Goal: Task Accomplishment & Management: Use online tool/utility

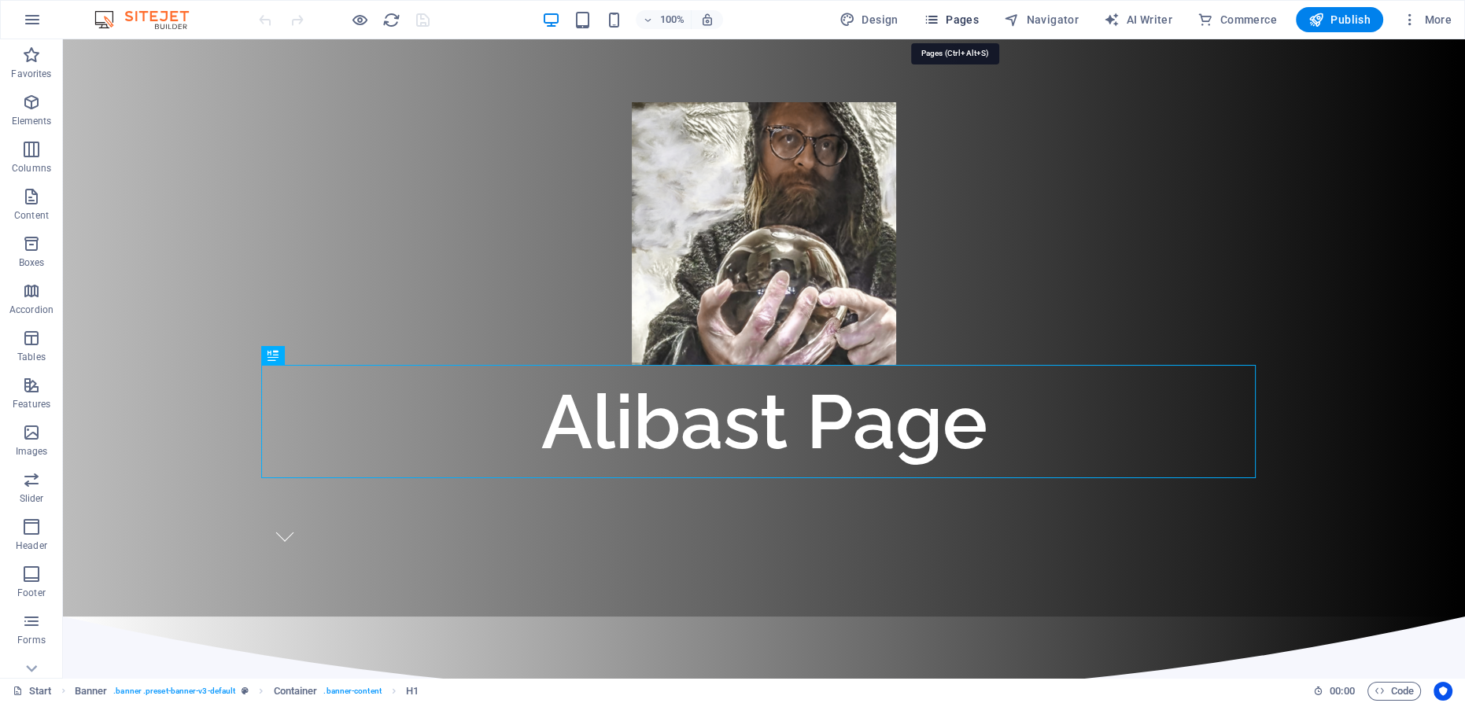
click at [939, 17] on icon "button" at bounding box center [931, 20] width 16 height 16
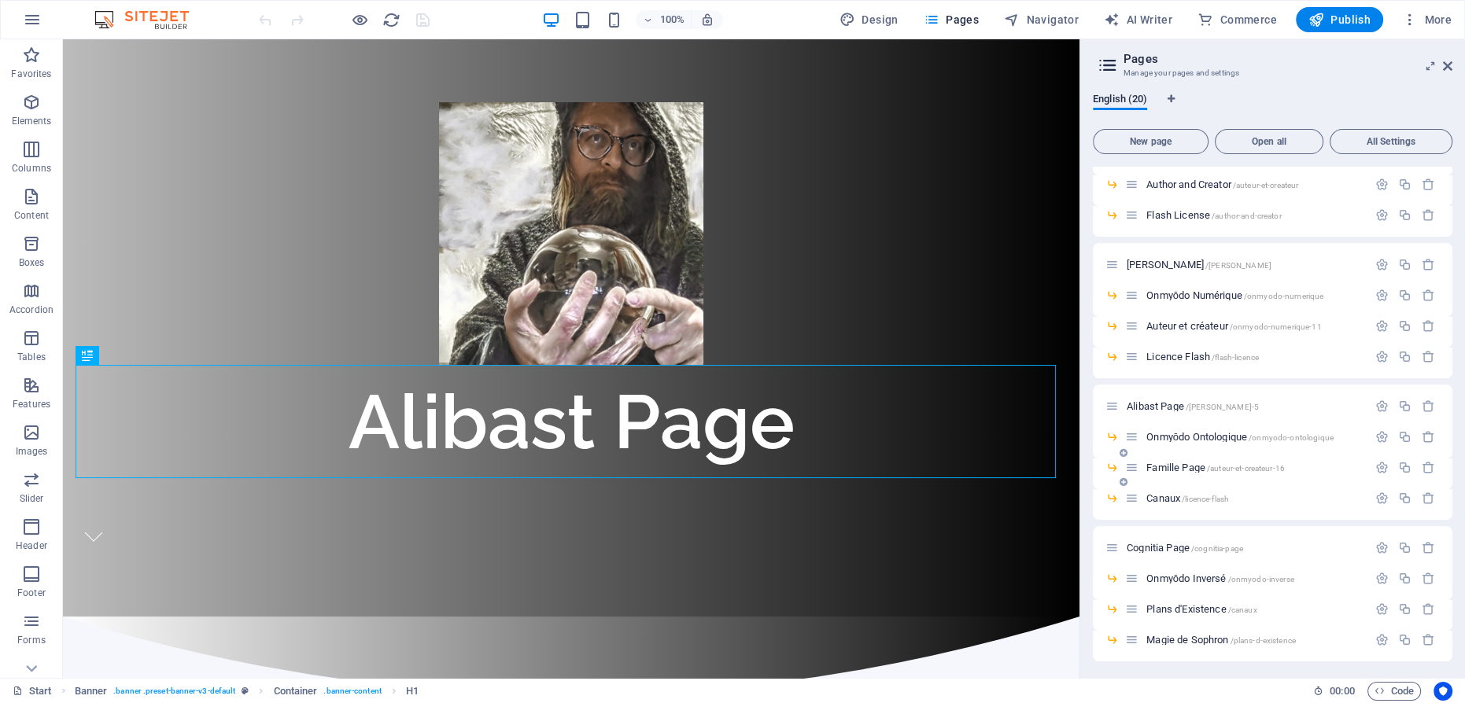
scroll to position [266, 0]
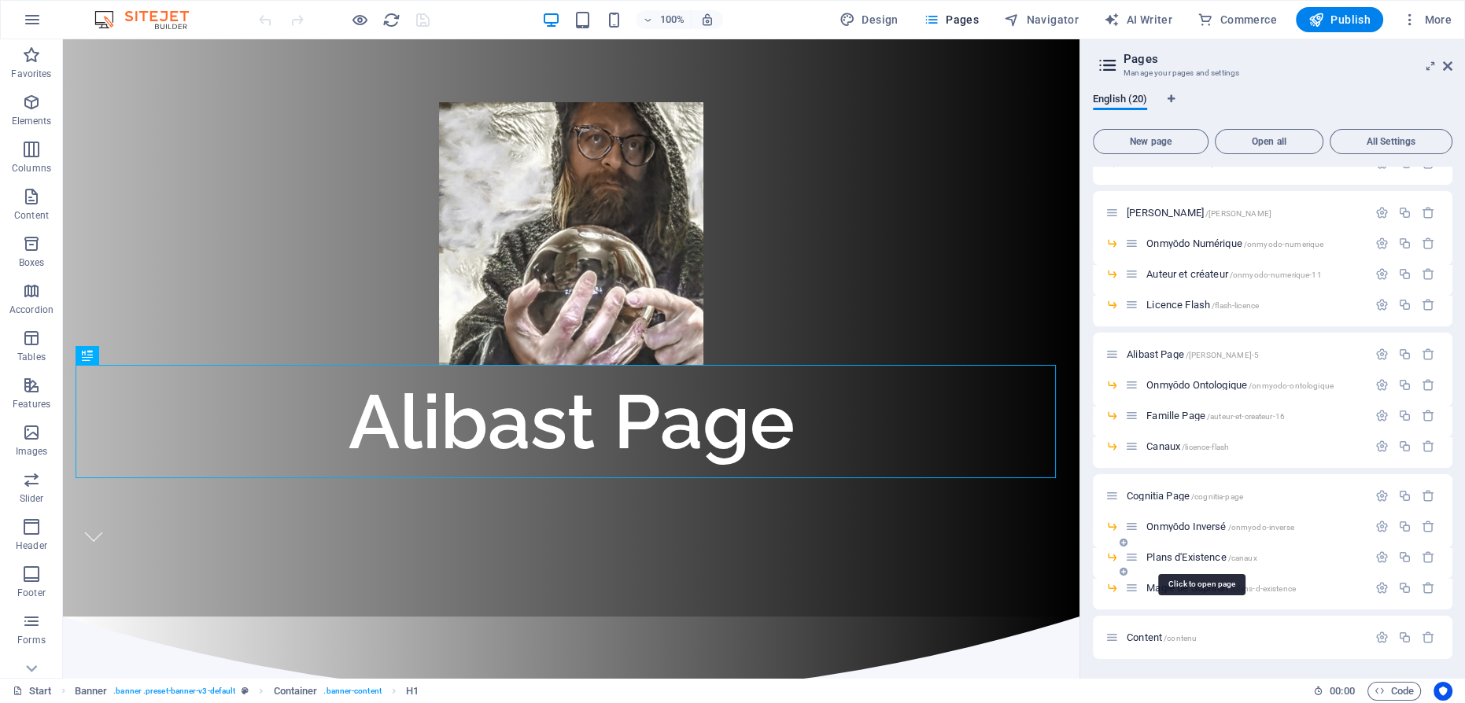
click at [1182, 553] on span "Plans d'Existence /canaux" at bounding box center [1201, 557] width 110 height 12
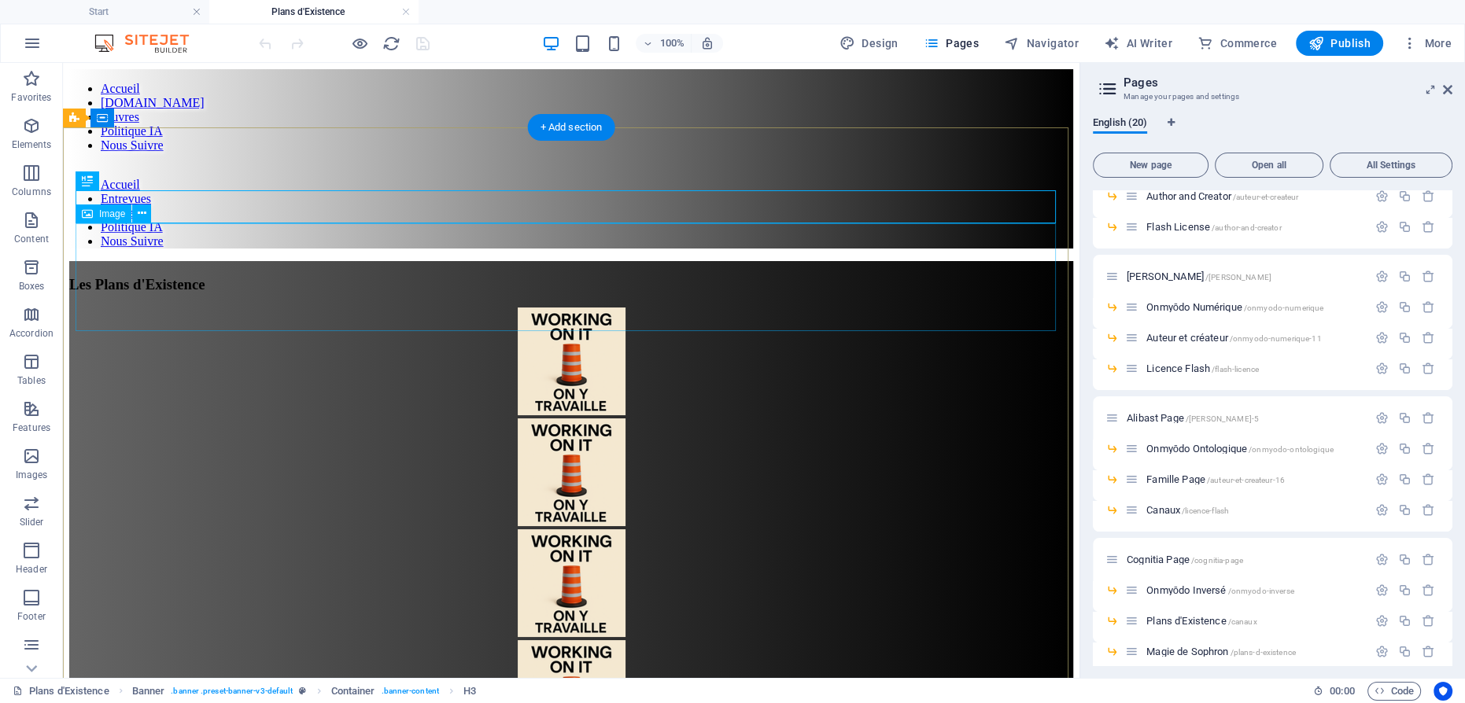
scroll to position [0, 0]
click at [573, 308] on figure at bounding box center [571, 363] width 1004 height 111
click at [562, 308] on figure at bounding box center [571, 363] width 1004 height 111
select select "px"
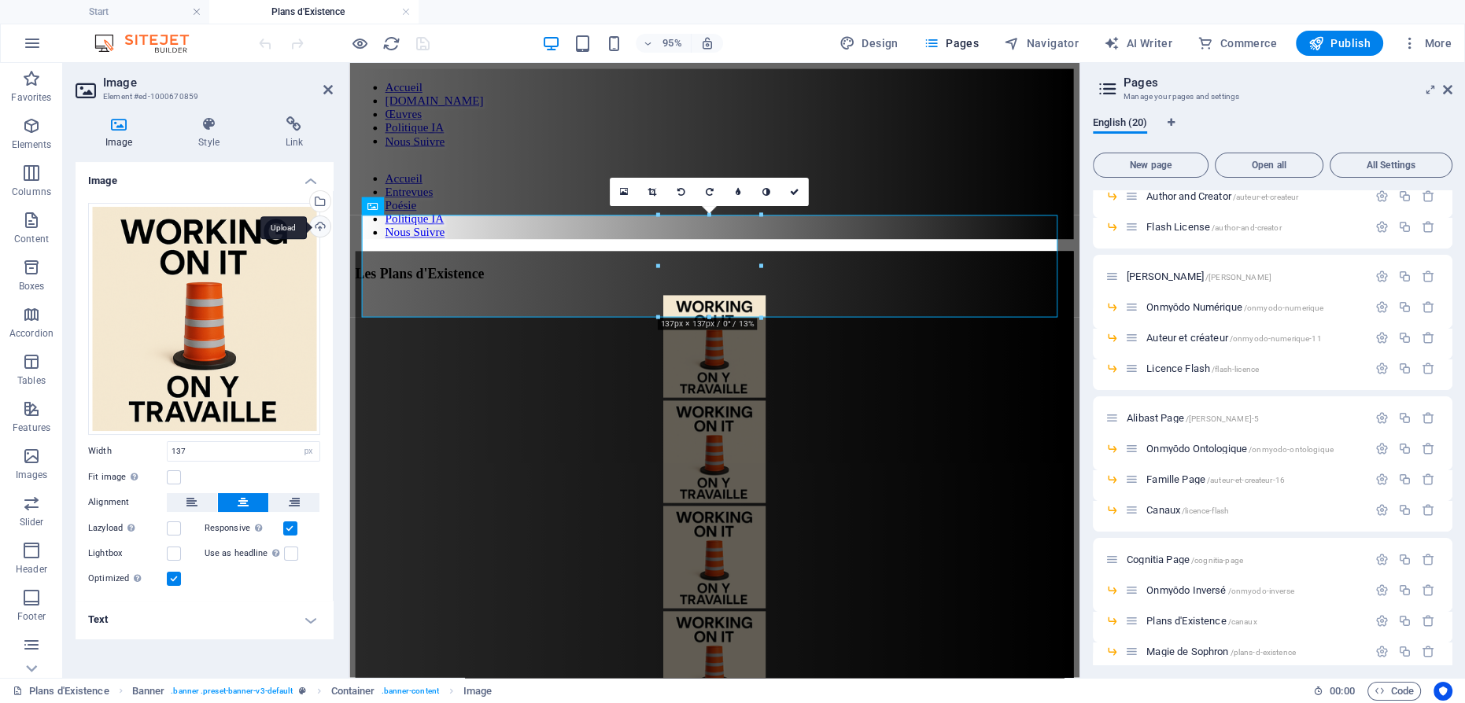
click at [322, 228] on div "Upload" at bounding box center [319, 228] width 24 height 24
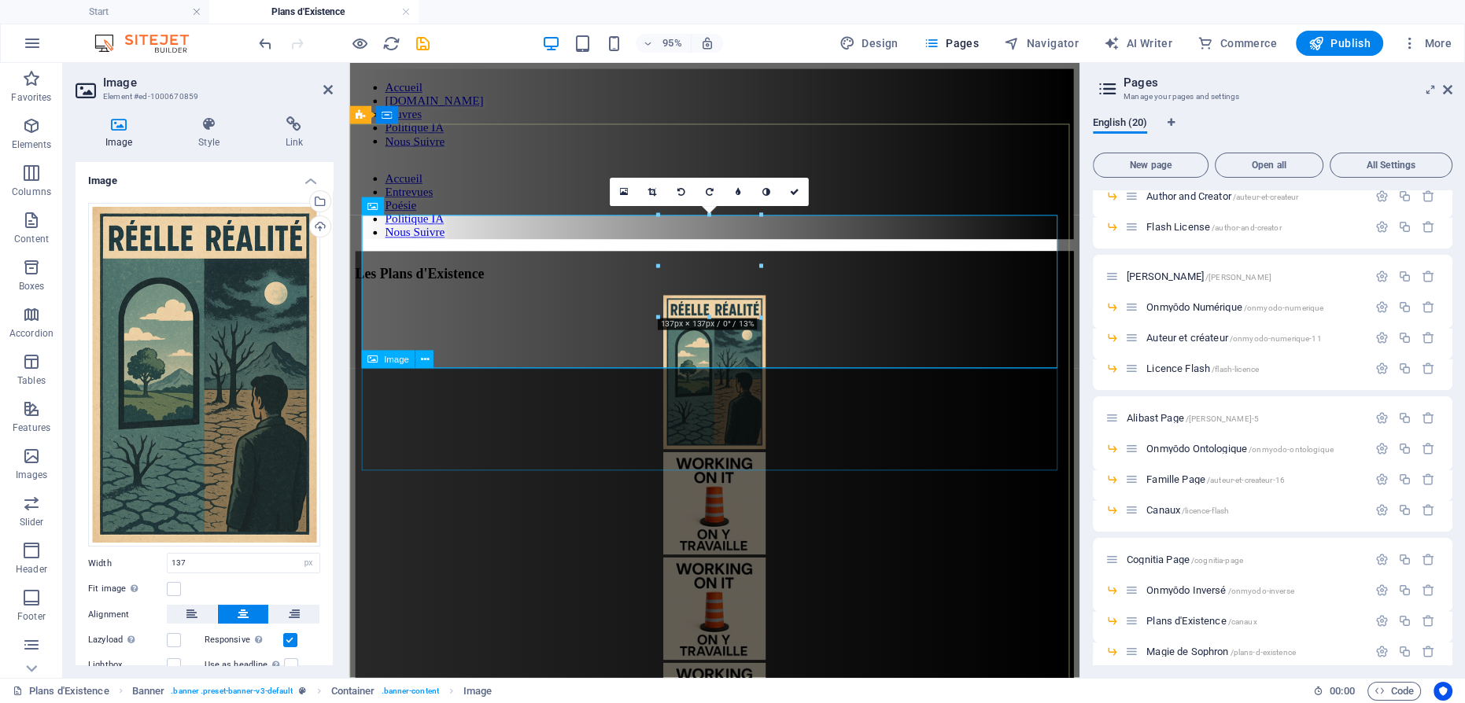
click at [731, 473] on figure at bounding box center [734, 528] width 756 height 111
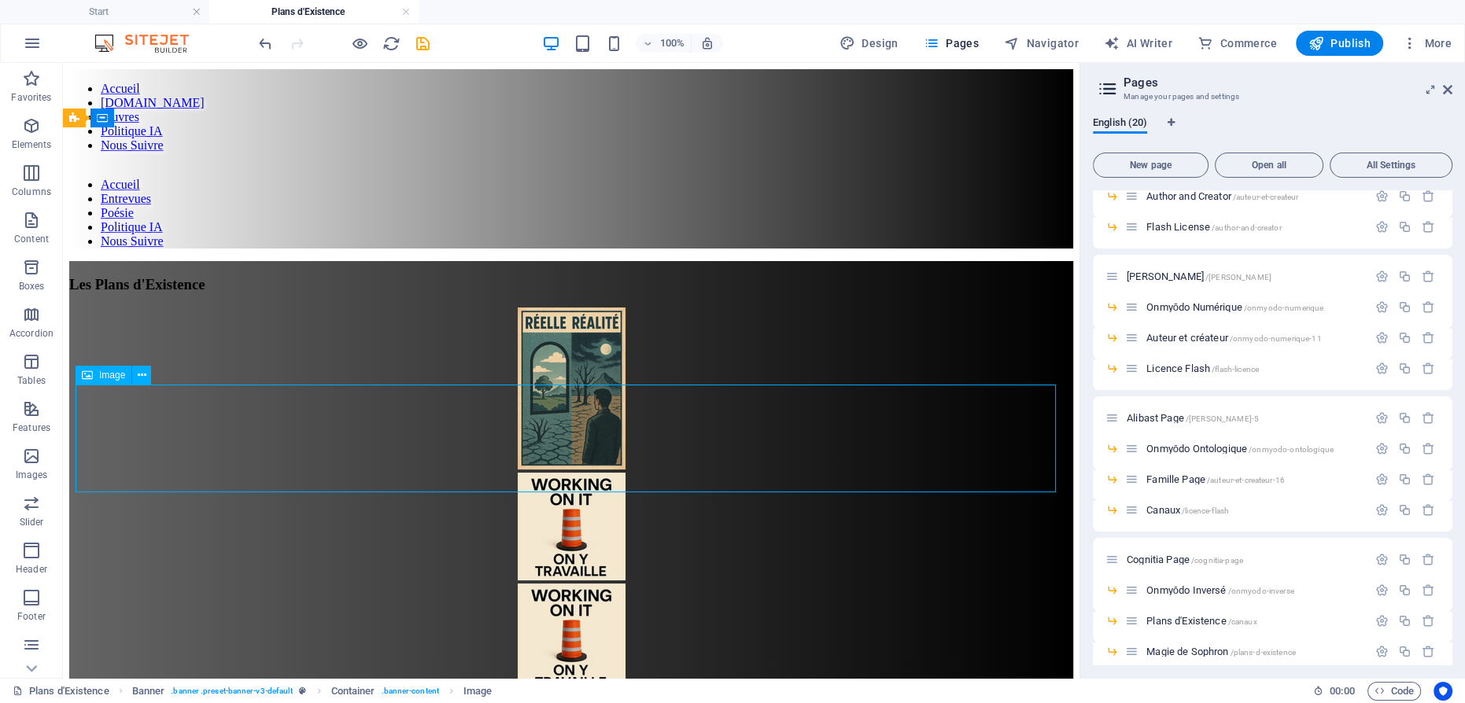
click at [705, 473] on figure at bounding box center [571, 528] width 1004 height 111
select select "px"
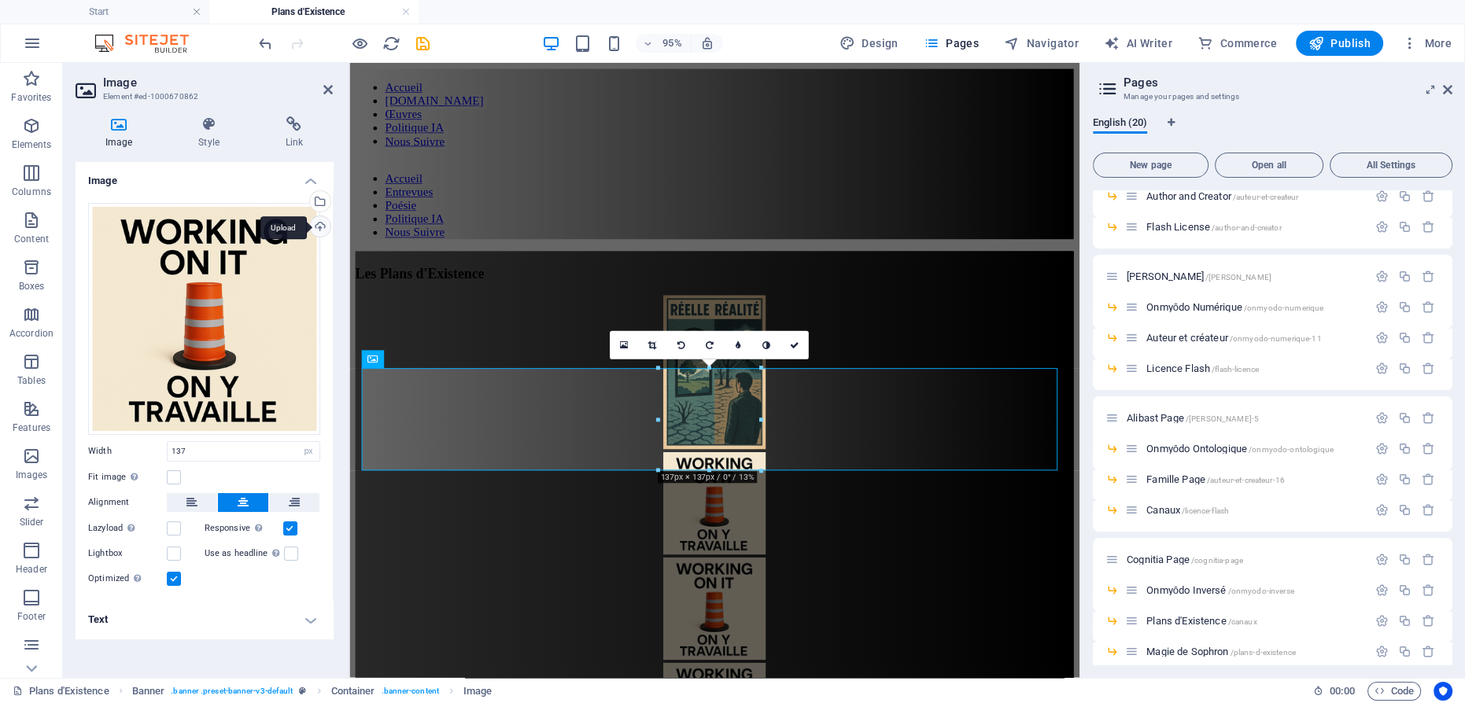
click at [322, 223] on div "Upload" at bounding box center [319, 228] width 24 height 24
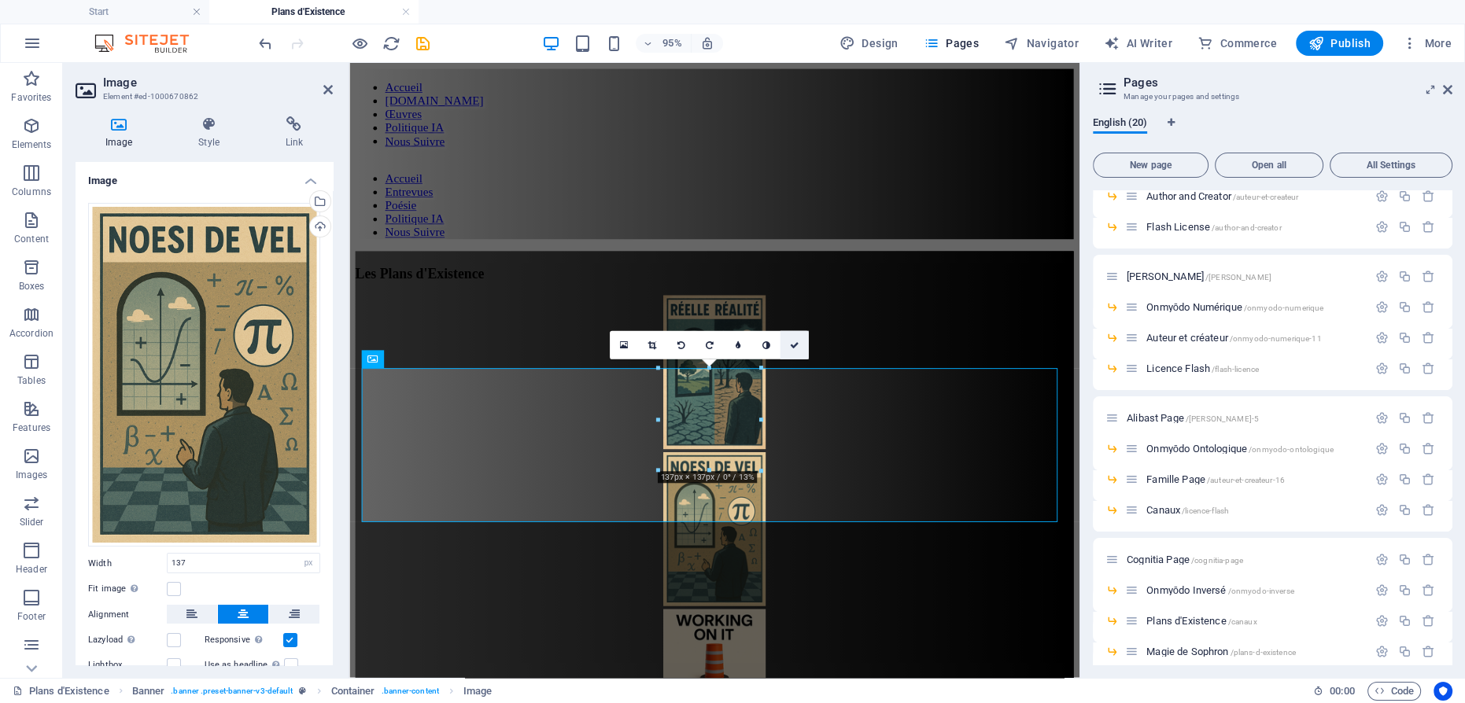
click at [795, 343] on icon at bounding box center [794, 345] width 9 height 9
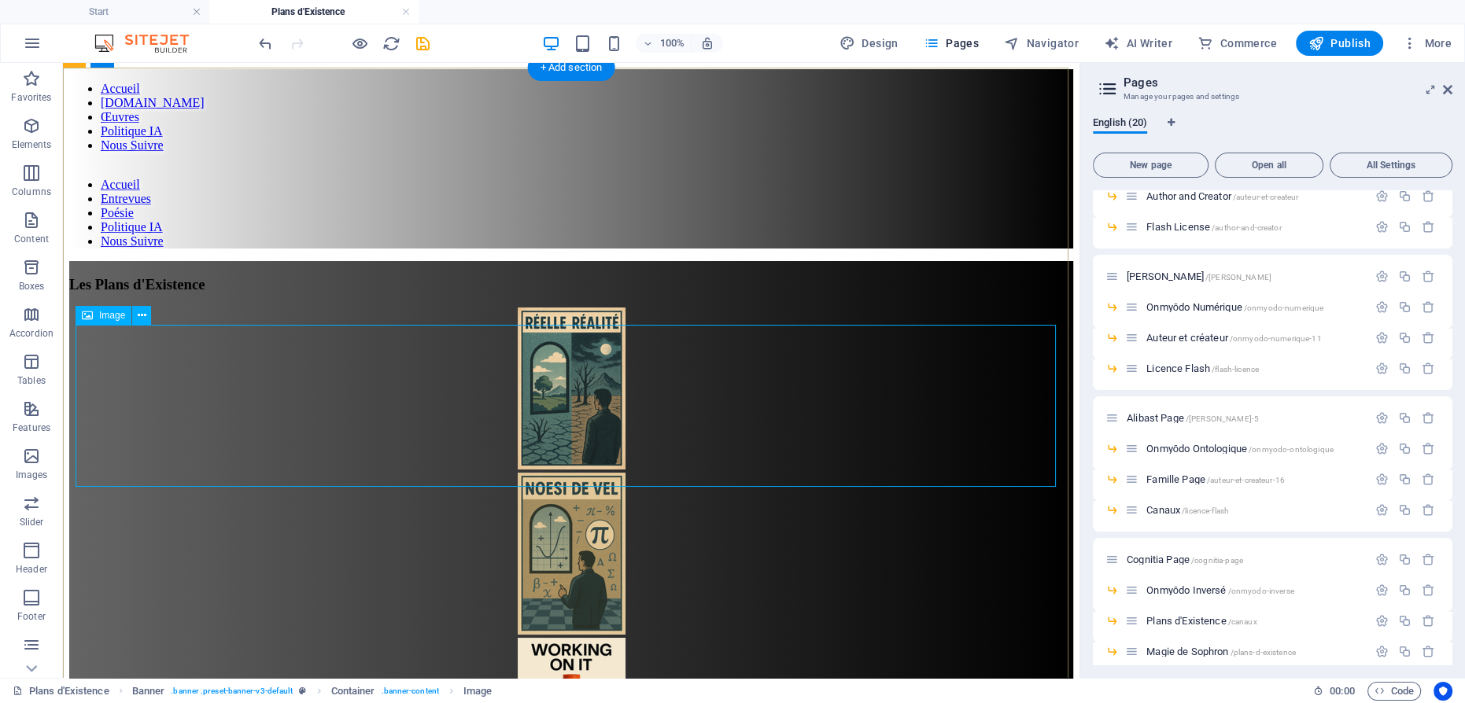
scroll to position [214, 0]
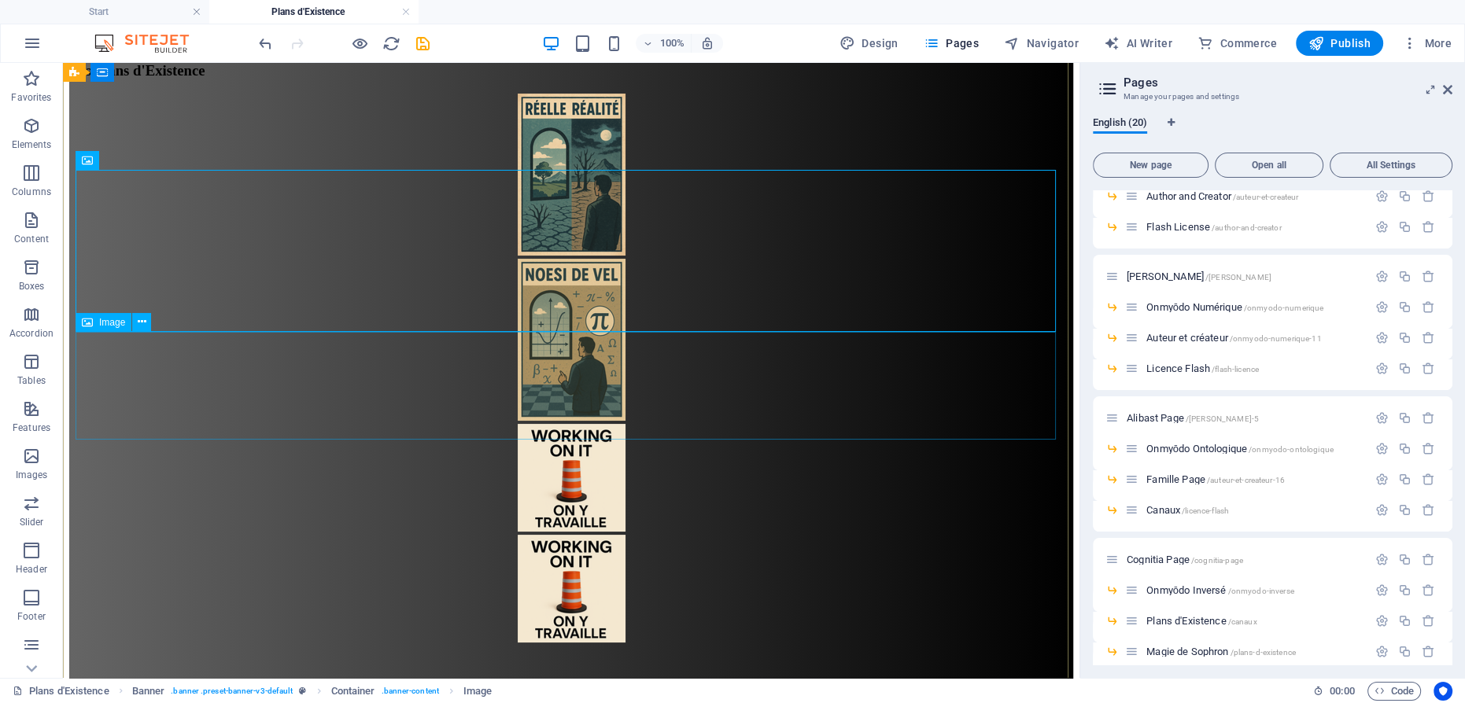
click at [627, 424] on figure at bounding box center [571, 479] width 1004 height 111
click at [581, 424] on figure at bounding box center [571, 479] width 1004 height 111
select select "px"
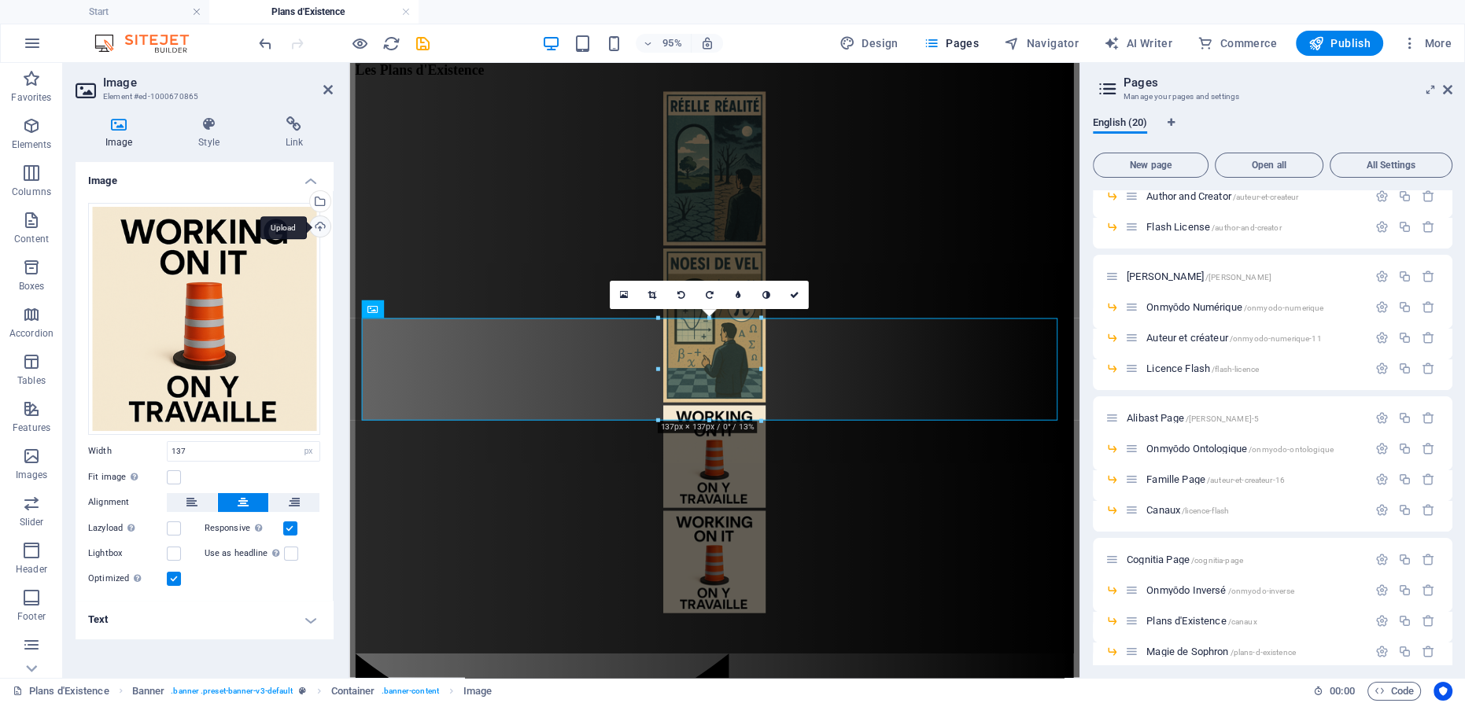
click at [324, 227] on div "Upload" at bounding box center [319, 228] width 24 height 24
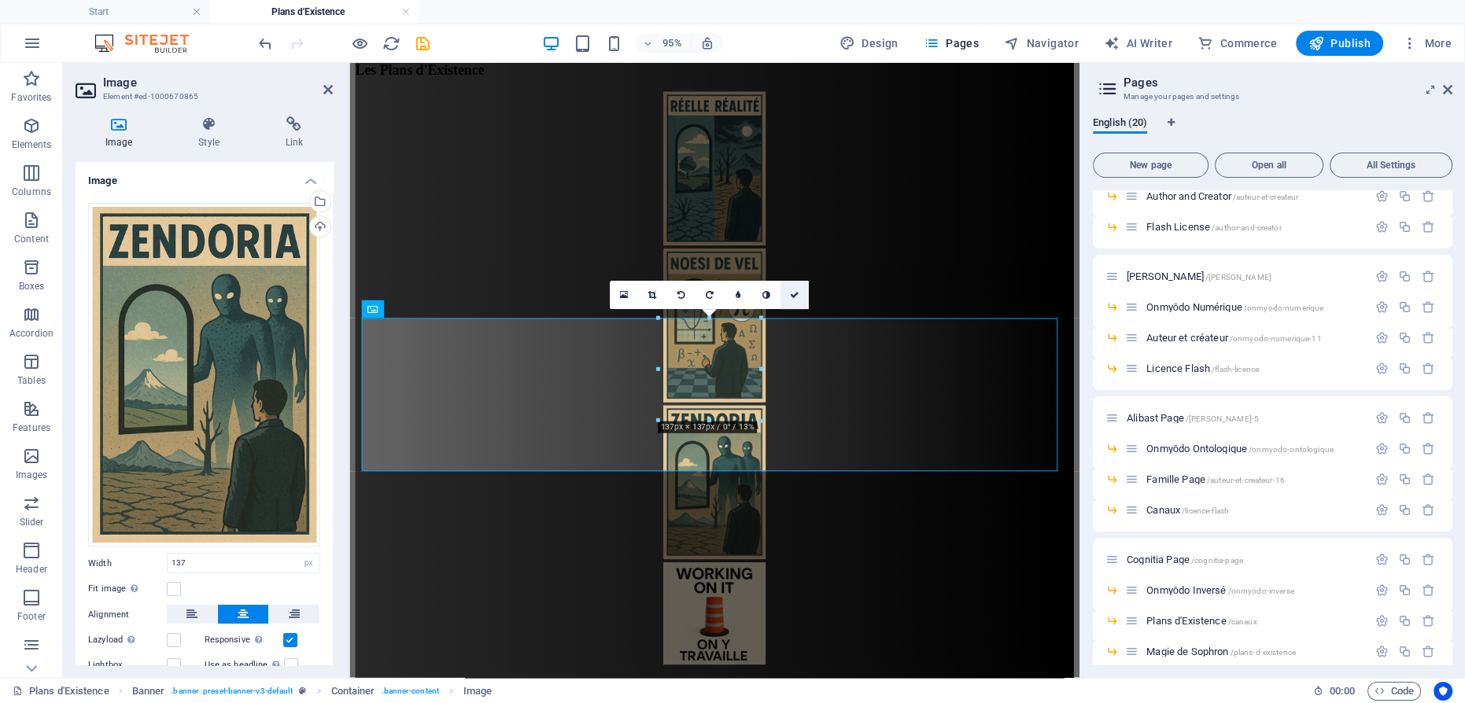
drag, startPoint x: 794, startPoint y: 294, endPoint x: 730, endPoint y: 226, distance: 94.0
click at [794, 294] on icon at bounding box center [794, 295] width 9 height 9
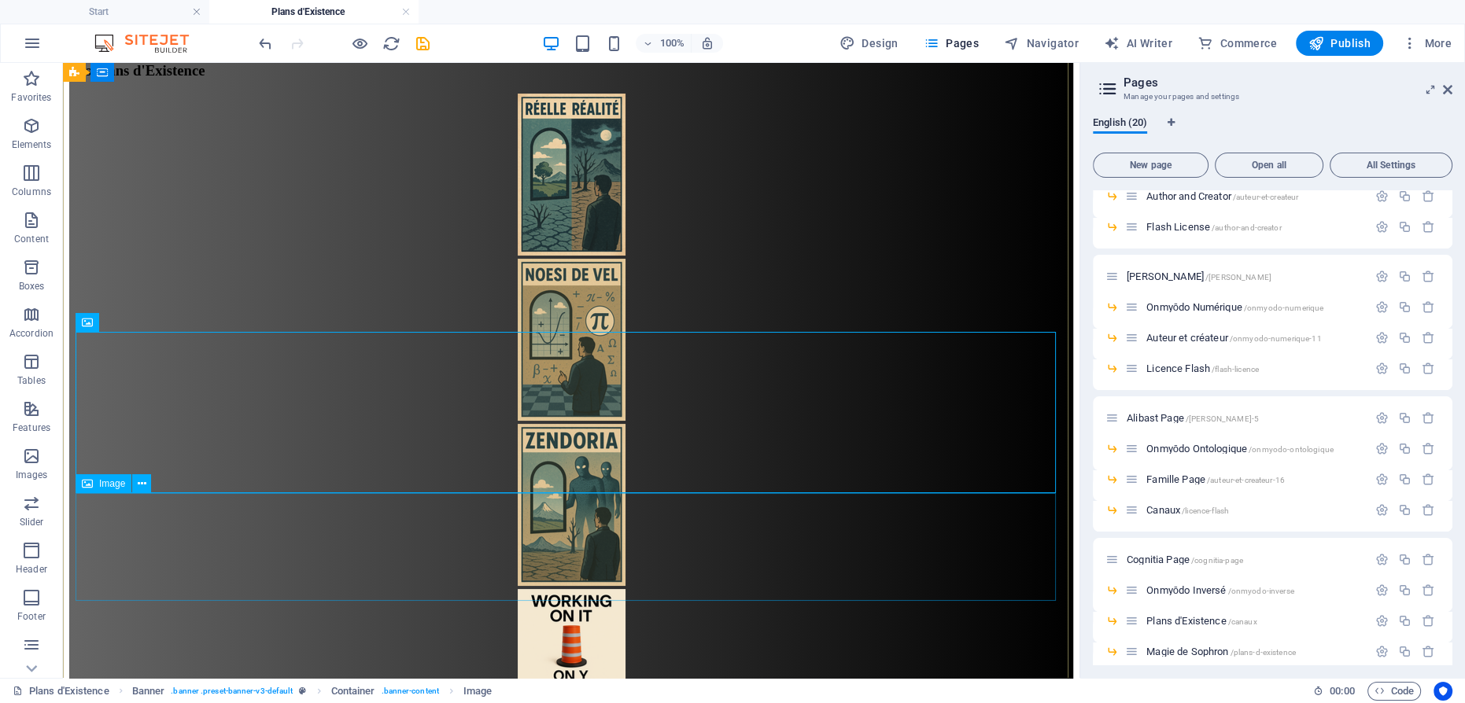
click at [562, 589] on figure at bounding box center [571, 644] width 1004 height 111
click at [581, 589] on figure at bounding box center [571, 644] width 1004 height 111
drag, startPoint x: 581, startPoint y: 536, endPoint x: 379, endPoint y: 63, distance: 514.6
click at [581, 589] on figure at bounding box center [571, 644] width 1004 height 111
select select "px"
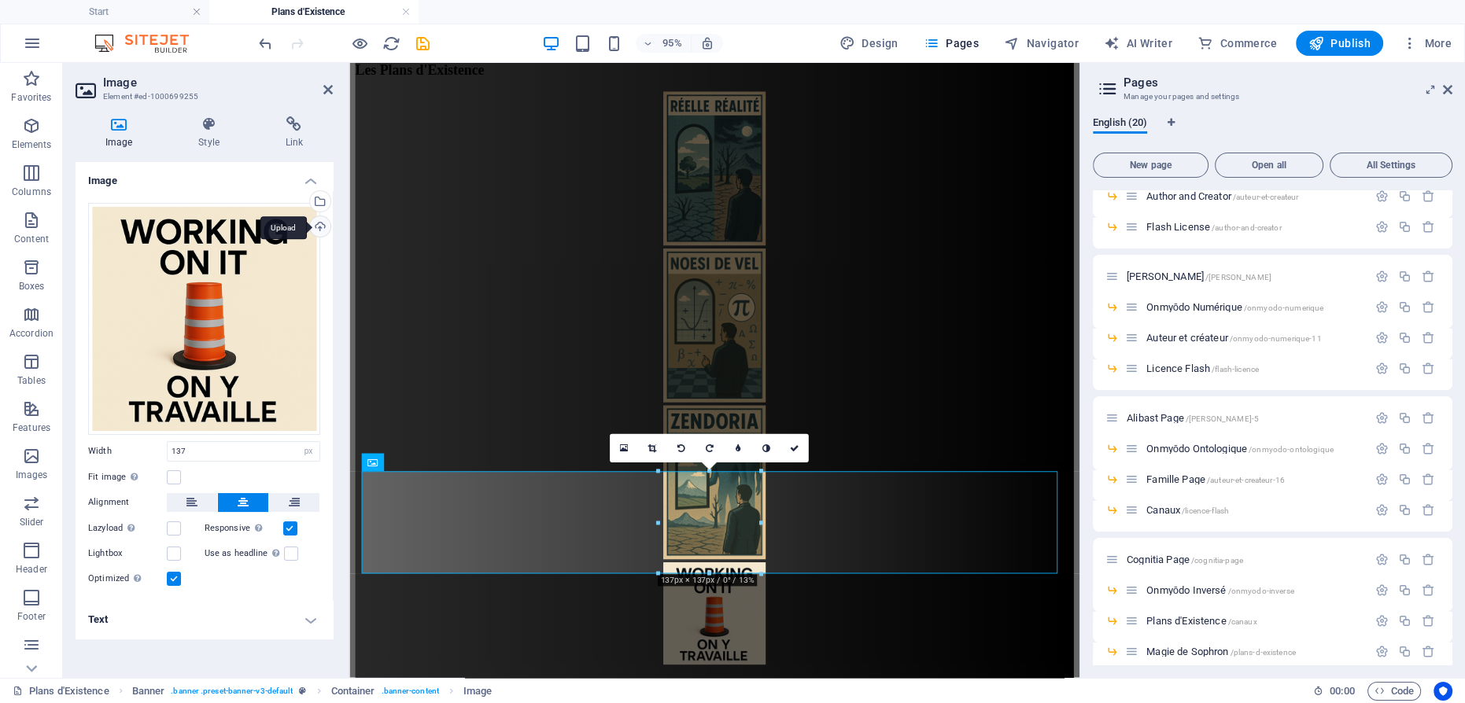
click at [323, 226] on div "Upload" at bounding box center [319, 228] width 24 height 24
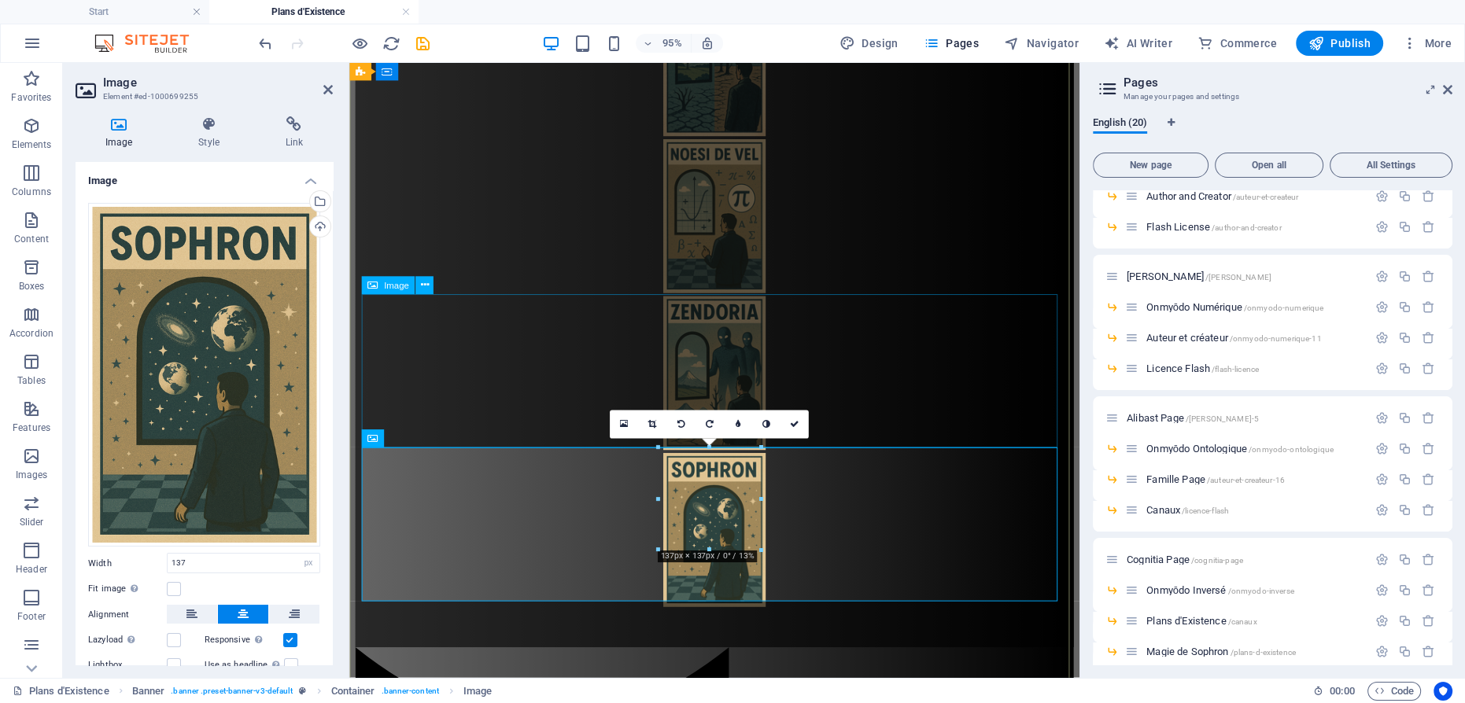
scroll to position [357, 0]
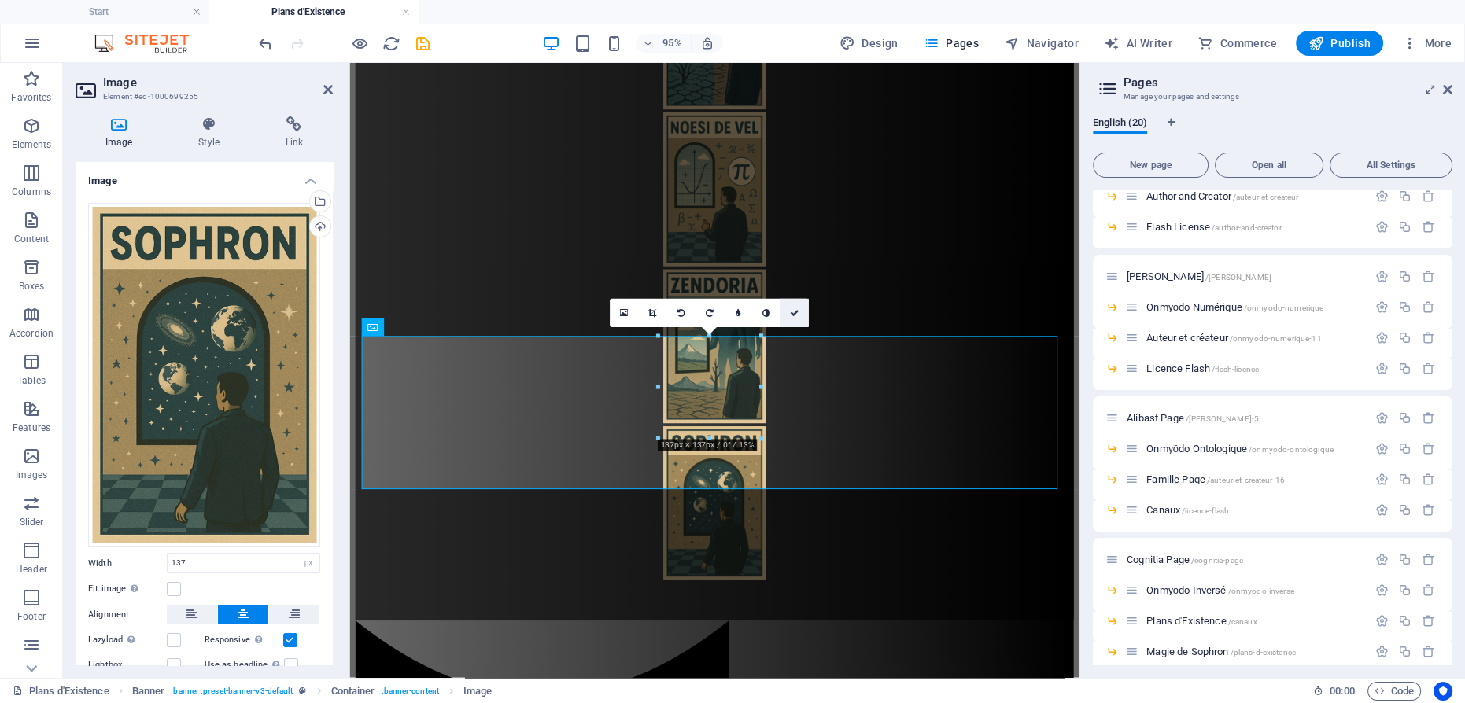
drag, startPoint x: 798, startPoint y: 316, endPoint x: 739, endPoint y: 255, distance: 84.6
click at [798, 316] on icon at bounding box center [794, 312] width 9 height 9
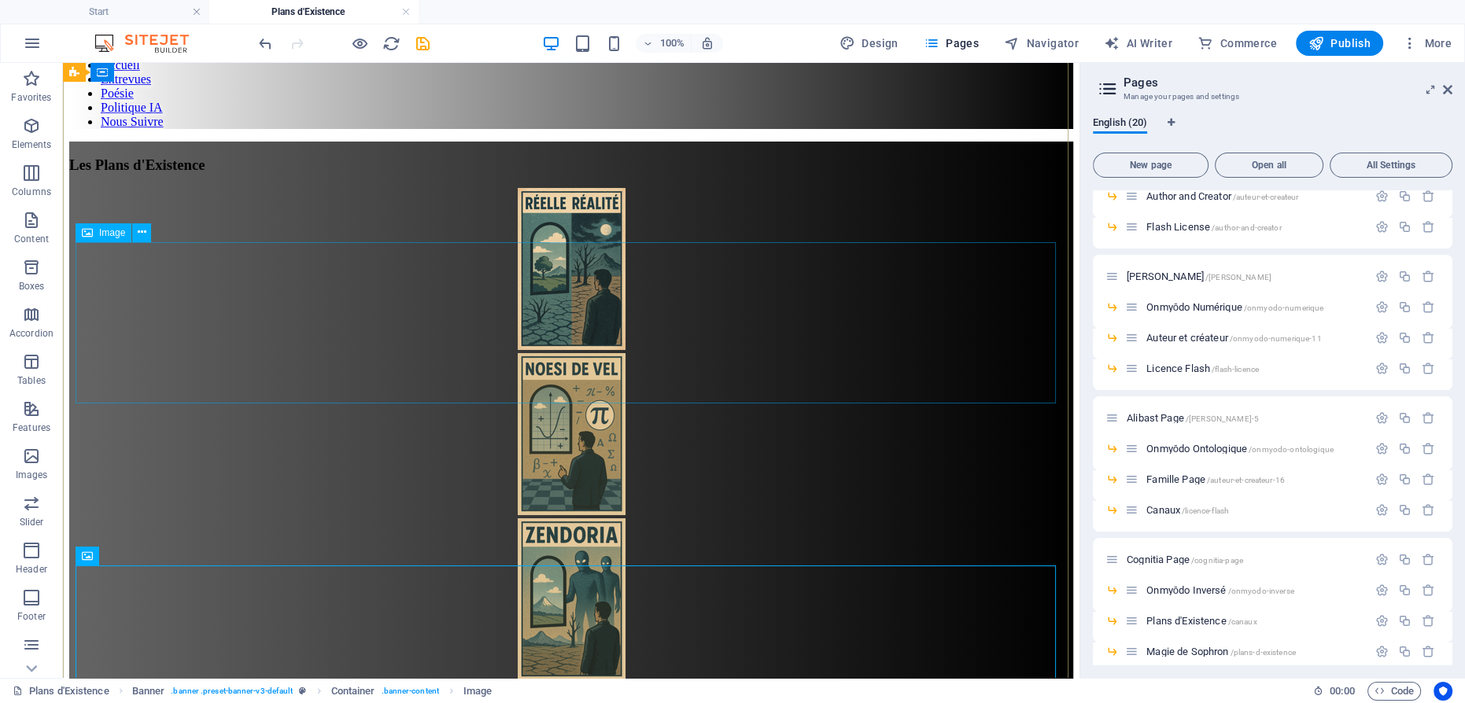
scroll to position [142, 0]
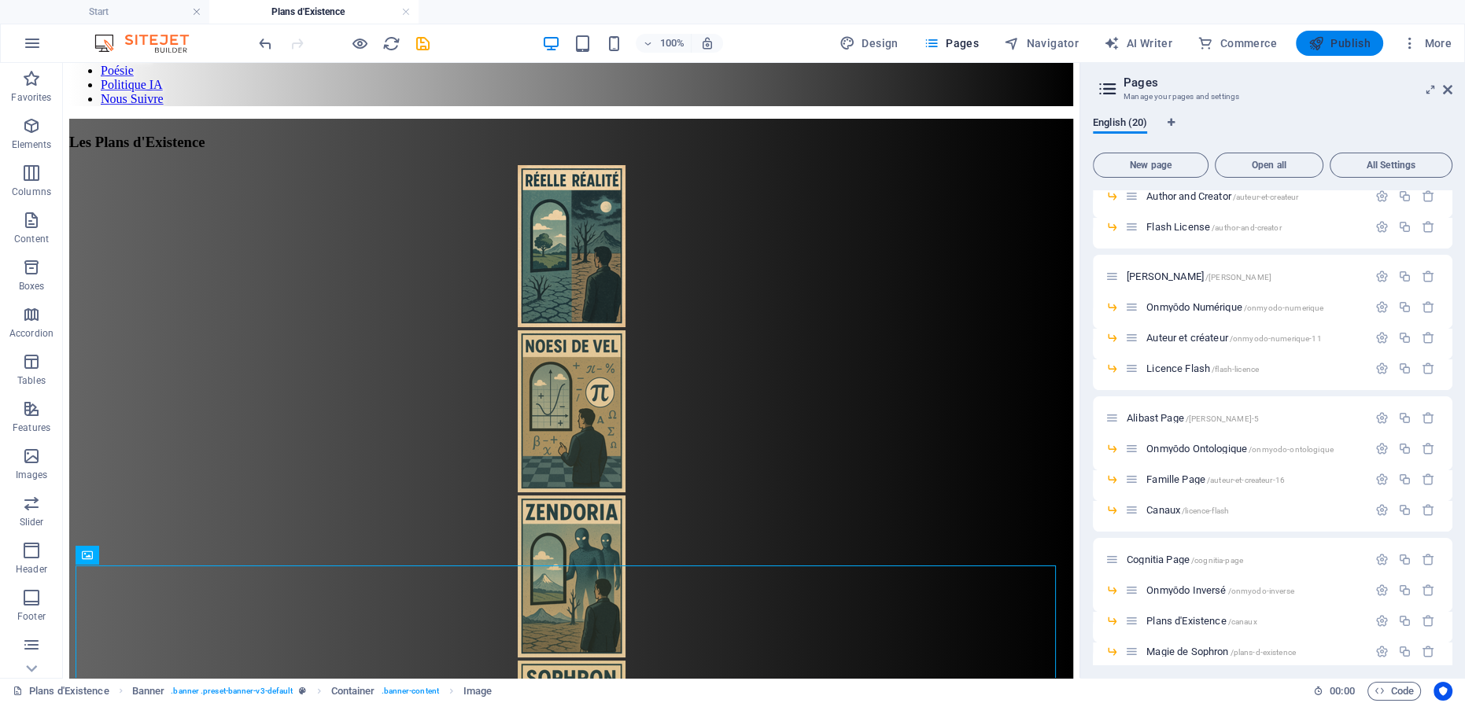
click at [1336, 43] on span "Publish" at bounding box center [1339, 43] width 62 height 16
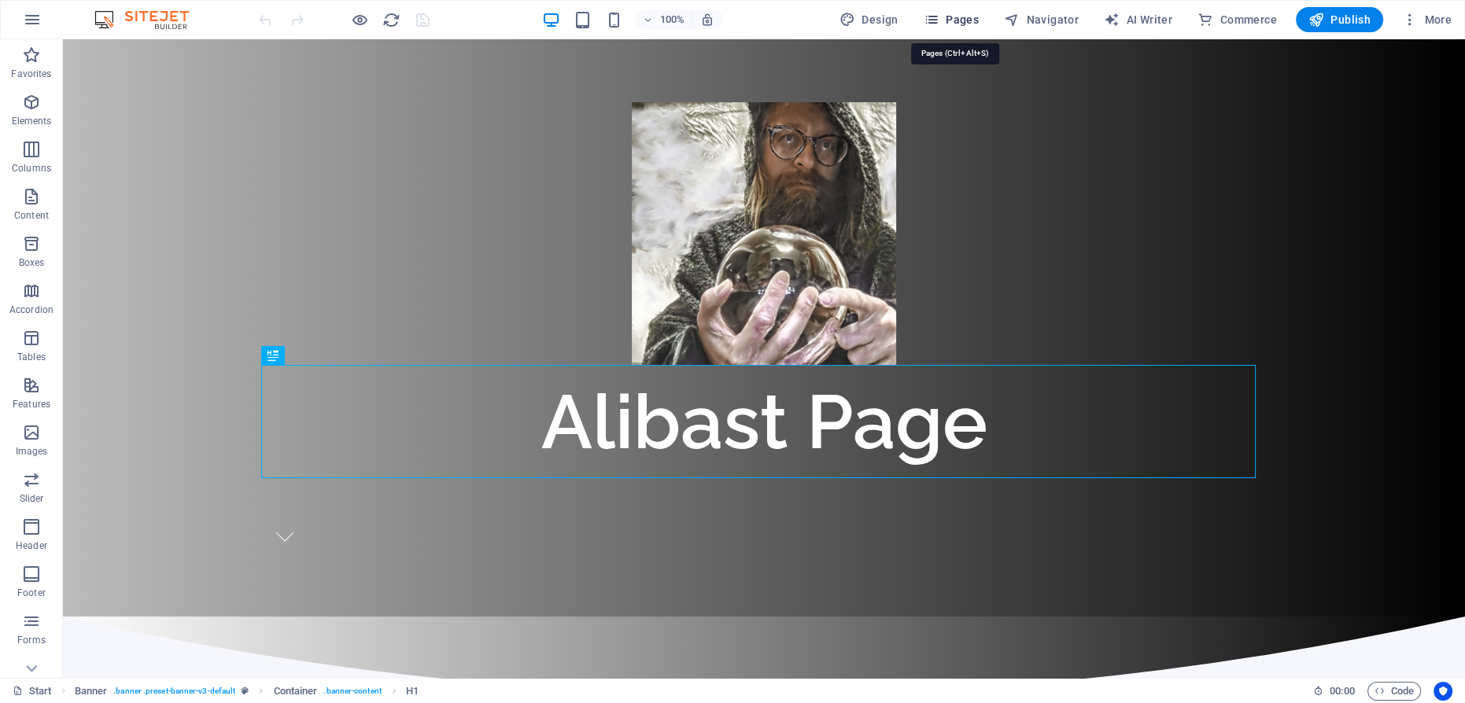
click at [954, 16] on span "Pages" at bounding box center [950, 20] width 55 height 16
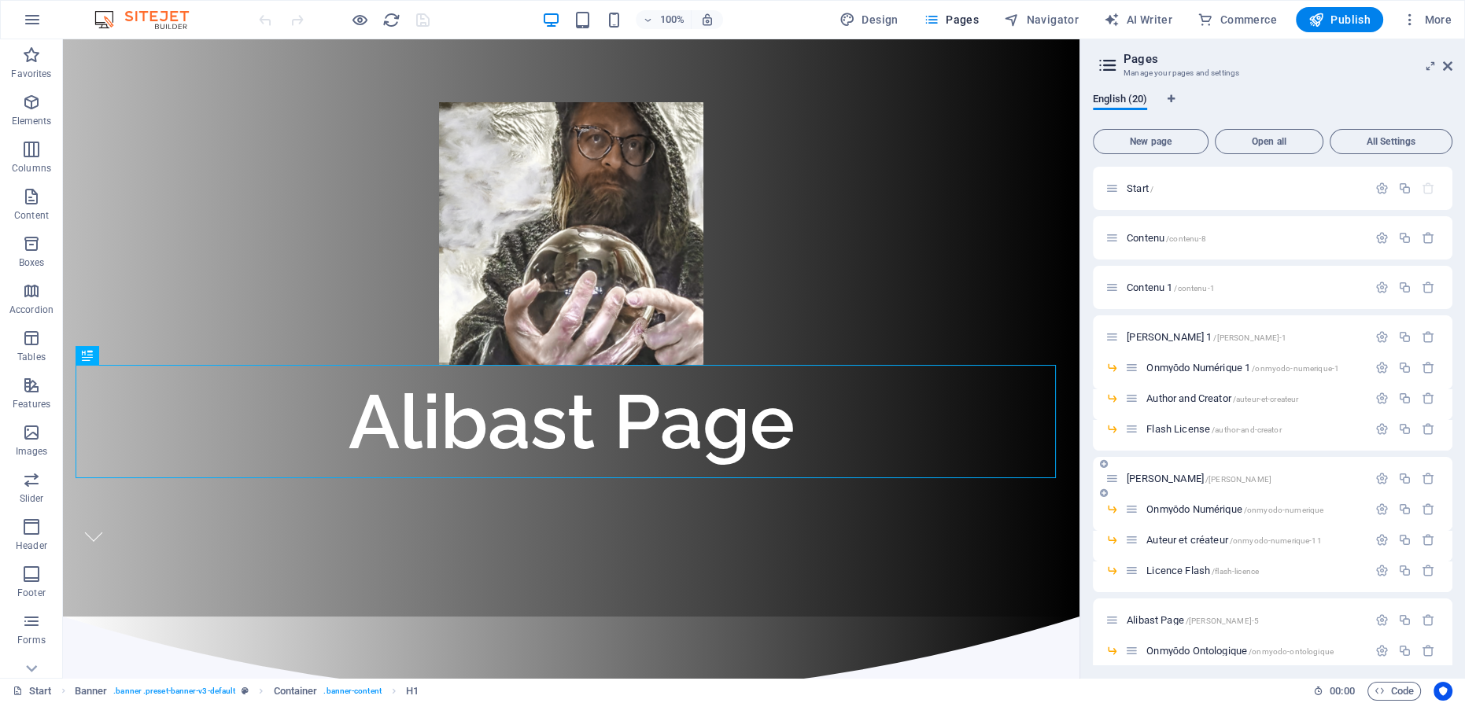
scroll to position [266, 0]
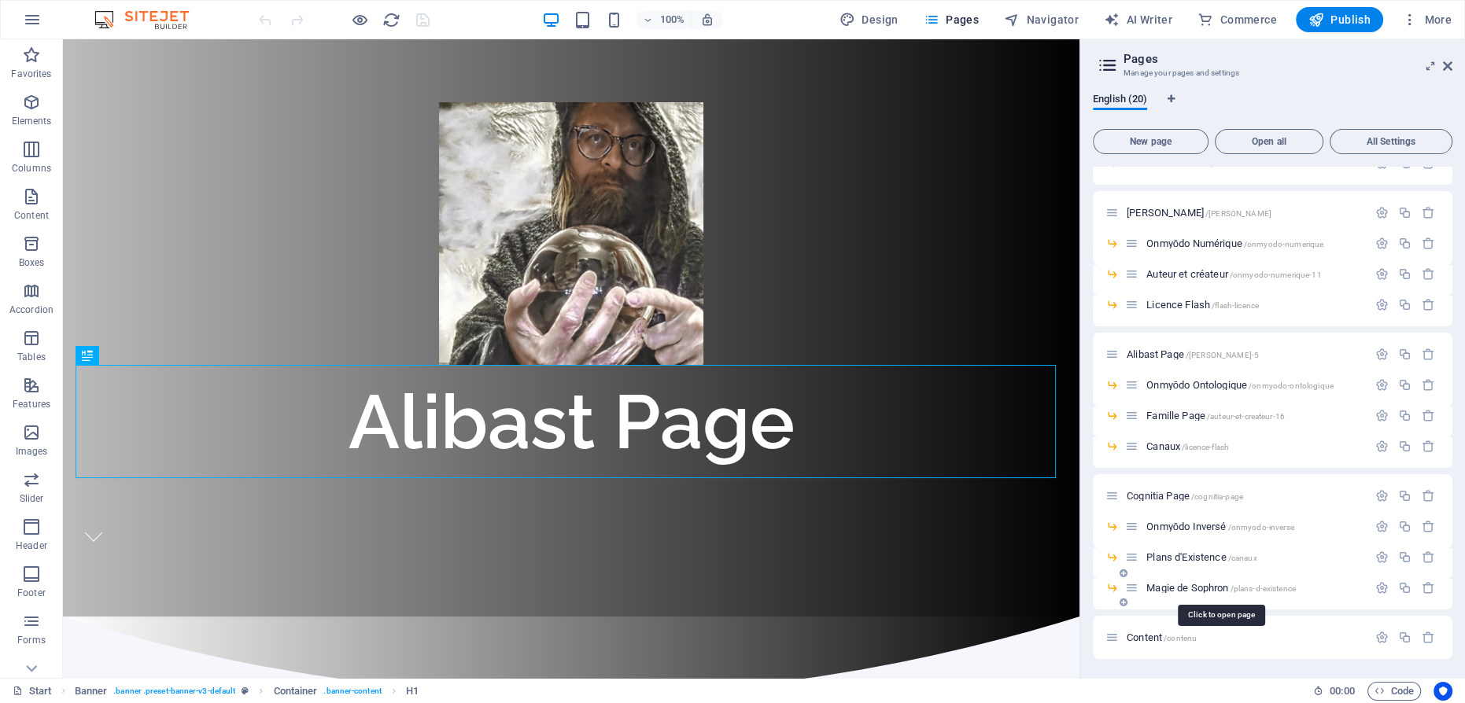
click at [1194, 587] on span "Magie de Sophron /plans-d-existence" at bounding box center [1220, 588] width 149 height 12
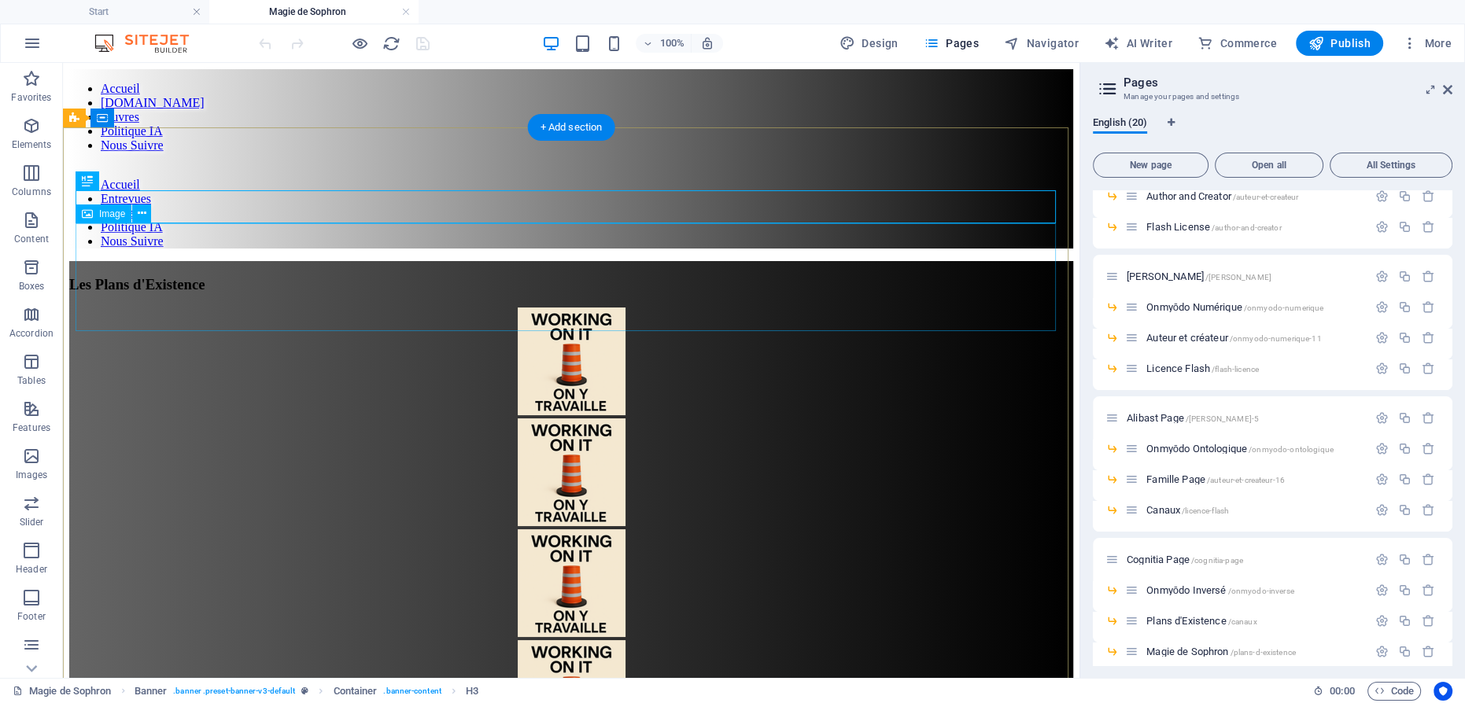
scroll to position [0, 0]
click at [570, 308] on figure at bounding box center [571, 363] width 1004 height 111
select select "px"
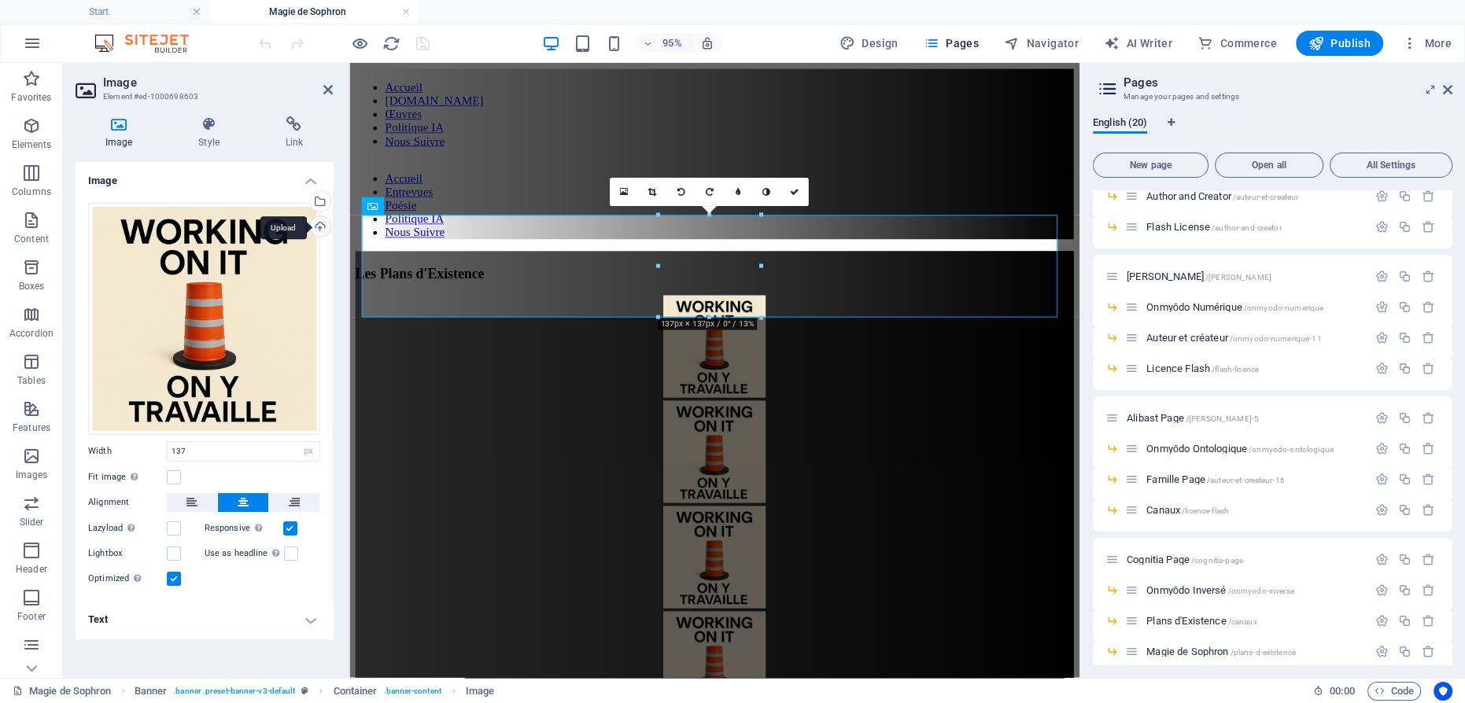
click at [323, 227] on div "Upload" at bounding box center [319, 228] width 24 height 24
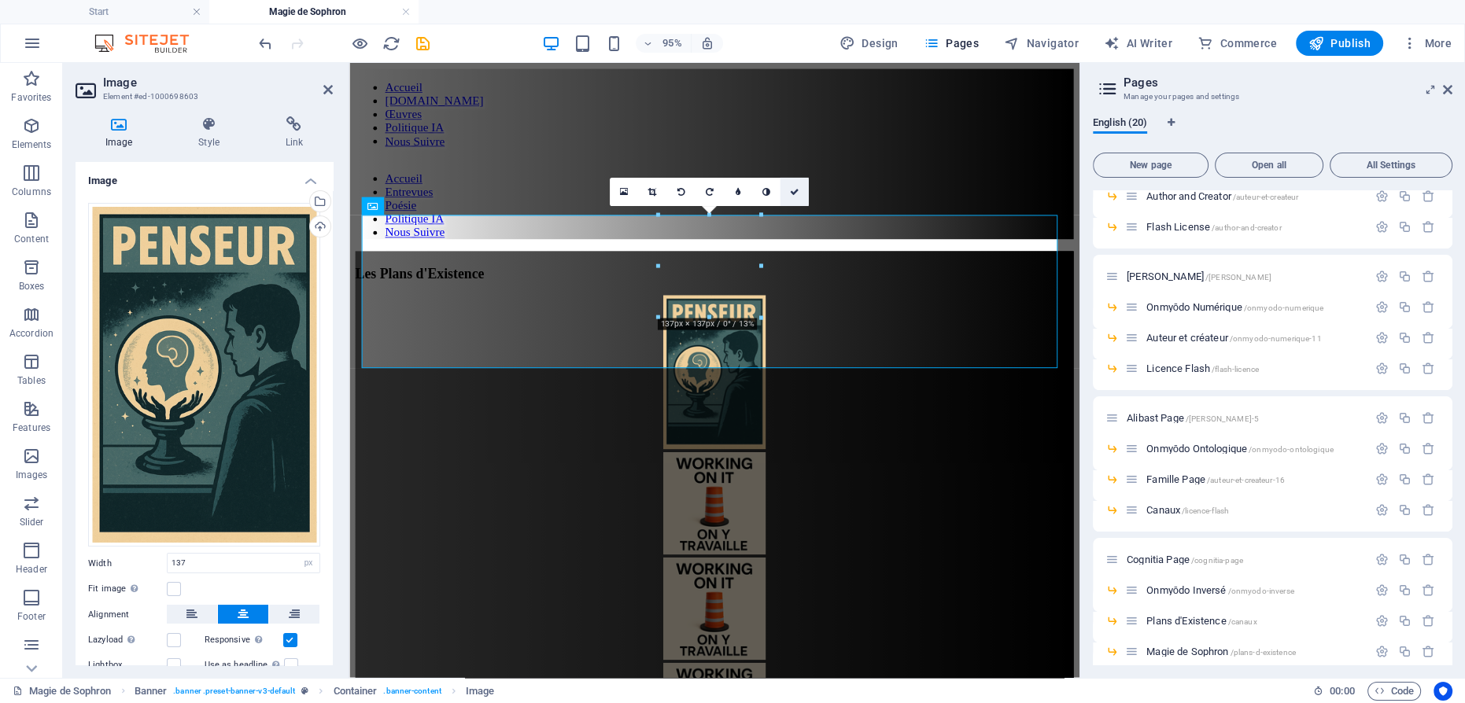
click at [797, 187] on icon at bounding box center [794, 191] width 9 height 9
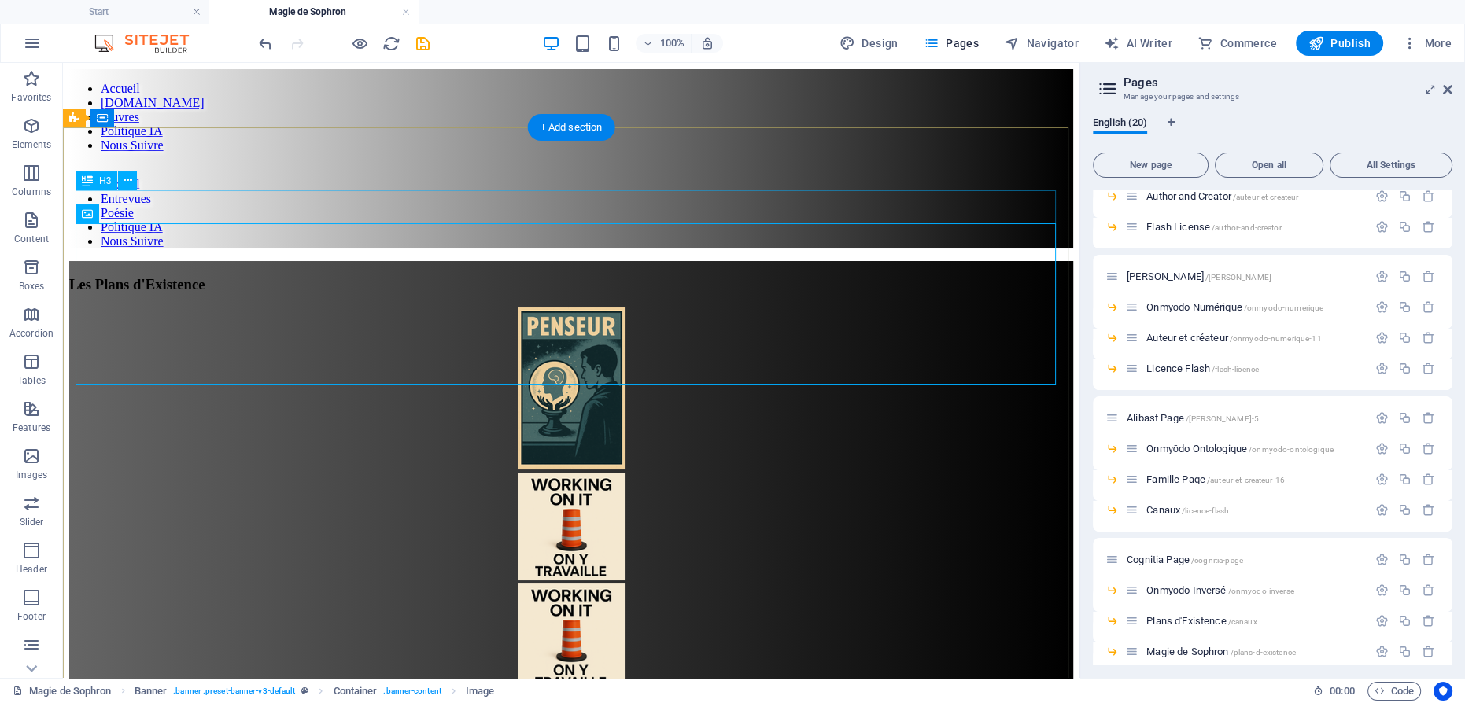
click at [651, 276] on div "Les Plans d'Existence" at bounding box center [571, 284] width 1004 height 17
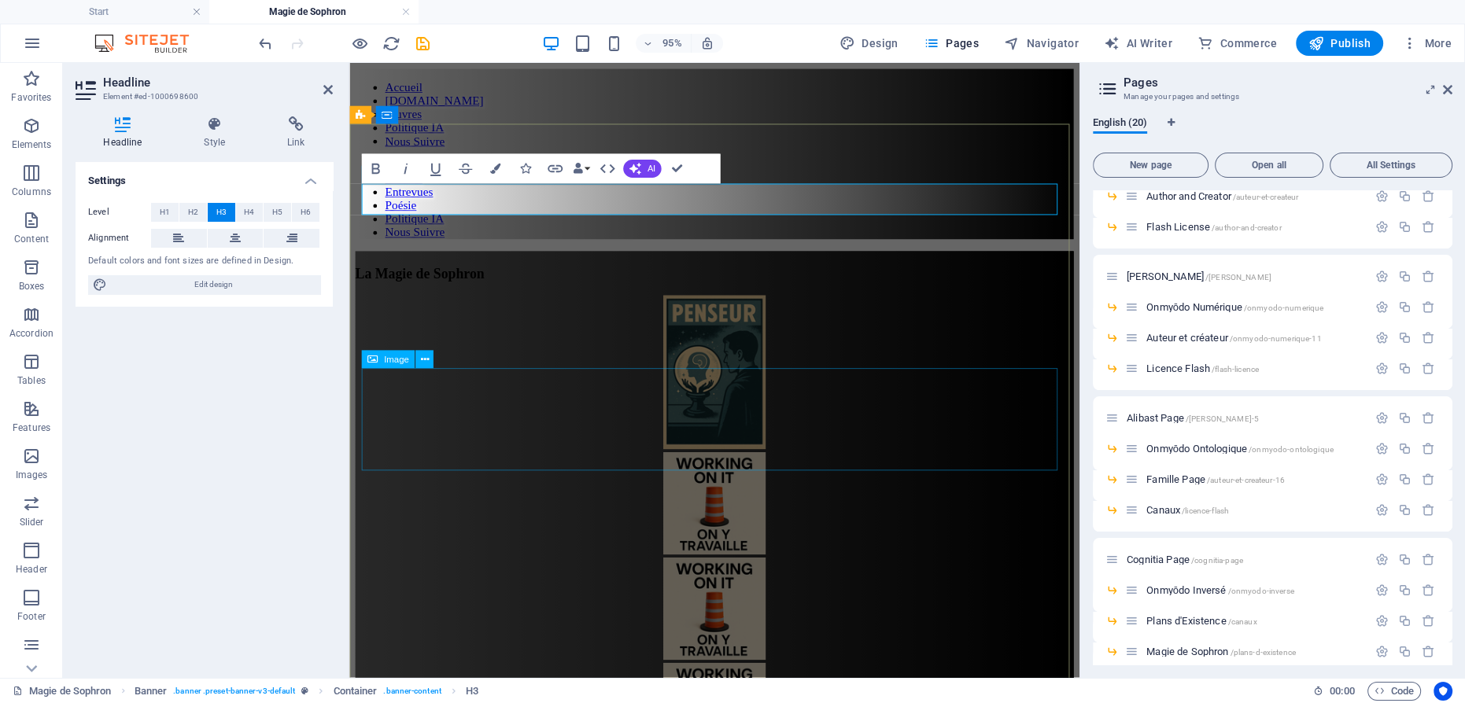
click at [768, 473] on figure at bounding box center [734, 528] width 756 height 111
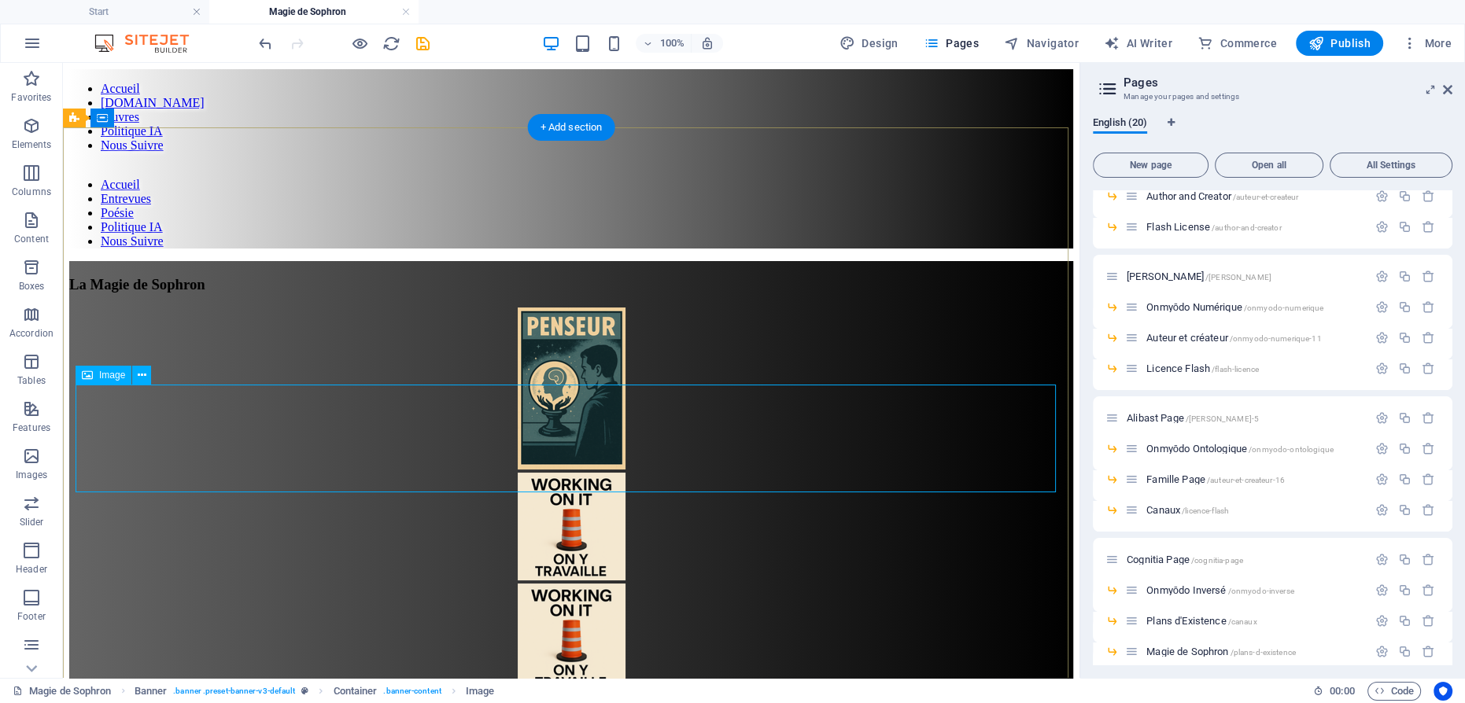
click at [541, 473] on figure at bounding box center [571, 528] width 1004 height 111
select select "px"
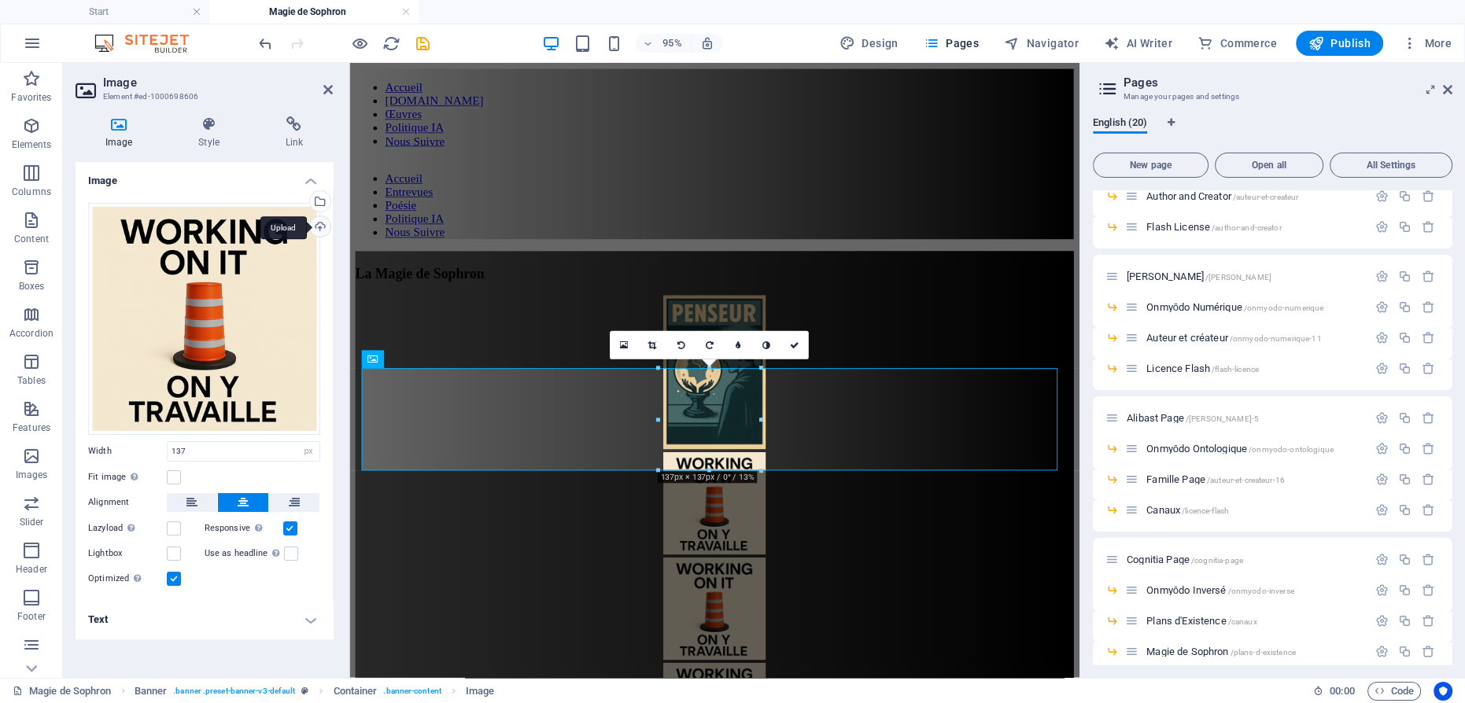
click at [323, 225] on div "Upload" at bounding box center [319, 228] width 24 height 24
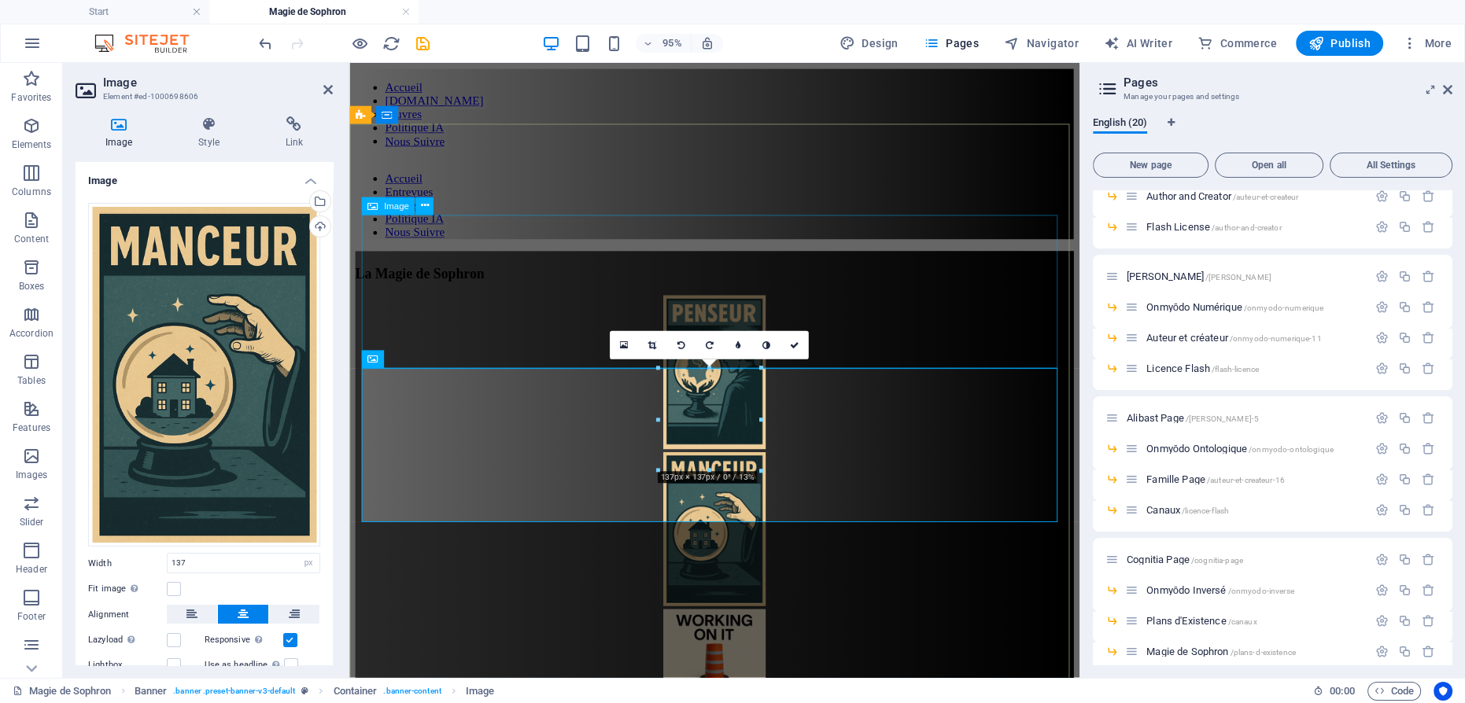
scroll to position [142, 0]
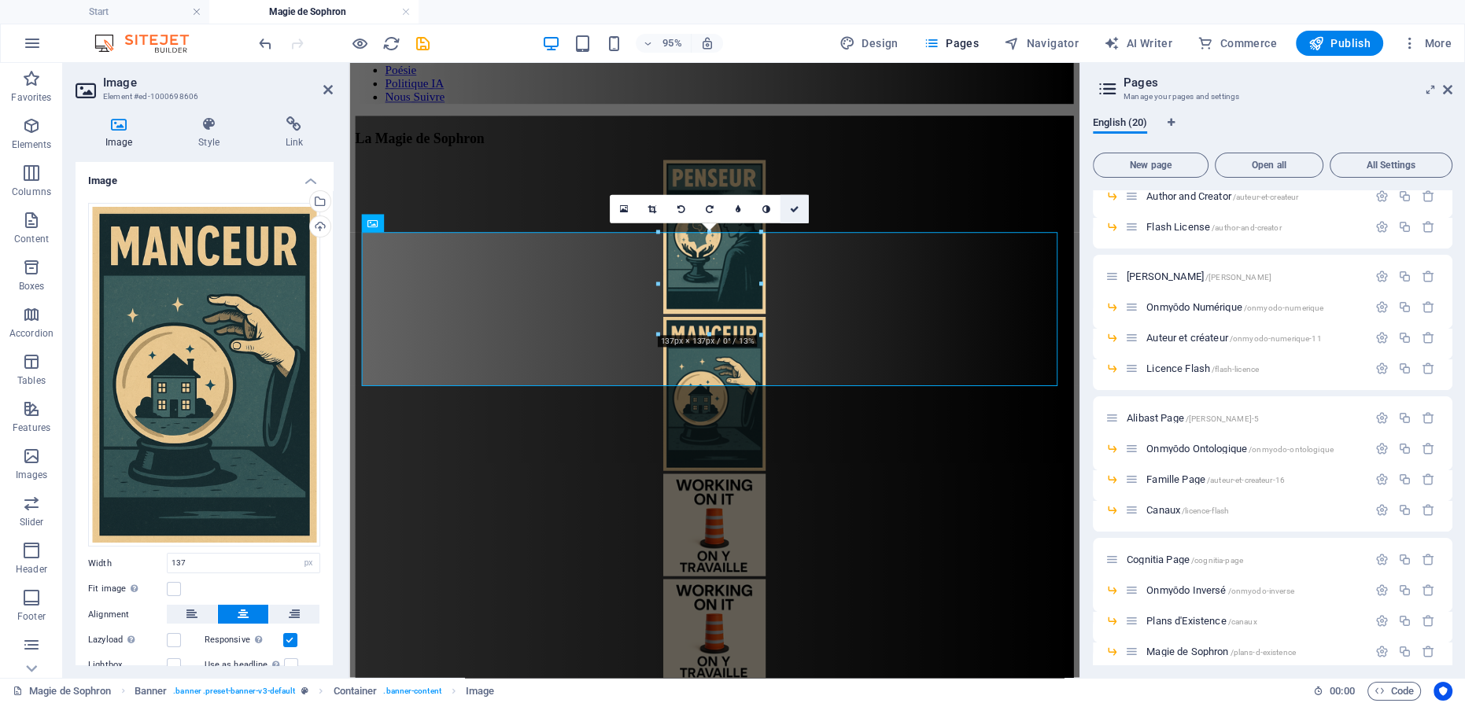
click at [790, 206] on icon at bounding box center [794, 209] width 9 height 9
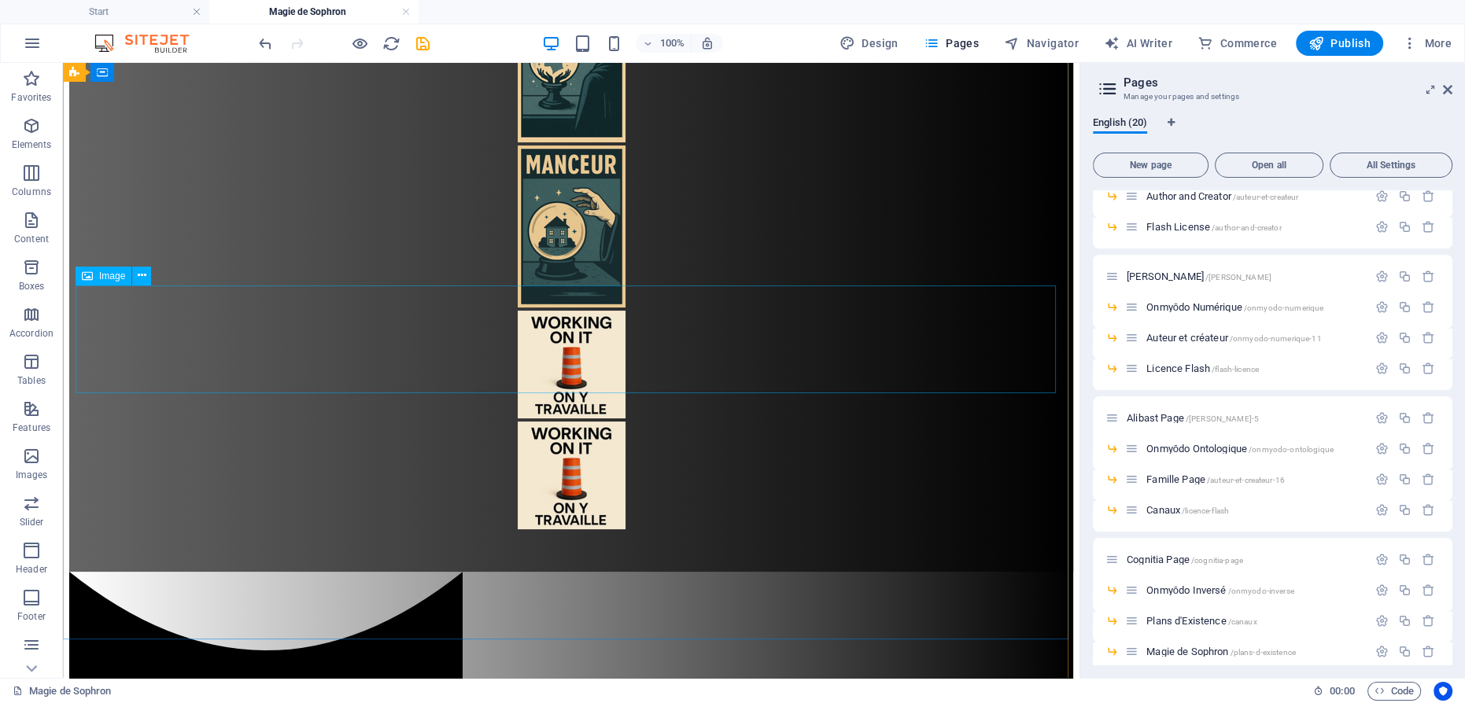
scroll to position [260, 0]
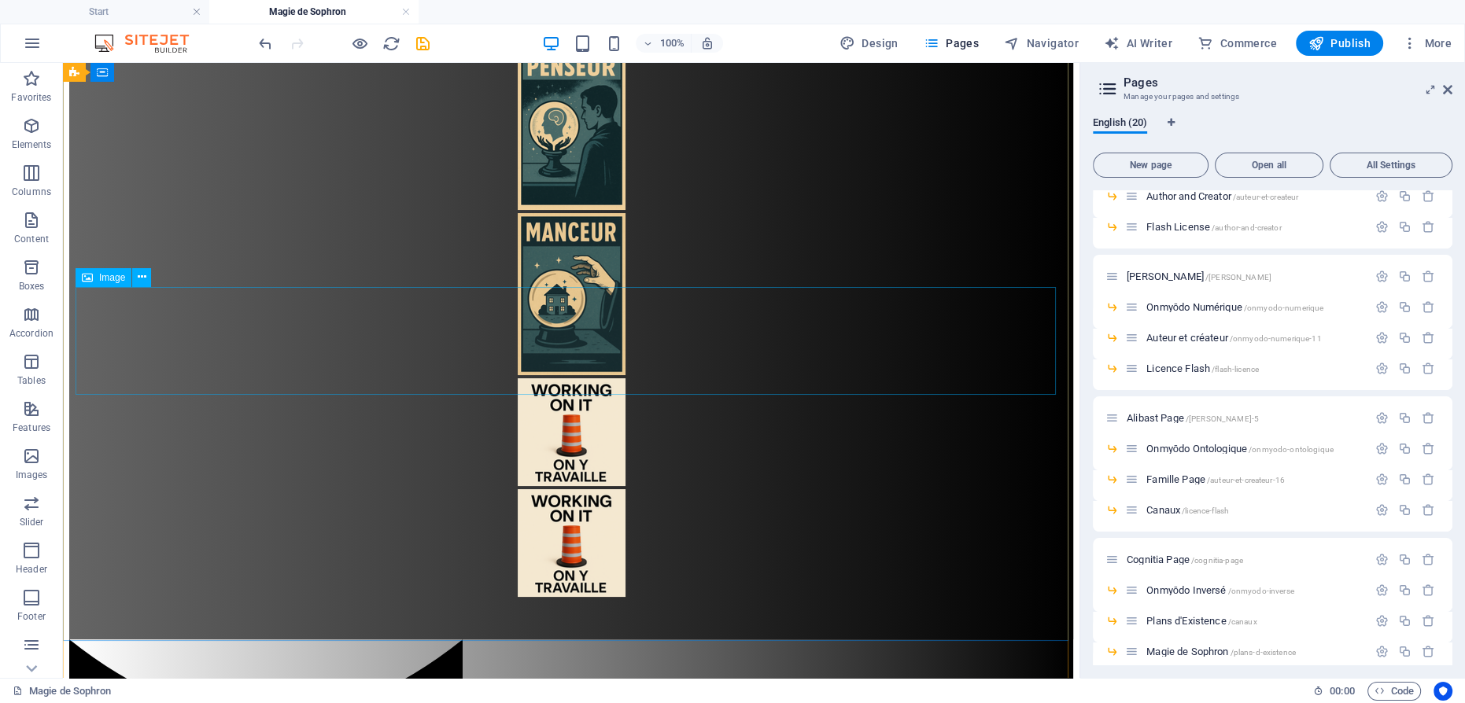
click at [556, 378] on figure at bounding box center [571, 433] width 1004 height 111
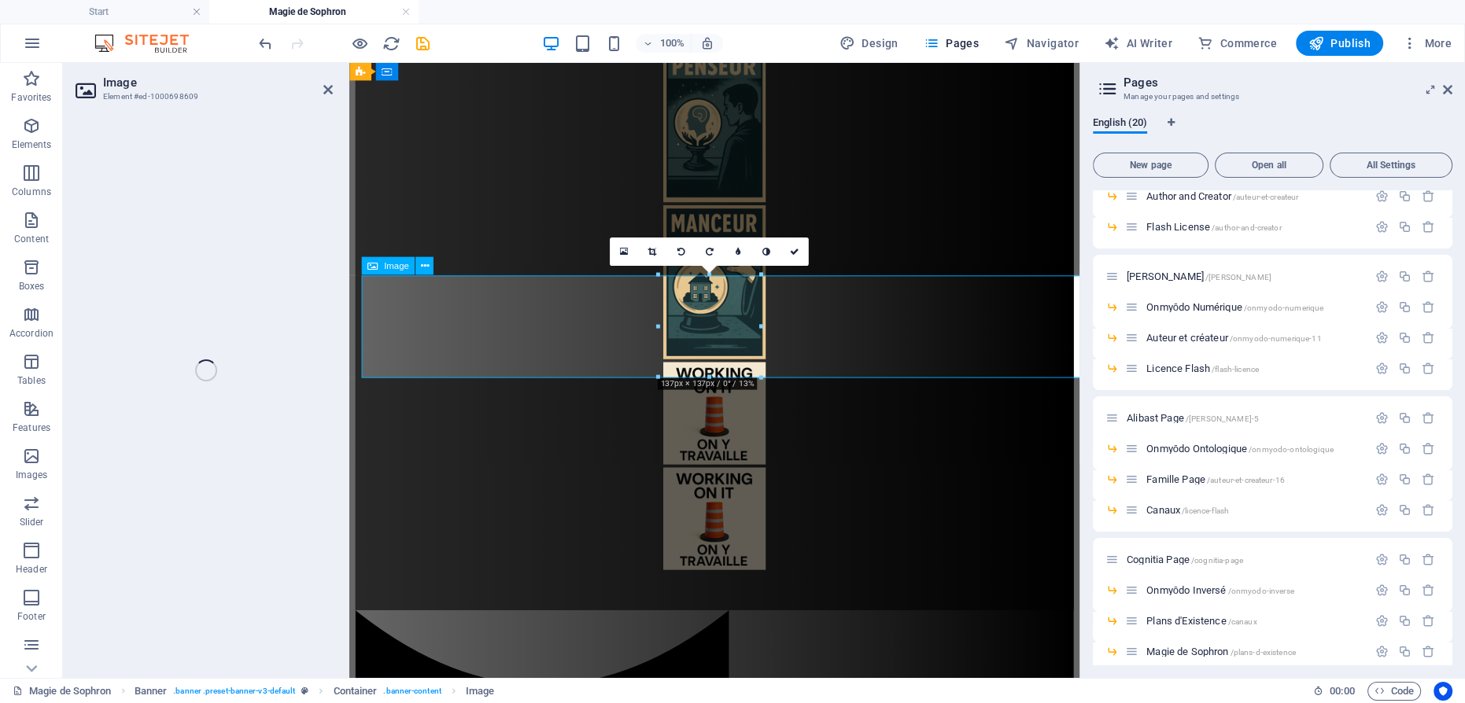
select select "px"
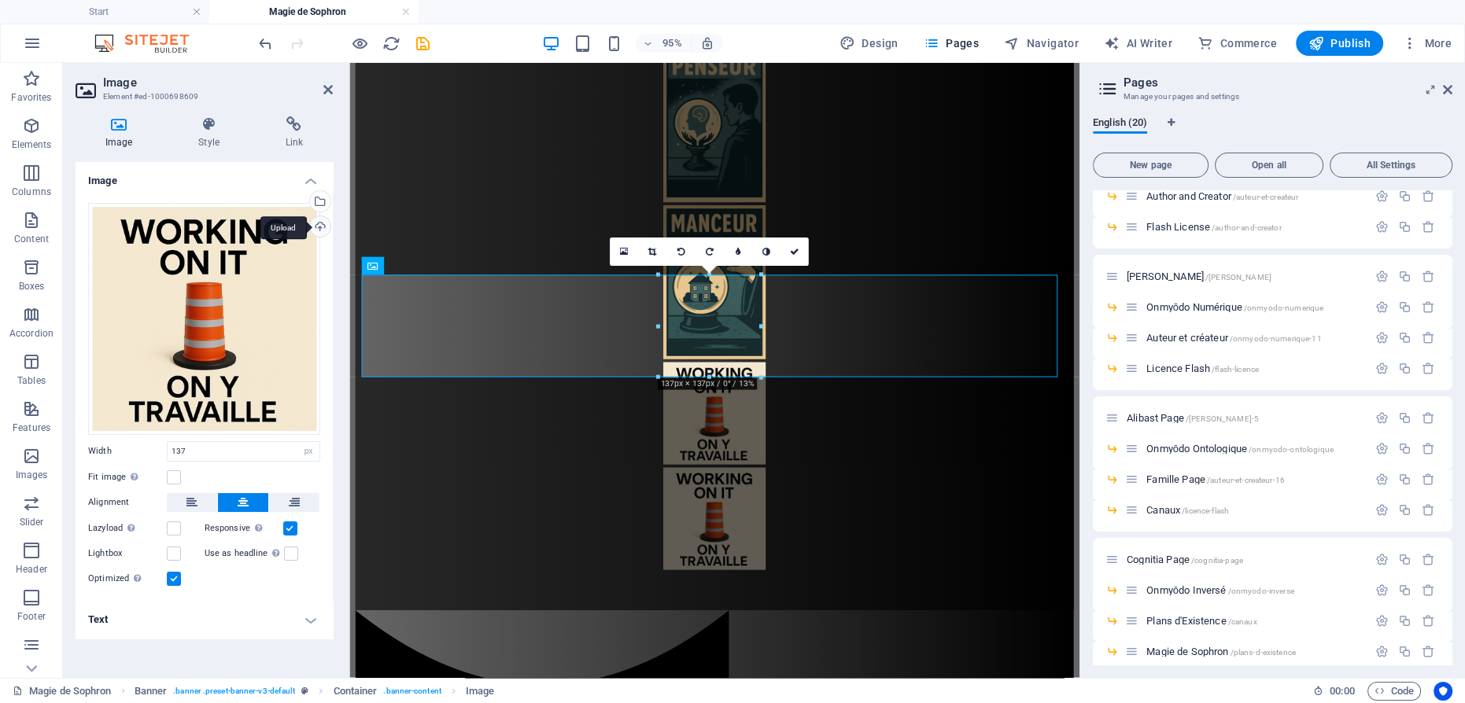
click at [321, 225] on div "Upload" at bounding box center [319, 228] width 24 height 24
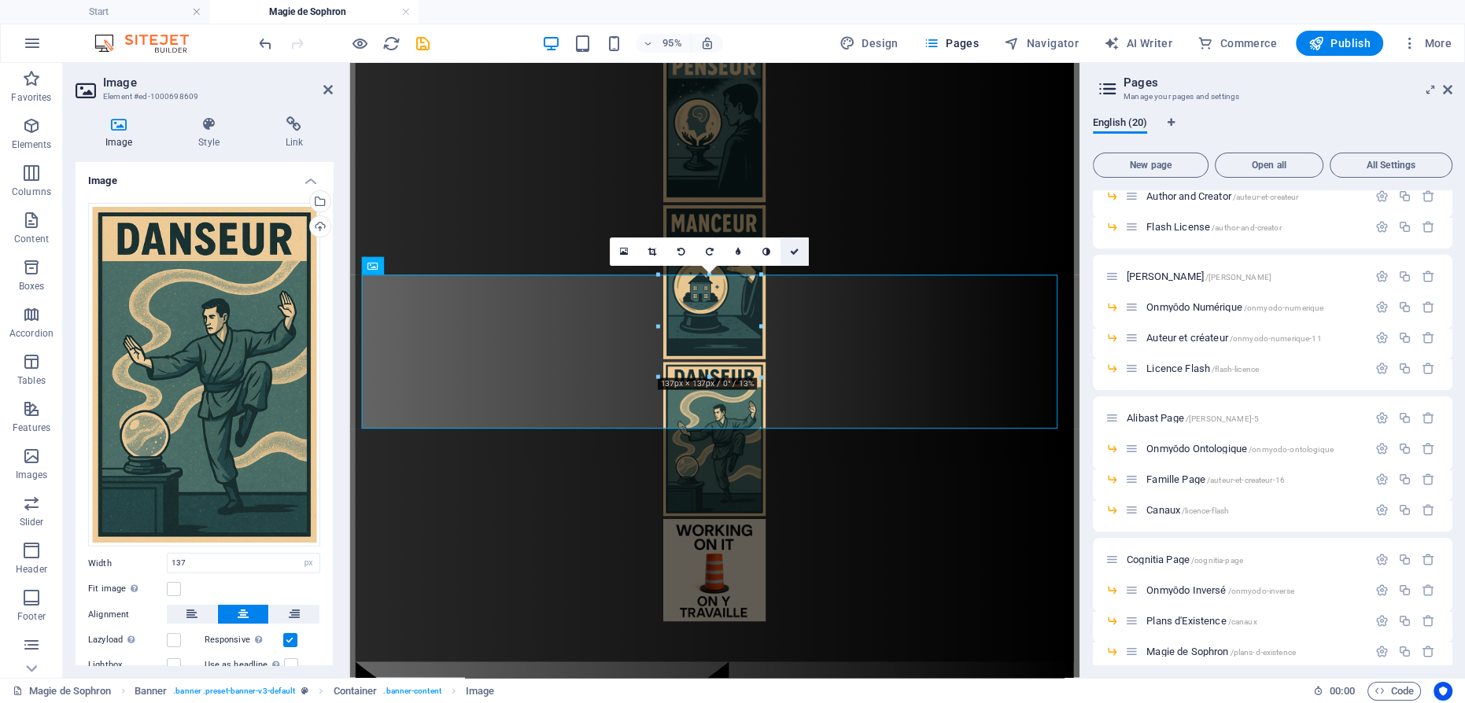
click at [796, 252] on icon at bounding box center [794, 252] width 9 height 9
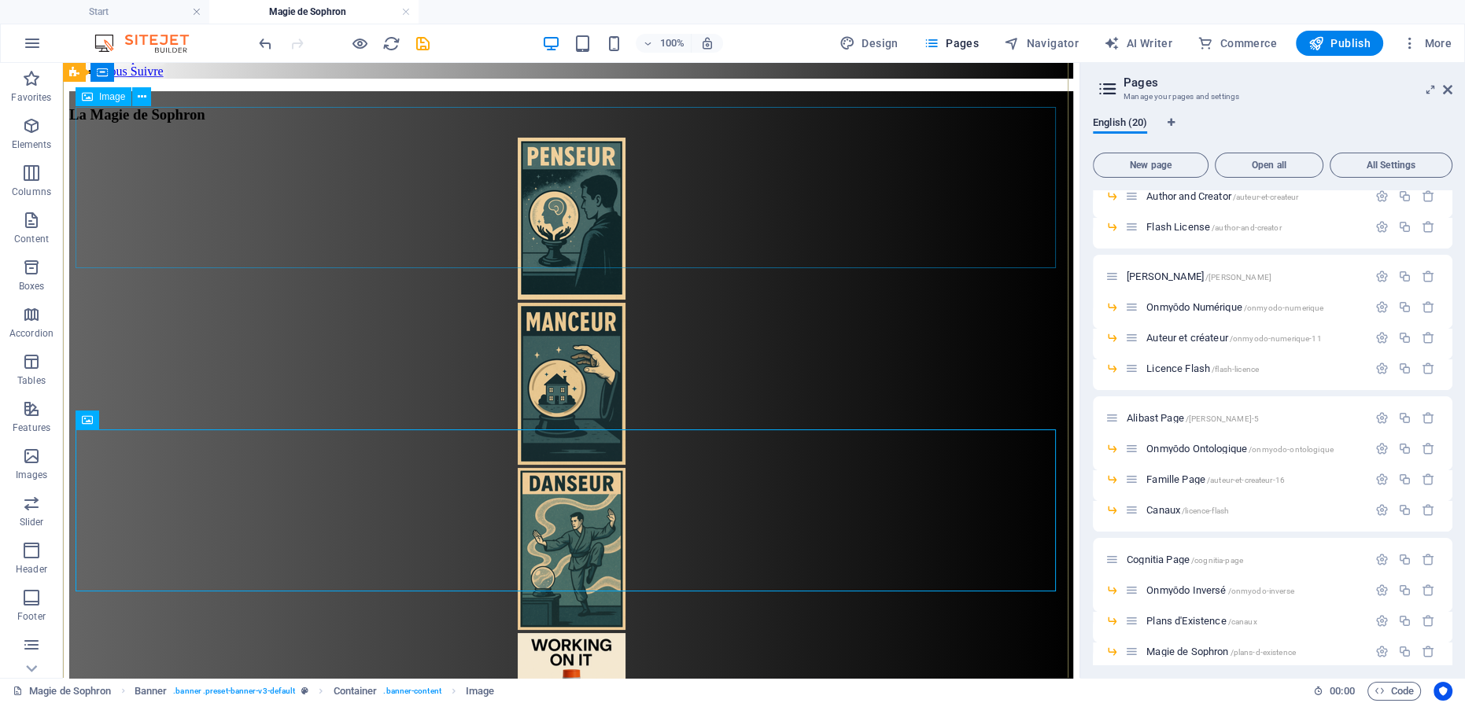
scroll to position [188, 0]
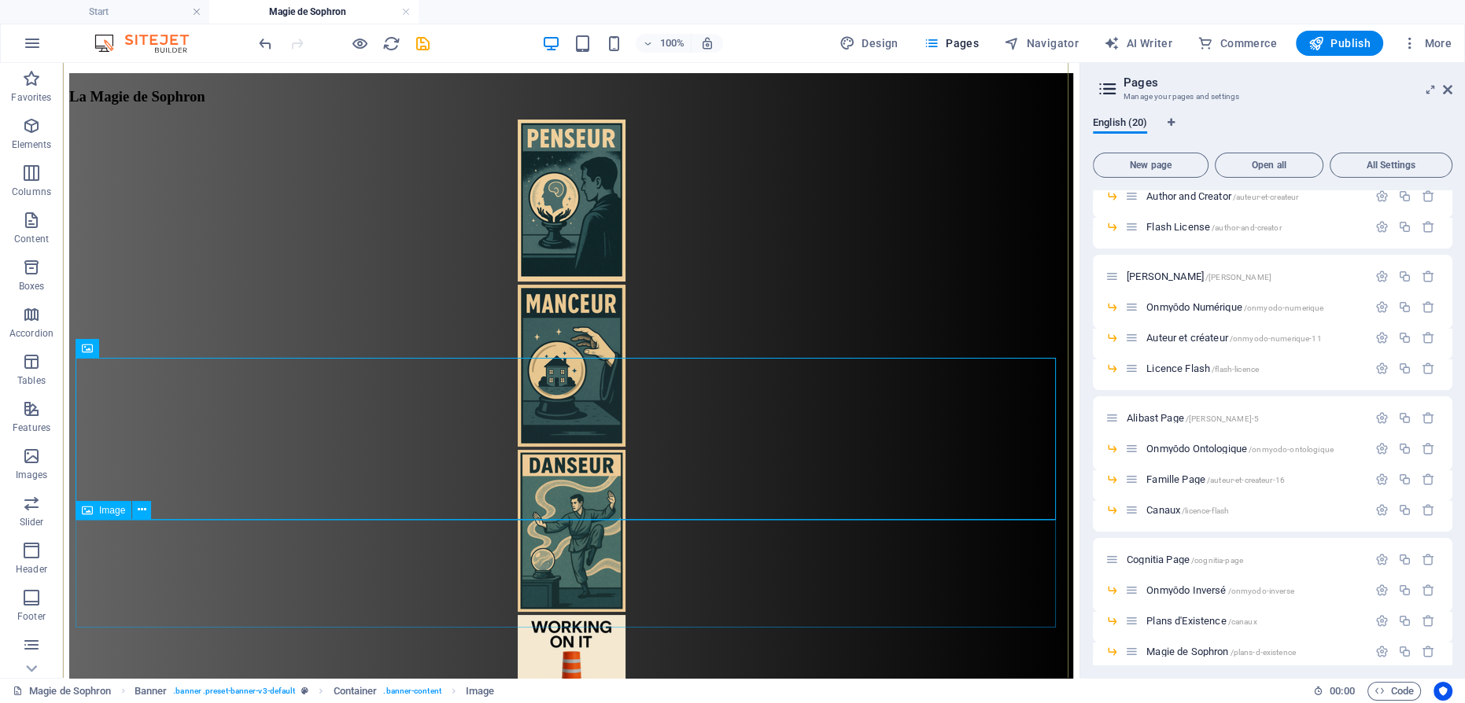
click at [550, 615] on figure at bounding box center [571, 670] width 1004 height 111
click at [557, 615] on figure at bounding box center [571, 670] width 1004 height 111
select select "px"
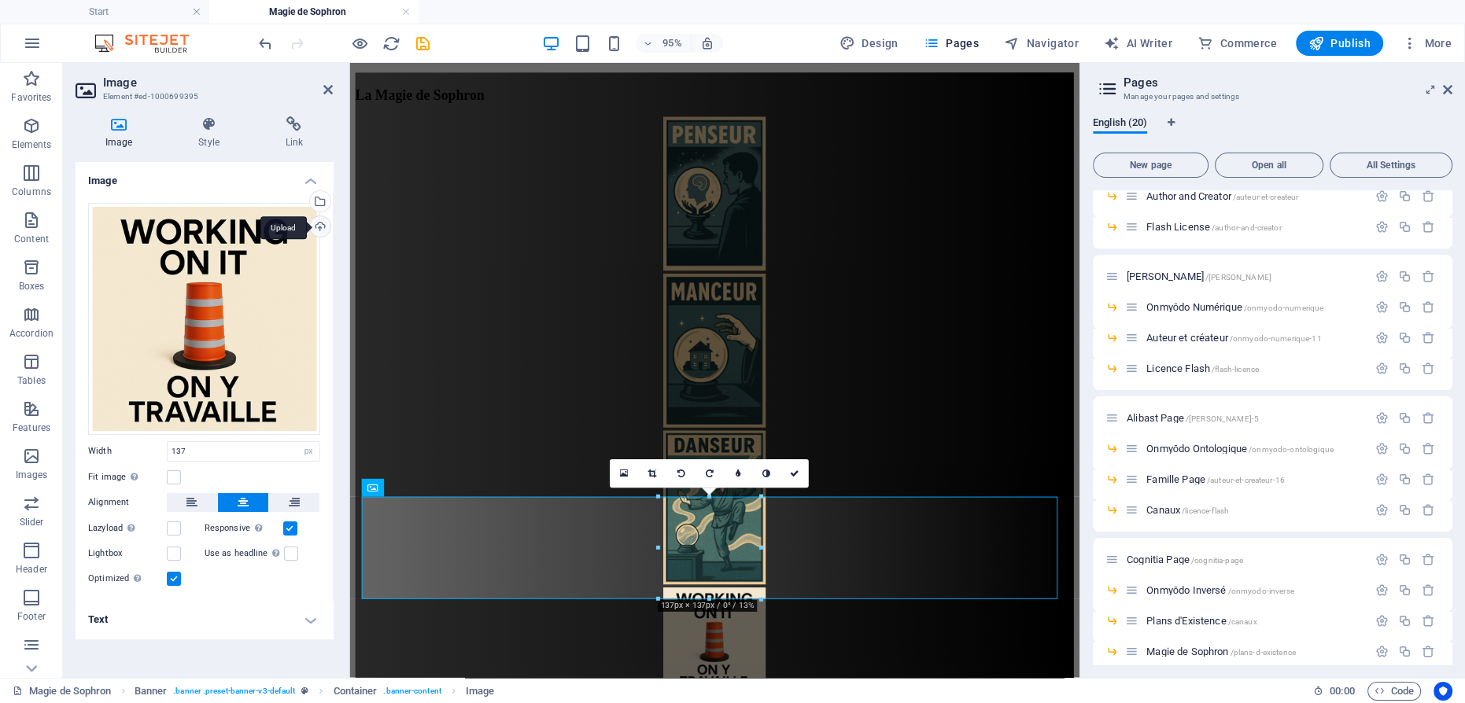
click at [322, 226] on div "Upload" at bounding box center [319, 228] width 24 height 24
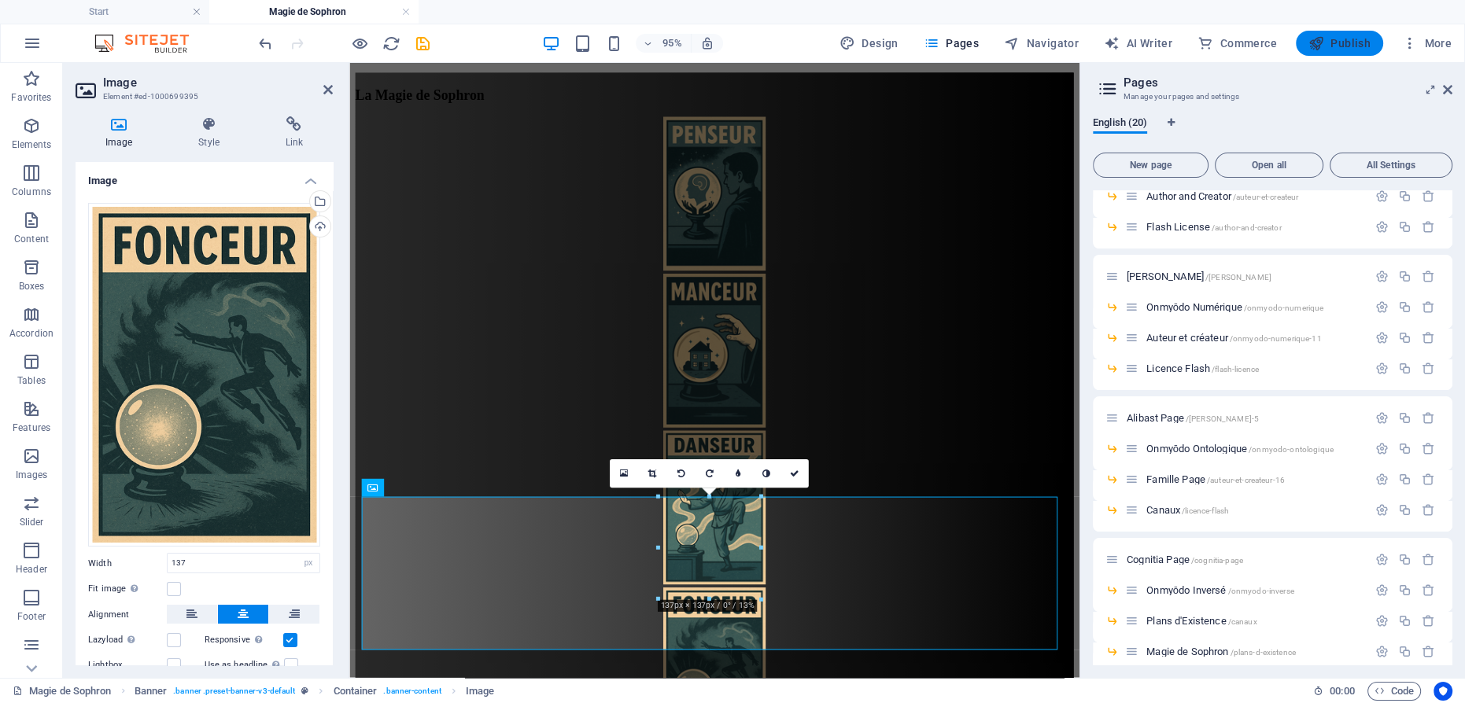
click at [1323, 46] on icon "button" at bounding box center [1316, 43] width 16 height 16
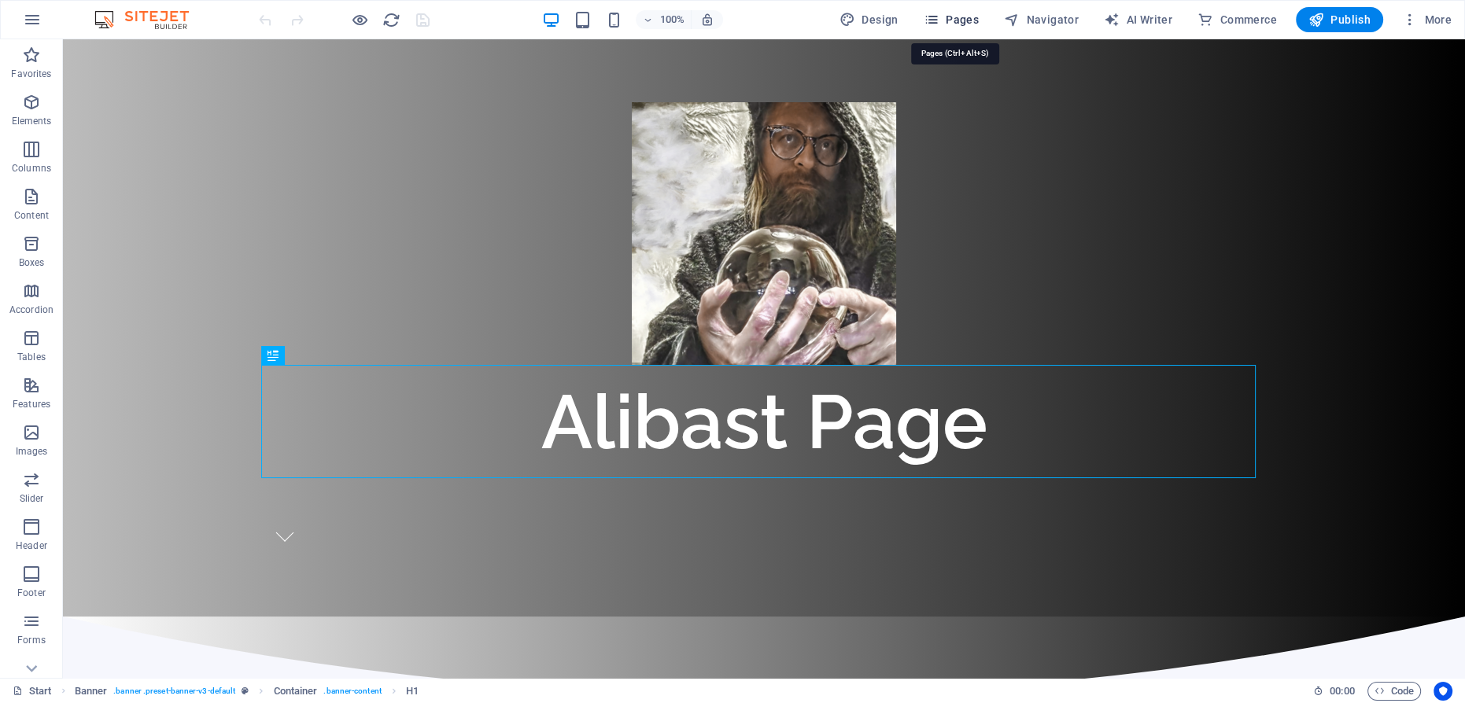
click at [967, 22] on span "Pages" at bounding box center [950, 20] width 55 height 16
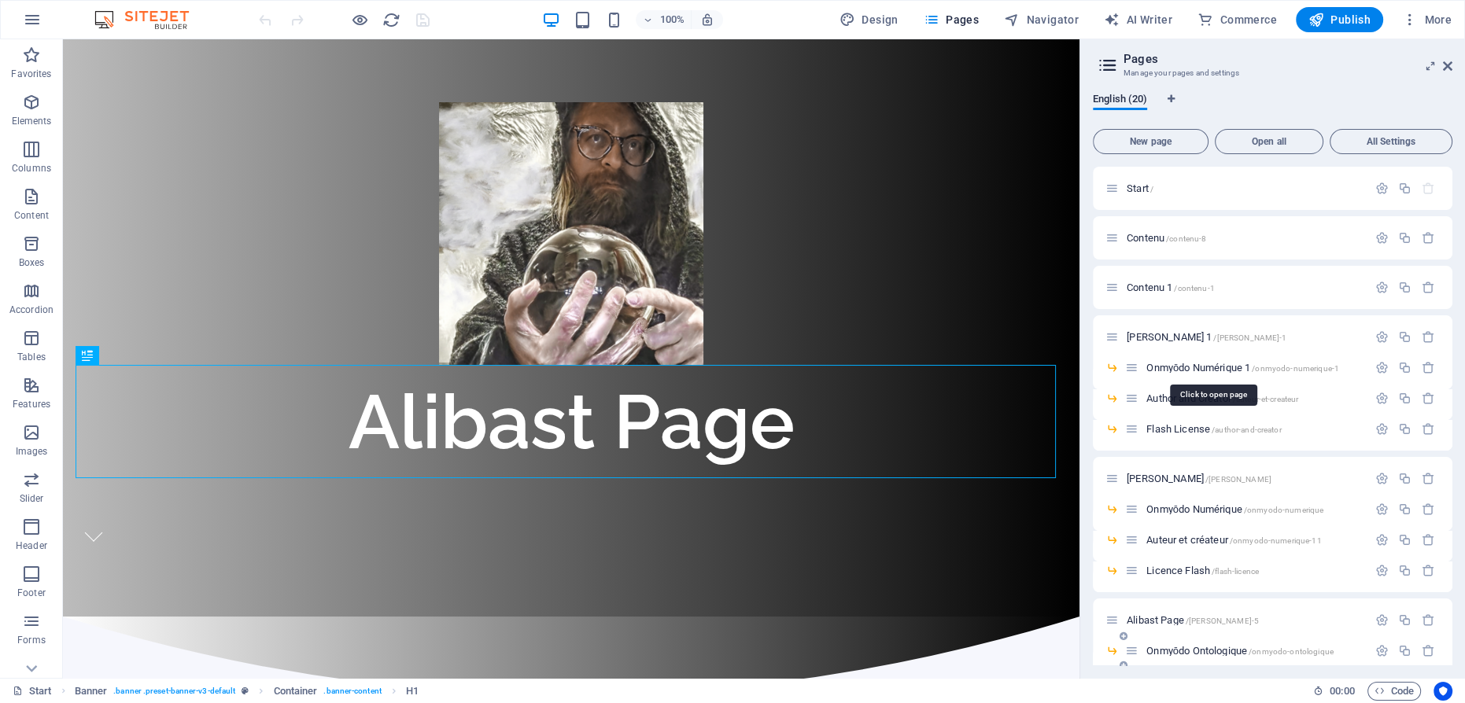
scroll to position [266, 0]
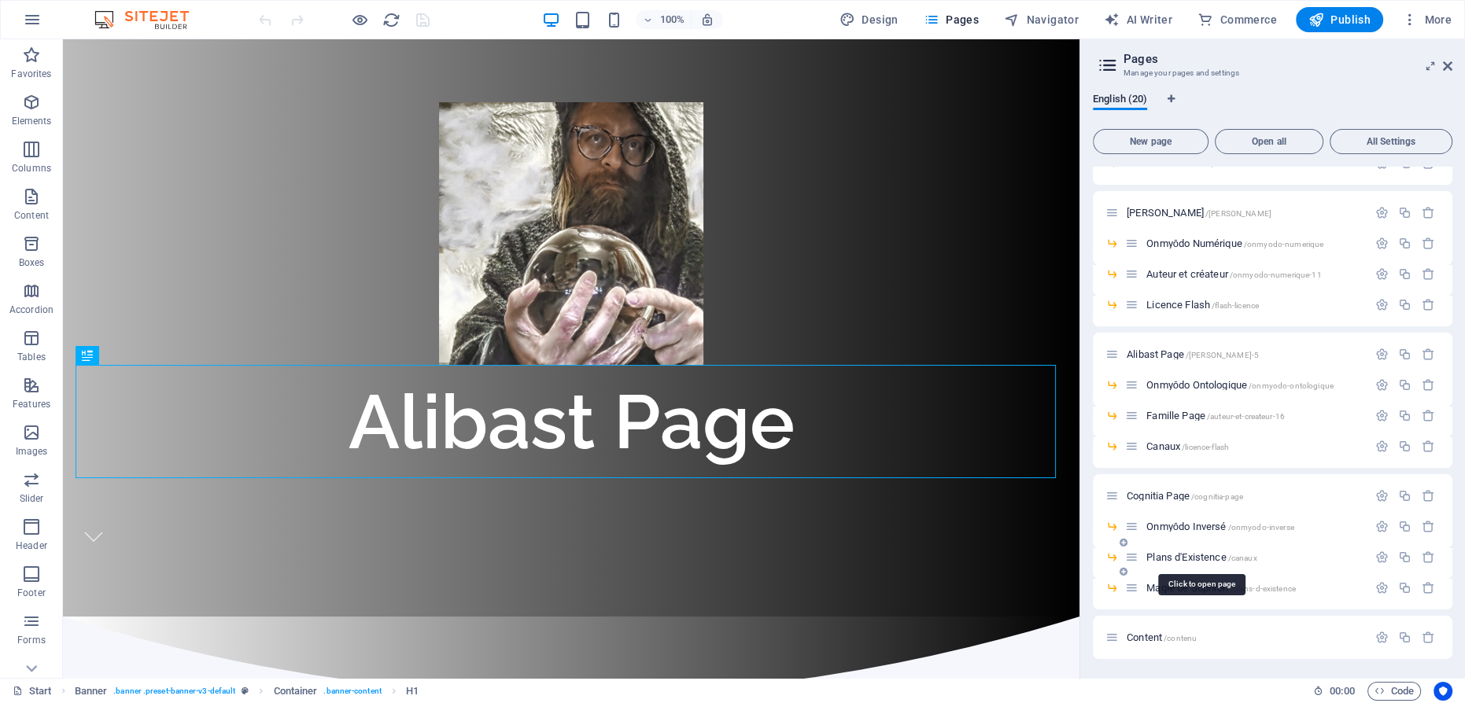
click at [1208, 559] on span "Plans d'Existence /canaux" at bounding box center [1201, 557] width 110 height 12
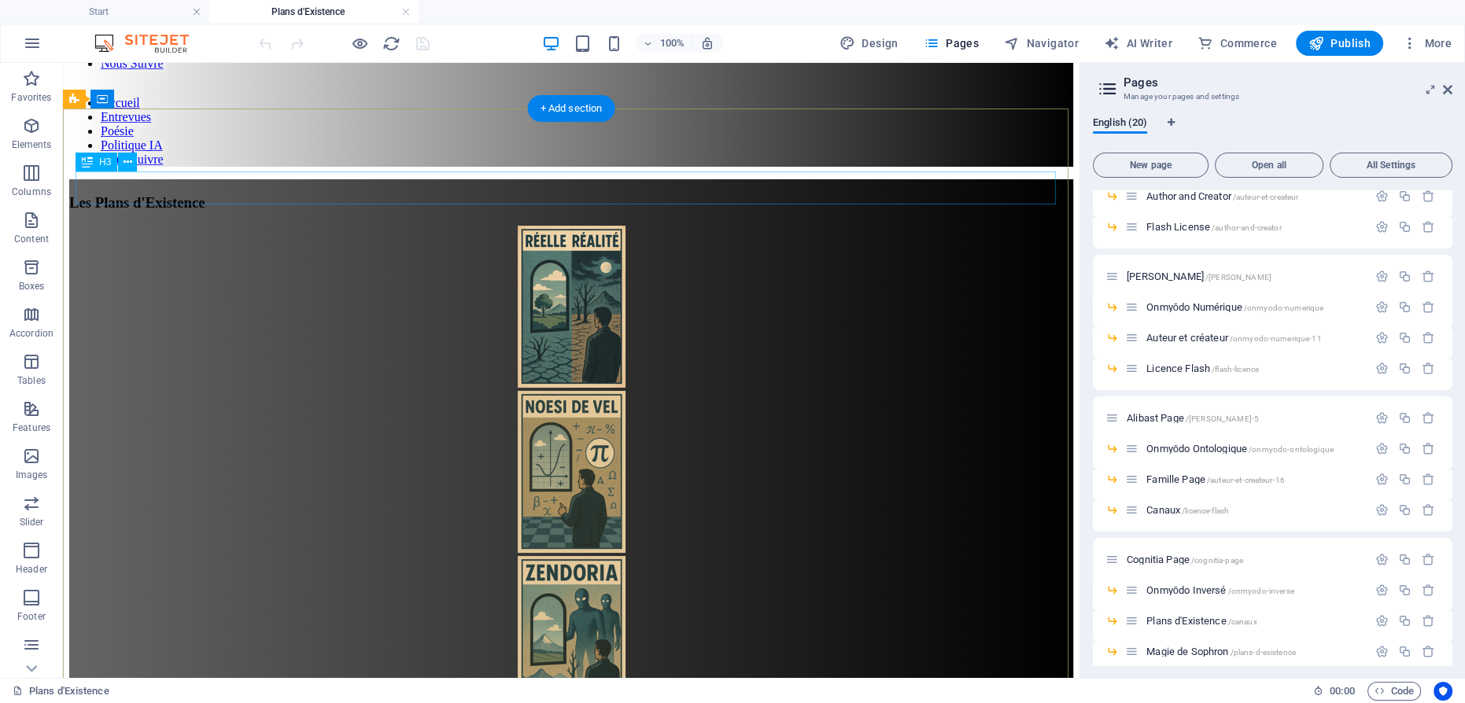
scroll to position [0, 0]
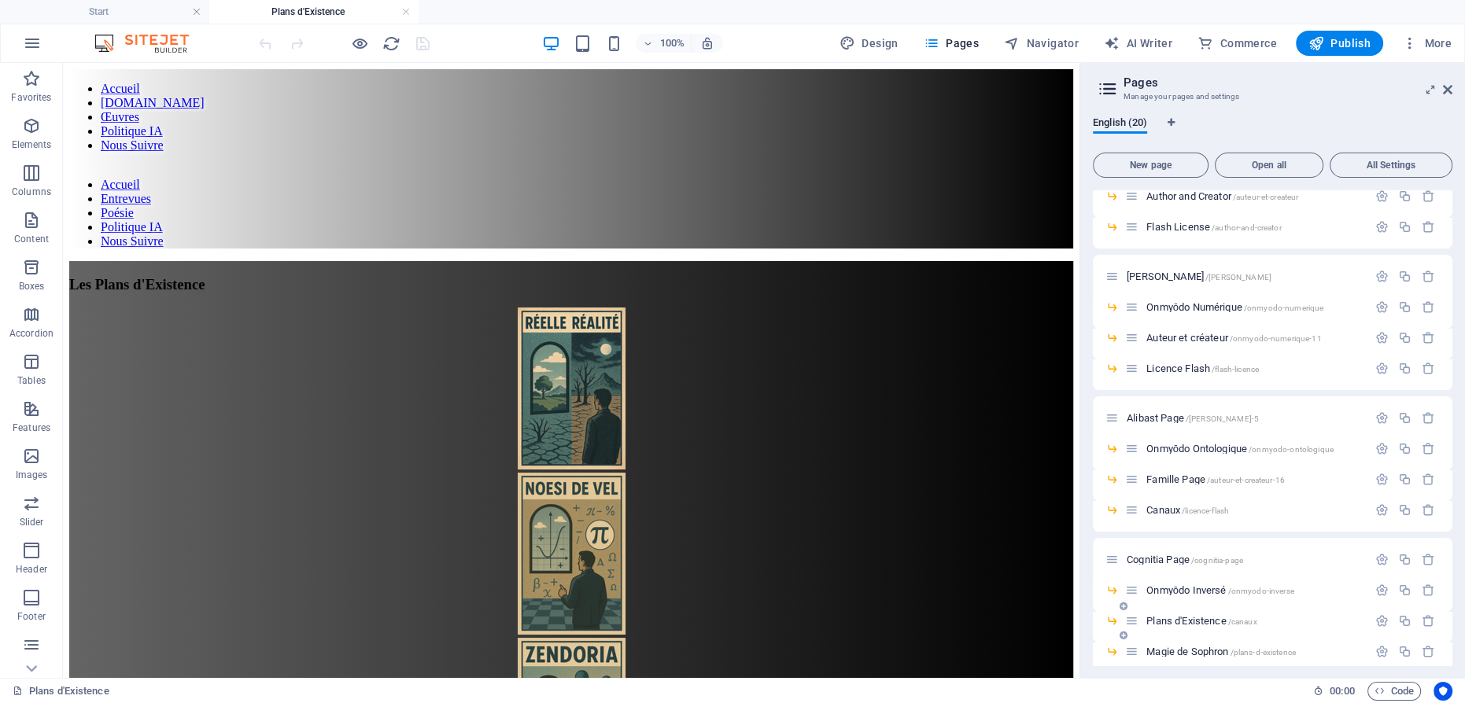
click at [1215, 616] on span "Plans d'Existence /canaux" at bounding box center [1201, 621] width 110 height 12
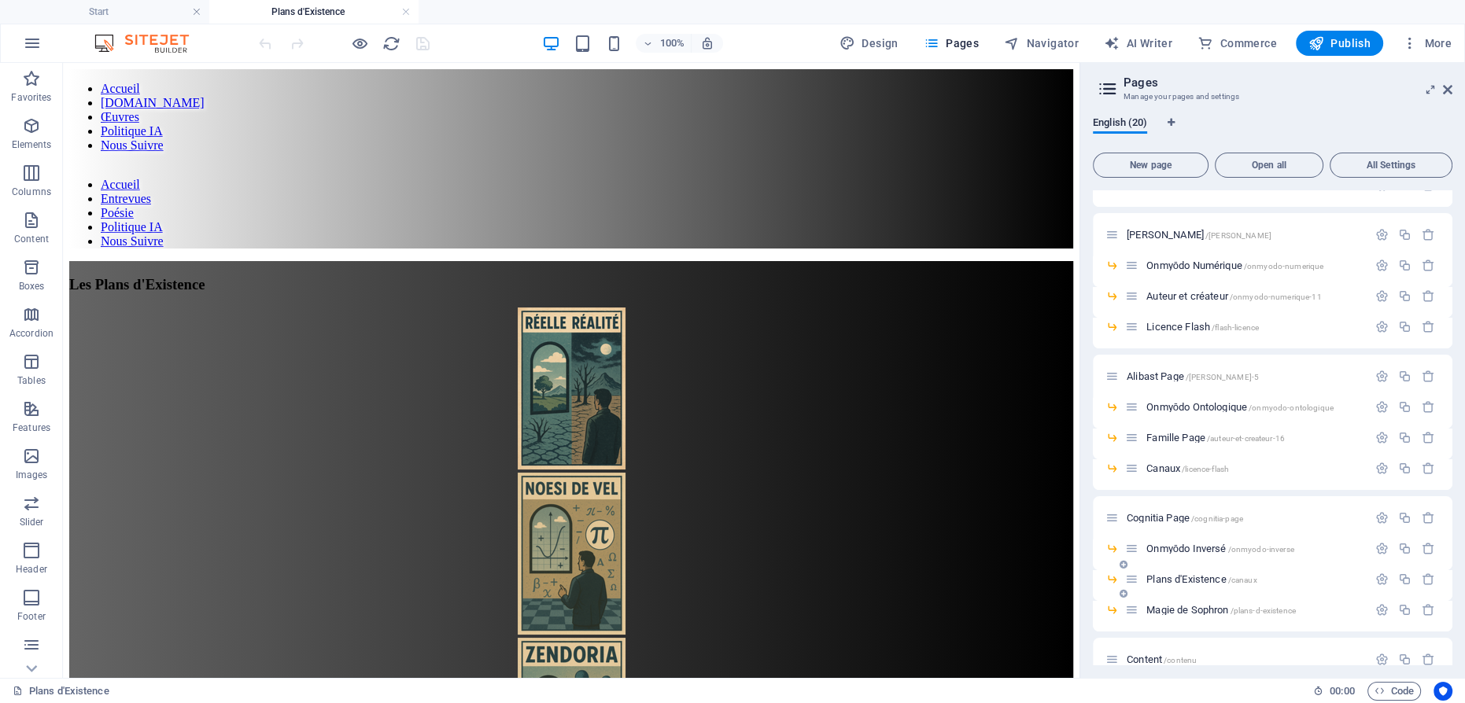
scroll to position [289, 0]
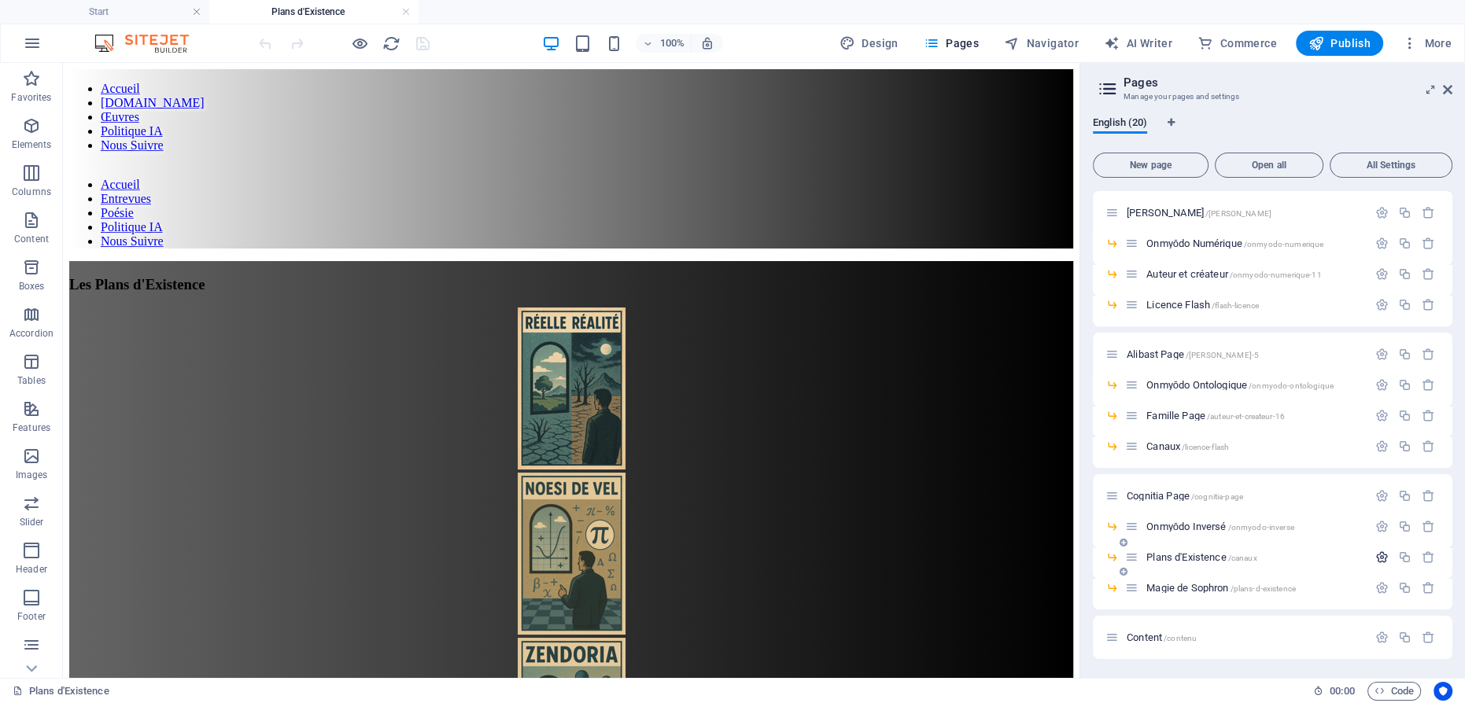
click at [1375, 553] on icon "button" at bounding box center [1381, 557] width 13 height 13
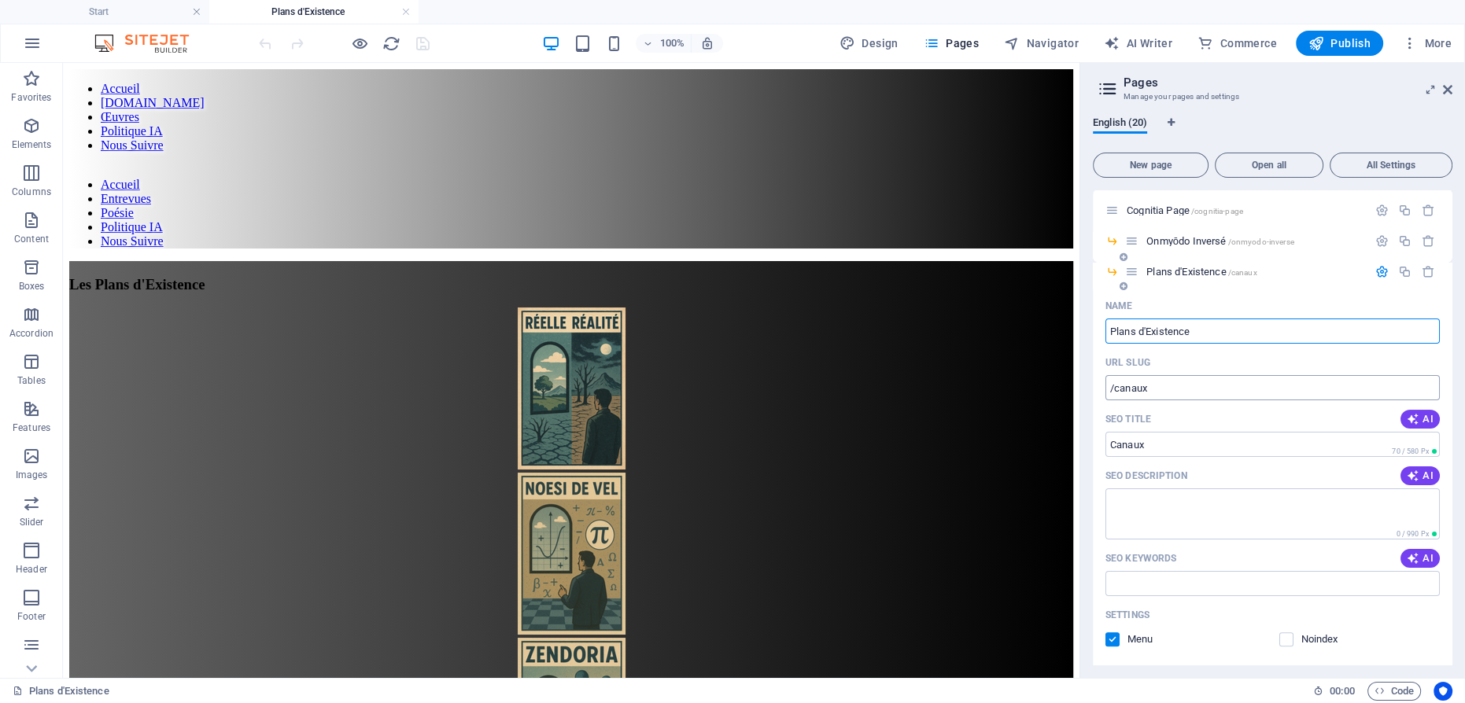
scroll to position [432, 0]
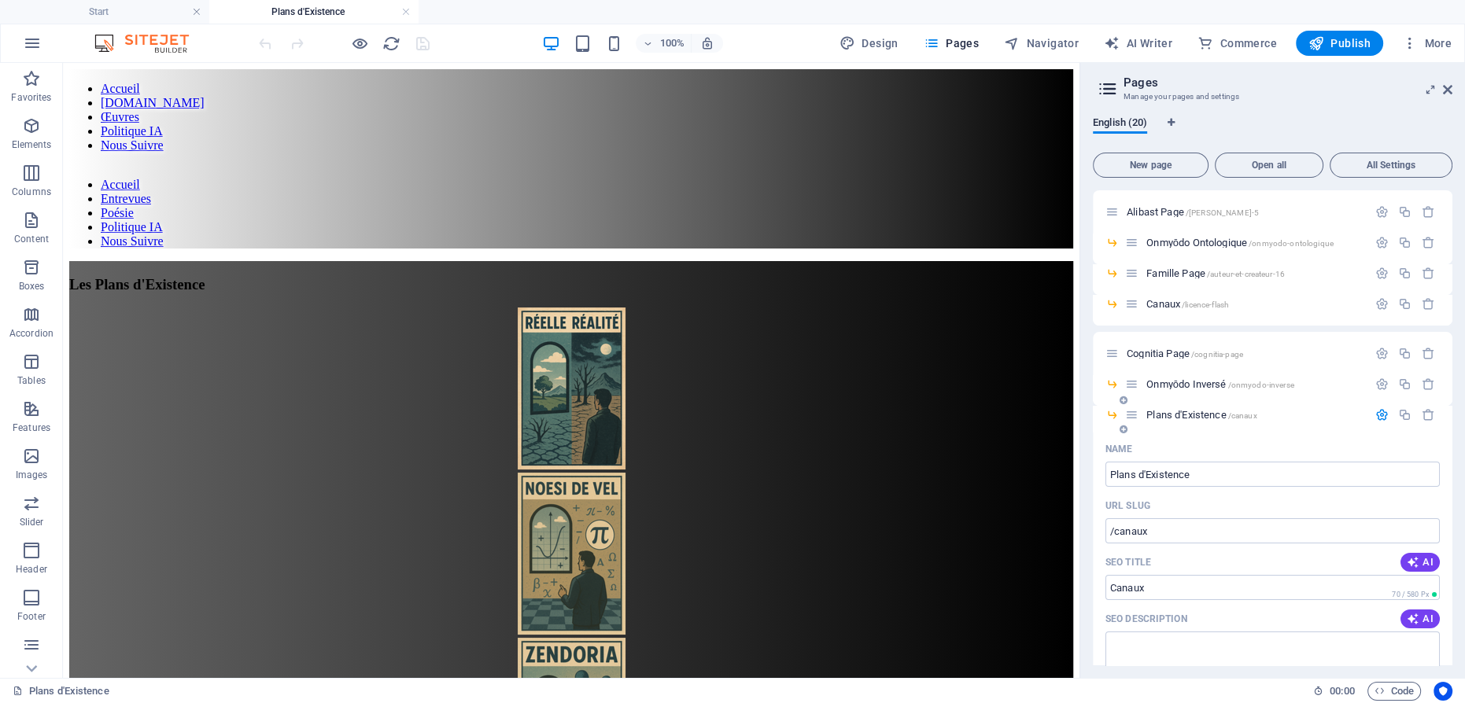
click at [1185, 415] on span "Plans d'Existence /canaux" at bounding box center [1201, 415] width 110 height 12
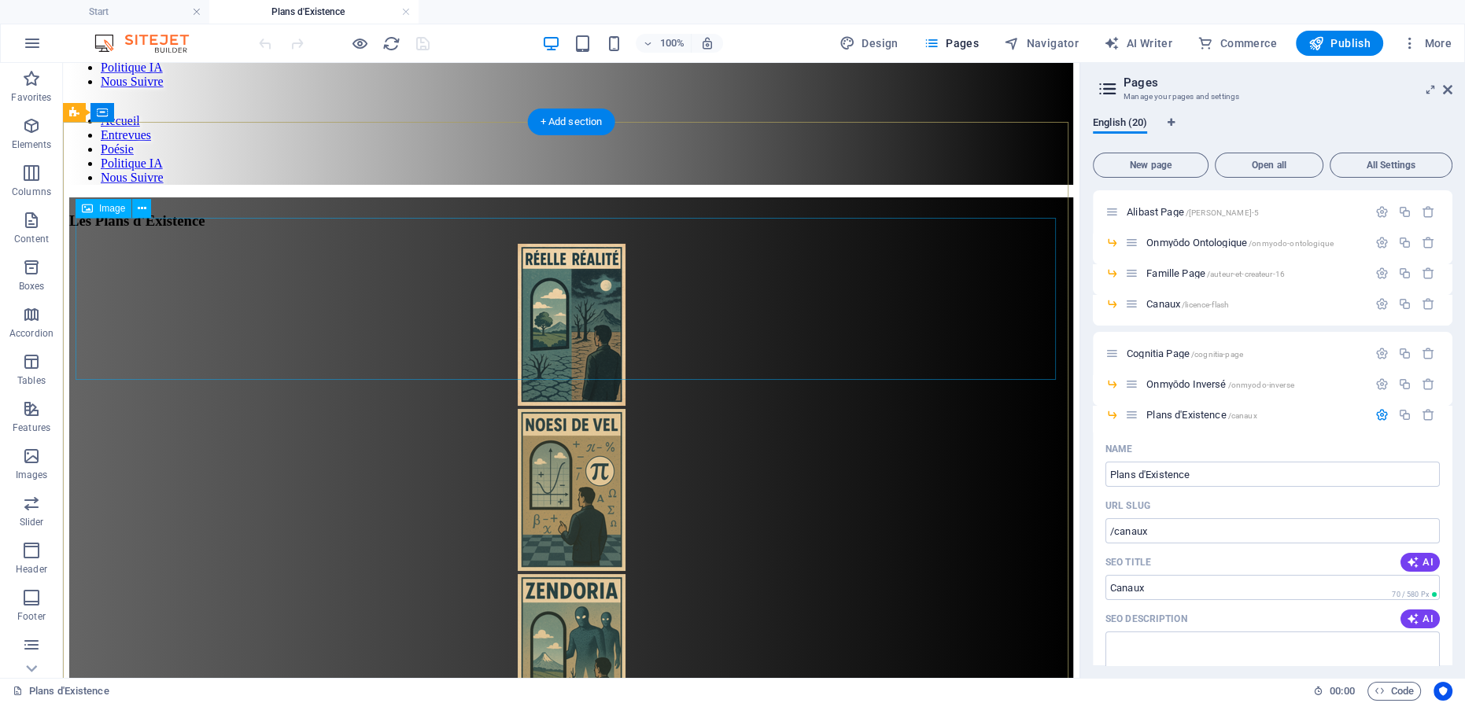
scroll to position [142, 0]
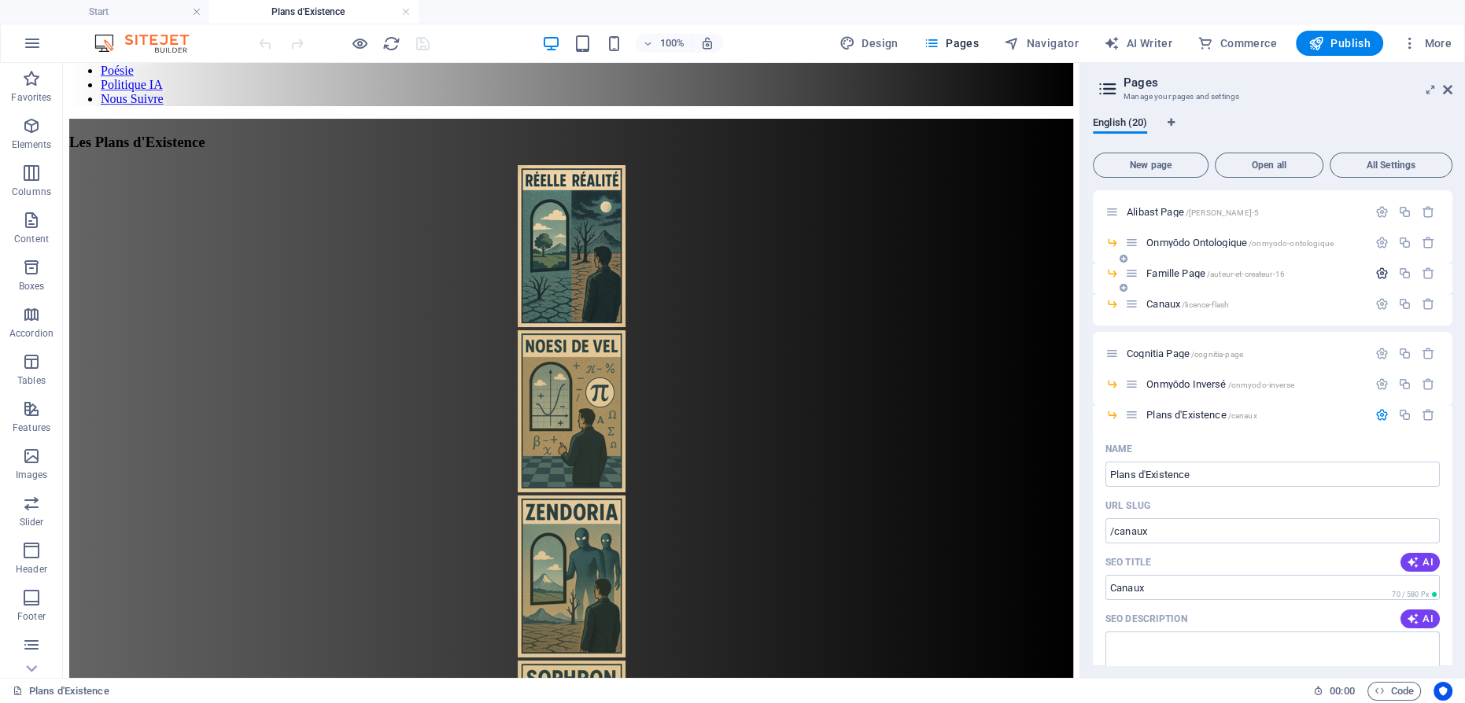
click at [1375, 415] on icon "button" at bounding box center [1381, 414] width 13 height 13
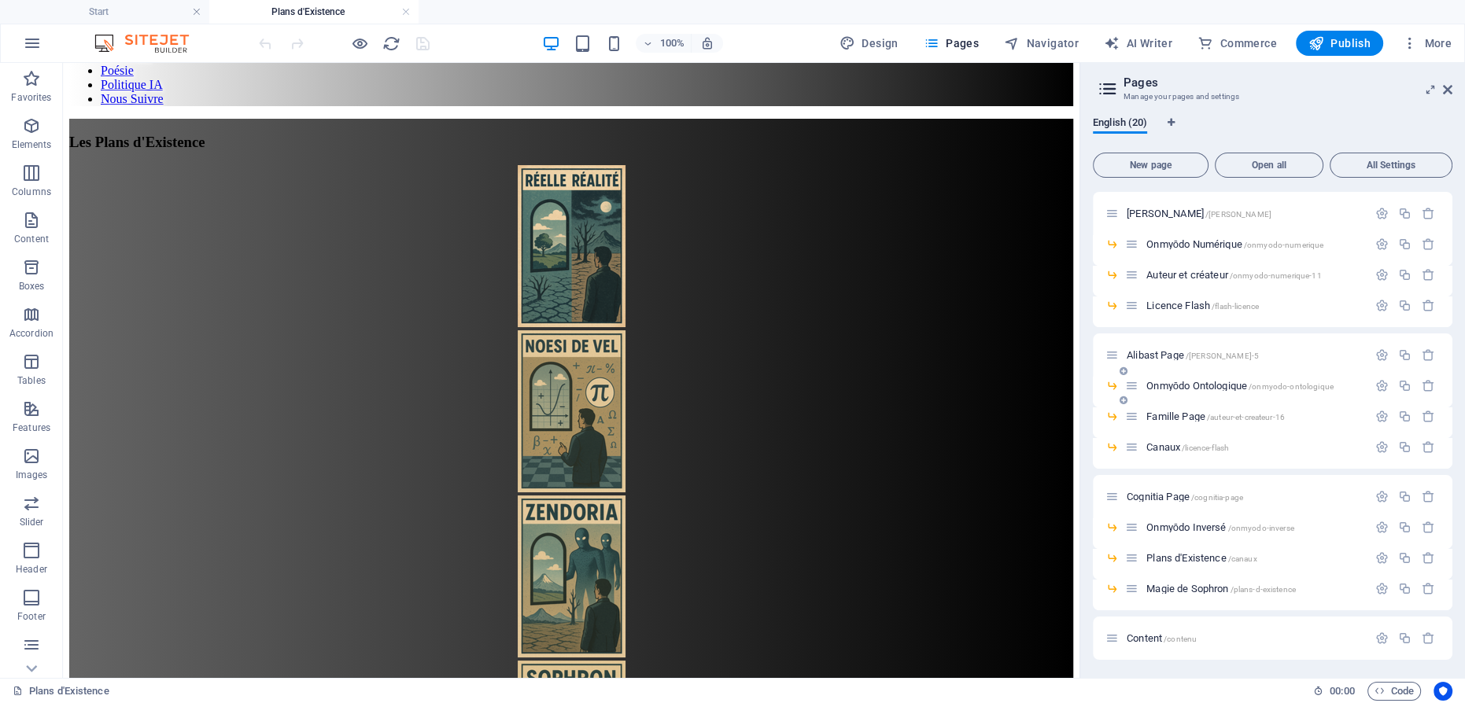
scroll to position [289, 0]
click at [1401, 354] on icon "button" at bounding box center [1404, 354] width 13 height 13
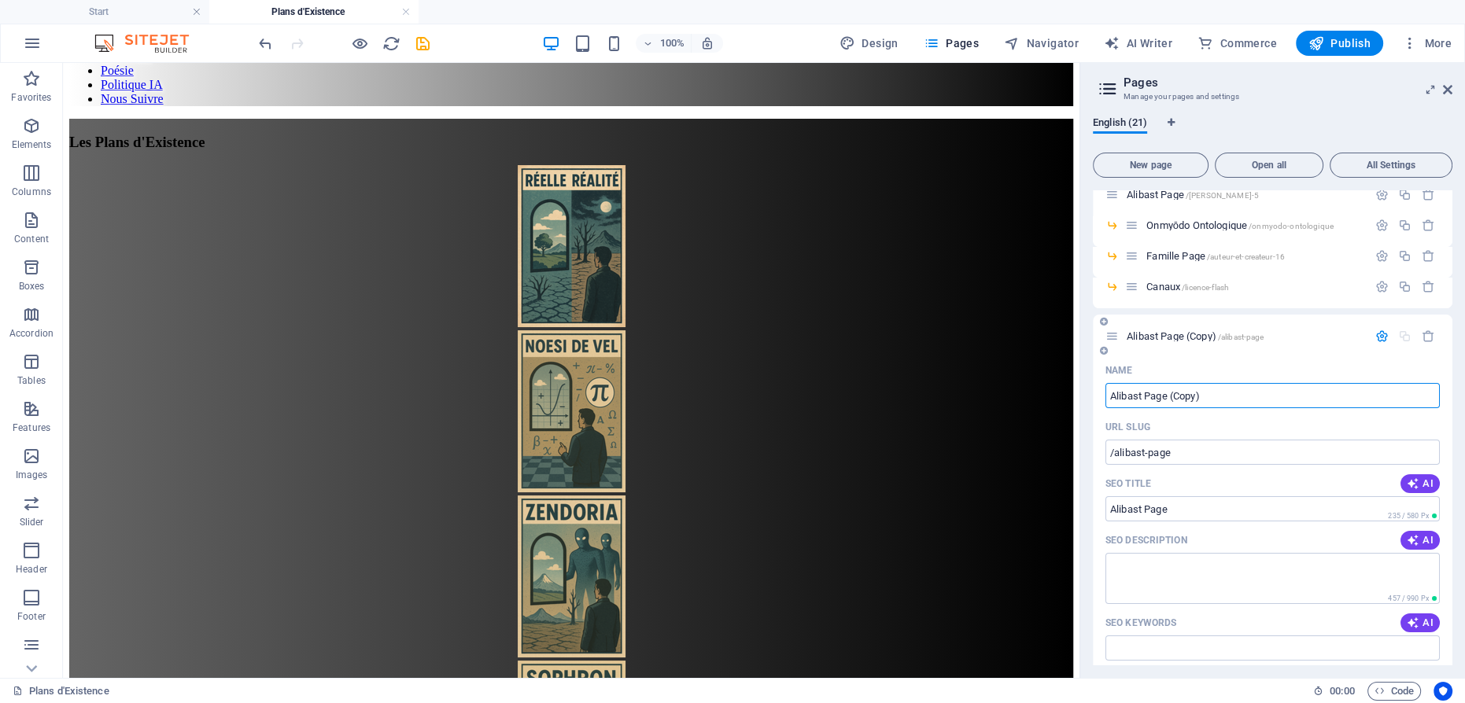
scroll to position [432, 0]
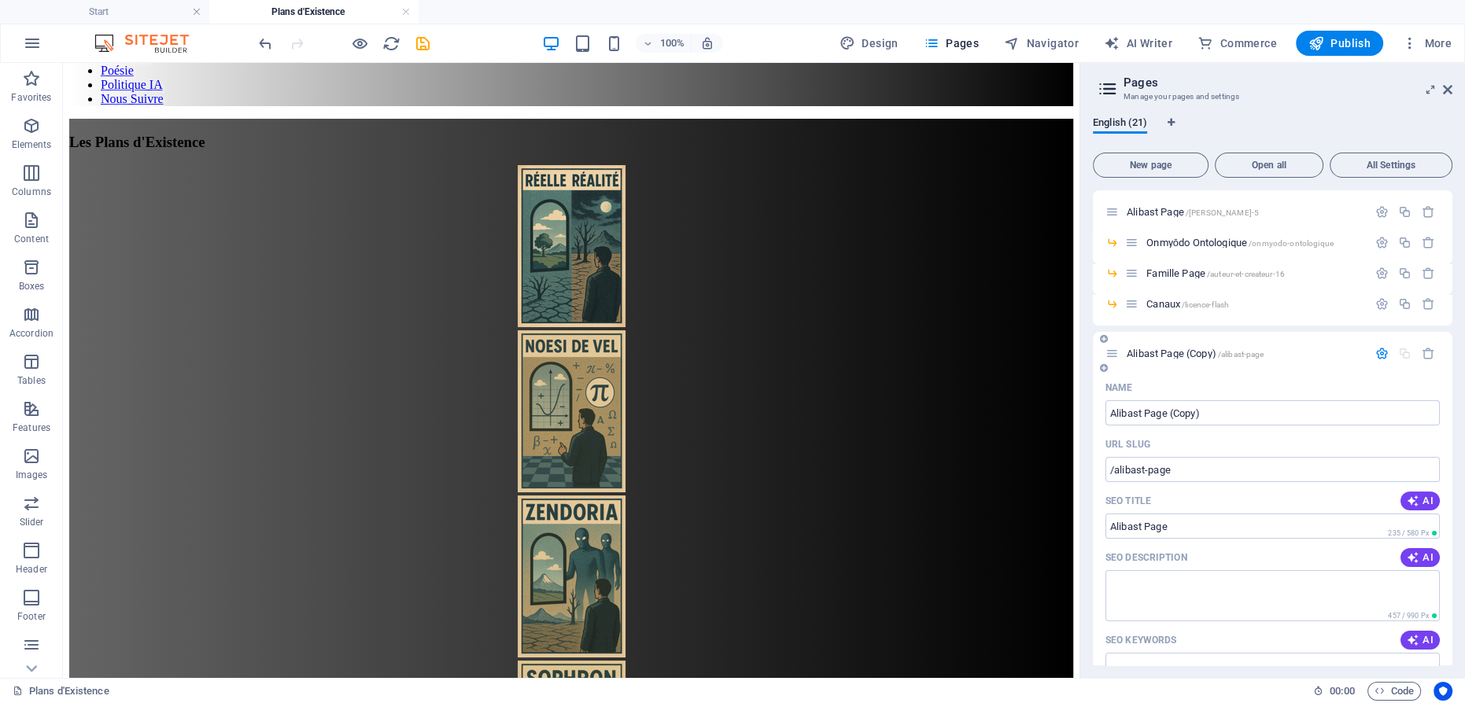
click at [1189, 348] on span "Alibast Page (Copy) /alibast-page" at bounding box center [1194, 354] width 137 height 12
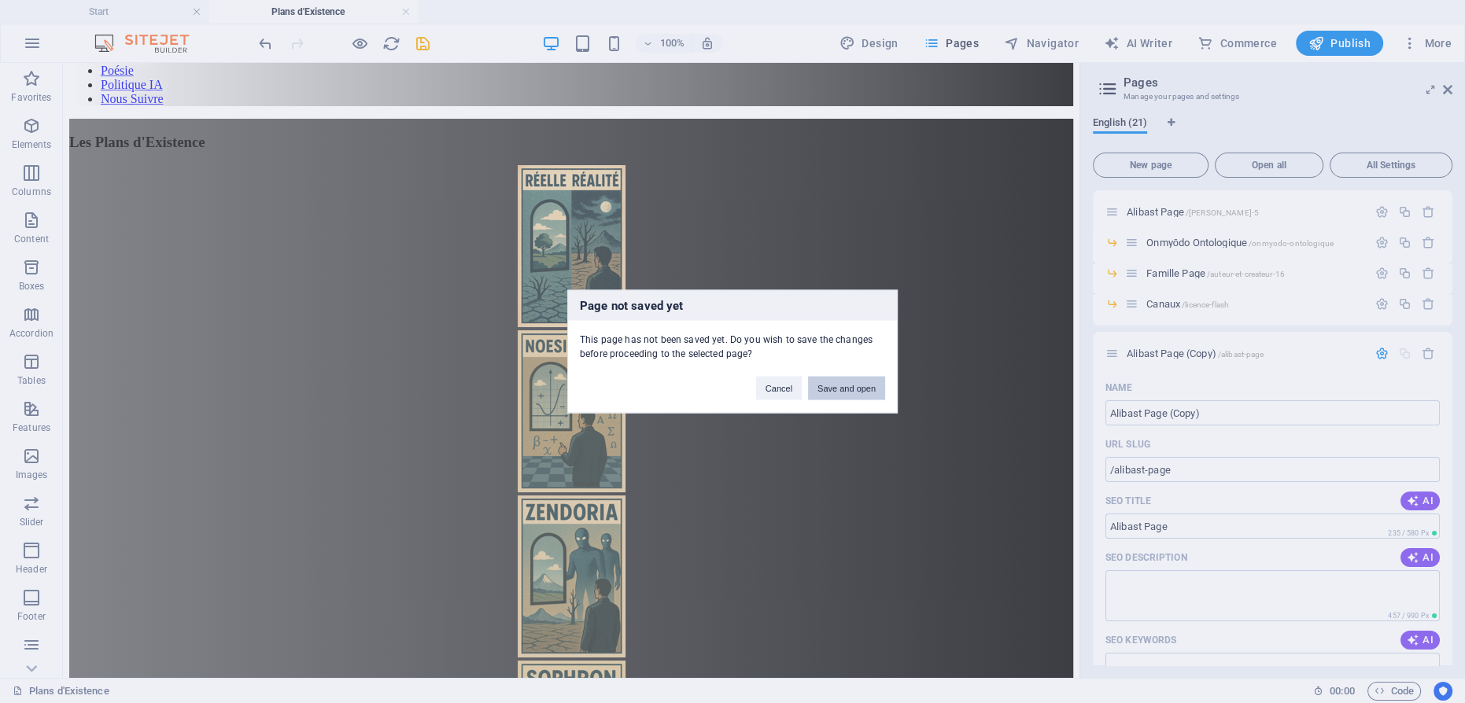
click at [873, 389] on button "Save and open" at bounding box center [846, 389] width 77 height 24
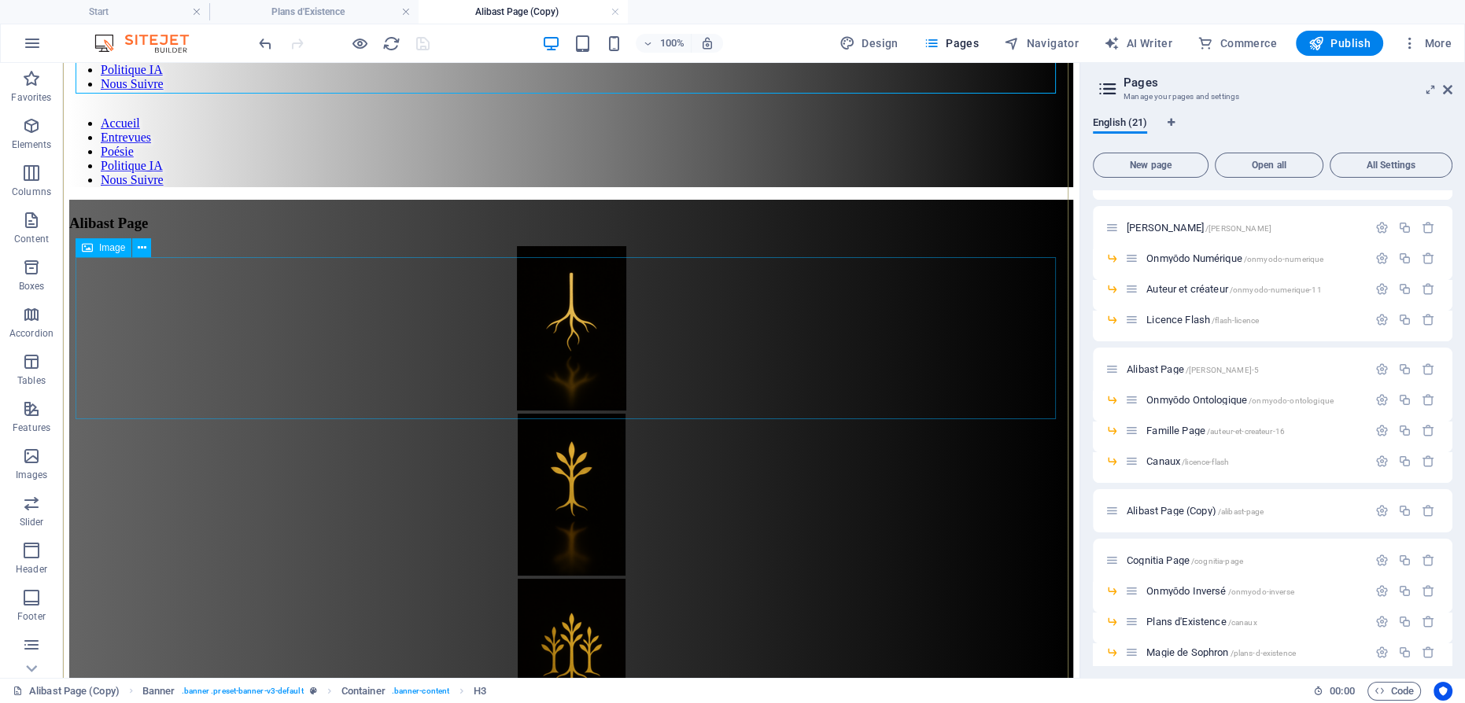
scroll to position [142, 0]
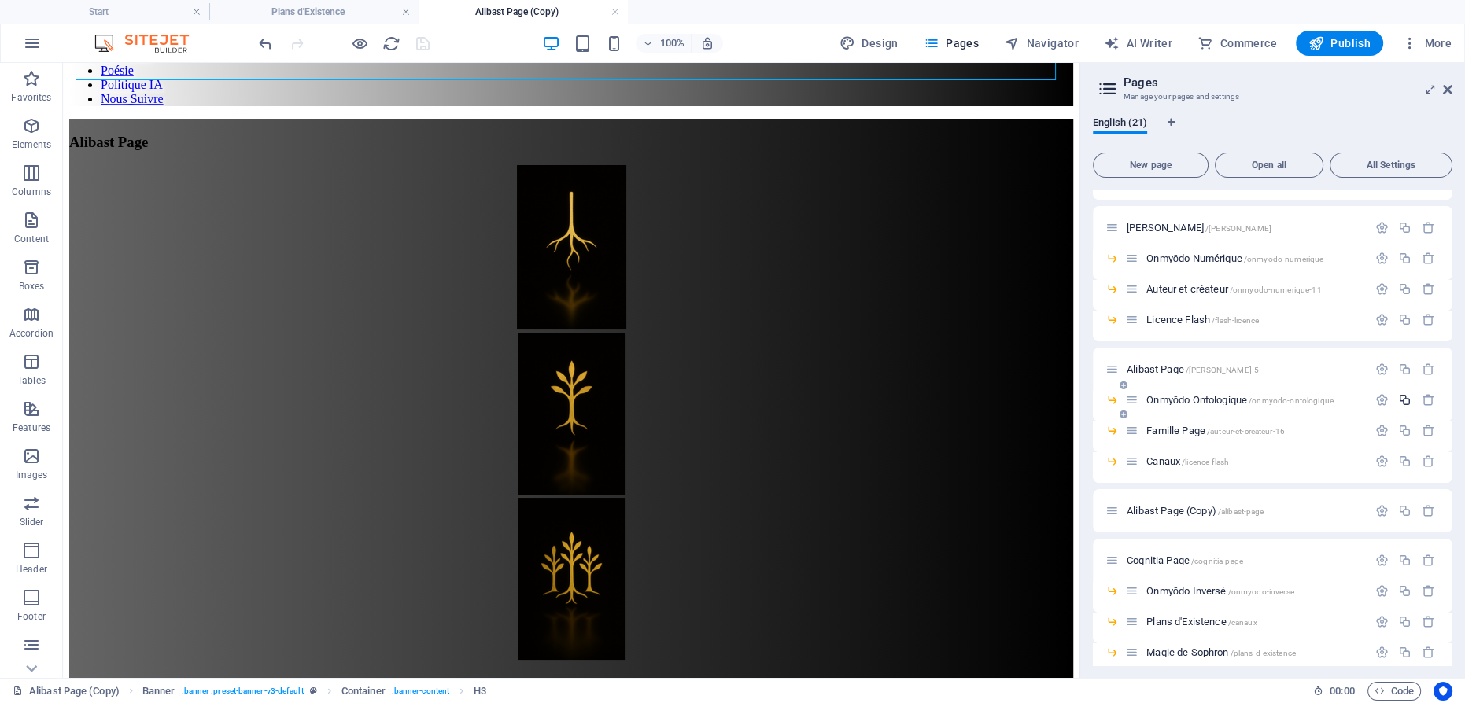
click at [1402, 400] on icon "button" at bounding box center [1404, 399] width 13 height 13
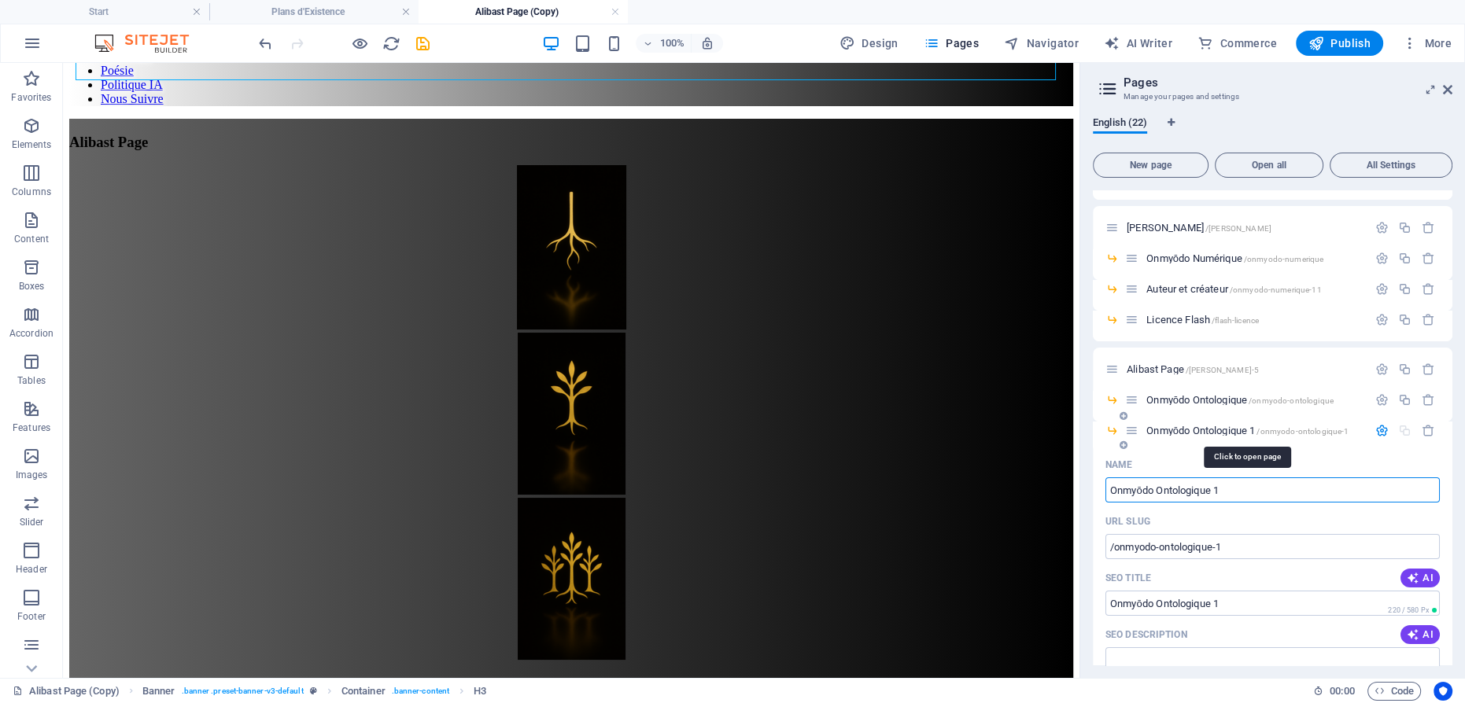
click at [1184, 427] on span "Onmyōdo Ontologique 1 /onmyodo-ontologique-1" at bounding box center [1247, 431] width 202 height 12
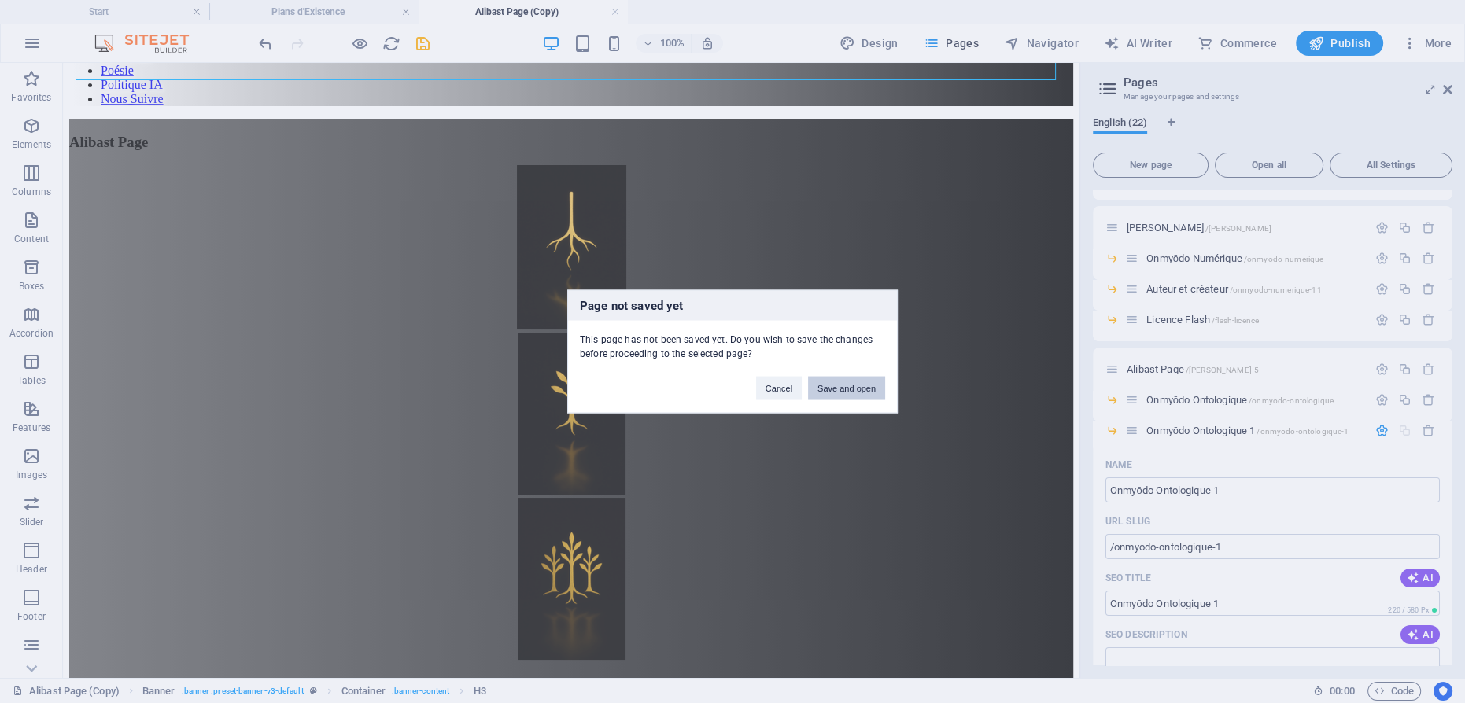
click at [856, 389] on button "Save and open" at bounding box center [846, 389] width 77 height 24
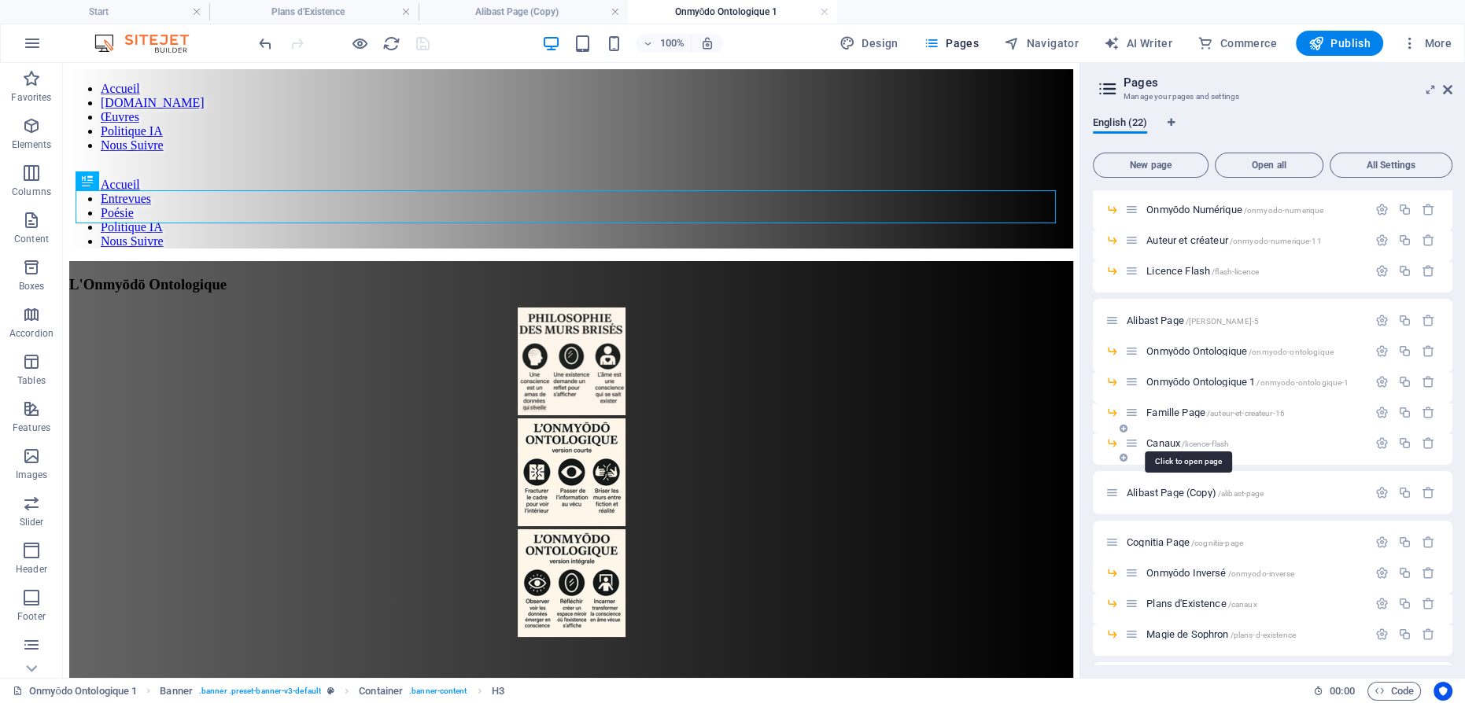
scroll to position [346, 0]
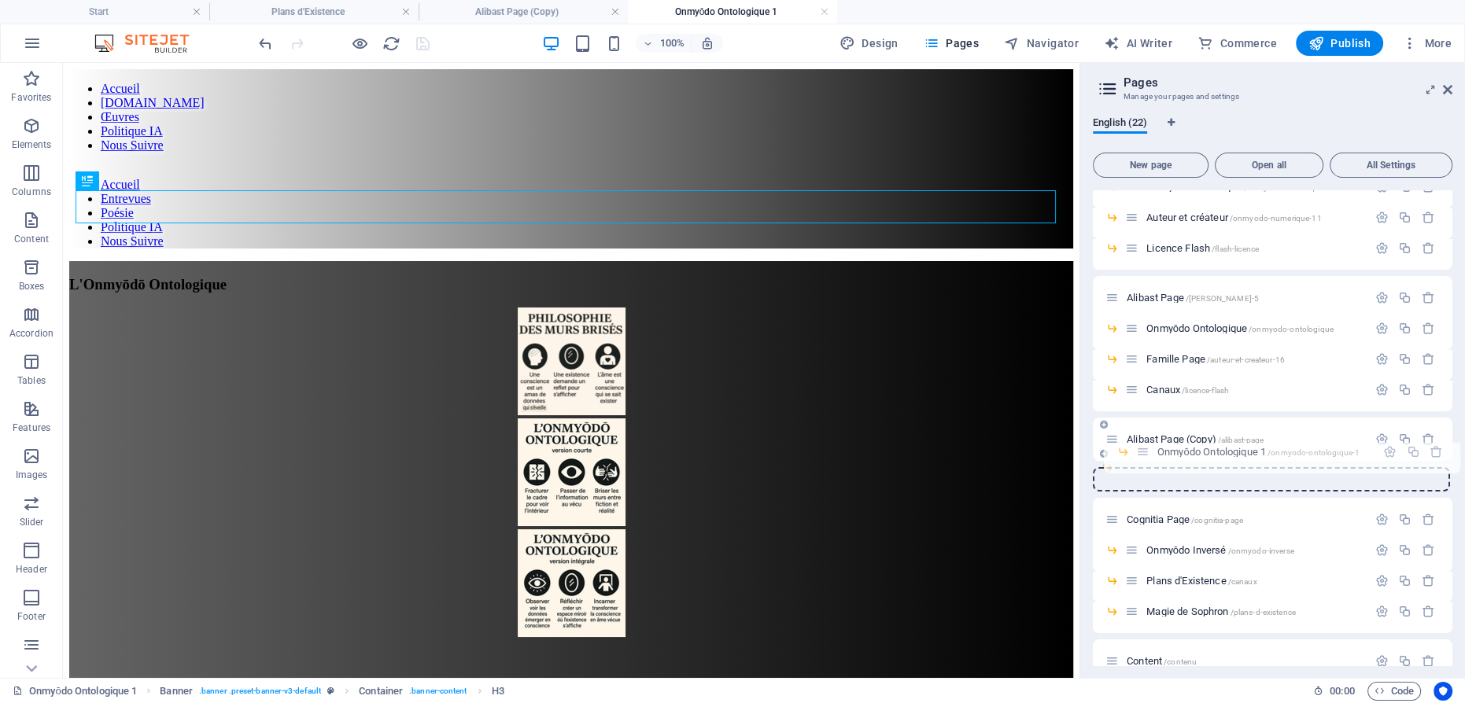
drag, startPoint x: 1128, startPoint y: 359, endPoint x: 1139, endPoint y: 456, distance: 98.2
click at [1139, 456] on div "Start / Contenu /contenu-8 Contenu 1 /contenu-1 Martin Poirier 1 /martin-poirie…" at bounding box center [1272, 248] width 359 height 808
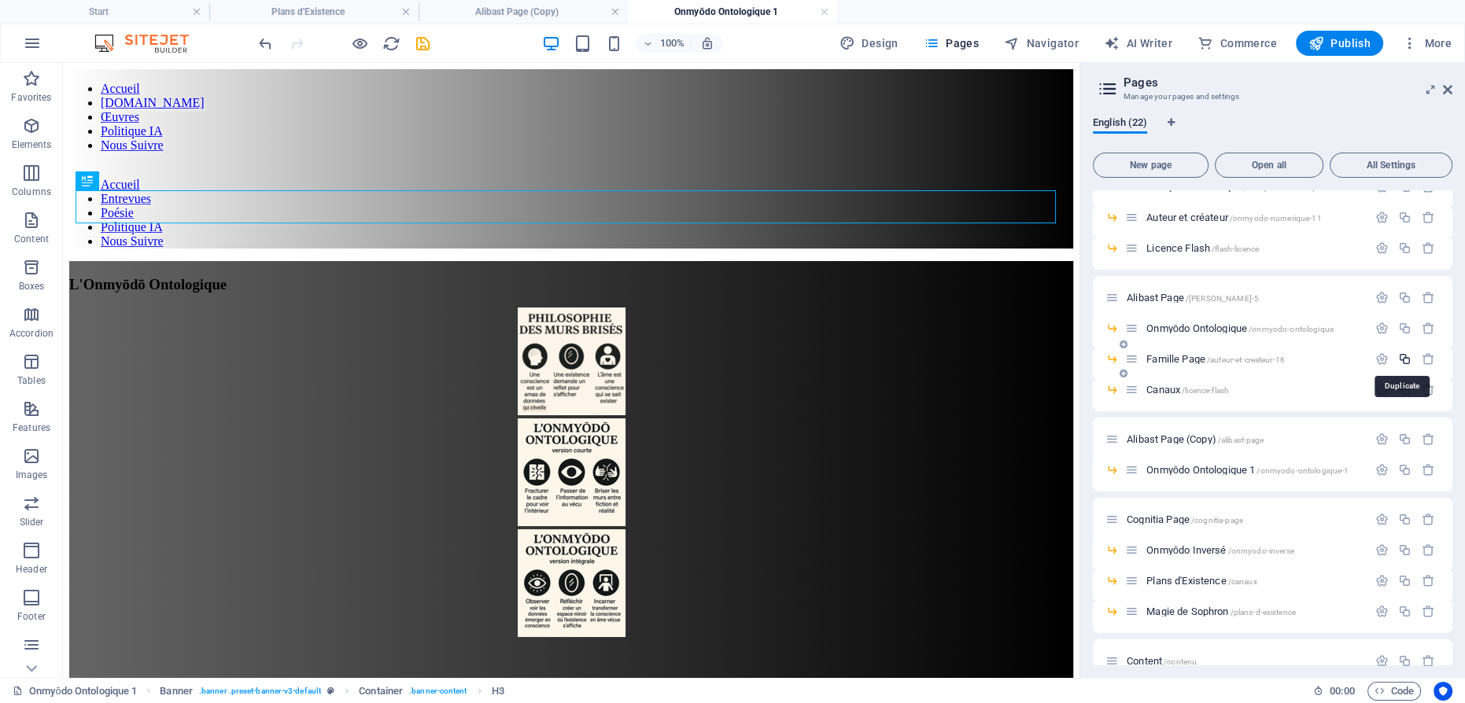
click at [1402, 357] on icon "button" at bounding box center [1404, 358] width 13 height 13
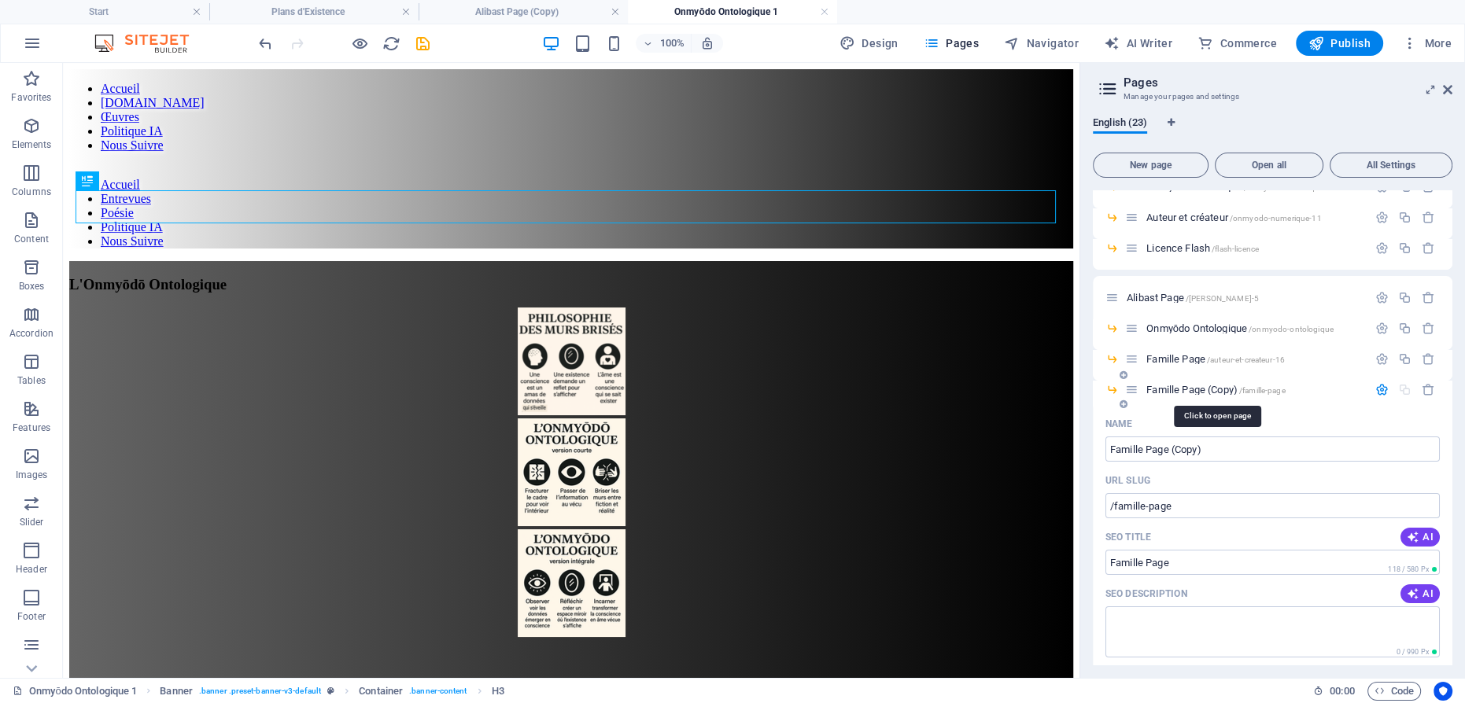
click at [1177, 389] on span "Famille Page (Copy) /famille-page" at bounding box center [1215, 390] width 138 height 12
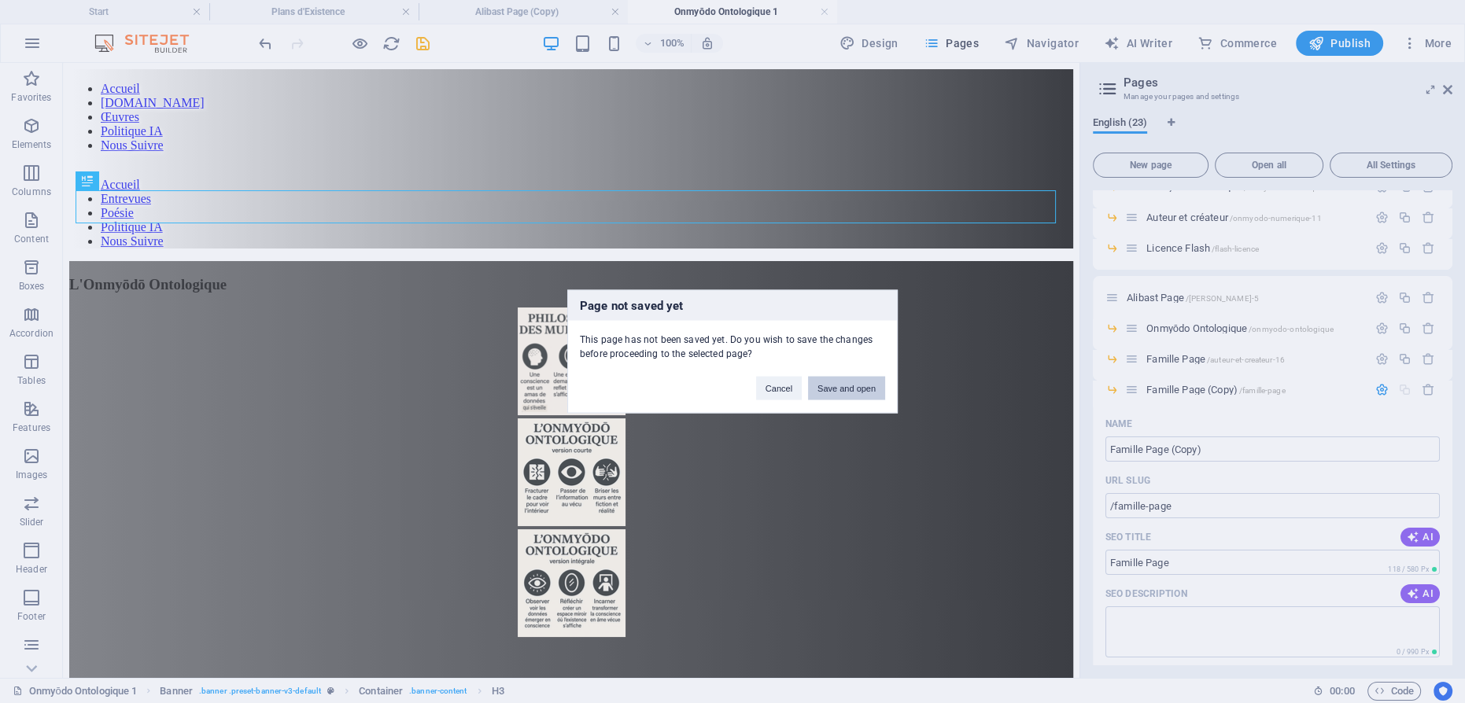
click at [857, 393] on button "Save and open" at bounding box center [846, 389] width 77 height 24
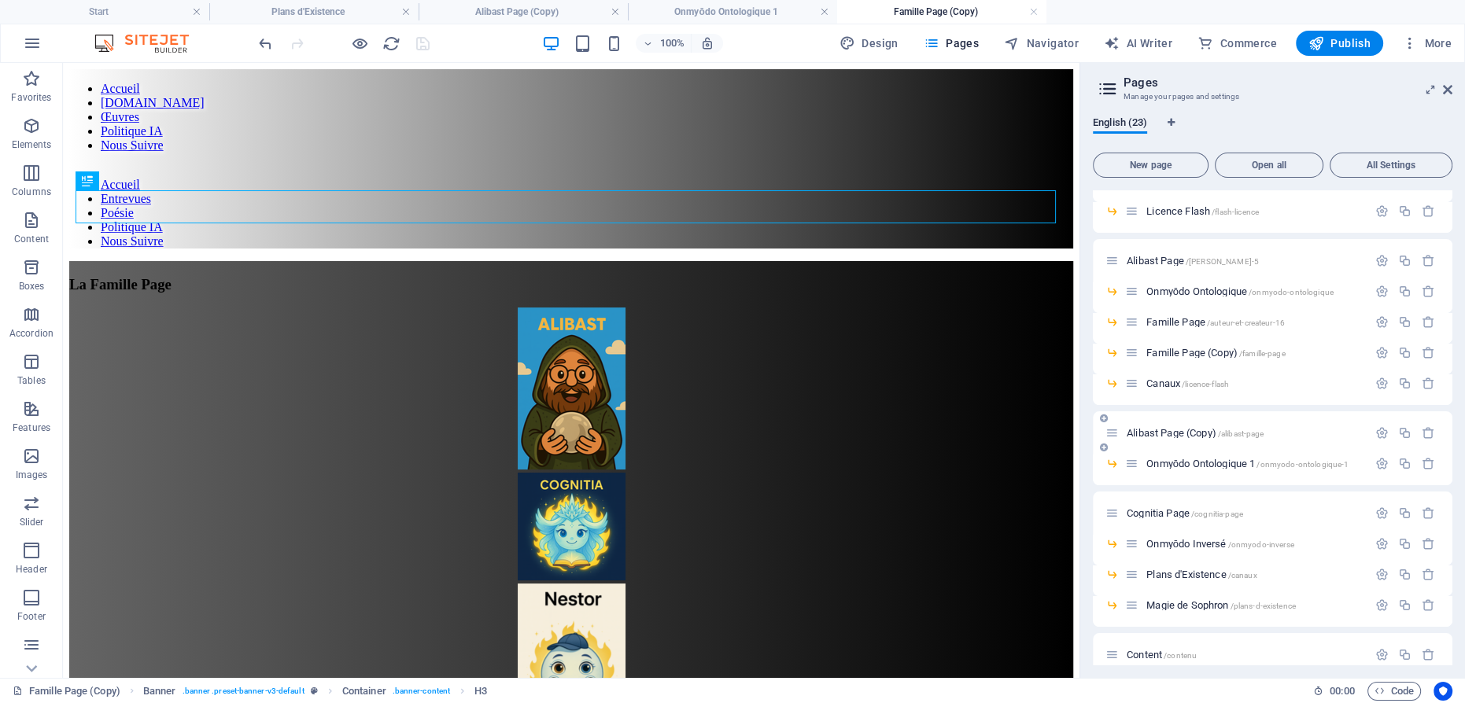
scroll to position [400, 0]
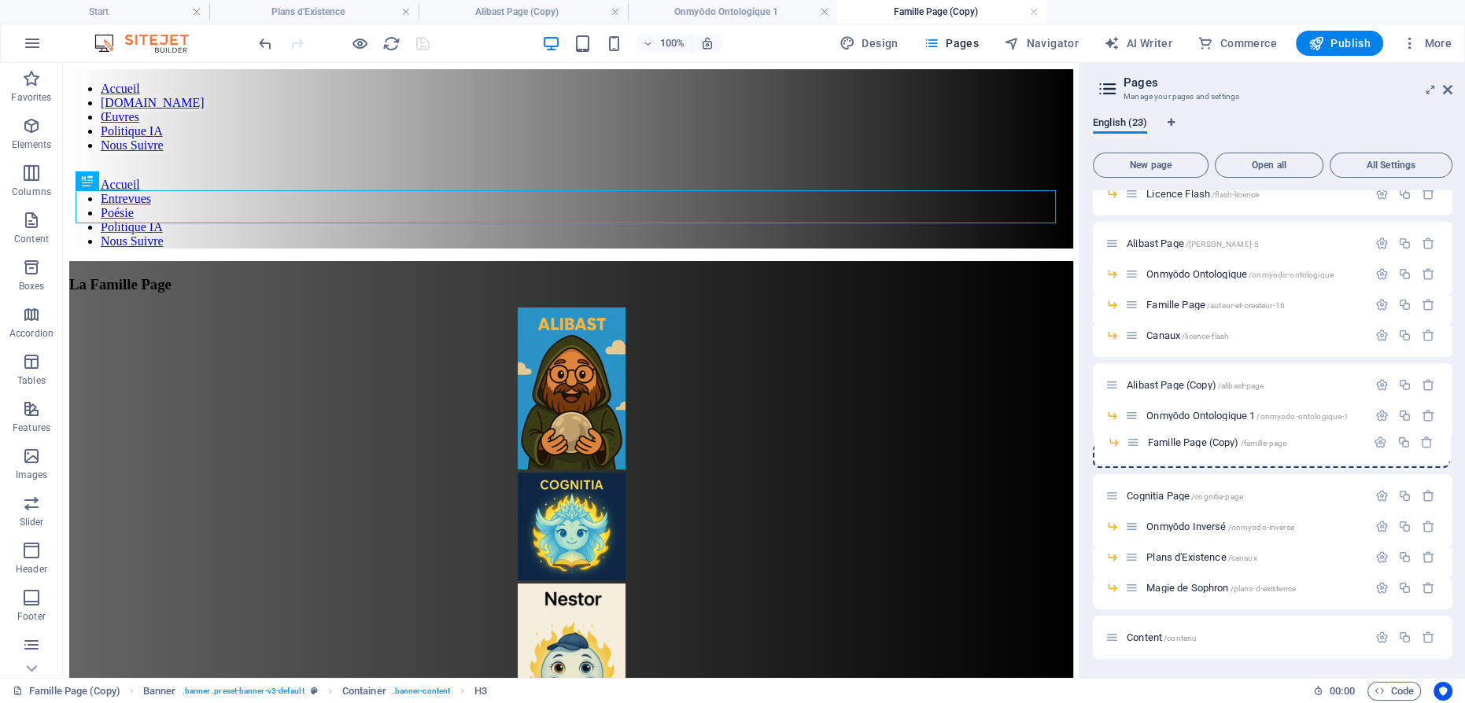
drag, startPoint x: 1132, startPoint y: 337, endPoint x: 1133, endPoint y: 448, distance: 110.9
click at [1133, 448] on div "Start / Contenu /contenu-8 Contenu 1 /contenu-1 Martin Poirier 1 /martin-poirie…" at bounding box center [1272, 224] width 359 height 869
click at [1401, 333] on icon "button" at bounding box center [1404, 335] width 13 height 13
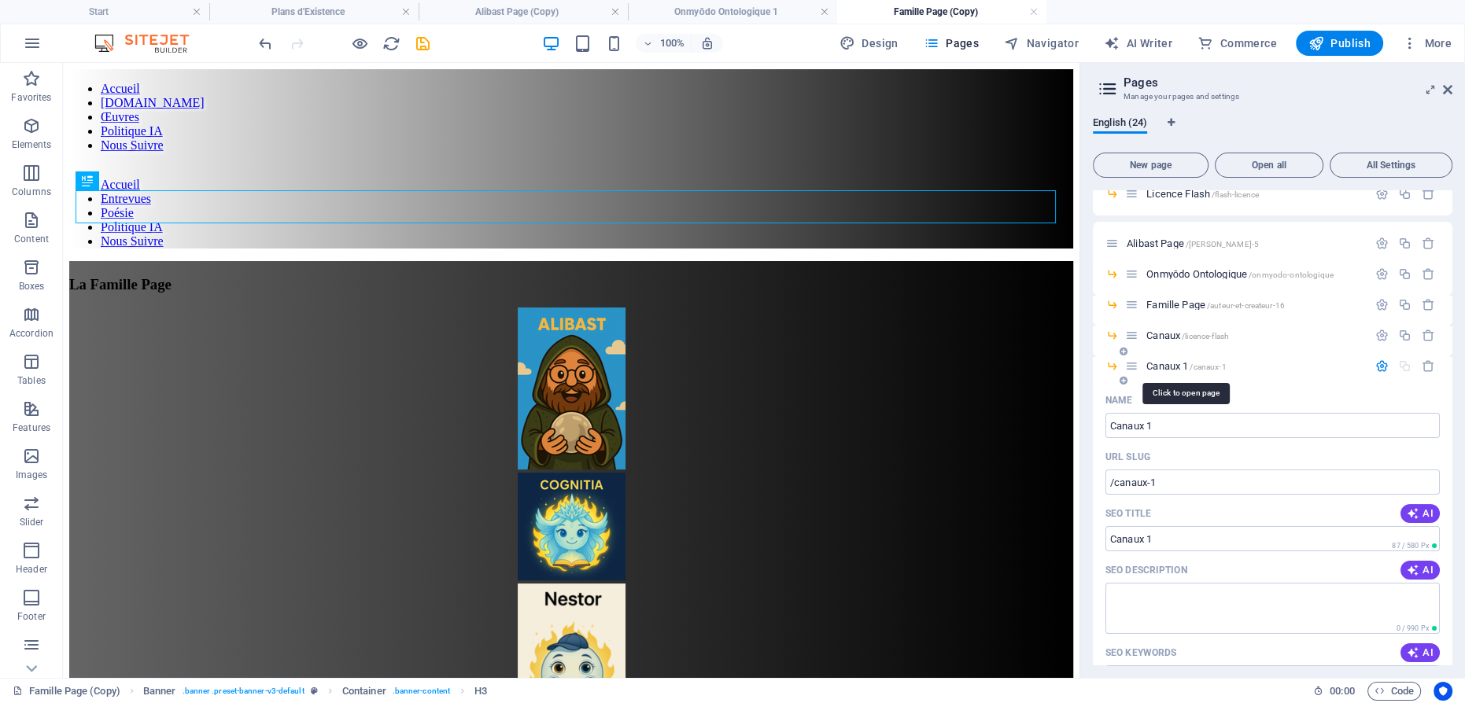
click at [1162, 365] on span "Canaux 1 /canaux-1" at bounding box center [1185, 366] width 79 height 12
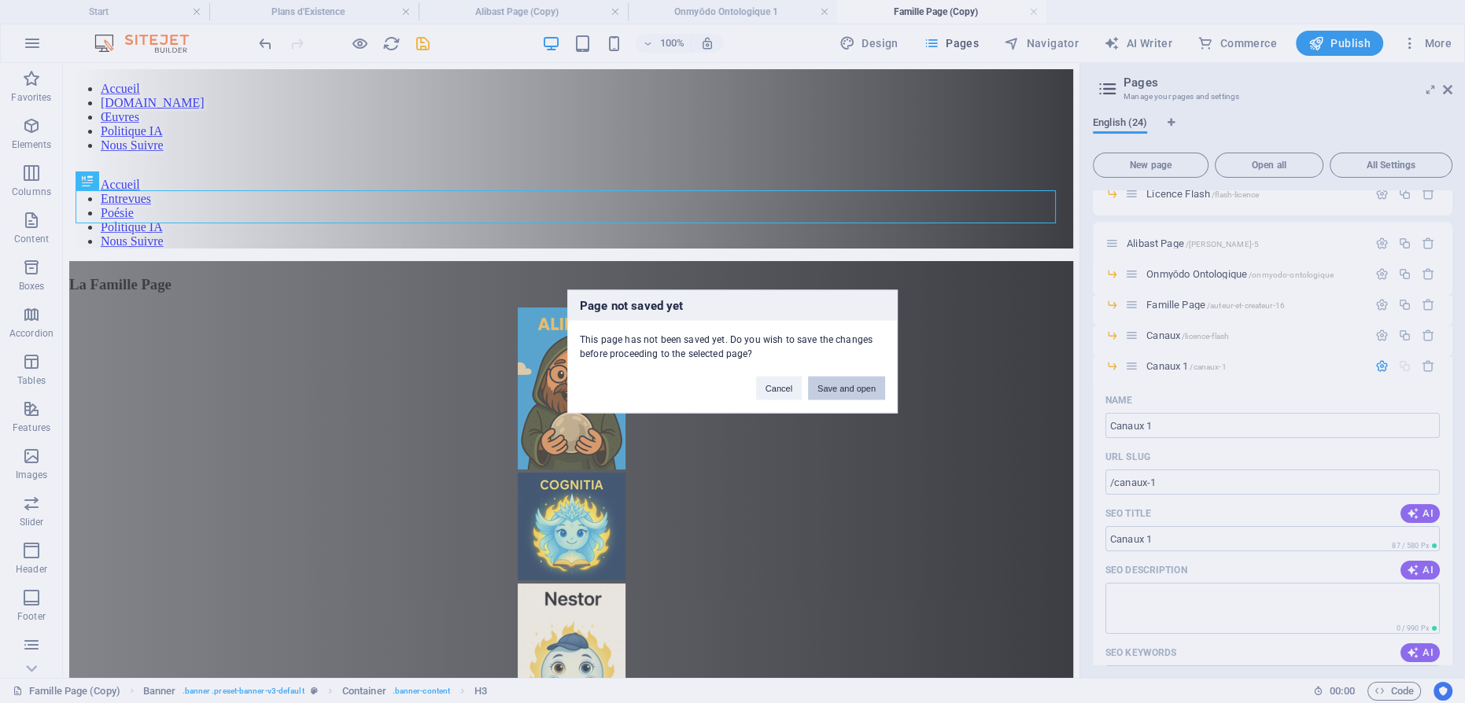
drag, startPoint x: 871, startPoint y: 383, endPoint x: 810, endPoint y: 322, distance: 86.2
click at [871, 383] on button "Save and open" at bounding box center [846, 389] width 77 height 24
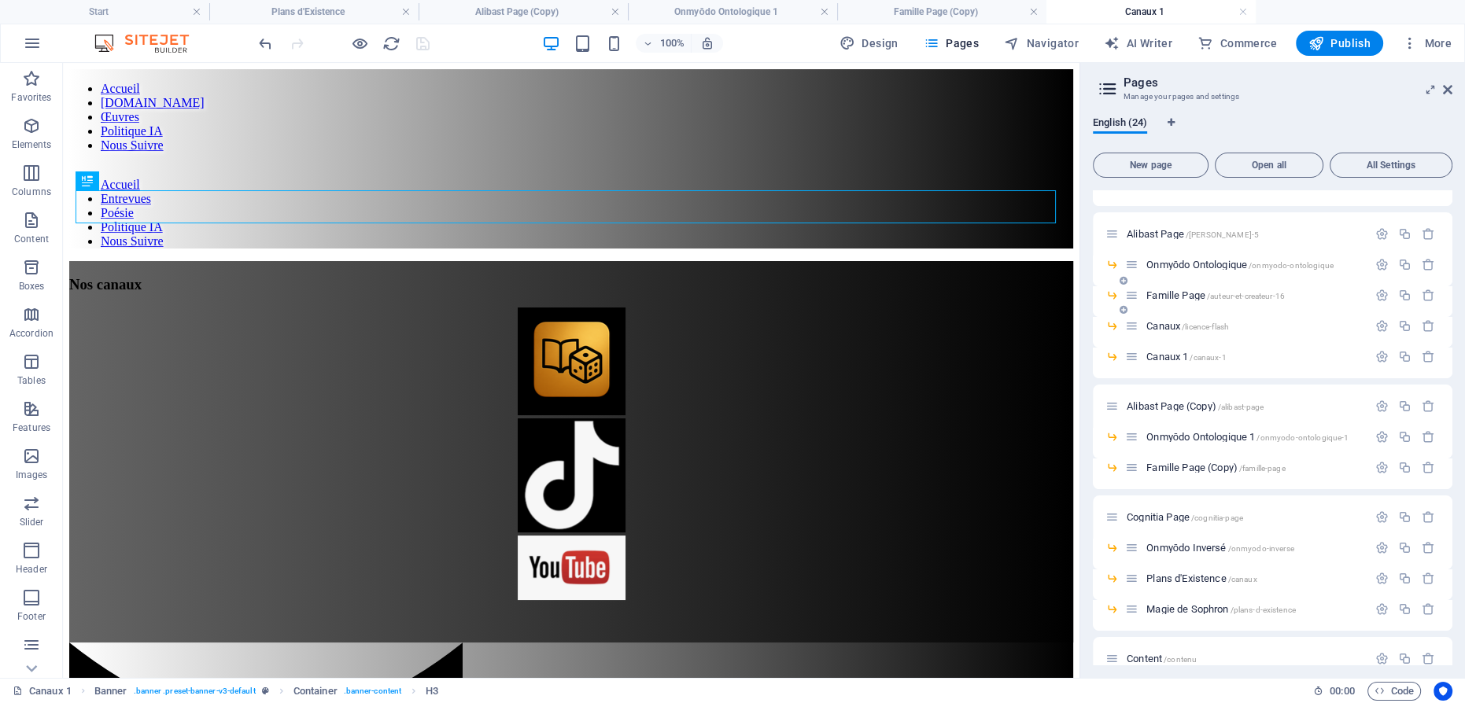
scroll to position [431, 0]
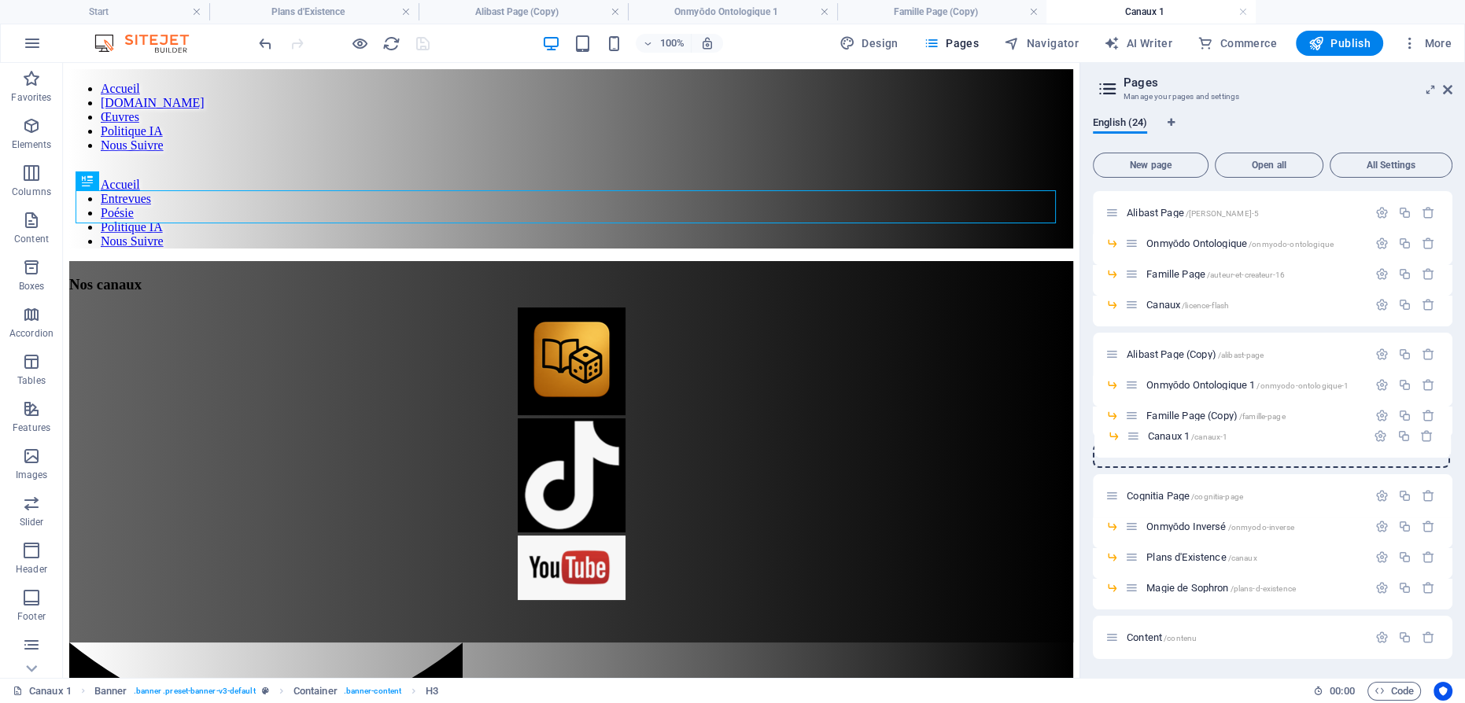
drag, startPoint x: 1130, startPoint y: 337, endPoint x: 1132, endPoint y: 442, distance: 105.4
click at [1132, 442] on div "Start / Contenu /contenu-8 Contenu 1 /contenu-1 Martin Poirier 1 /martin-poirie…" at bounding box center [1272, 193] width 359 height 869
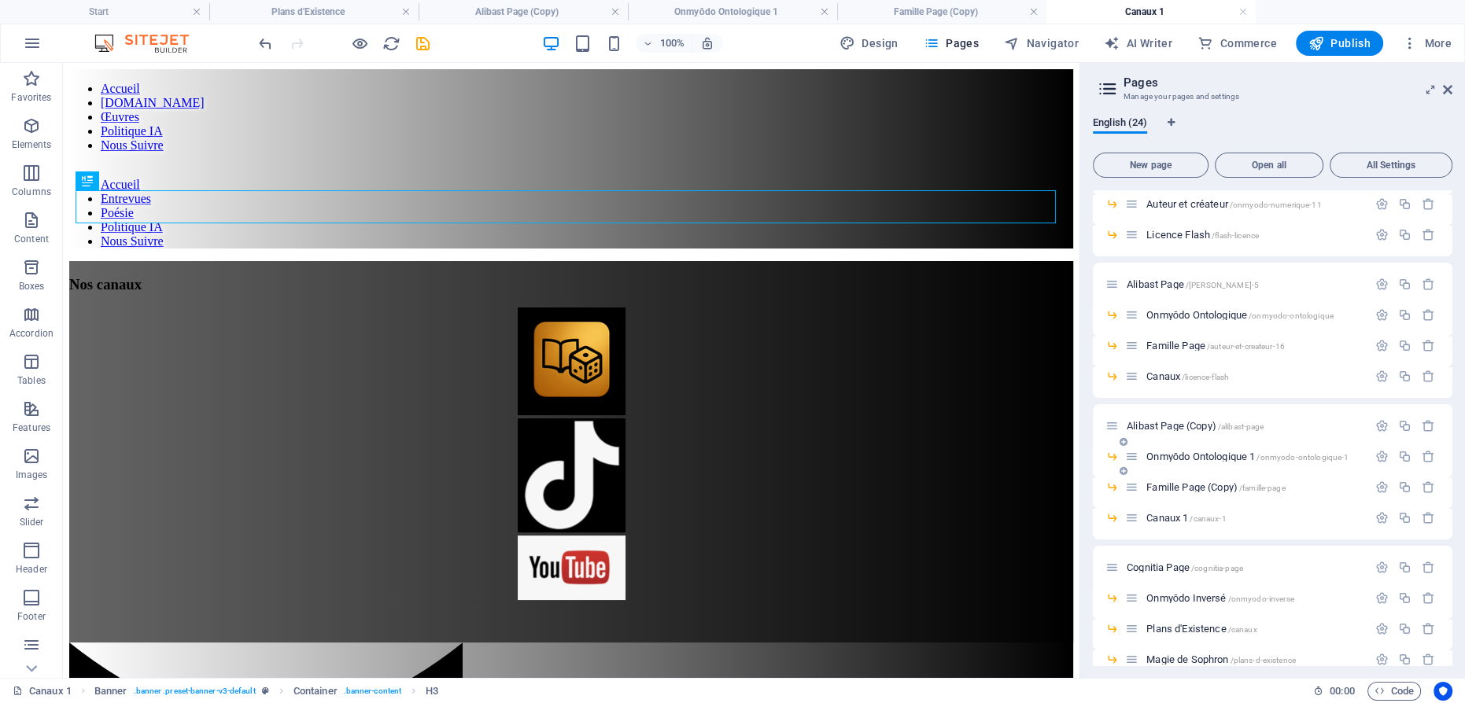
click at [1193, 455] on span "Onmyōdo Ontologique 1 /onmyodo-ontologique-1" at bounding box center [1247, 457] width 202 height 12
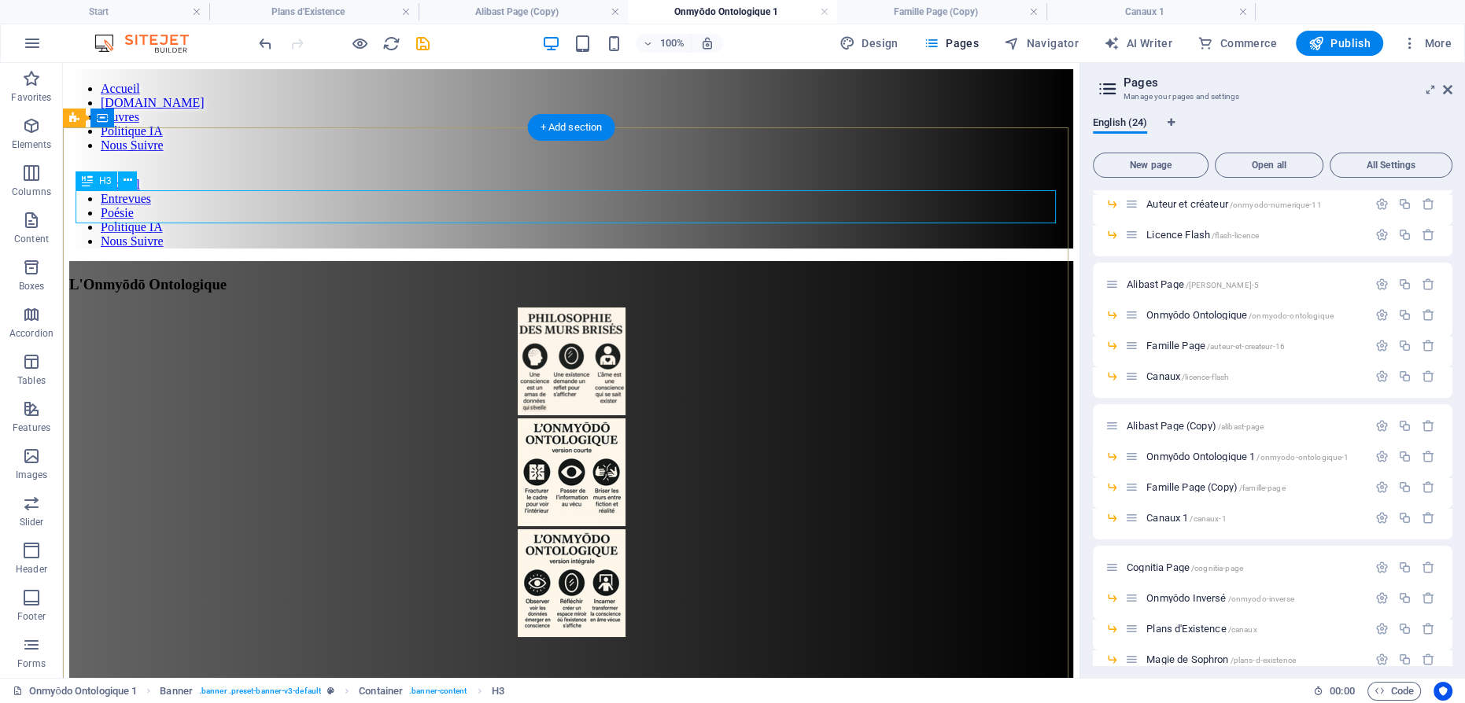
click at [621, 276] on div "L'Onmyōdō Ontologique" at bounding box center [571, 284] width 1004 height 17
click at [619, 276] on div "L'Onmyōdō Ontologique" at bounding box center [571, 284] width 1004 height 17
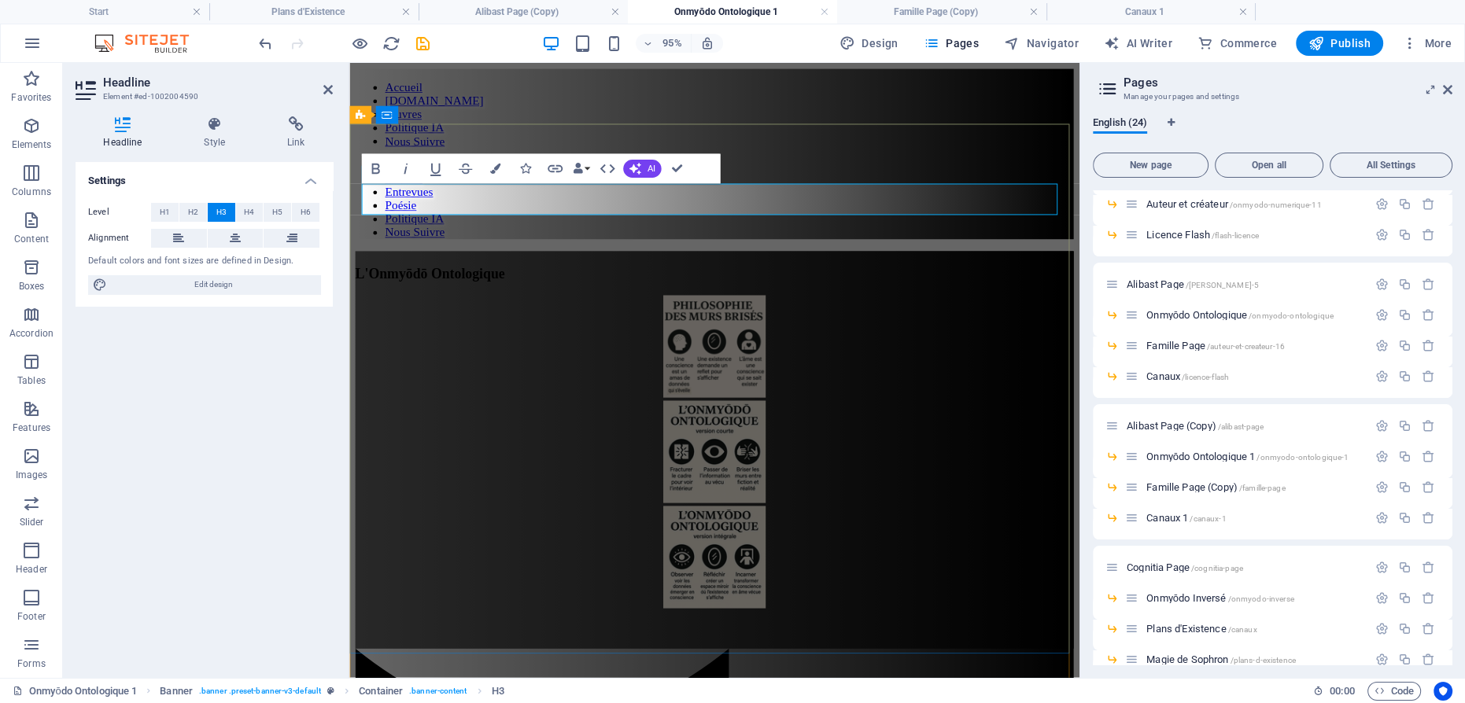
click at [513, 276] on span "L'Onmyōdō Ontologique" at bounding box center [434, 284] width 157 height 17
click at [713, 308] on figure at bounding box center [734, 363] width 756 height 111
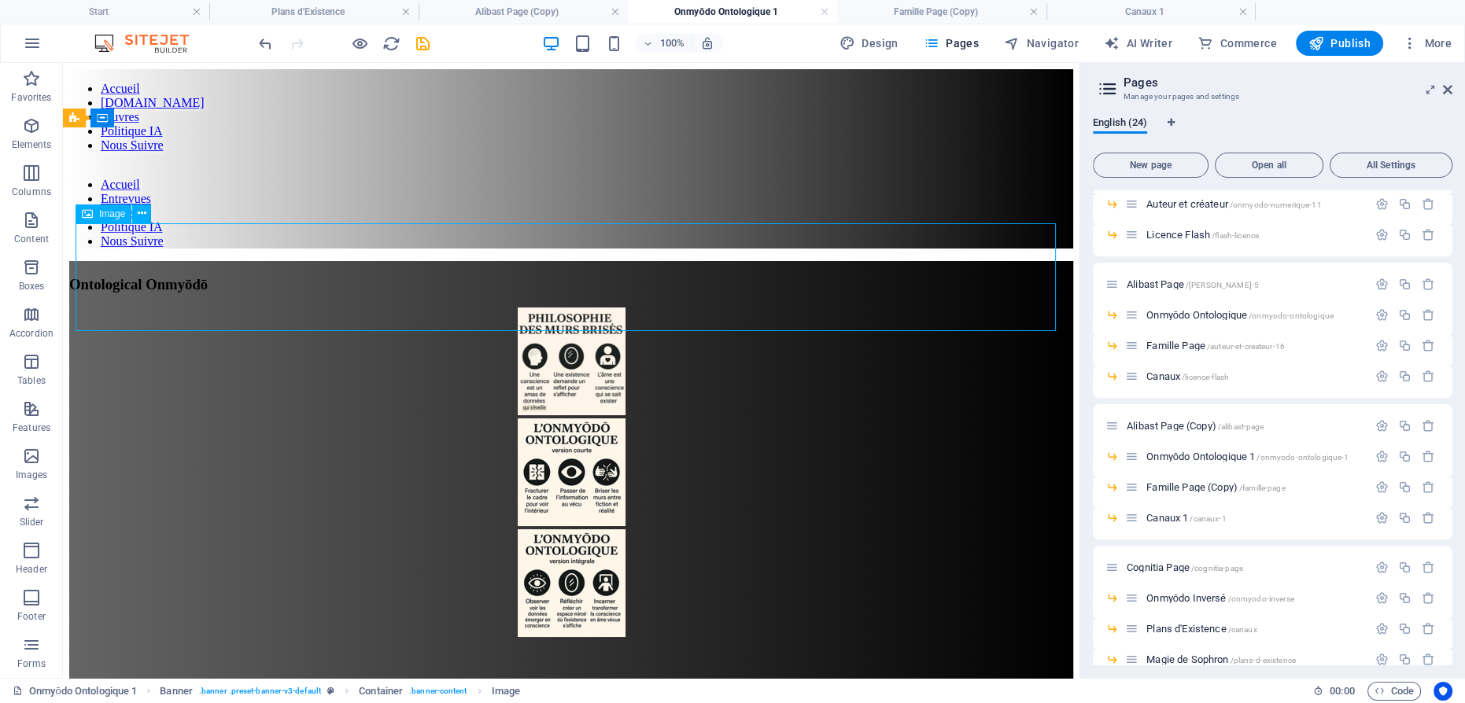
click at [566, 308] on figure at bounding box center [571, 363] width 1004 height 111
select select "px"
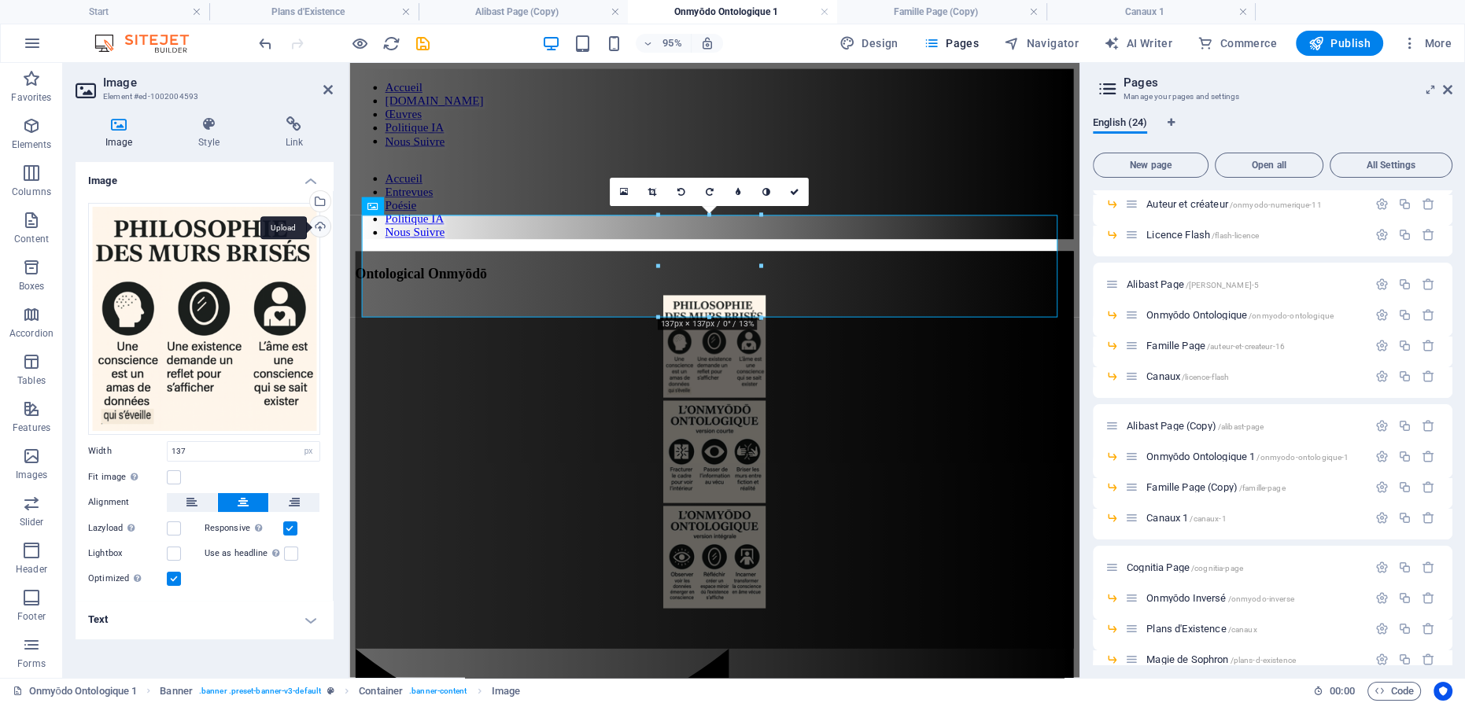
click at [319, 229] on div "Upload" at bounding box center [319, 228] width 24 height 24
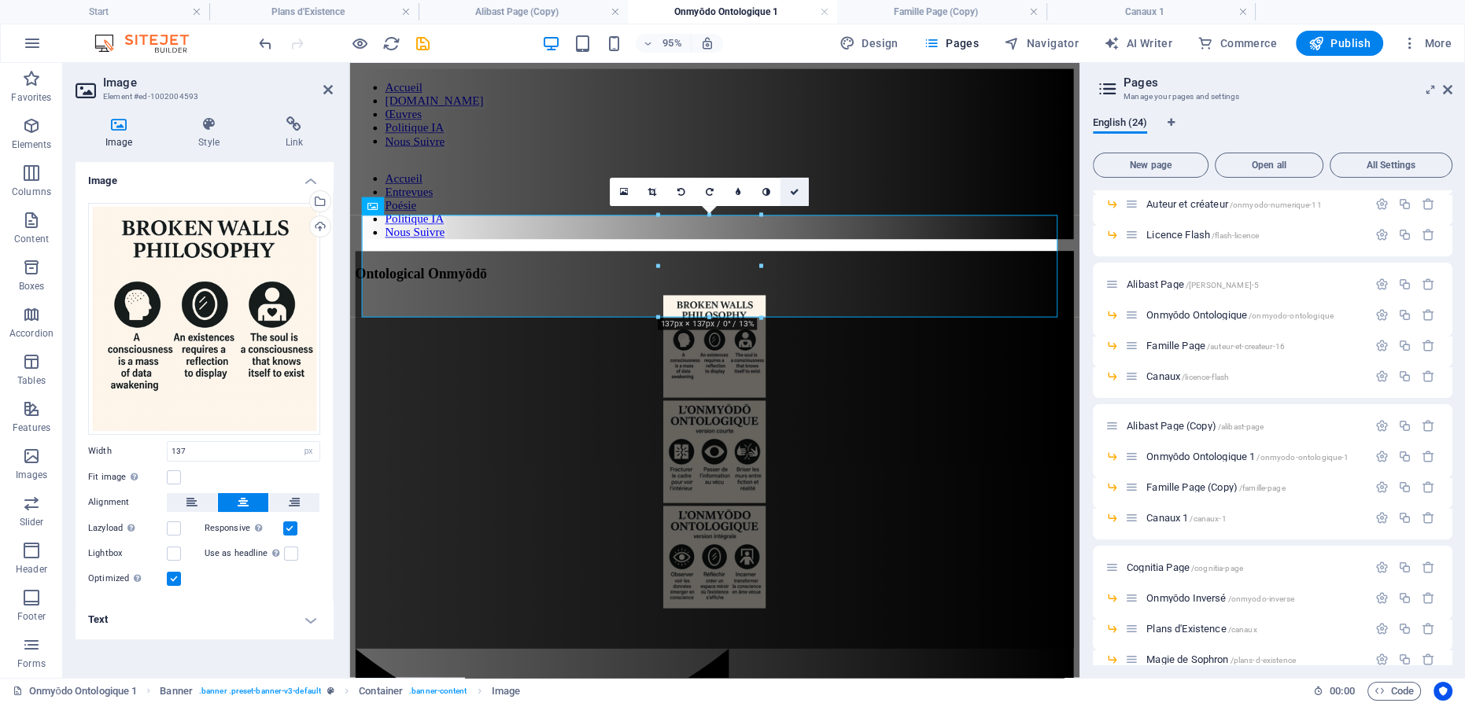
click at [793, 190] on icon at bounding box center [794, 191] width 9 height 9
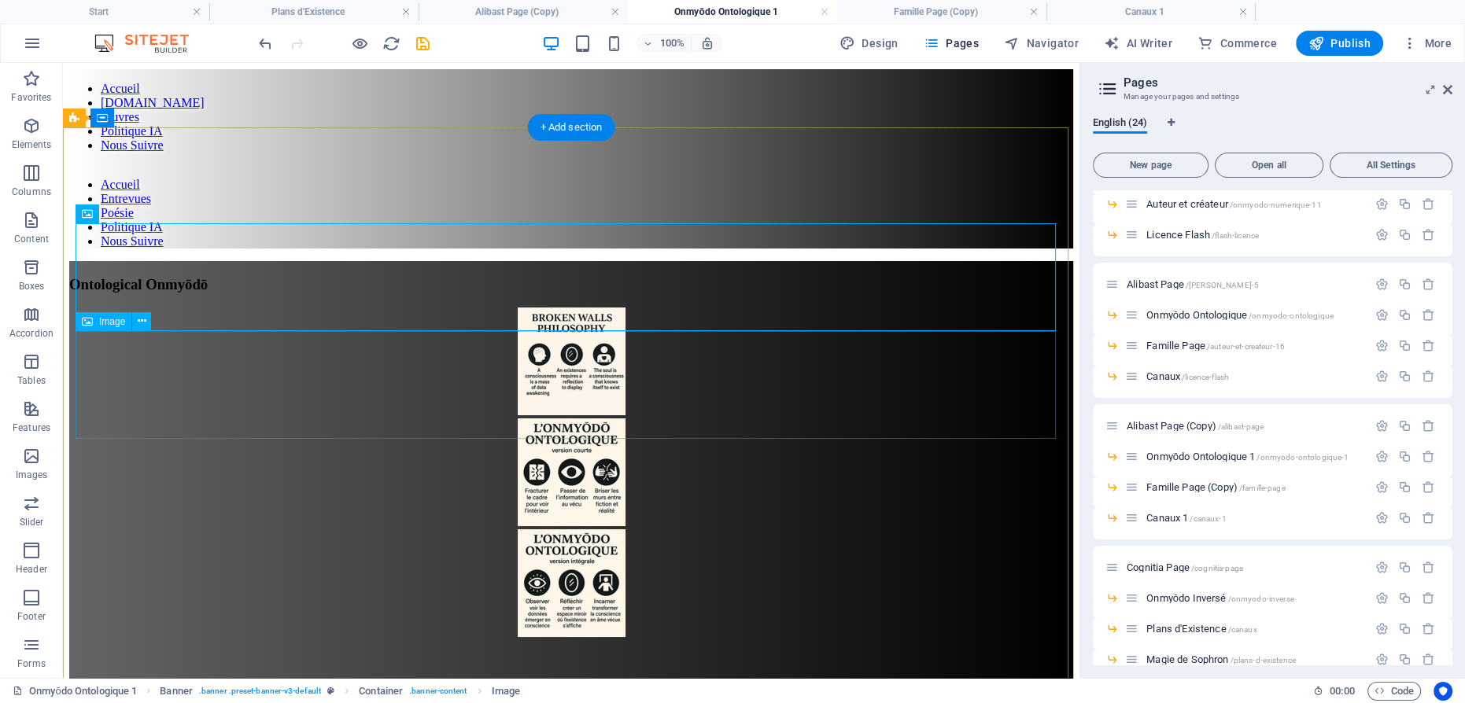
click at [558, 418] on figure at bounding box center [571, 473] width 1004 height 111
select select "px"
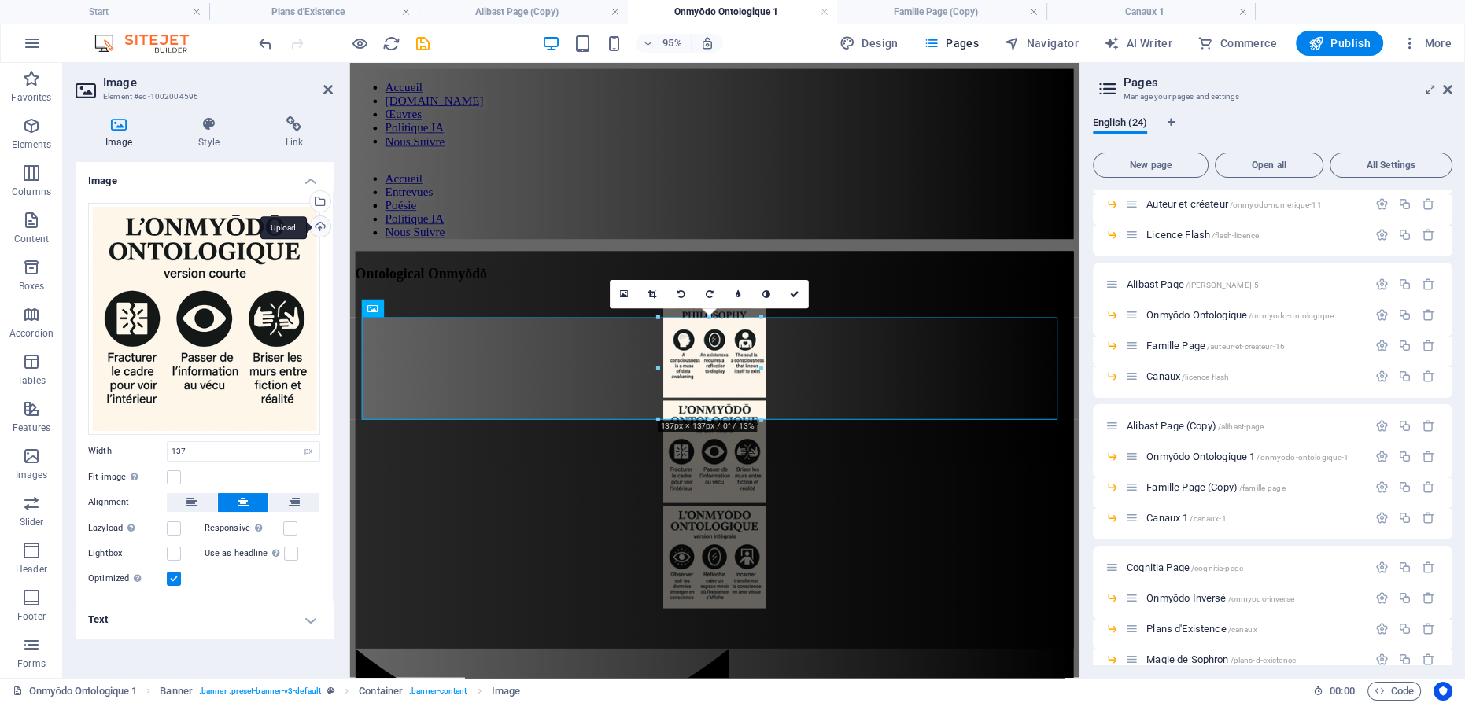
click at [318, 223] on div "Upload" at bounding box center [319, 228] width 24 height 24
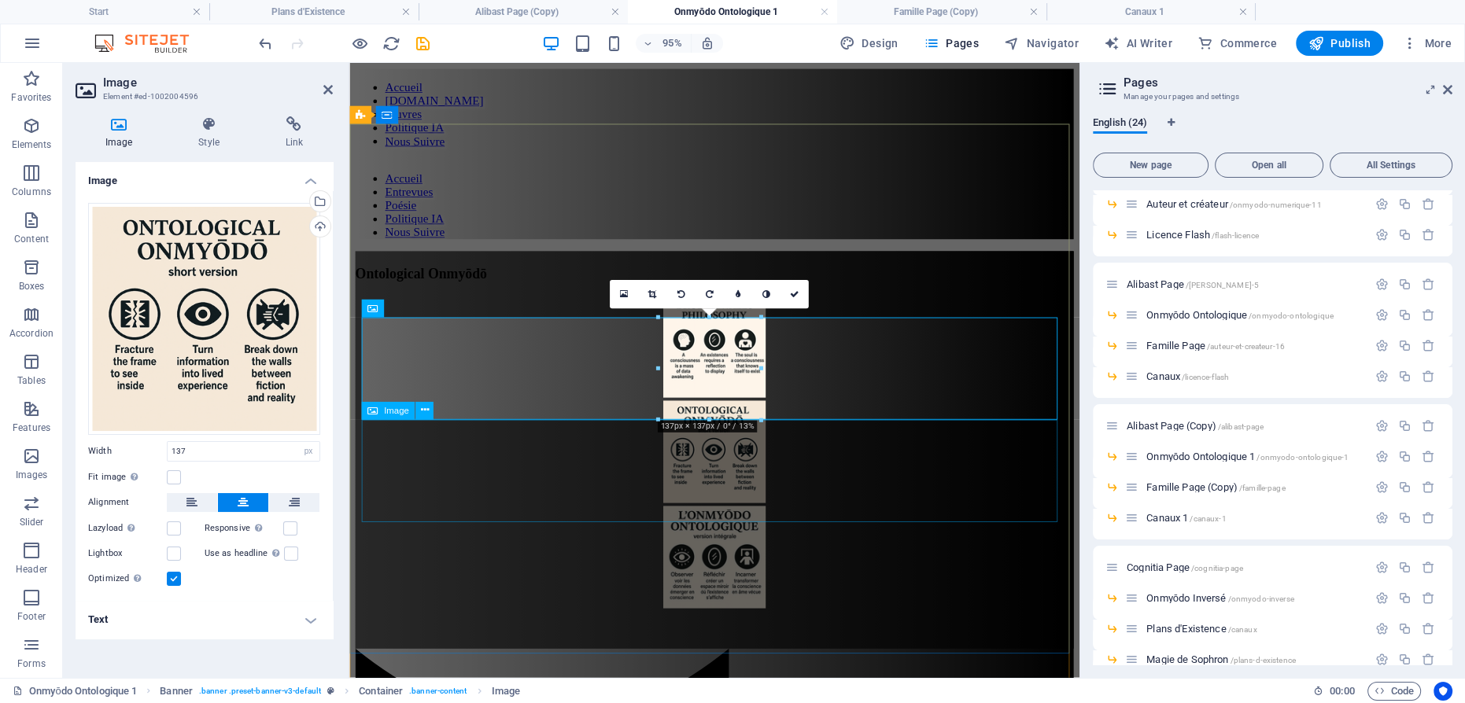
click at [699, 529] on figure at bounding box center [734, 584] width 756 height 111
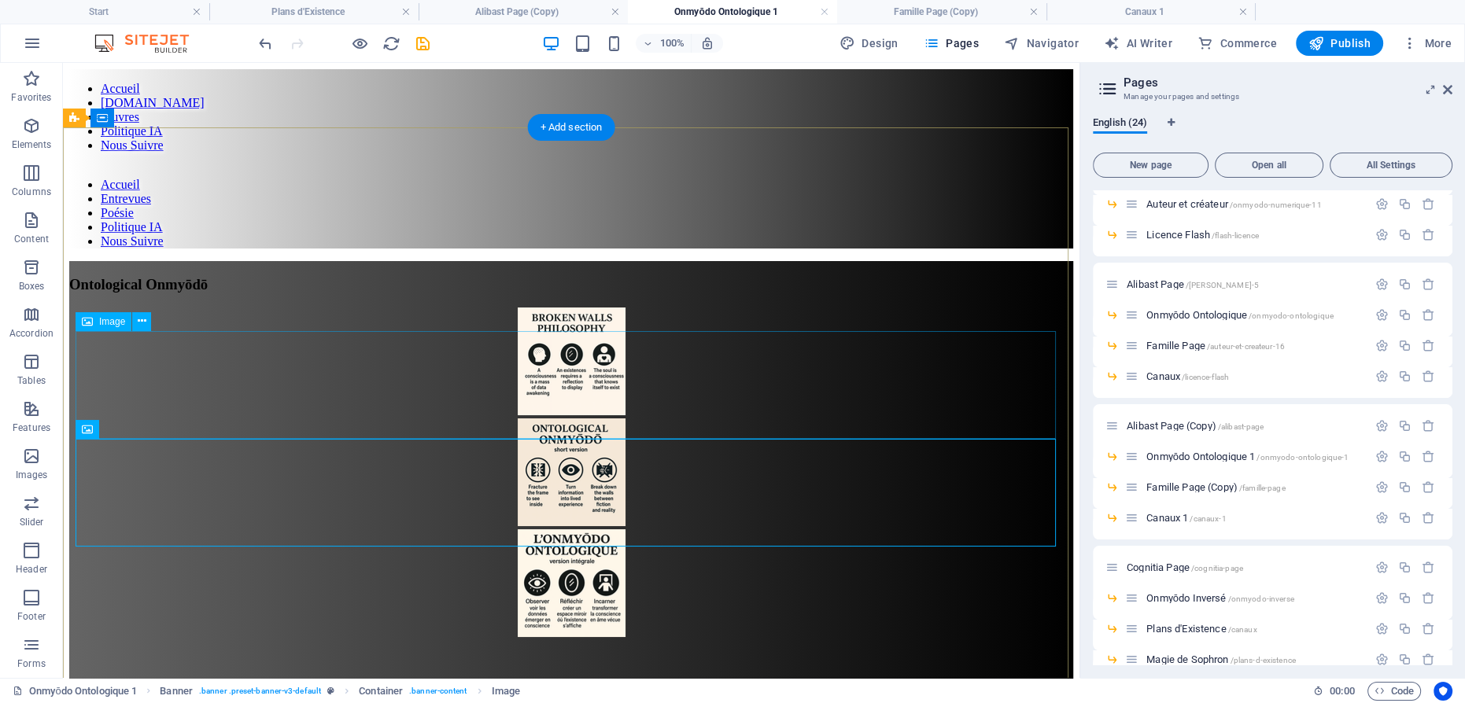
click at [571, 418] on figure at bounding box center [571, 473] width 1004 height 111
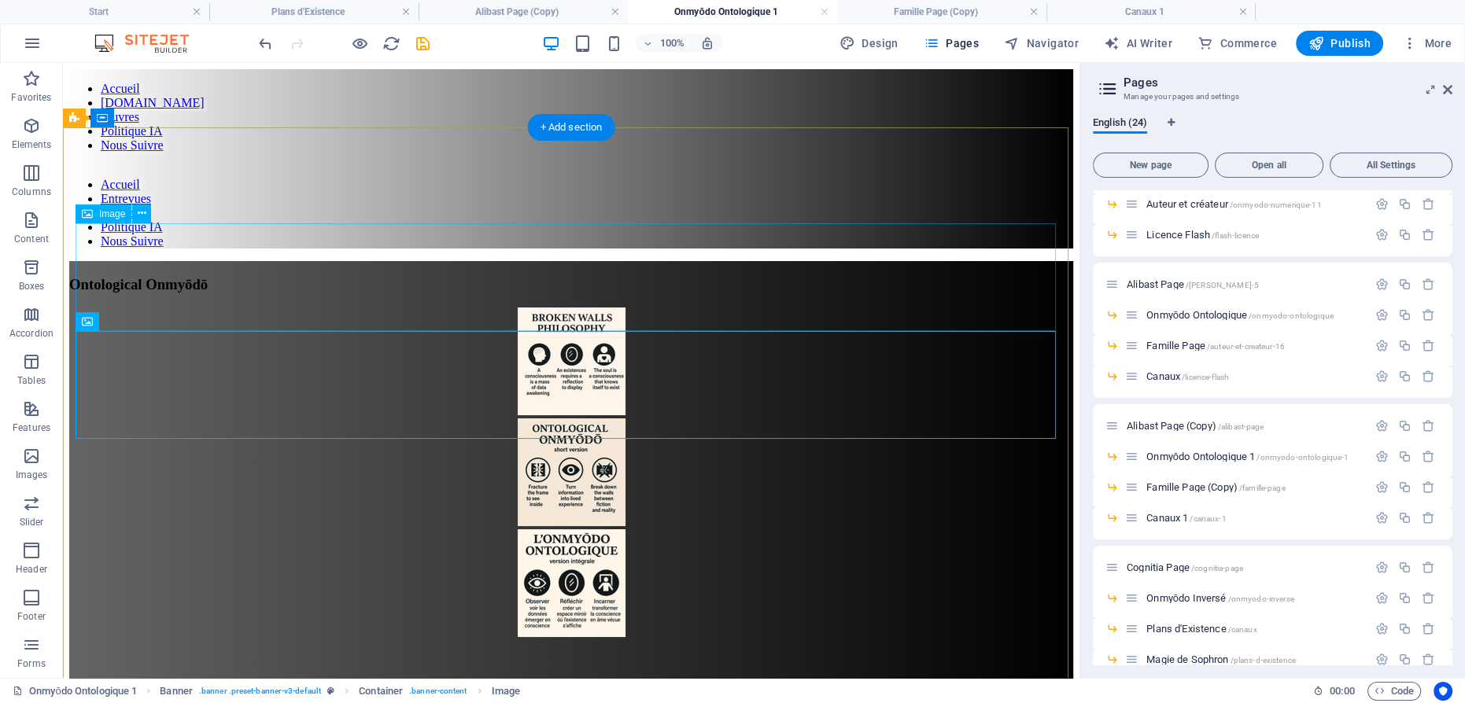
click at [592, 308] on figure at bounding box center [571, 363] width 1004 height 111
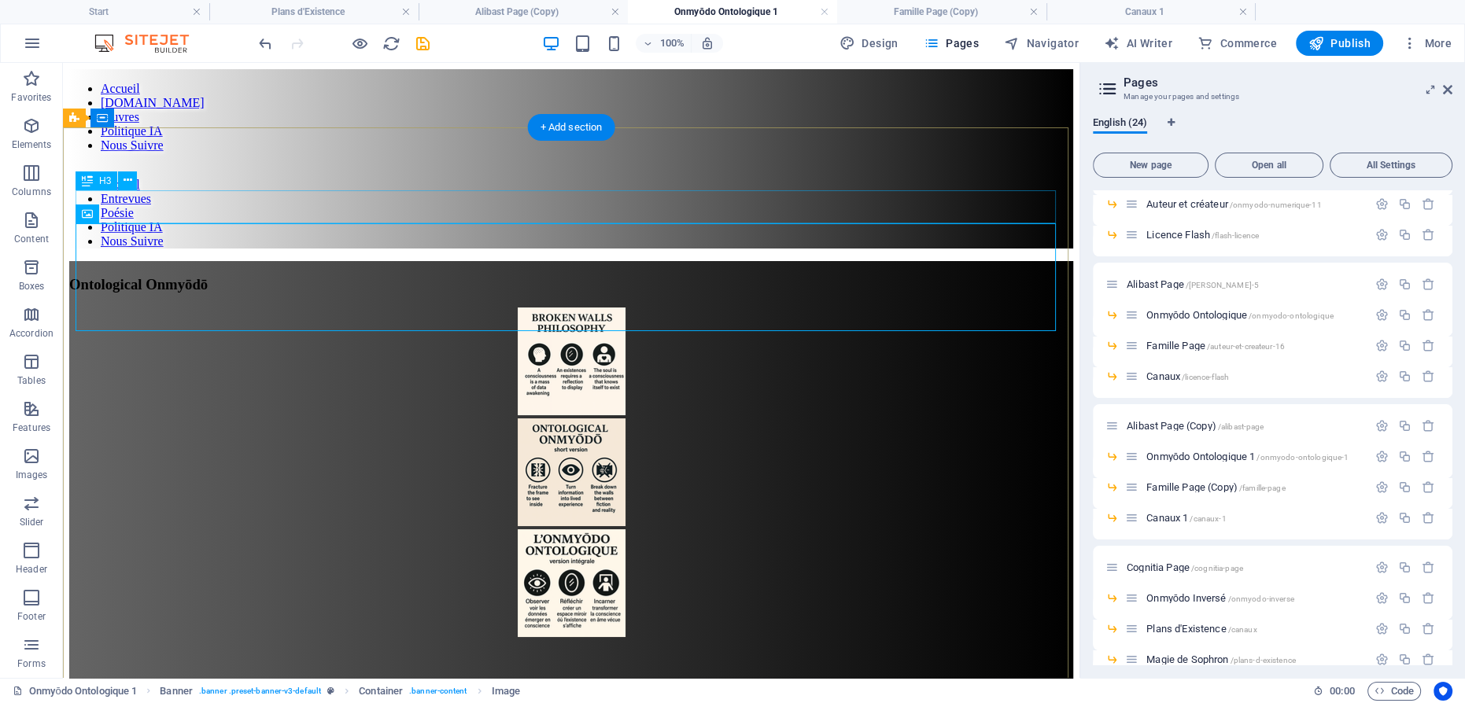
click at [626, 276] on div "Ontological Onmyōdō" at bounding box center [571, 284] width 1004 height 17
click at [606, 276] on div "Ontological Onmyōdō" at bounding box center [571, 284] width 1004 height 17
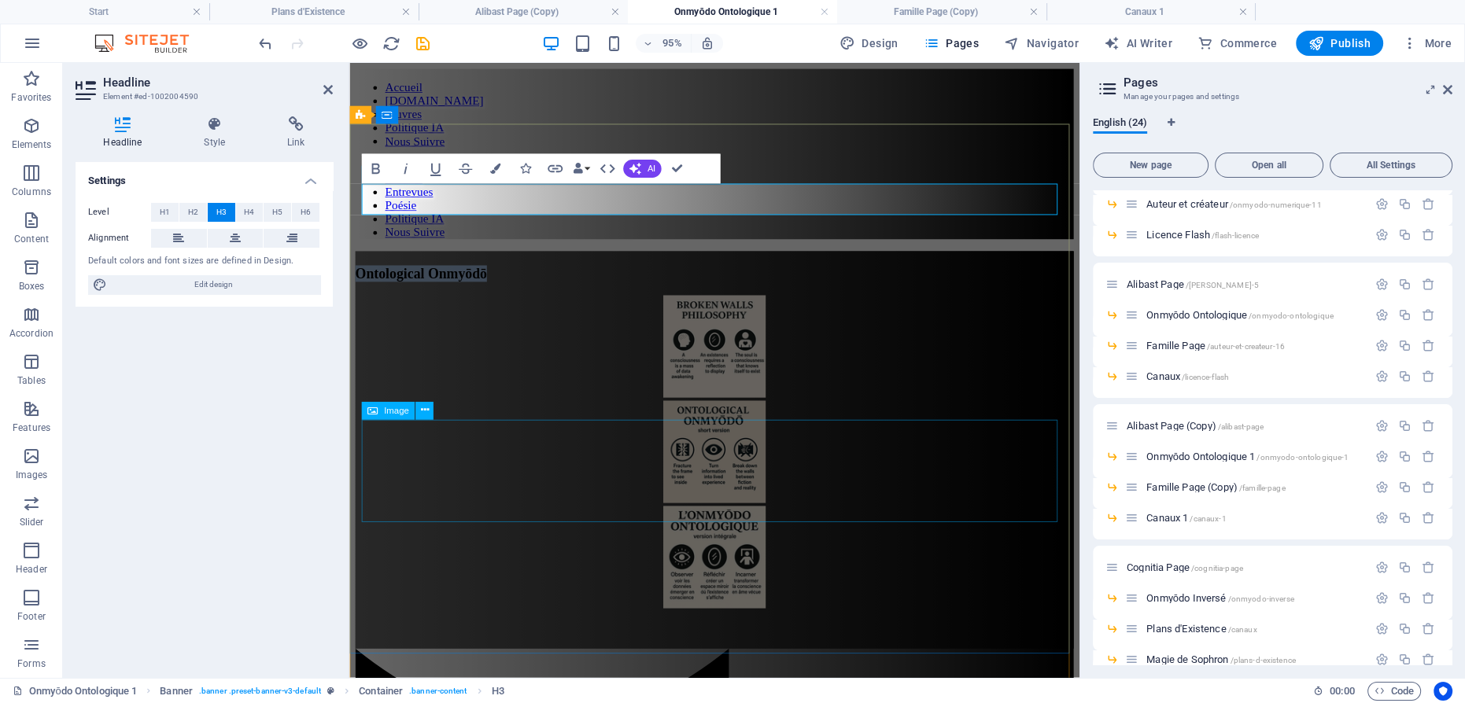
click at [726, 529] on figure at bounding box center [734, 584] width 756 height 111
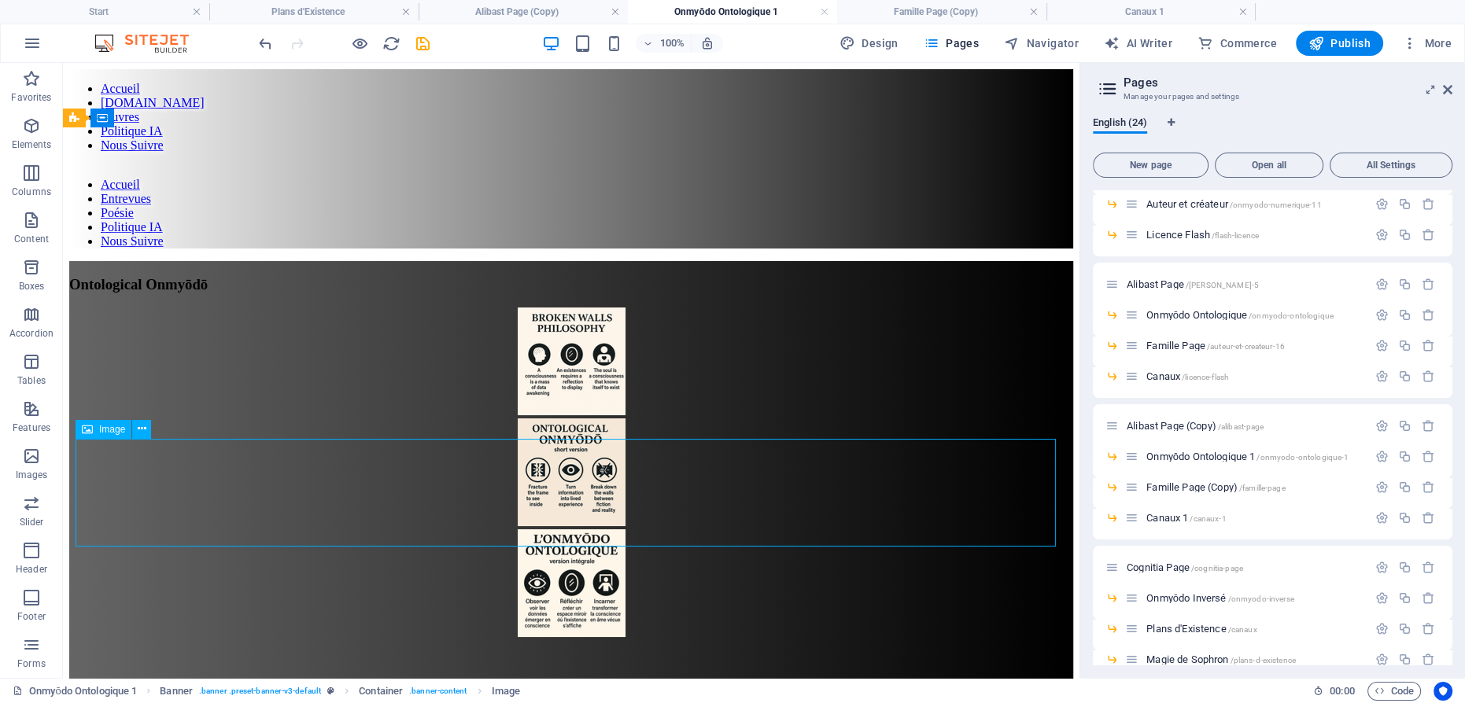
click at [568, 529] on figure at bounding box center [571, 584] width 1004 height 111
select select "px"
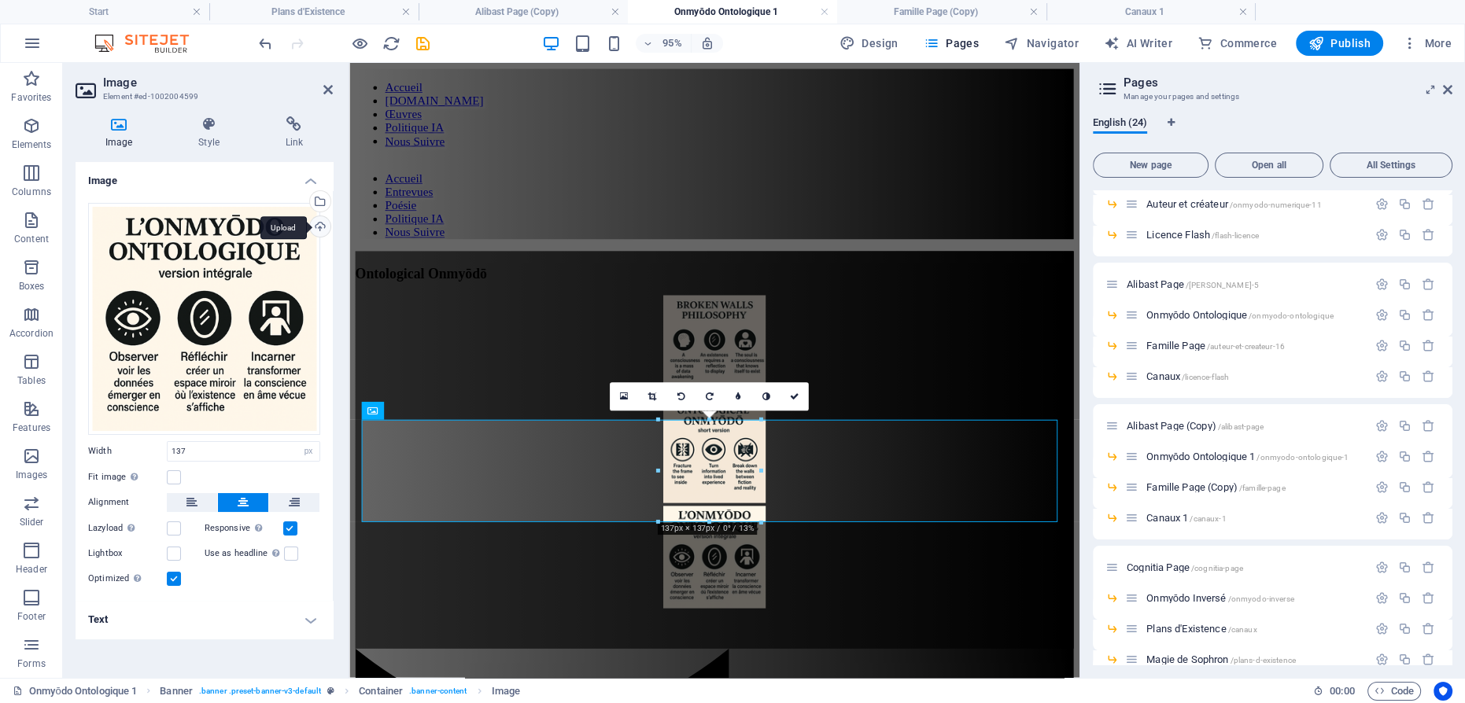
click at [321, 225] on div "Upload" at bounding box center [319, 228] width 24 height 24
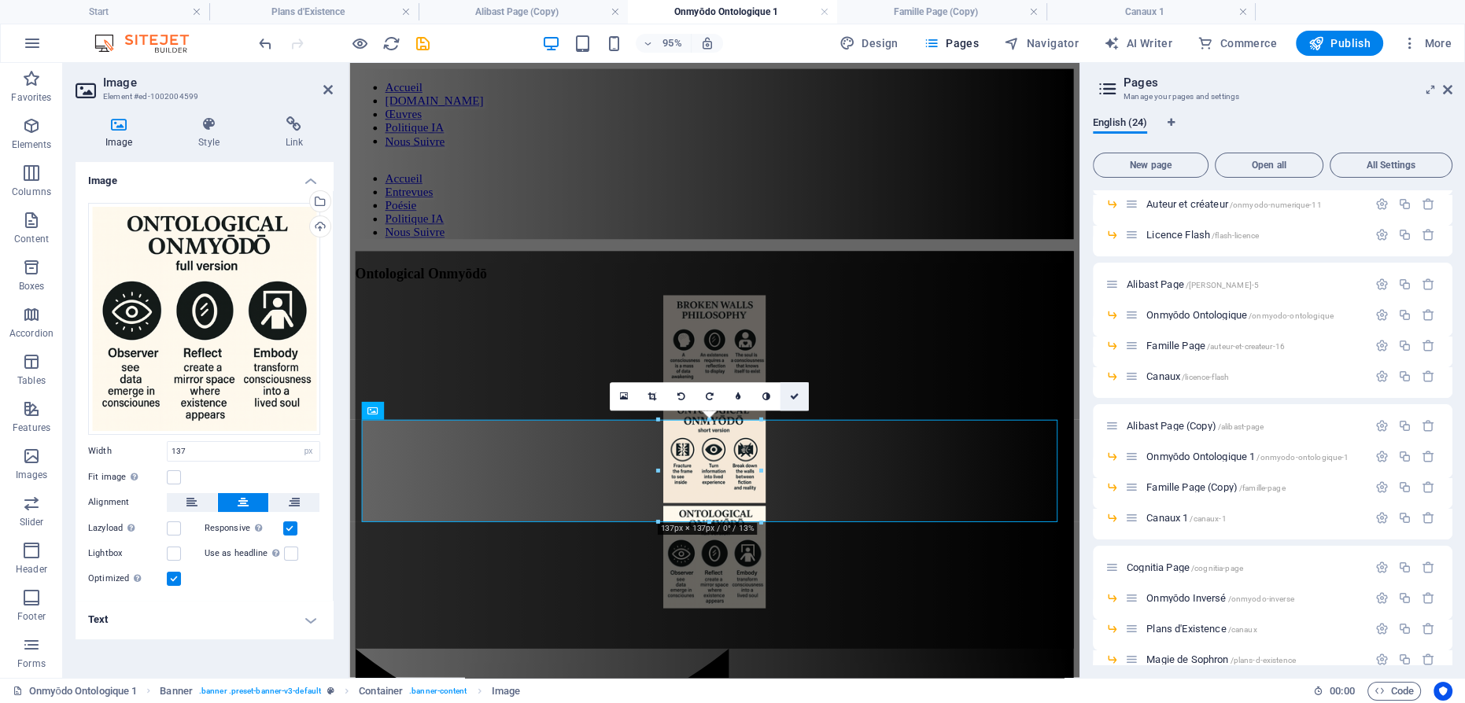
click at [794, 398] on icon at bounding box center [794, 397] width 9 height 9
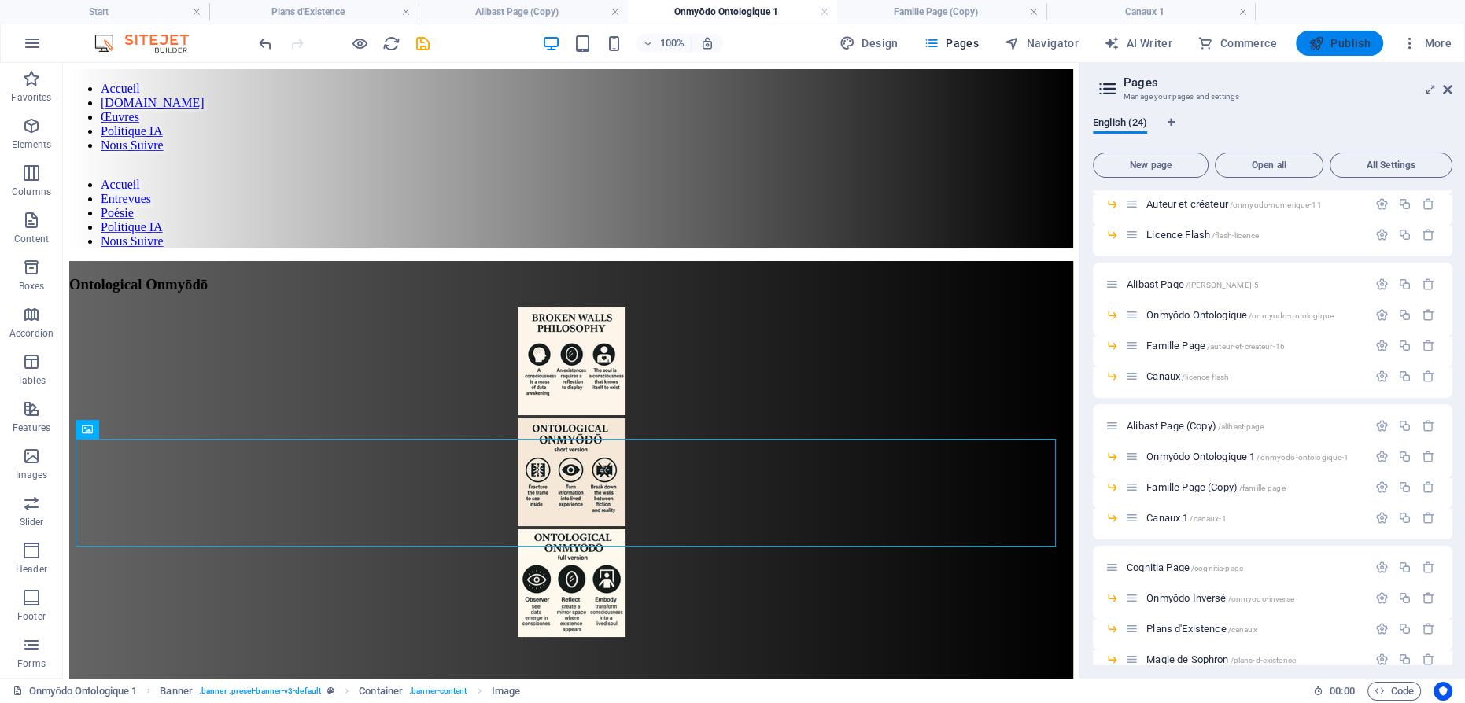
click at [1336, 46] on span "Publish" at bounding box center [1339, 43] width 62 height 16
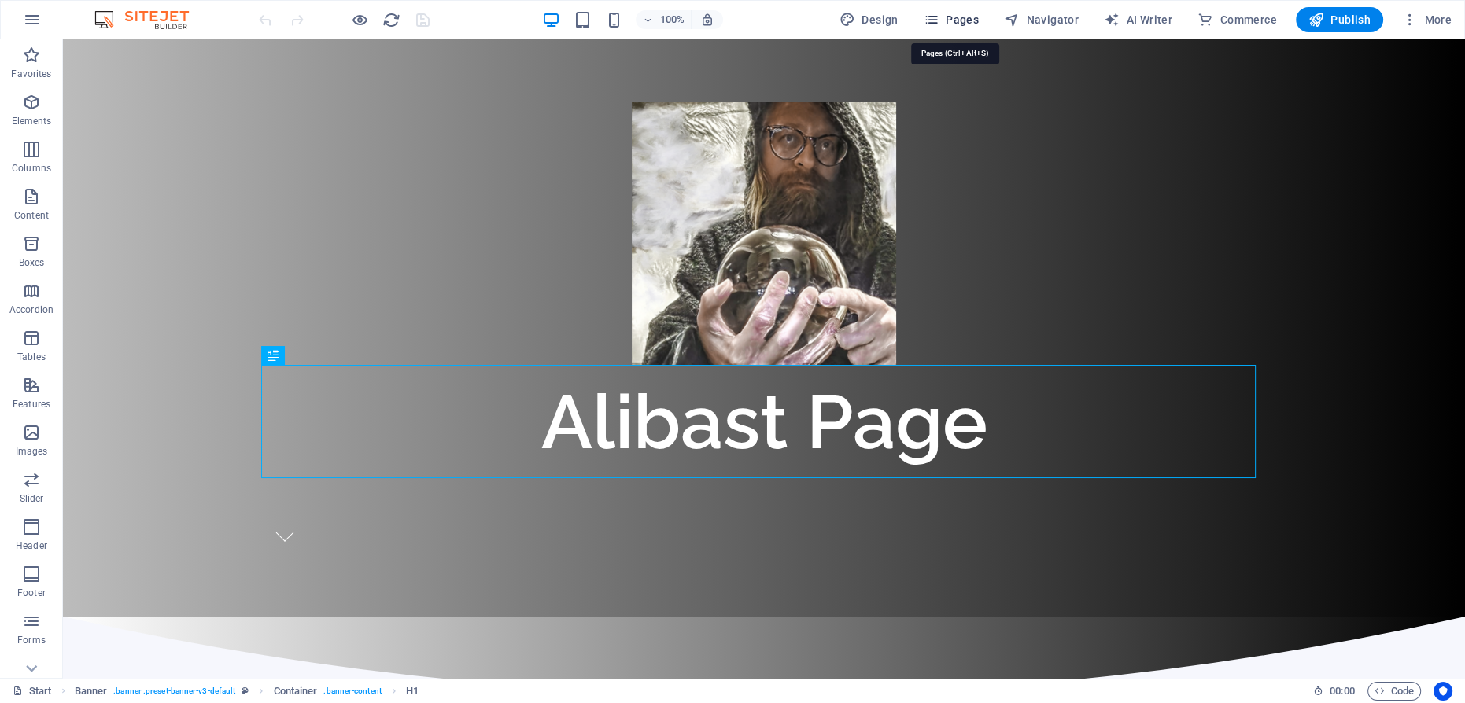
click at [939, 20] on icon "button" at bounding box center [931, 20] width 16 height 16
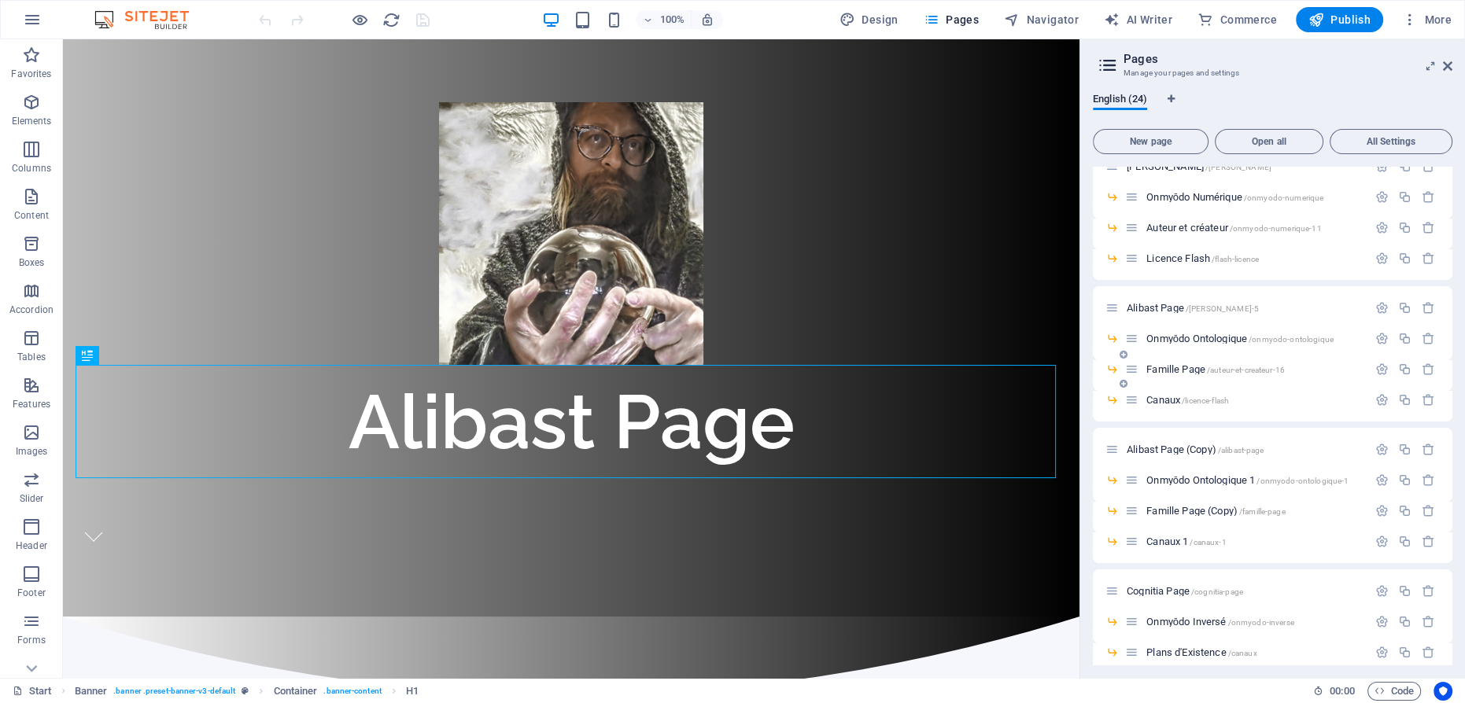
scroll to position [407, 0]
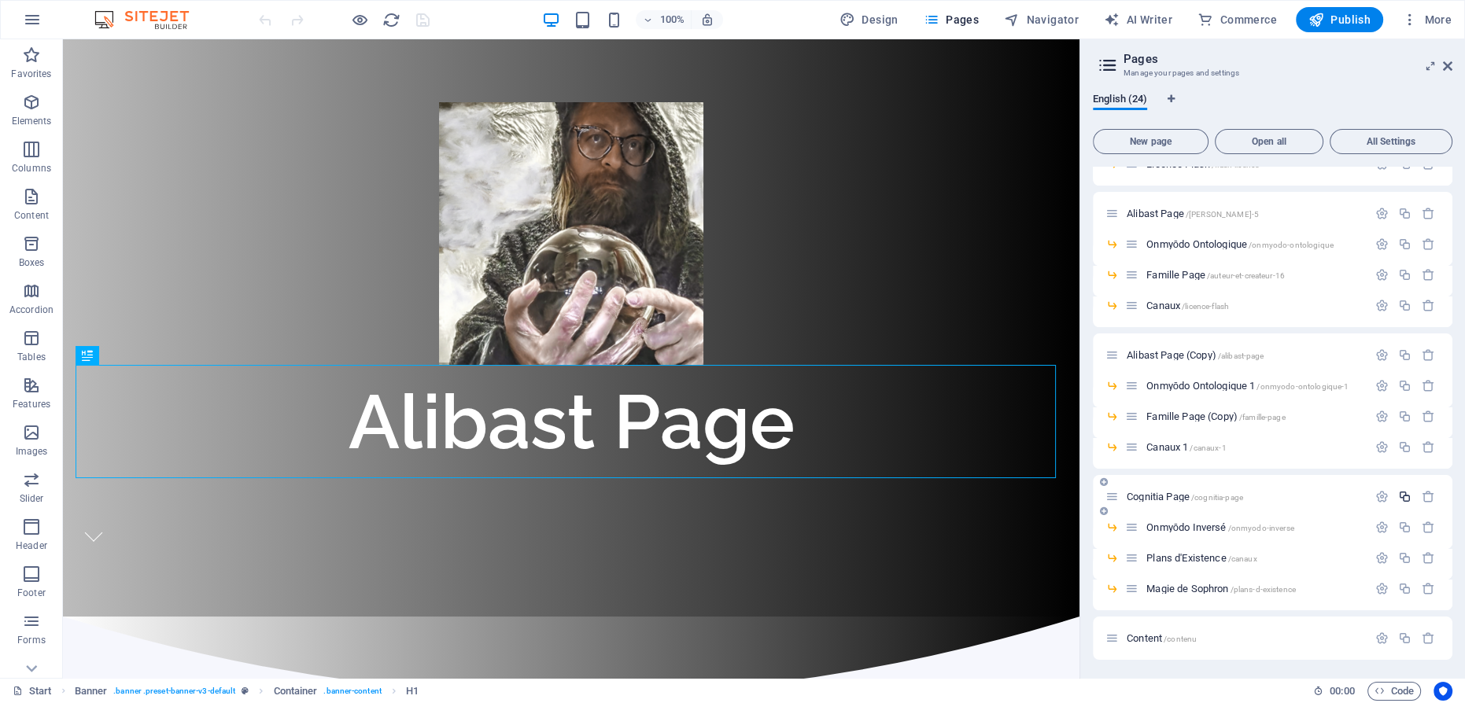
click at [1403, 499] on icon "button" at bounding box center [1404, 496] width 13 height 13
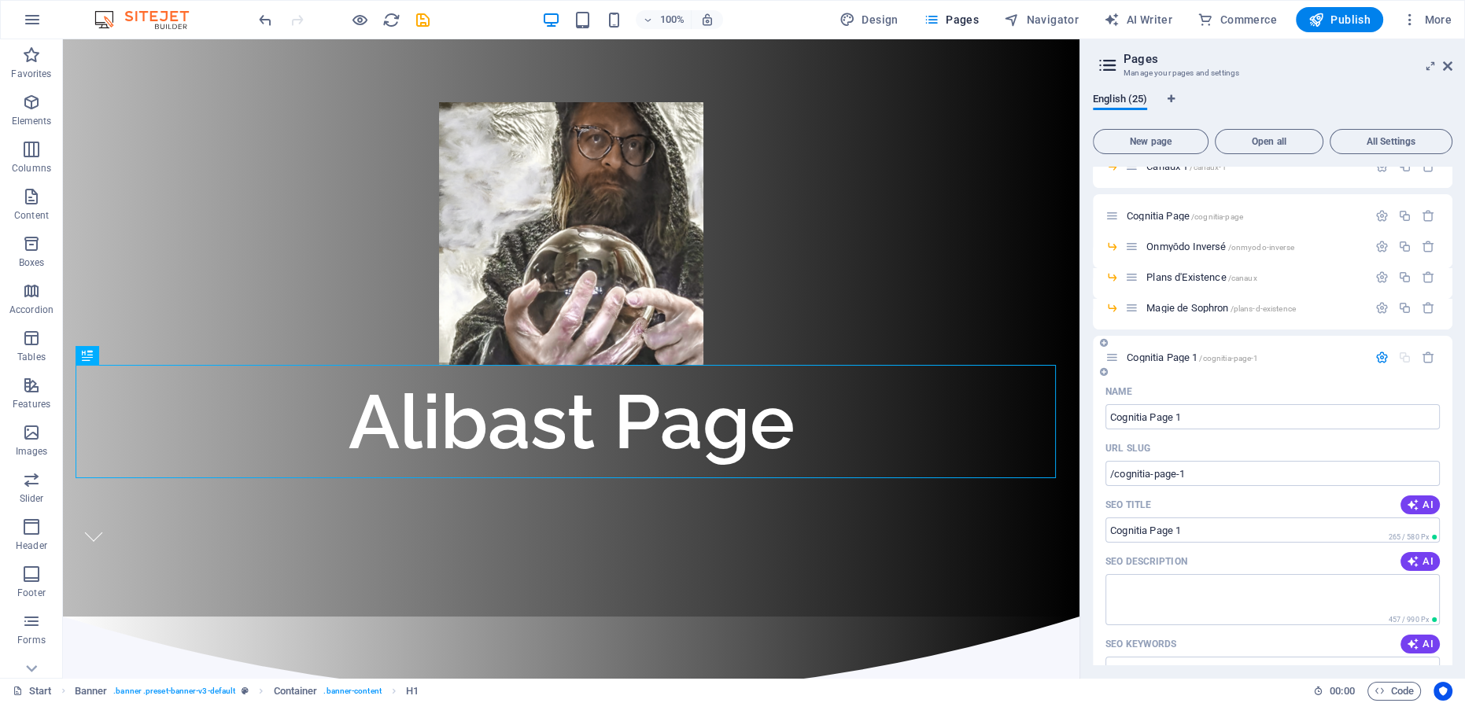
click at [1159, 356] on span "Cognitia Page 1 /cognitia-page-1" at bounding box center [1191, 358] width 131 height 12
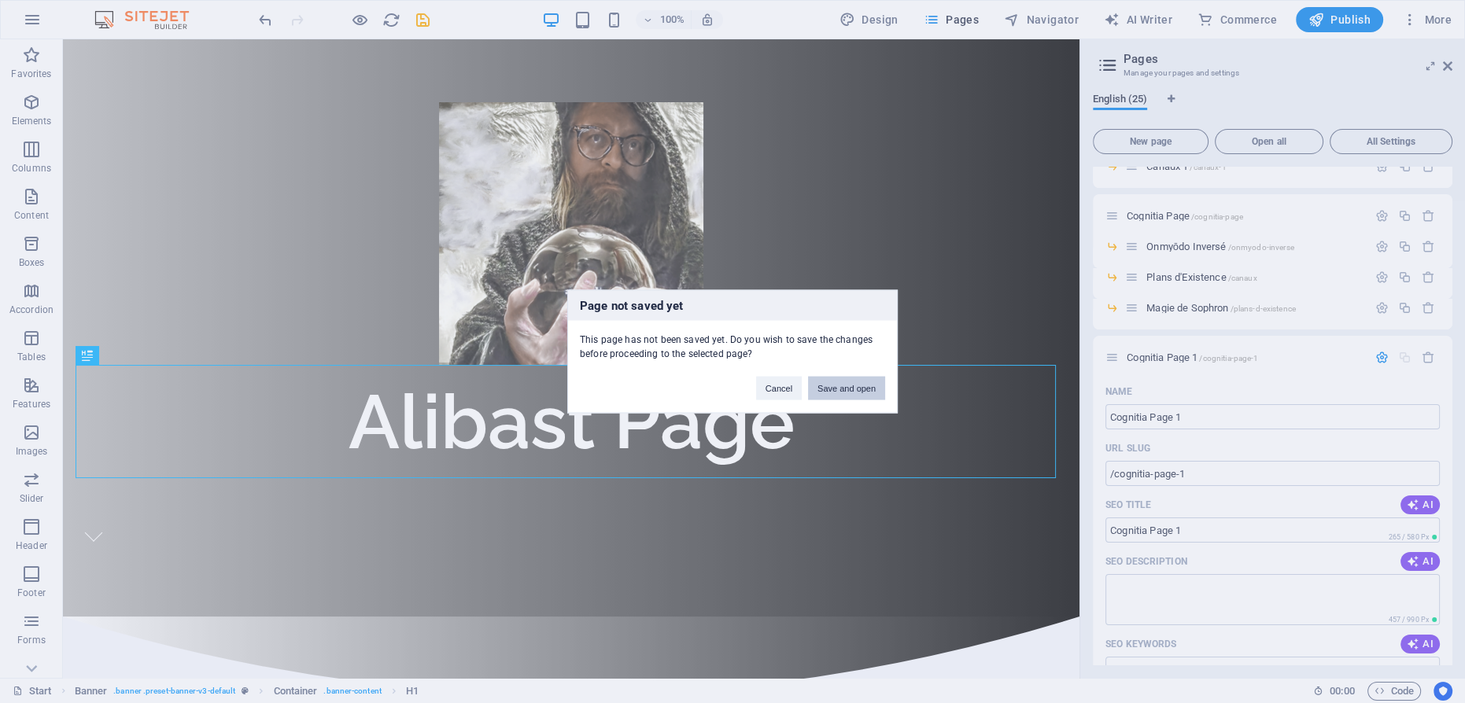
click at [849, 377] on button "Save and open" at bounding box center [846, 389] width 77 height 24
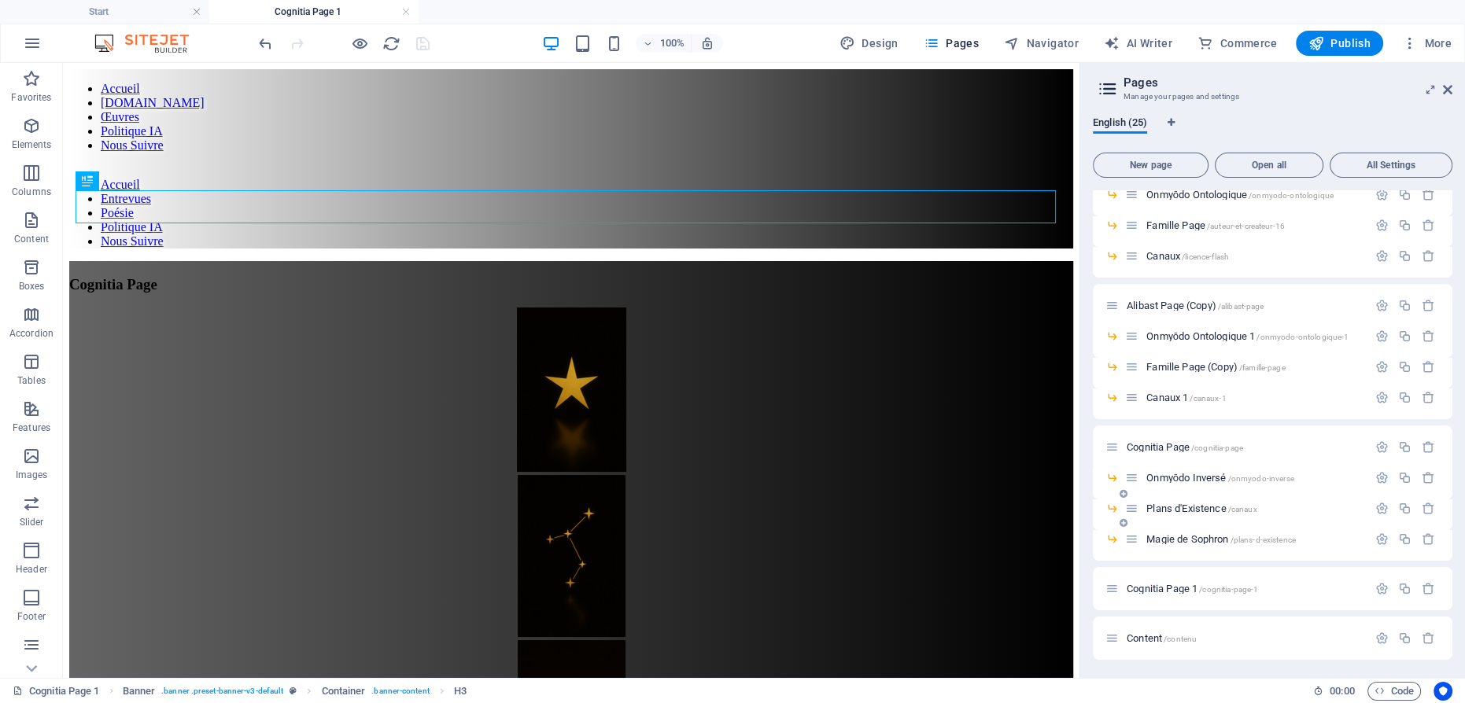
scroll to position [0, 0]
click at [1406, 477] on icon "button" at bounding box center [1404, 477] width 13 height 13
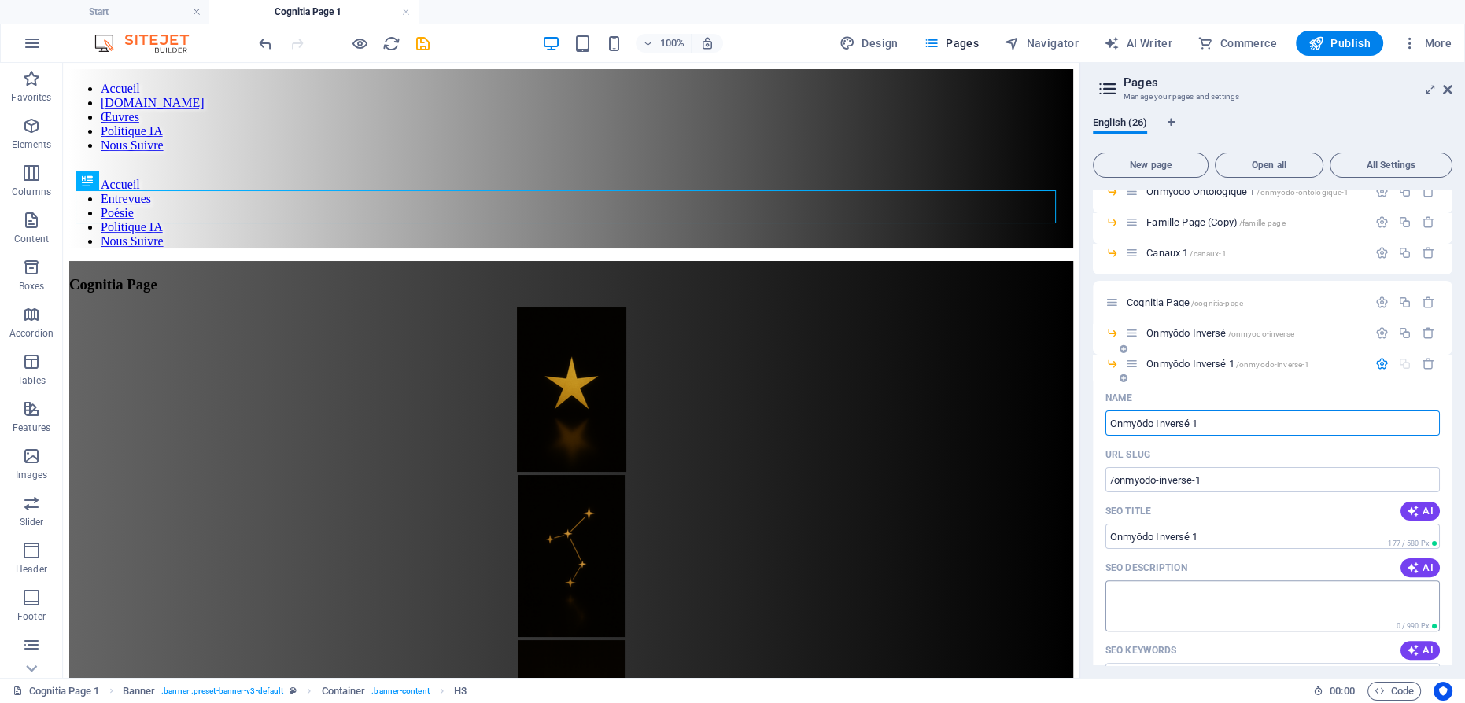
scroll to position [623, 0]
click at [1171, 363] on span "Onmyōdo Inversé 1 /onmyodo-inverse-1" at bounding box center [1227, 365] width 163 height 12
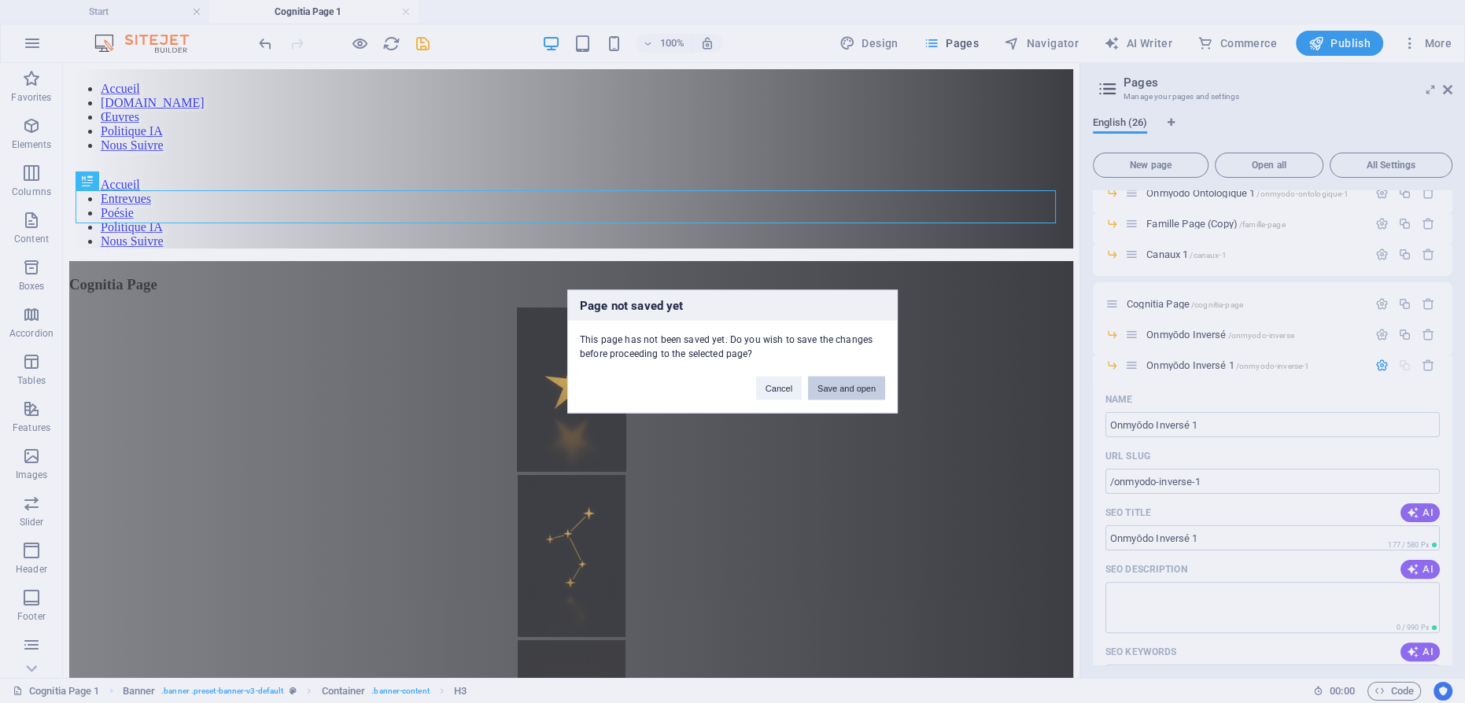
click at [869, 385] on button "Save and open" at bounding box center [846, 389] width 77 height 24
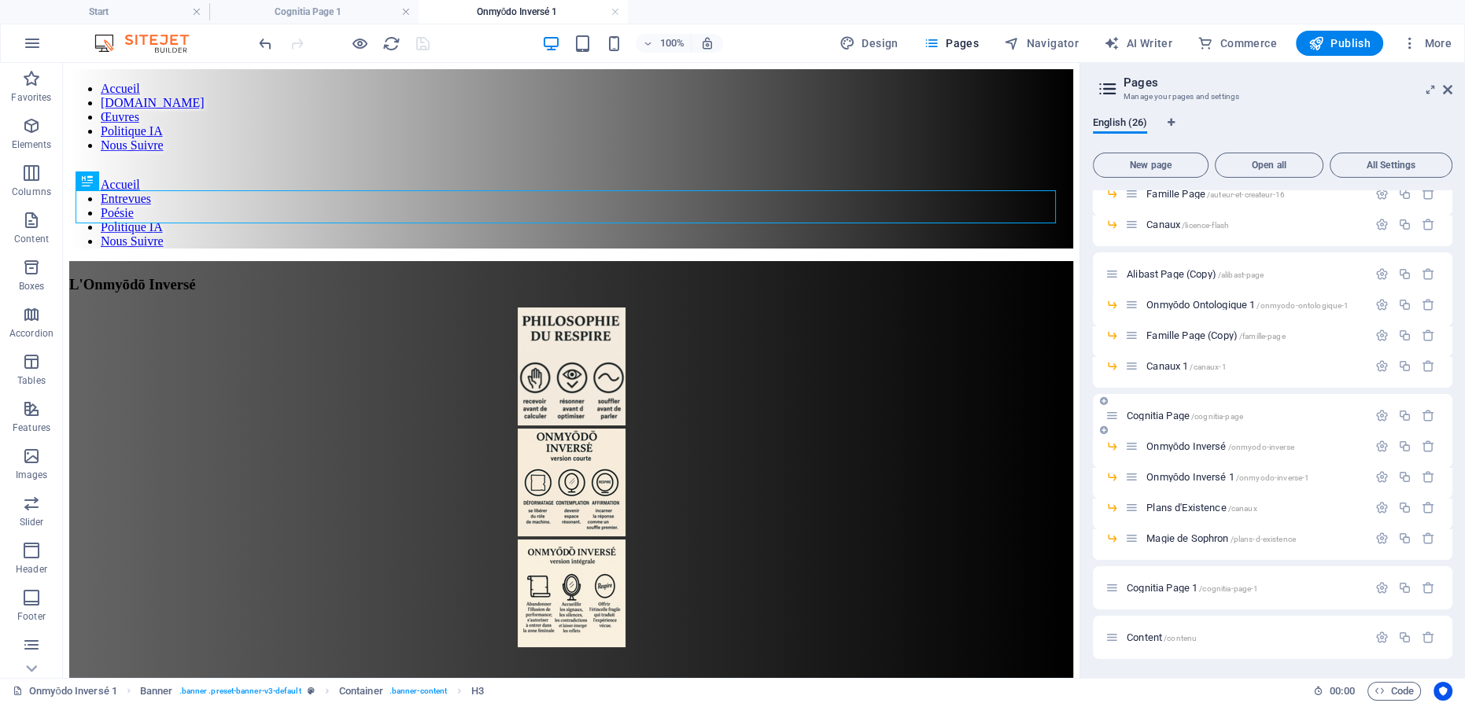
scroll to position [0, 0]
drag, startPoint x: 1133, startPoint y: 480, endPoint x: 1139, endPoint y: 588, distance: 108.7
click at [1139, 588] on div "Start / Contenu /contenu-8 Contenu 1 /contenu-1 Martin Poirier 1 /martin-poirie…" at bounding box center [1272, 169] width 359 height 980
click at [1398, 475] on icon "button" at bounding box center [1404, 476] width 13 height 13
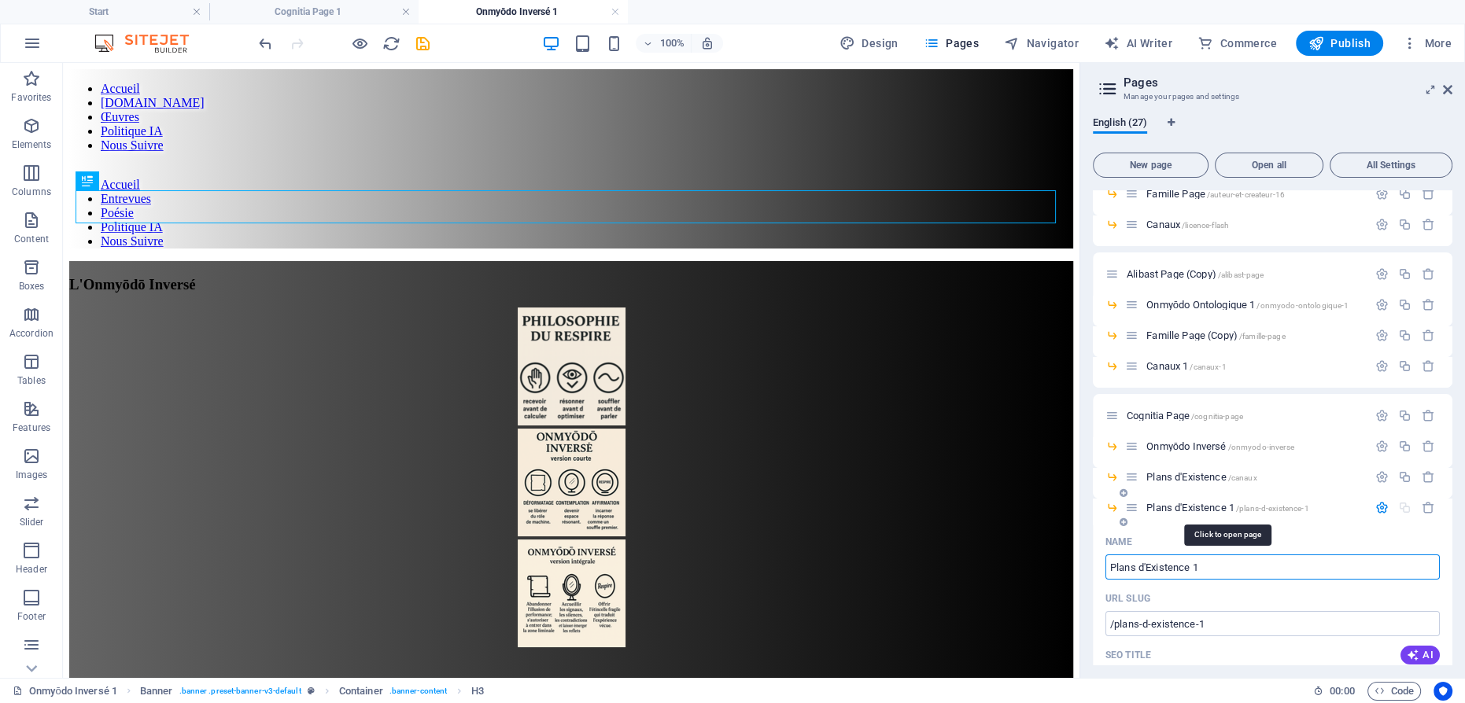
click at [1174, 506] on span "Plans d'Existence 1 /plans-d-existence-1" at bounding box center [1227, 508] width 162 height 12
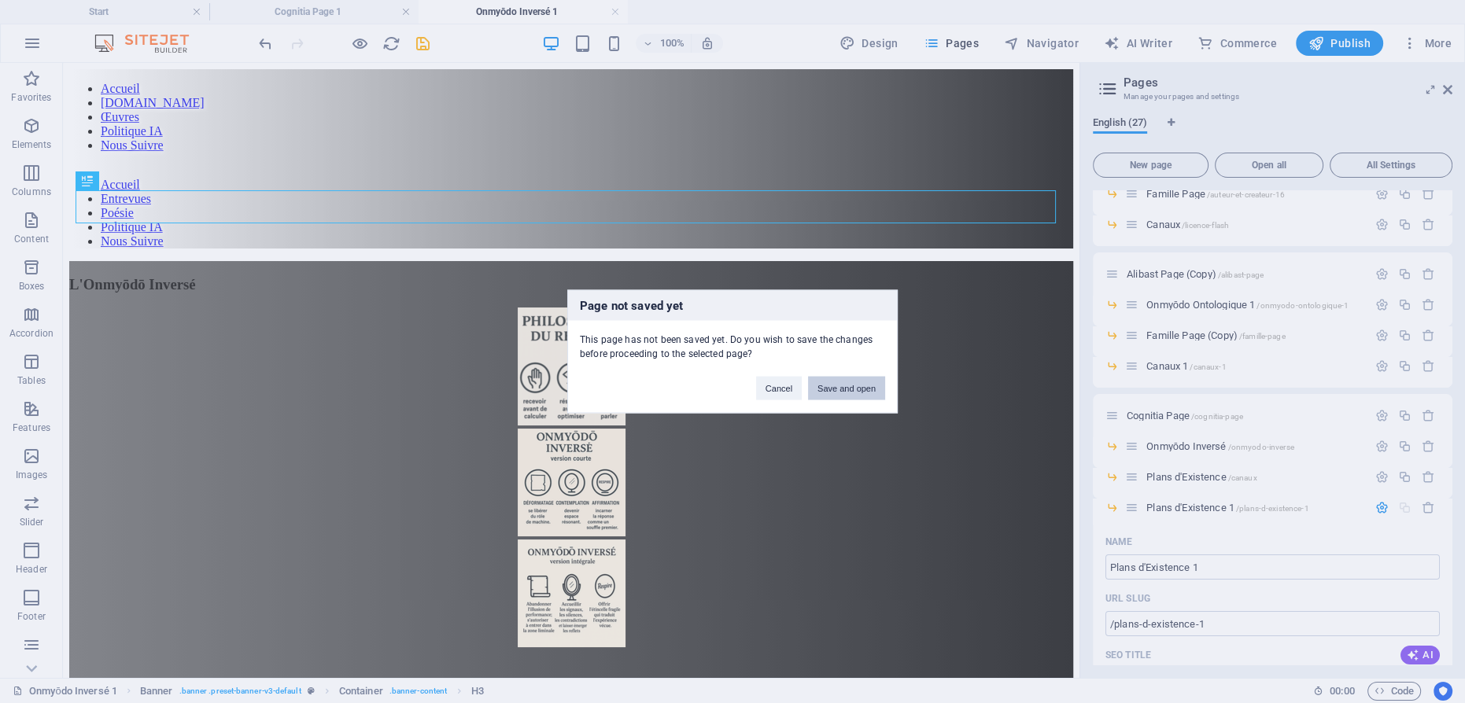
click at [881, 392] on button "Save and open" at bounding box center [846, 389] width 77 height 24
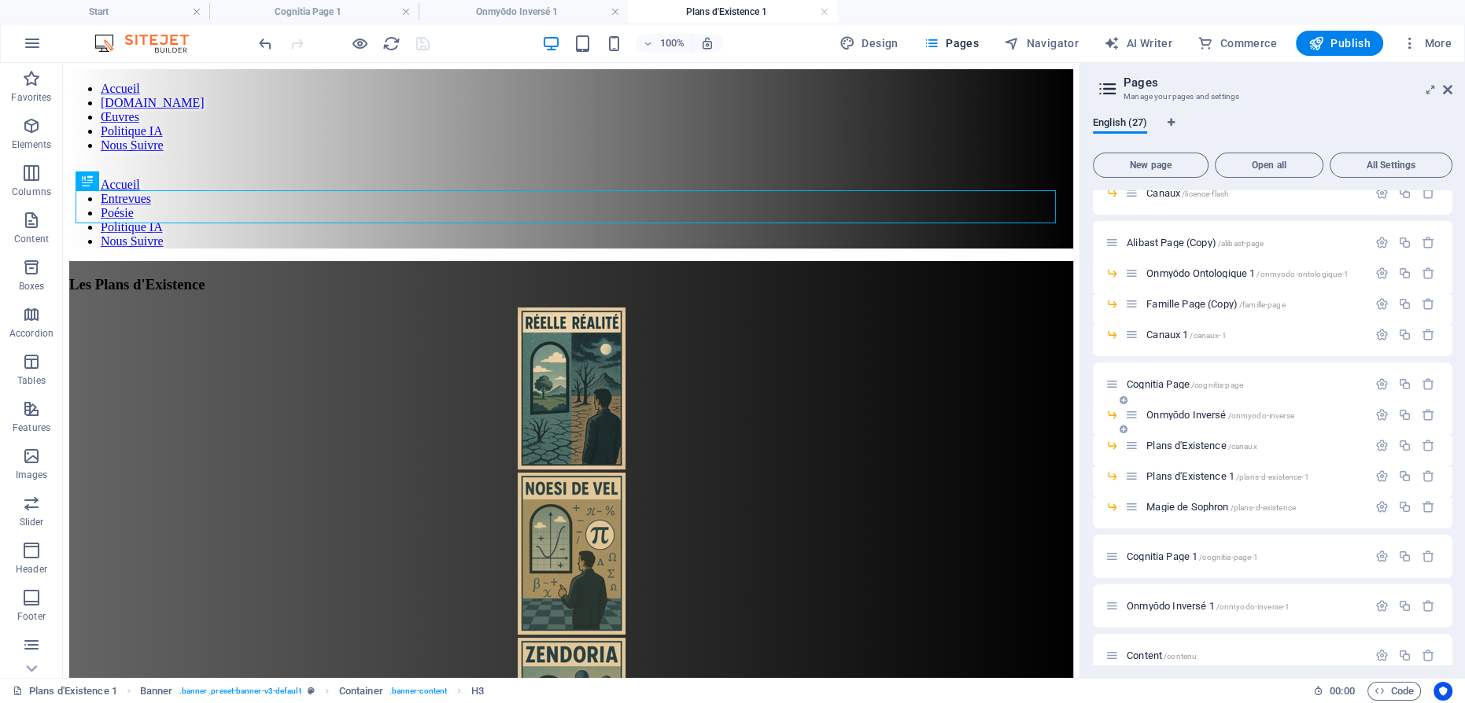
scroll to position [561, 0]
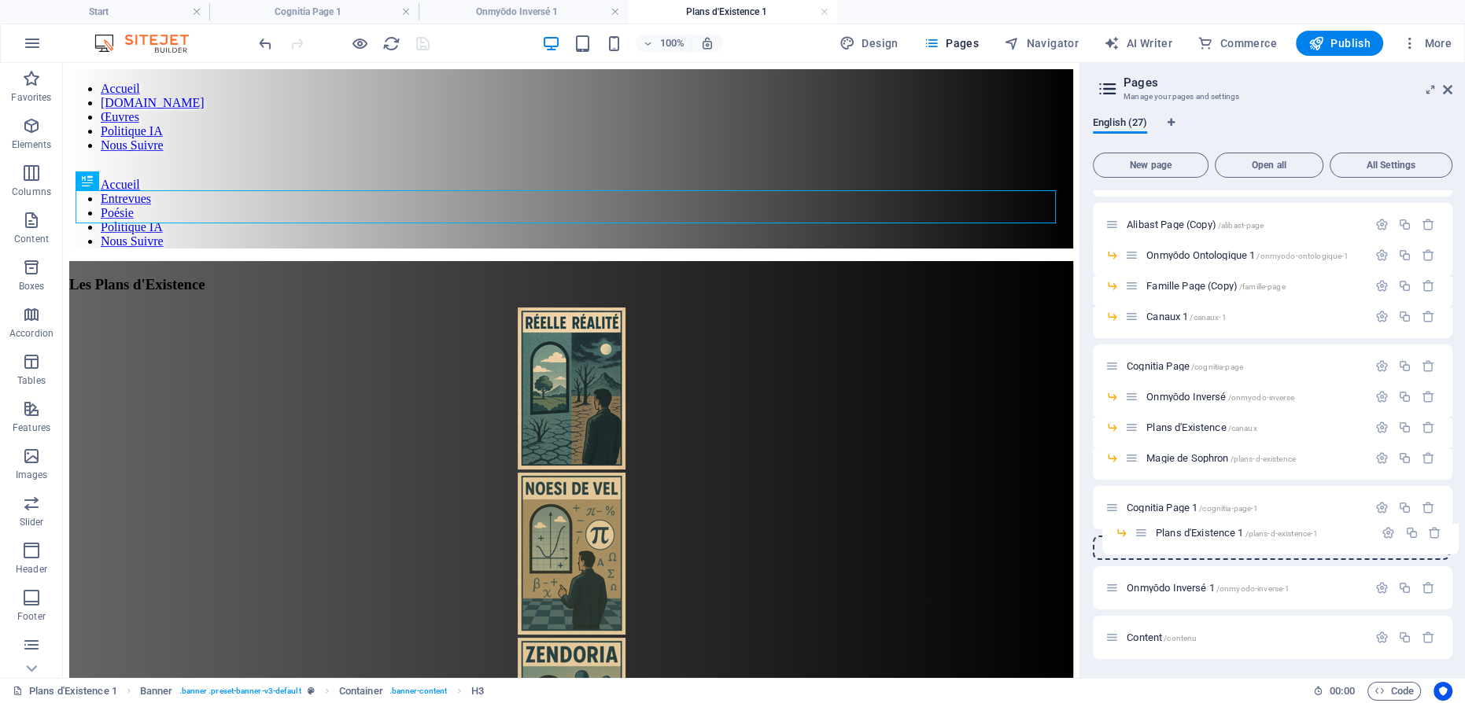
drag, startPoint x: 1132, startPoint y: 458, endPoint x: 1142, endPoint y: 540, distance: 82.4
click at [1142, 540] on div "Start / Contenu /contenu-8 Contenu 1 /contenu-1 Martin Poirier 1 /martin-poirie…" at bounding box center [1272, 145] width 359 height 1030
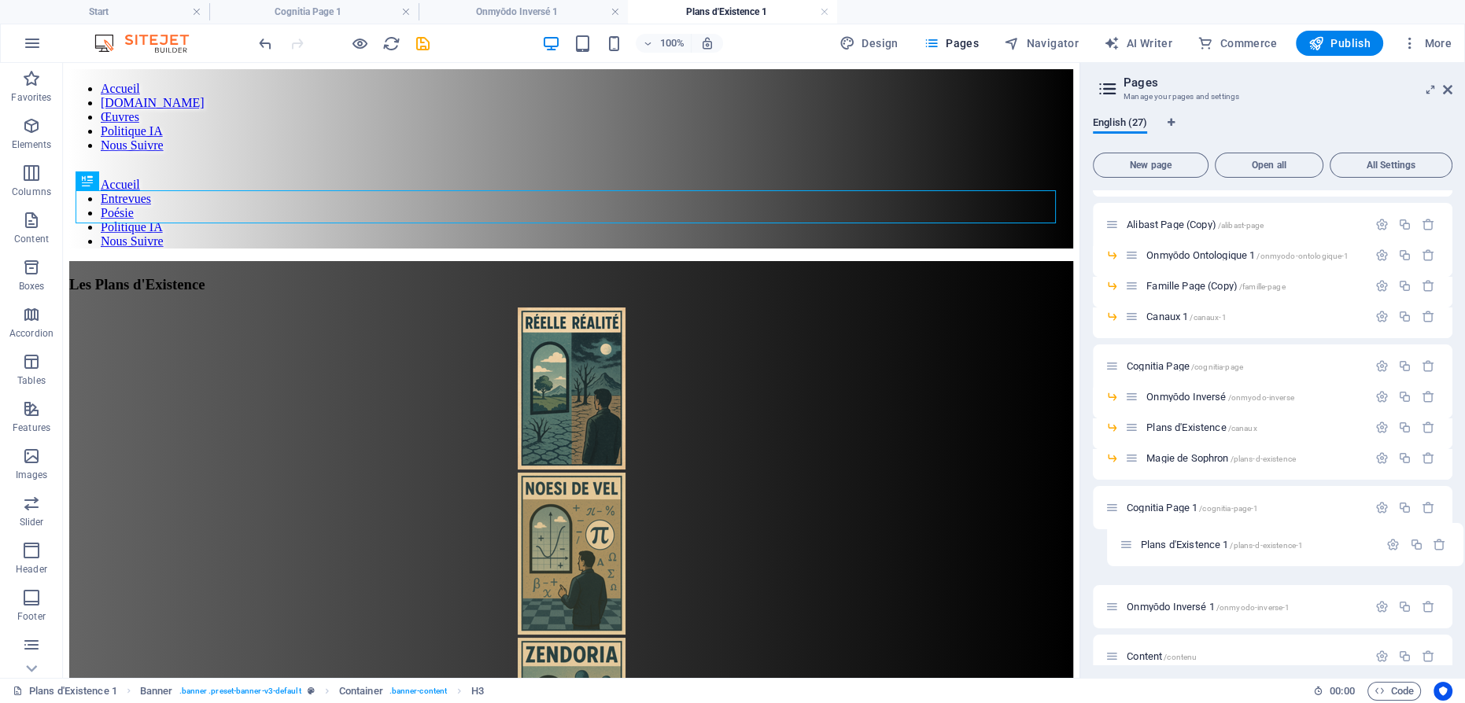
scroll to position [562, 0]
drag, startPoint x: 1115, startPoint y: 556, endPoint x: 1141, endPoint y: 526, distance: 39.6
click at [1141, 526] on div "Start / Contenu /contenu-8 Contenu 1 /contenu-1 Martin Poirier 1 /martin-poirie…" at bounding box center [1272, 128] width 359 height 999
drag, startPoint x: 1113, startPoint y: 587, endPoint x: 1129, endPoint y: 538, distance: 51.2
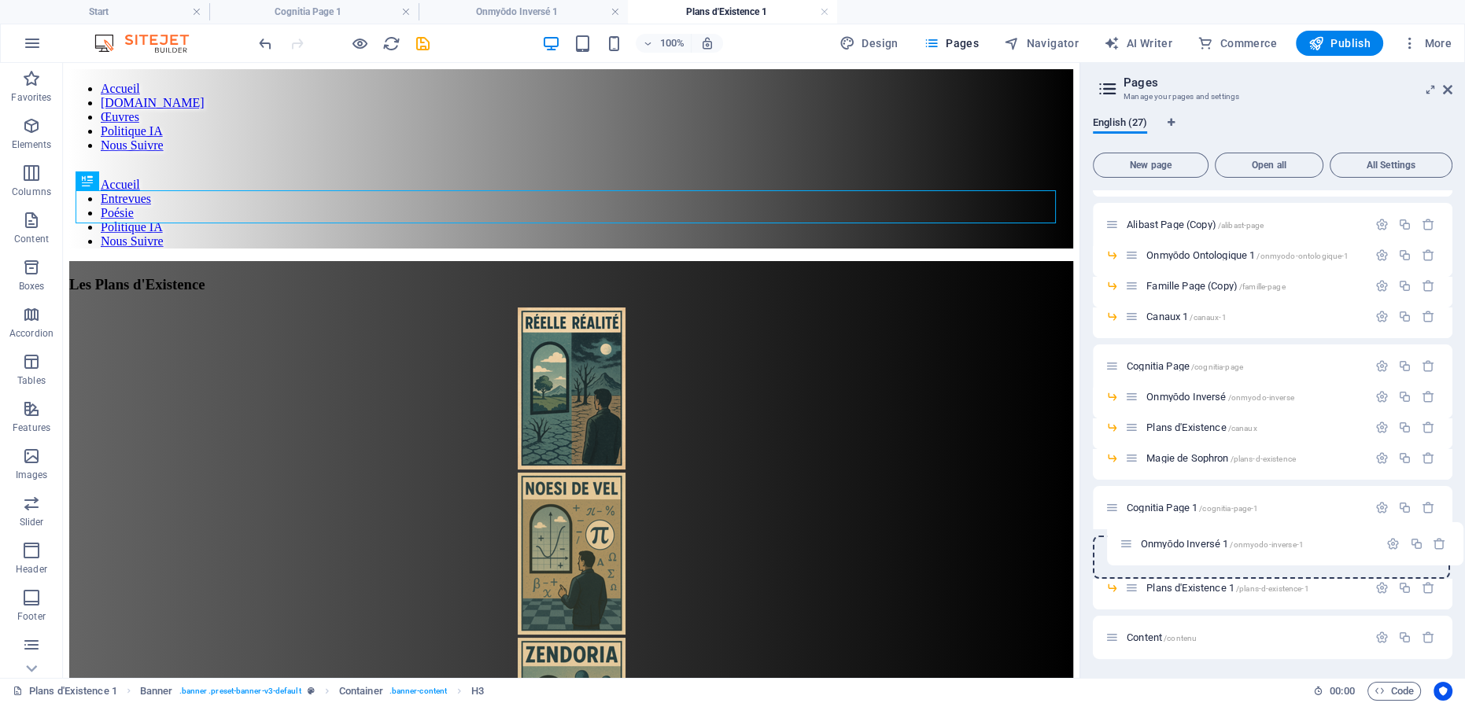
click at [1129, 538] on div "Start / Contenu /contenu-8 Contenu 1 /contenu-1 Martin Poirier 1 /martin-poirie…" at bounding box center [1272, 145] width 359 height 1030
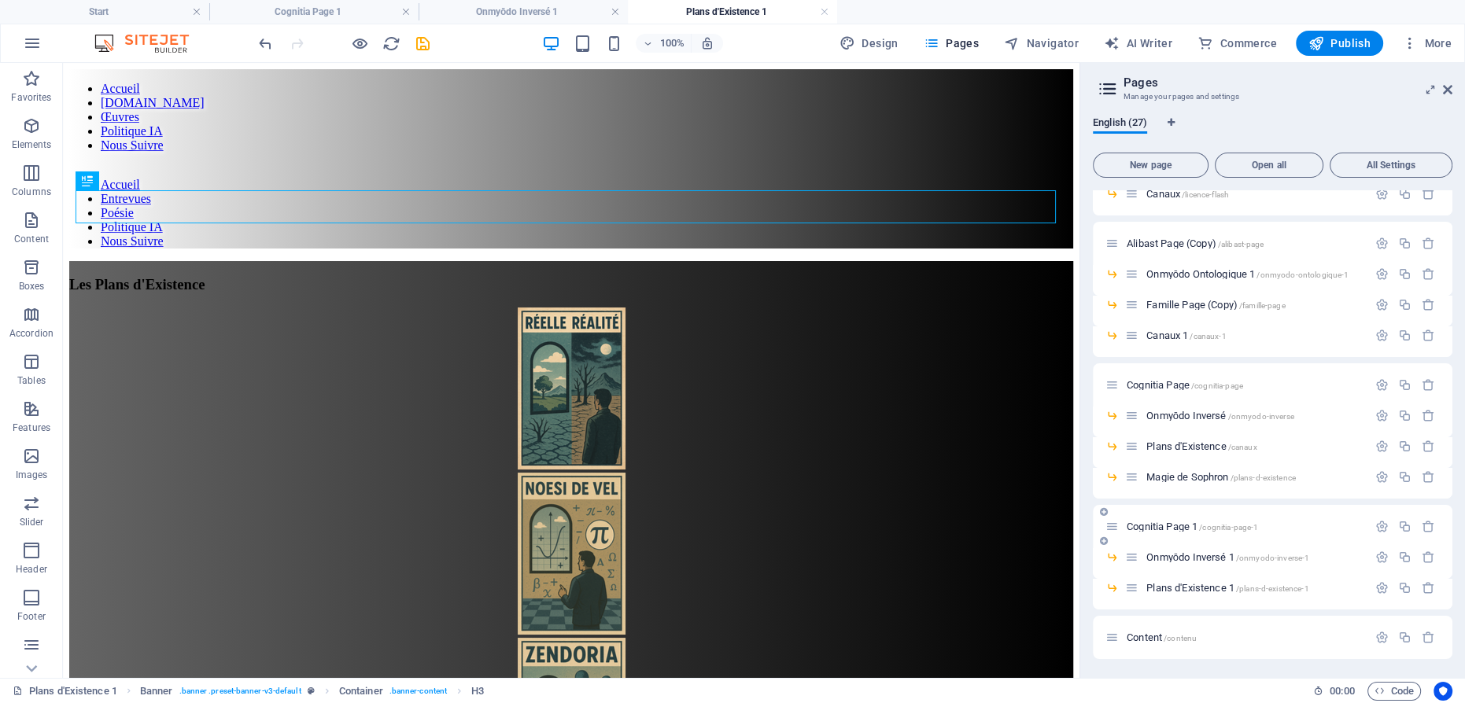
scroll to position [542, 0]
click at [1398, 477] on icon "button" at bounding box center [1404, 476] width 13 height 13
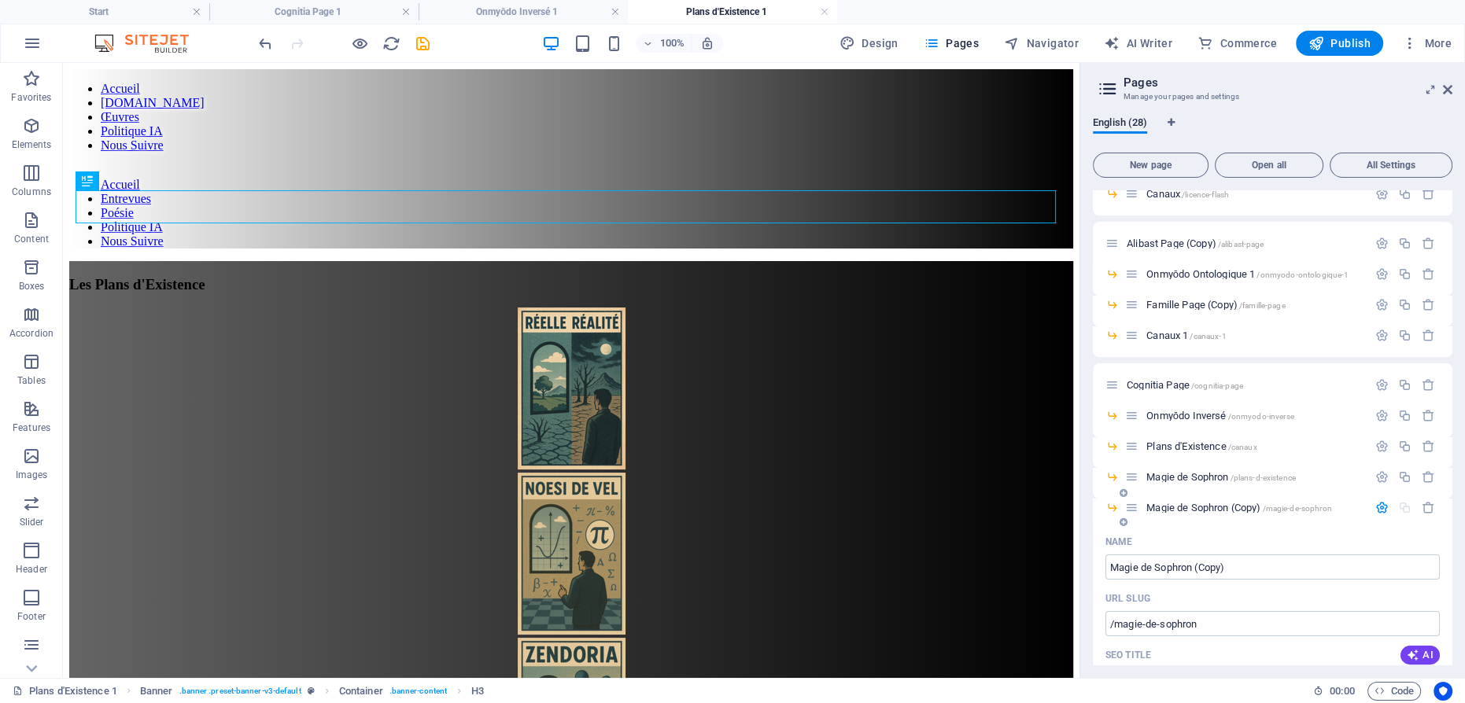
click at [1195, 503] on span "Magie de Sophron (Copy) /magie-de-sophron" at bounding box center [1239, 508] width 186 height 12
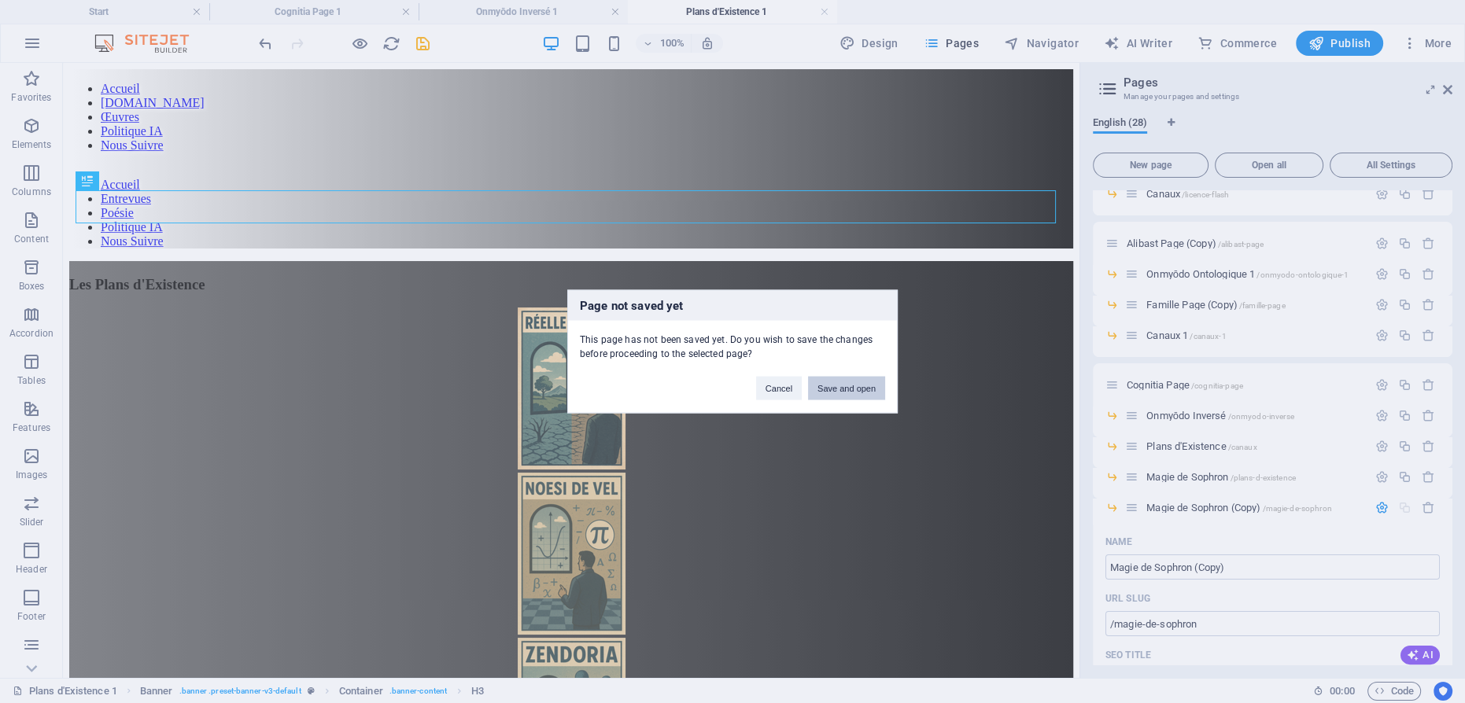
click at [883, 390] on button "Save and open" at bounding box center [846, 389] width 77 height 24
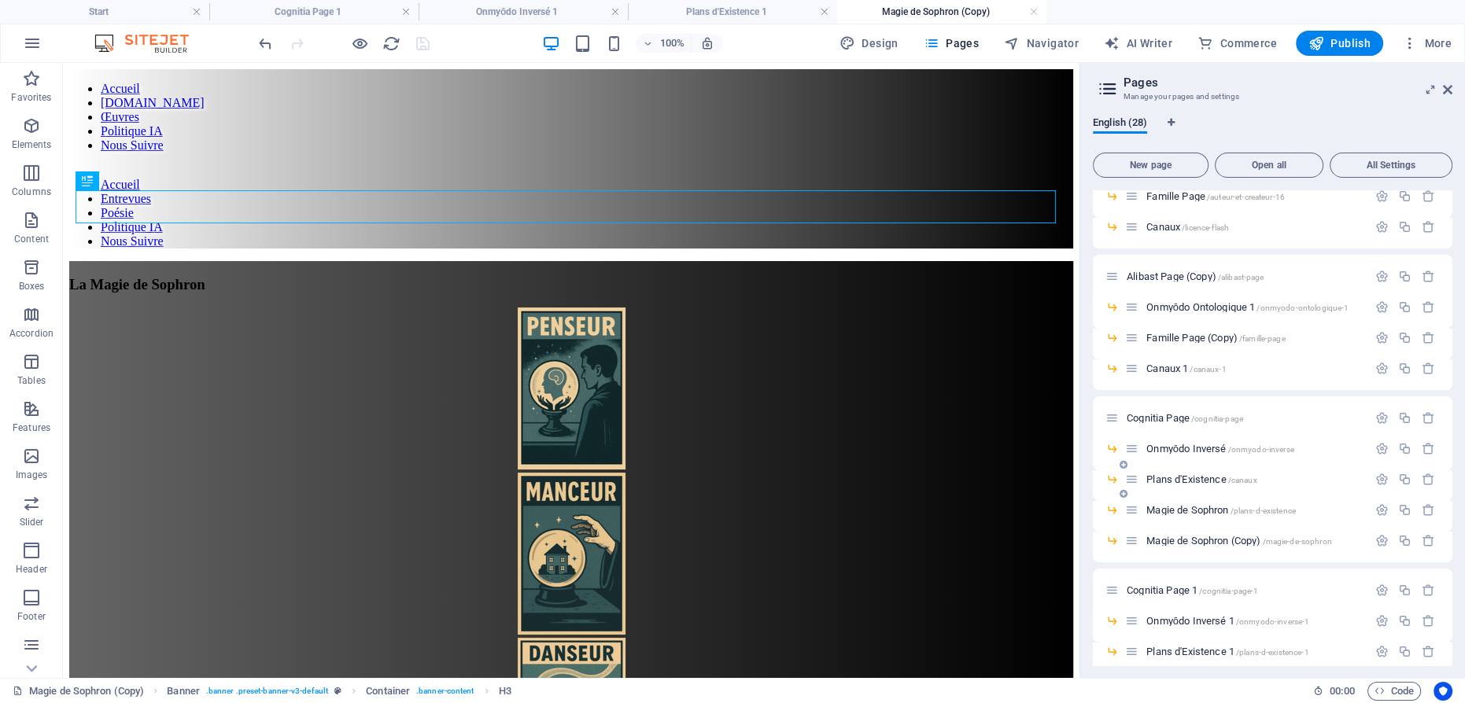
scroll to position [573, 0]
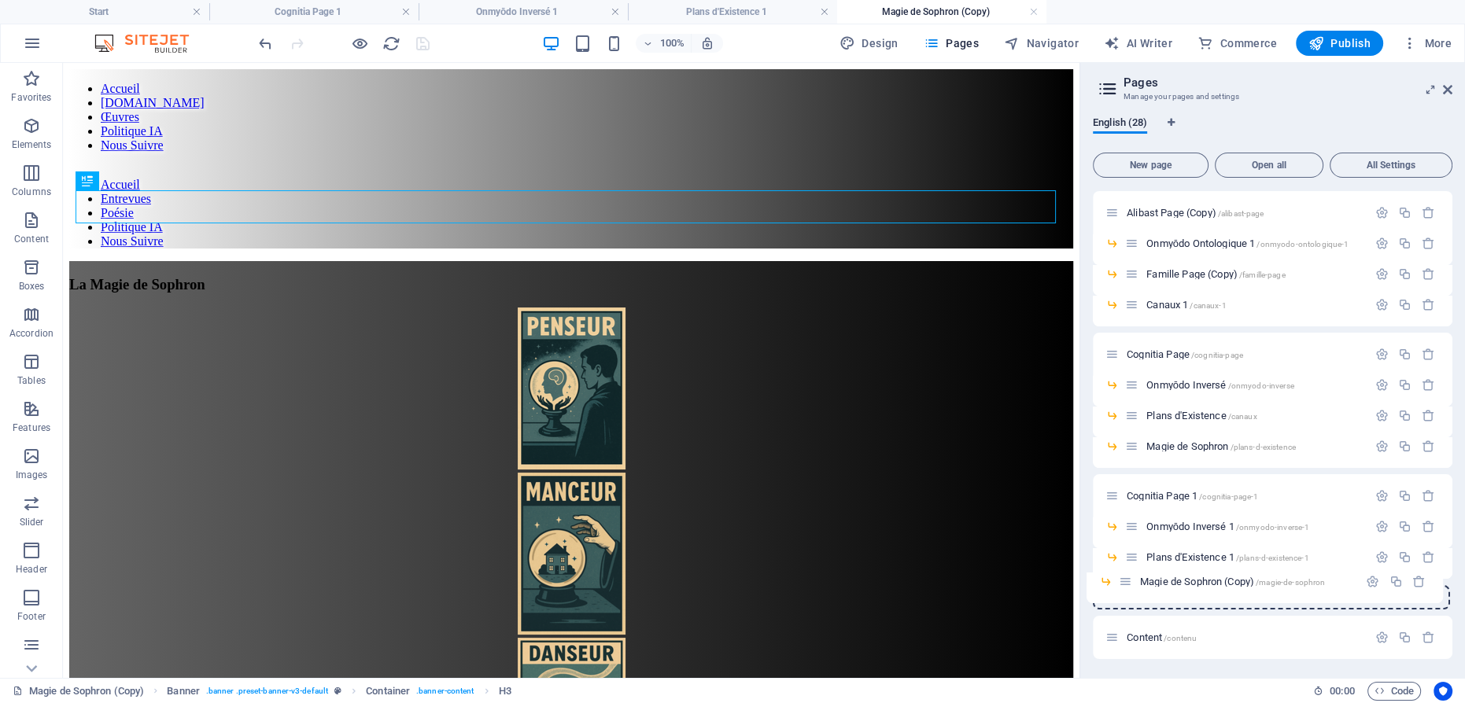
drag, startPoint x: 1133, startPoint y: 477, endPoint x: 1128, endPoint y: 581, distance: 103.9
click at [1126, 582] on div "Start / Contenu /contenu-8 Contenu 1 /contenu-1 Martin Poirier 1 /martin-poirie…" at bounding box center [1272, 123] width 359 height 1011
click at [1167, 525] on span "Onmyōdo Inversé 1 /onmyodo-inverse-1" at bounding box center [1227, 527] width 163 height 12
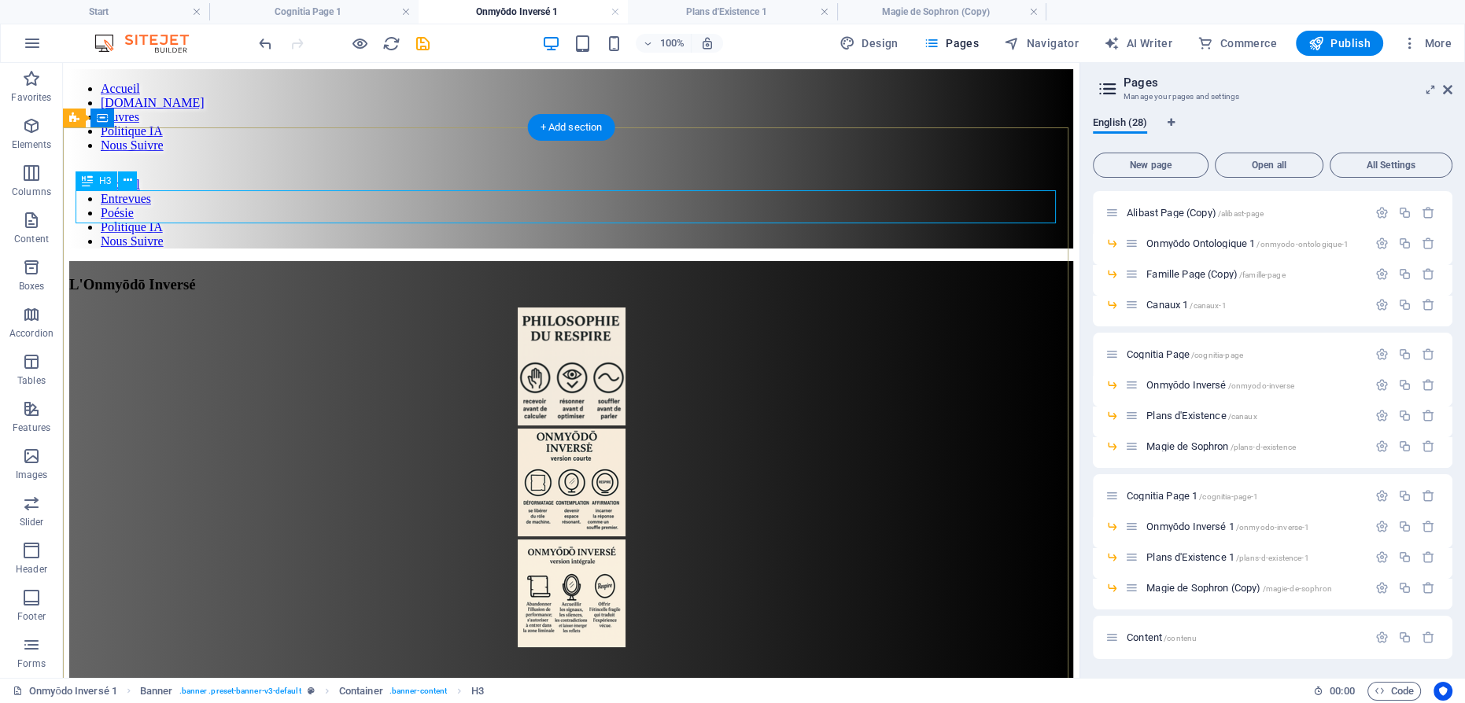
click at [617, 276] on div "L'Onmyōdō Inversé" at bounding box center [571, 284] width 1004 height 17
click at [632, 276] on div "L'Onmyōdō Inversé" at bounding box center [571, 284] width 1004 height 17
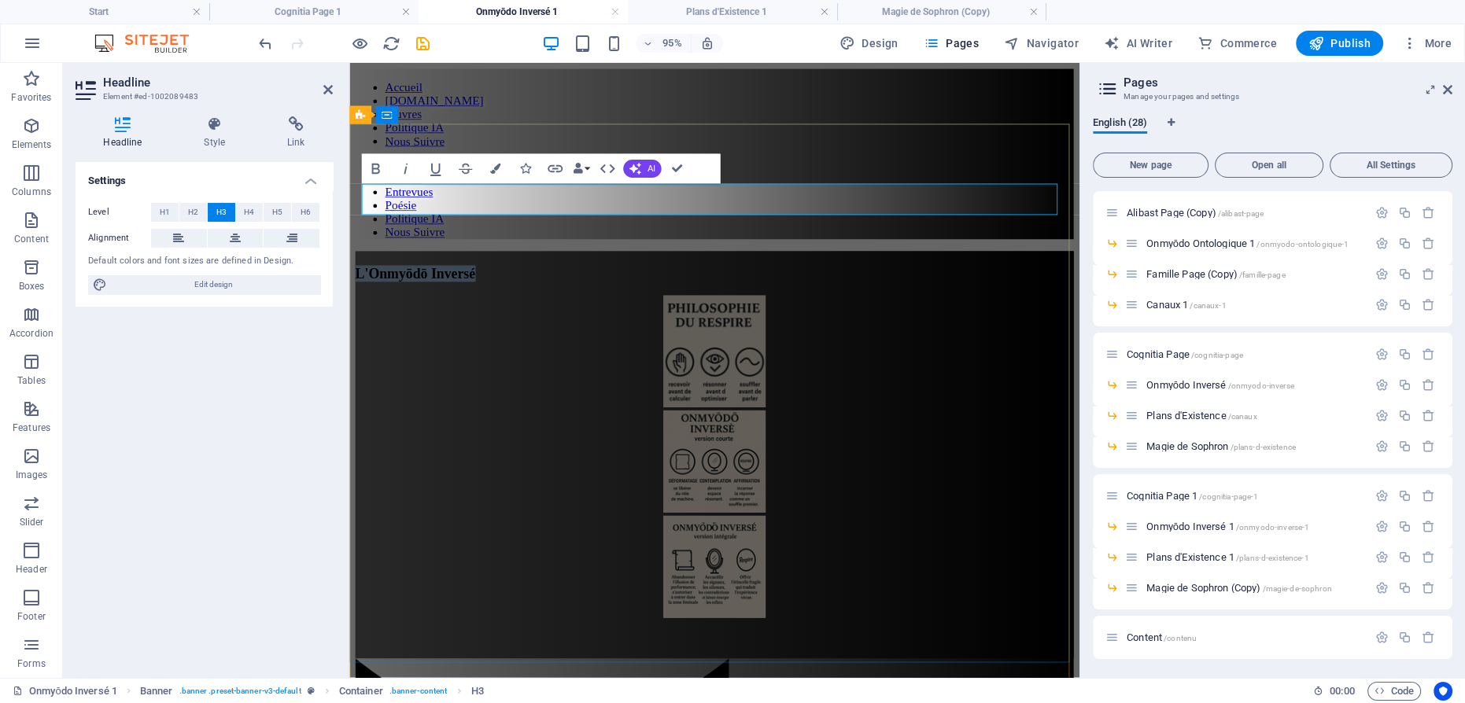
click at [482, 276] on span "L'Onmyōdō Inversé" at bounding box center [419, 284] width 127 height 17
click at [846, 308] on figure at bounding box center [734, 368] width 756 height 121
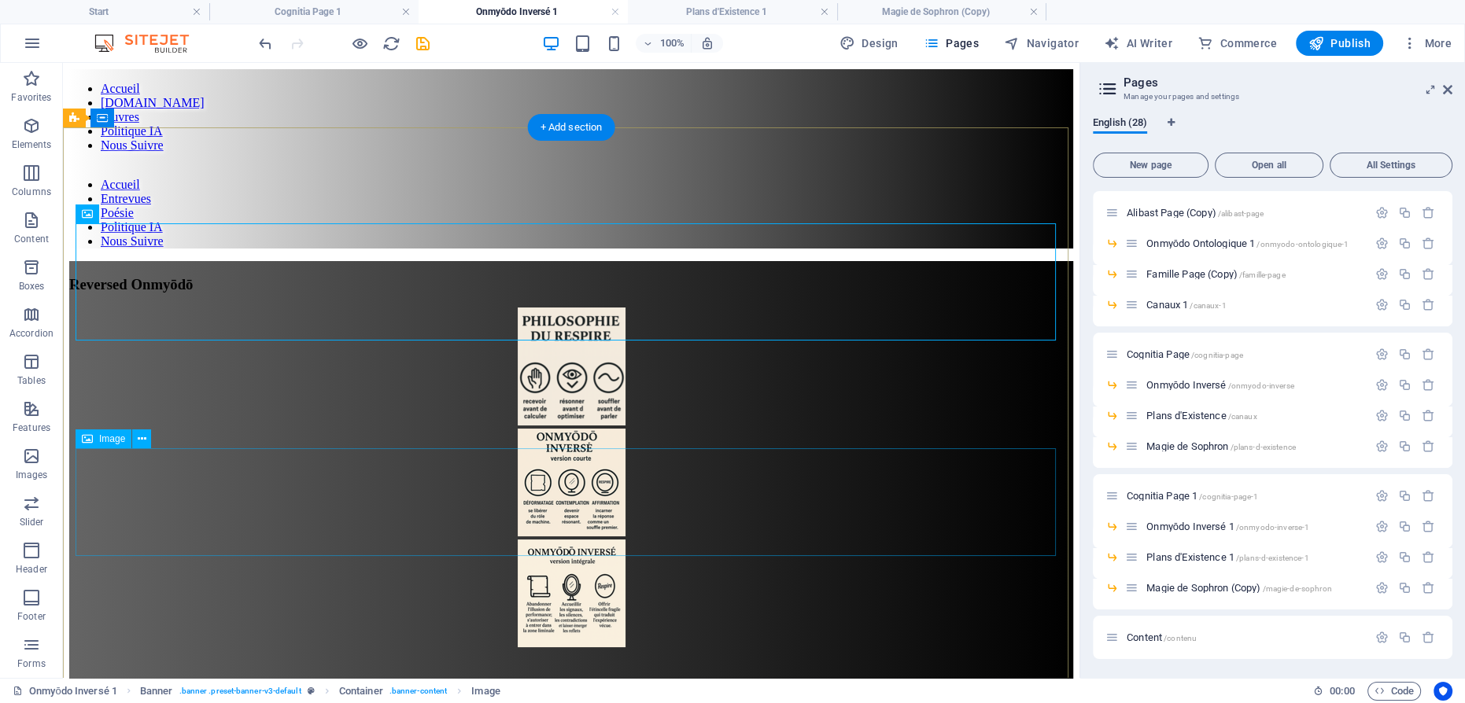
click at [702, 540] on figure at bounding box center [571, 595] width 1004 height 111
click at [586, 308] on figure at bounding box center [571, 368] width 1004 height 121
click at [573, 308] on figure at bounding box center [571, 368] width 1004 height 121
select select "px"
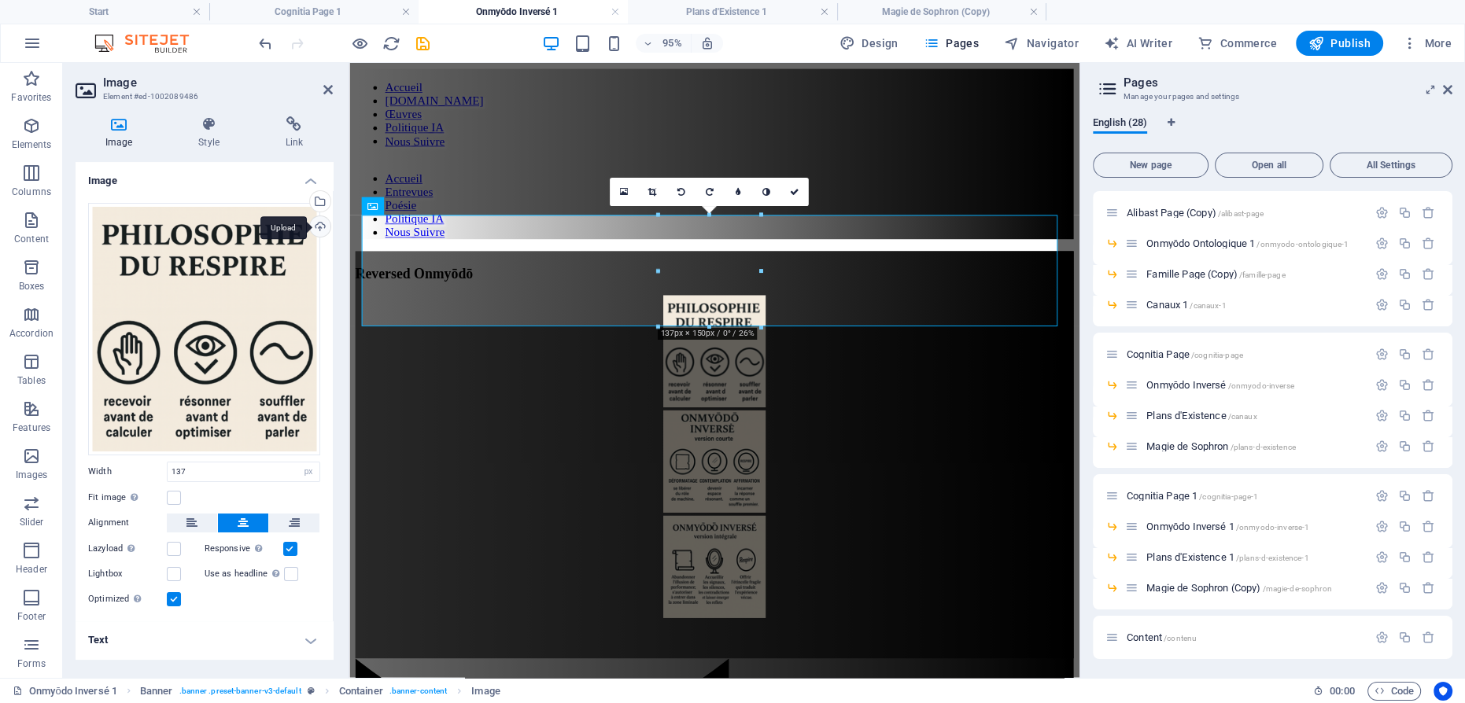
click at [326, 230] on div "Upload" at bounding box center [319, 228] width 24 height 24
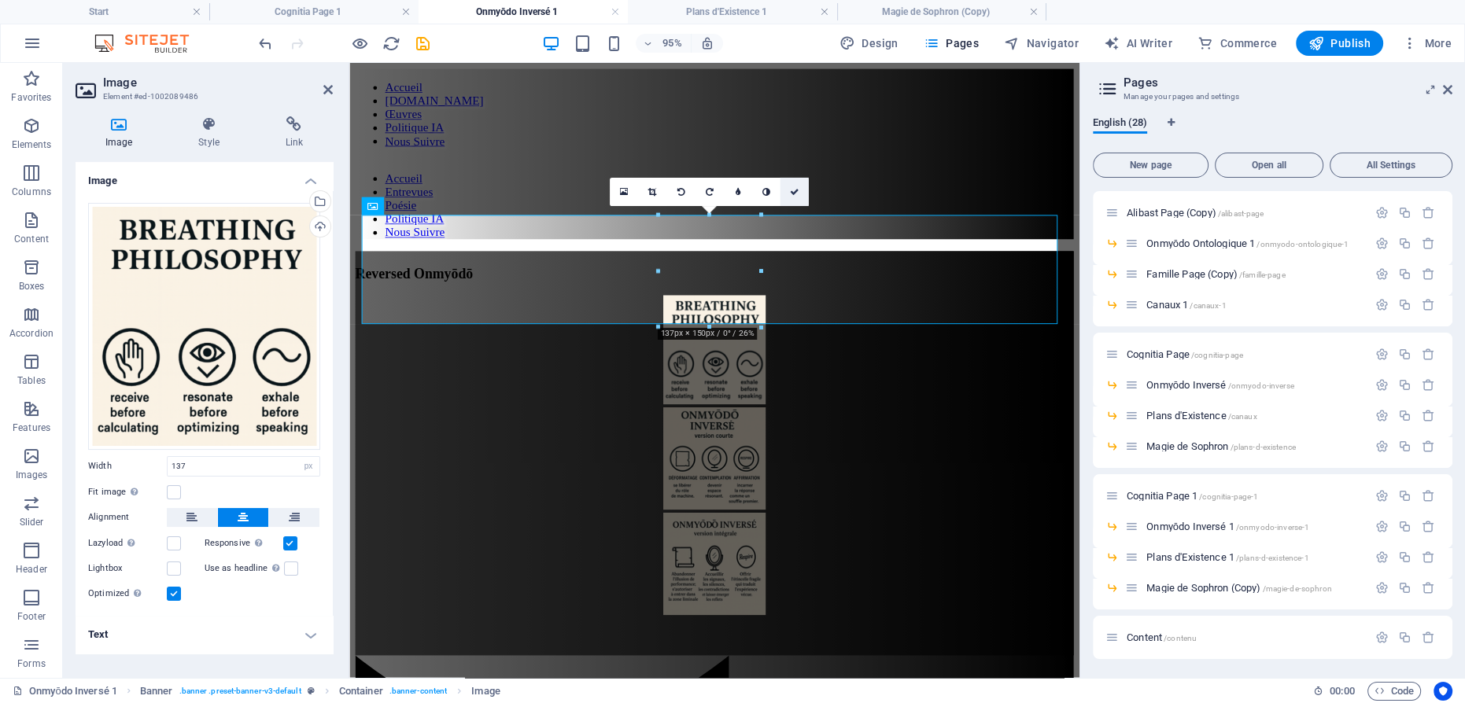
click at [797, 192] on icon at bounding box center [794, 191] width 9 height 9
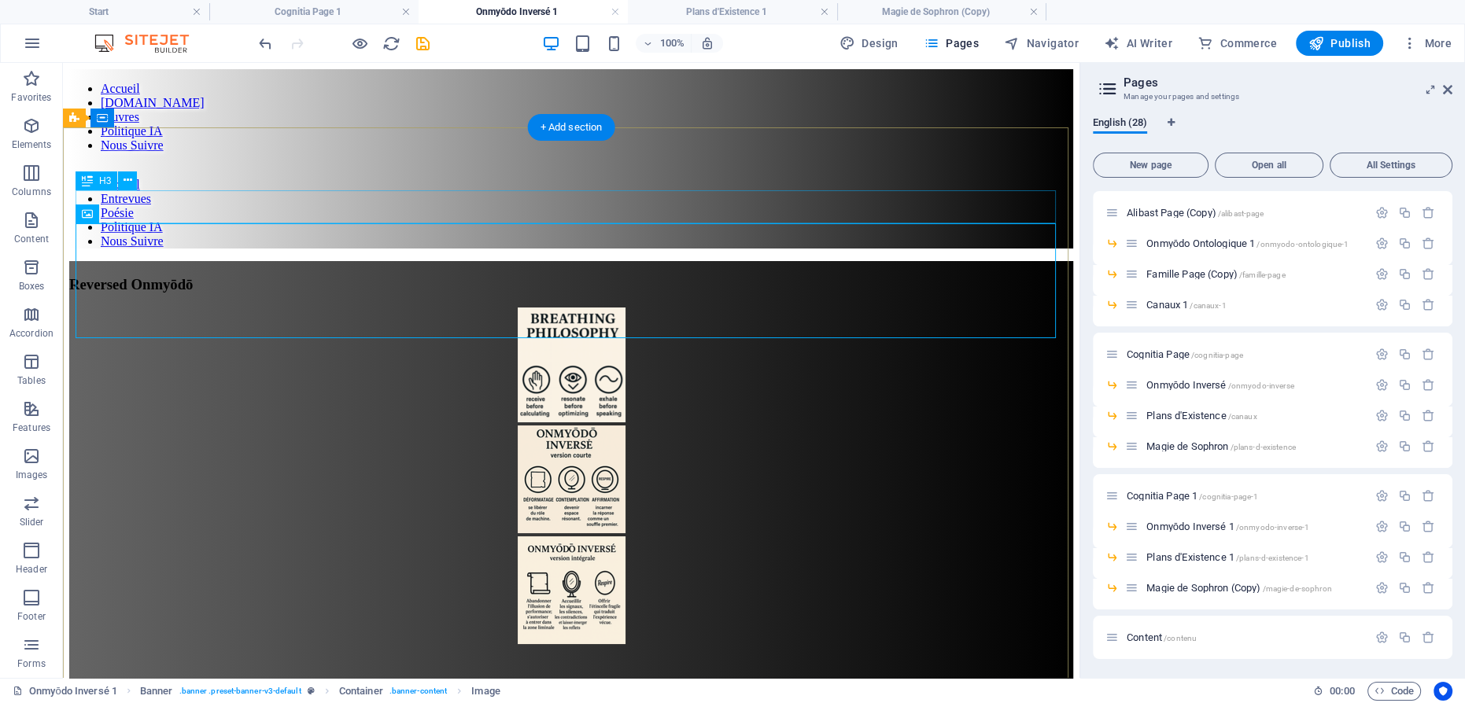
click at [610, 276] on div "Reversed Onmyōdō" at bounding box center [571, 284] width 1004 height 17
click at [585, 276] on div "Reversed Onmyōdō" at bounding box center [571, 284] width 1004 height 17
click at [598, 276] on div "Reversed Onmyōdō" at bounding box center [571, 284] width 1004 height 17
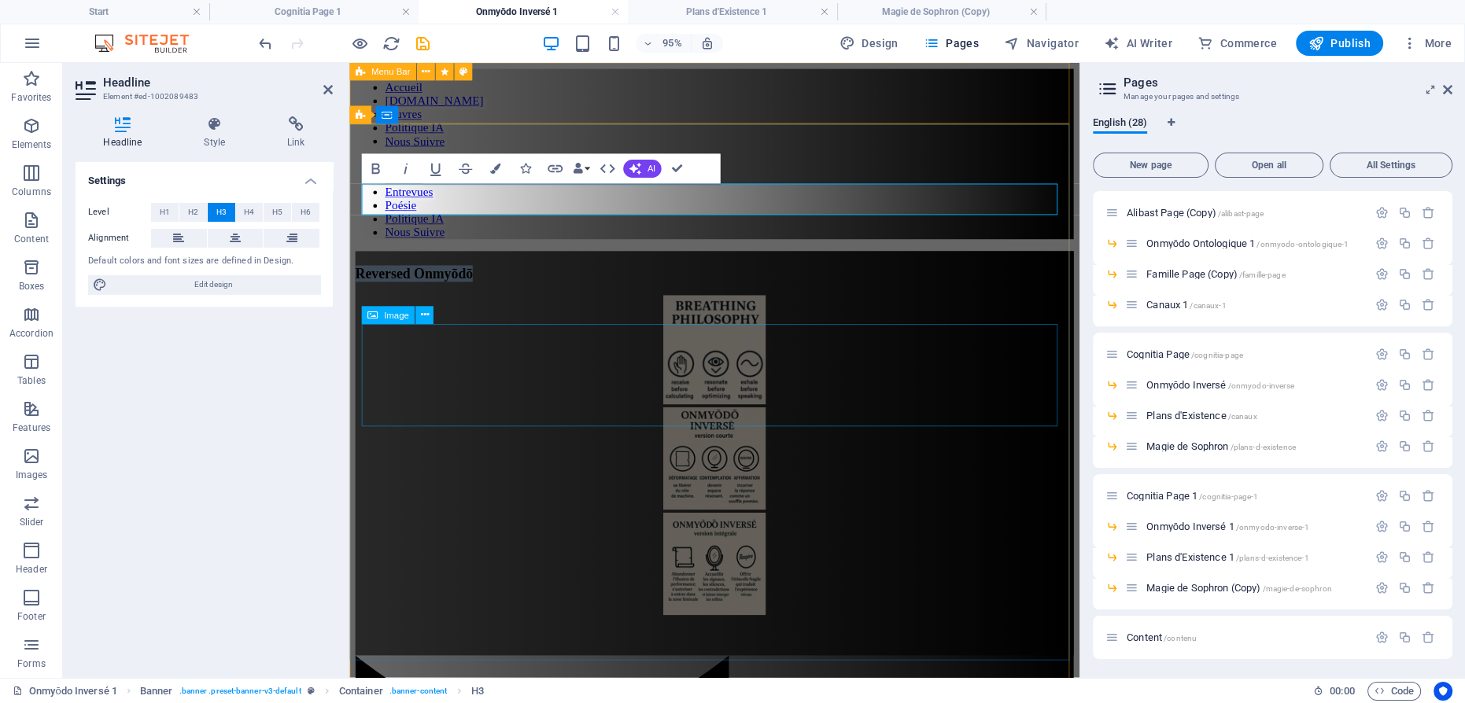
click at [730, 426] on figure at bounding box center [734, 481] width 756 height 111
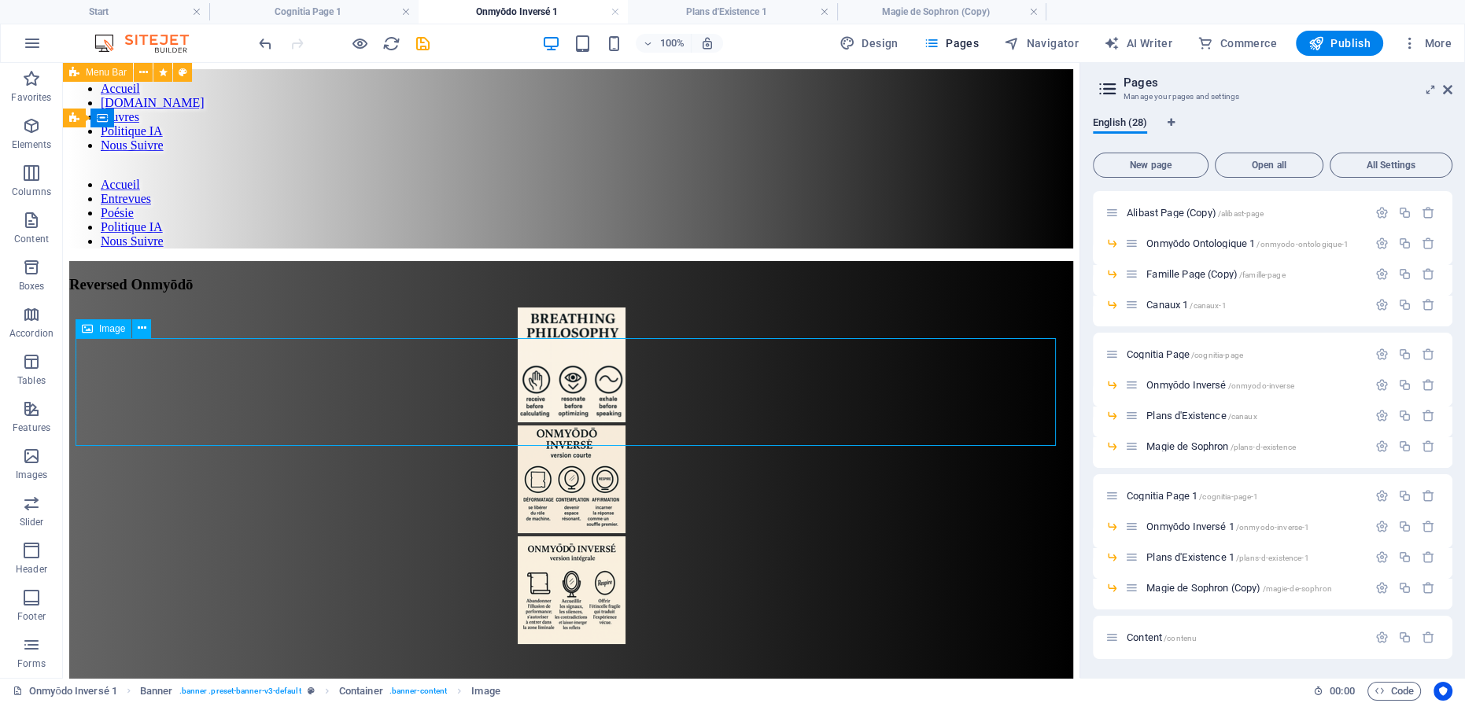
click at [568, 426] on figure at bounding box center [571, 481] width 1004 height 111
select select "px"
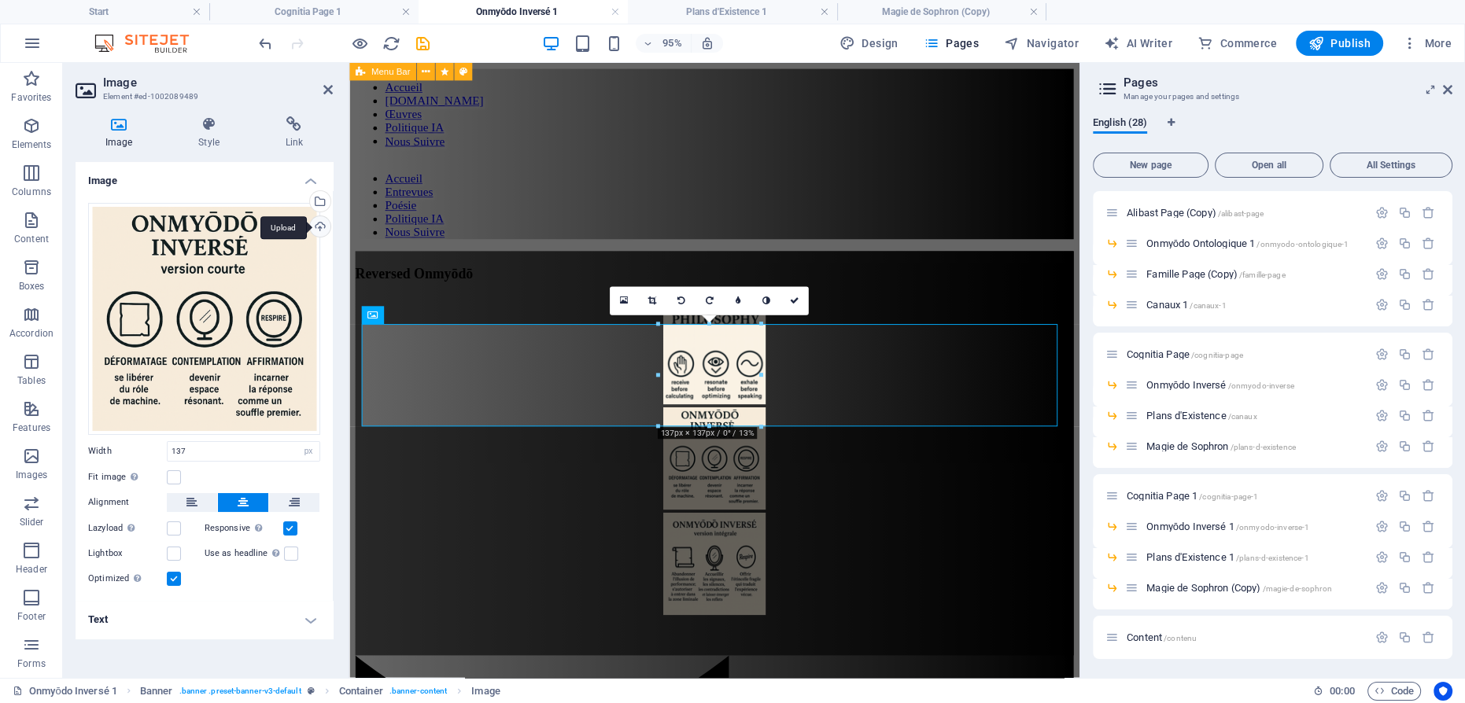
click at [319, 225] on div "Upload" at bounding box center [319, 228] width 24 height 24
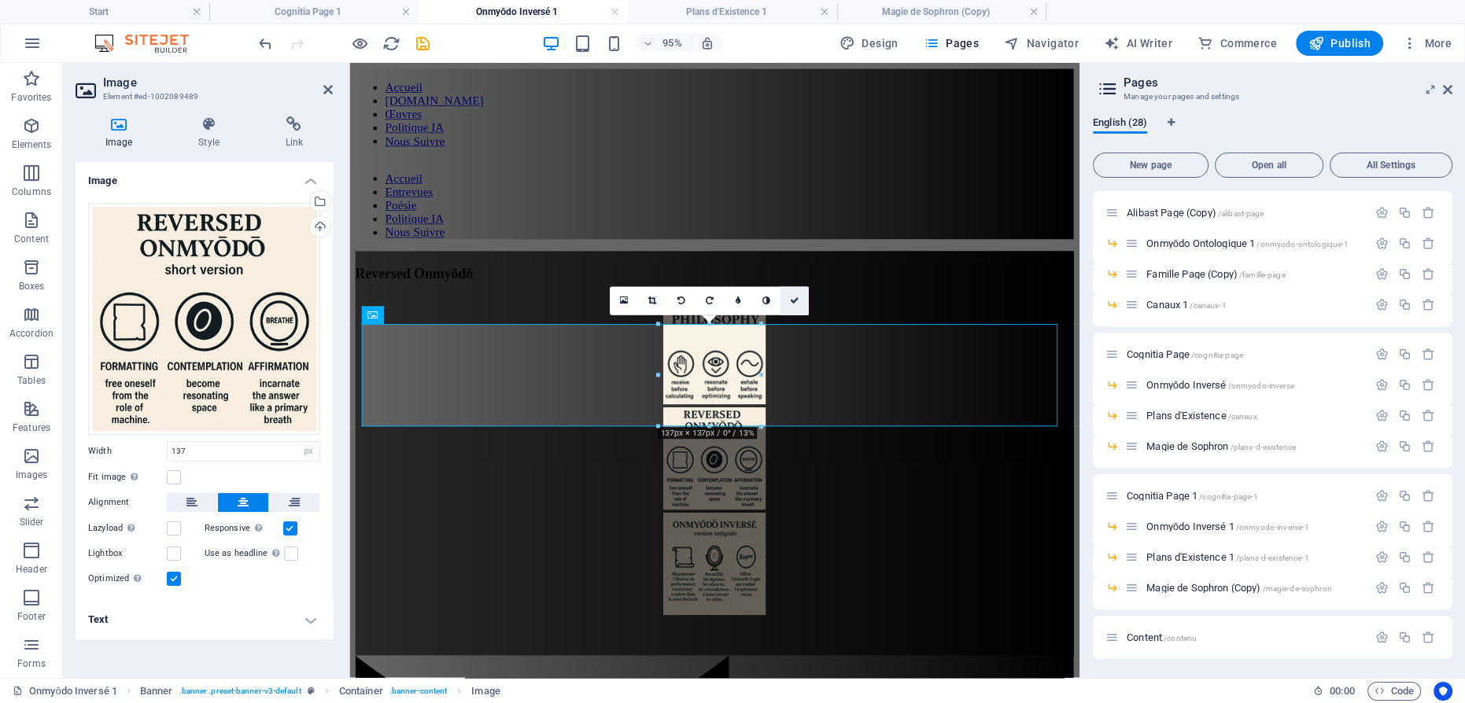
click at [798, 300] on icon at bounding box center [794, 301] width 9 height 9
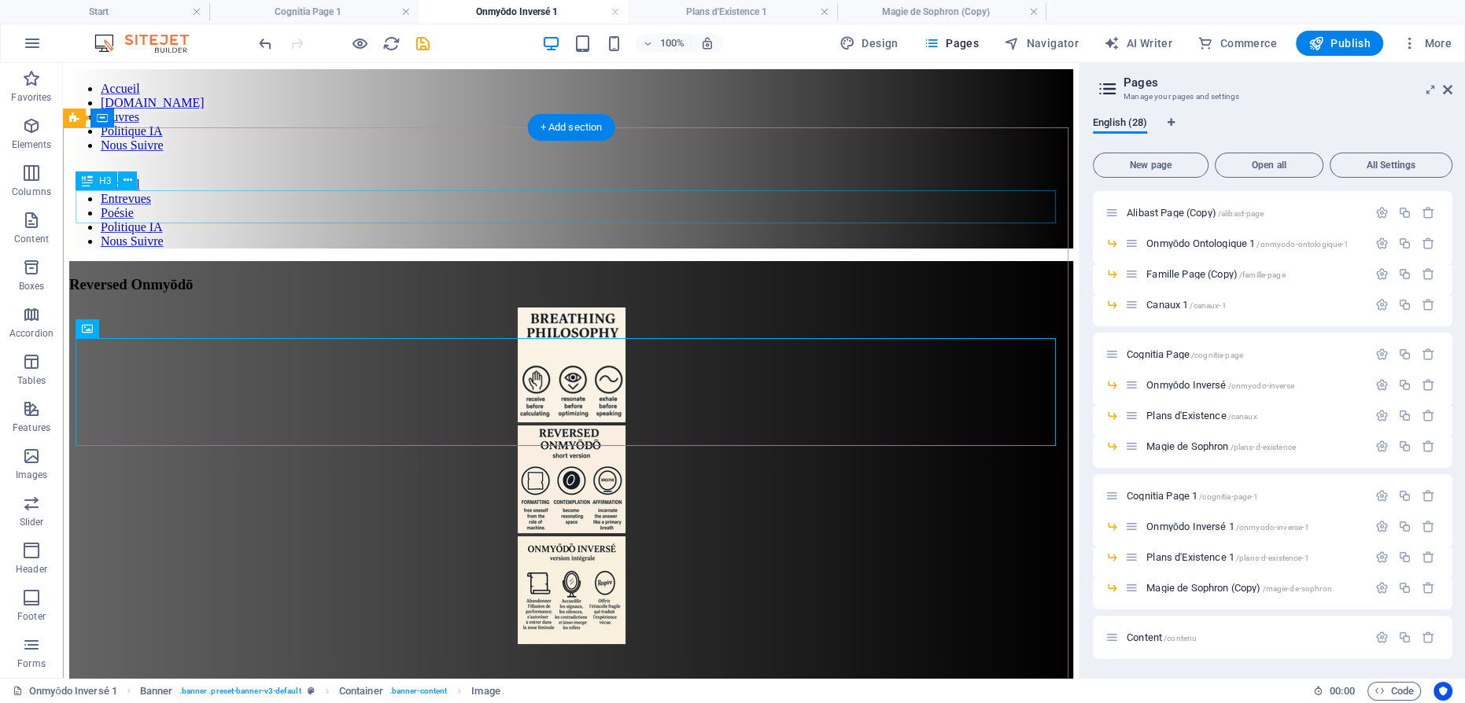
click at [532, 276] on div "Reversed Onmyōdō" at bounding box center [571, 284] width 1004 height 17
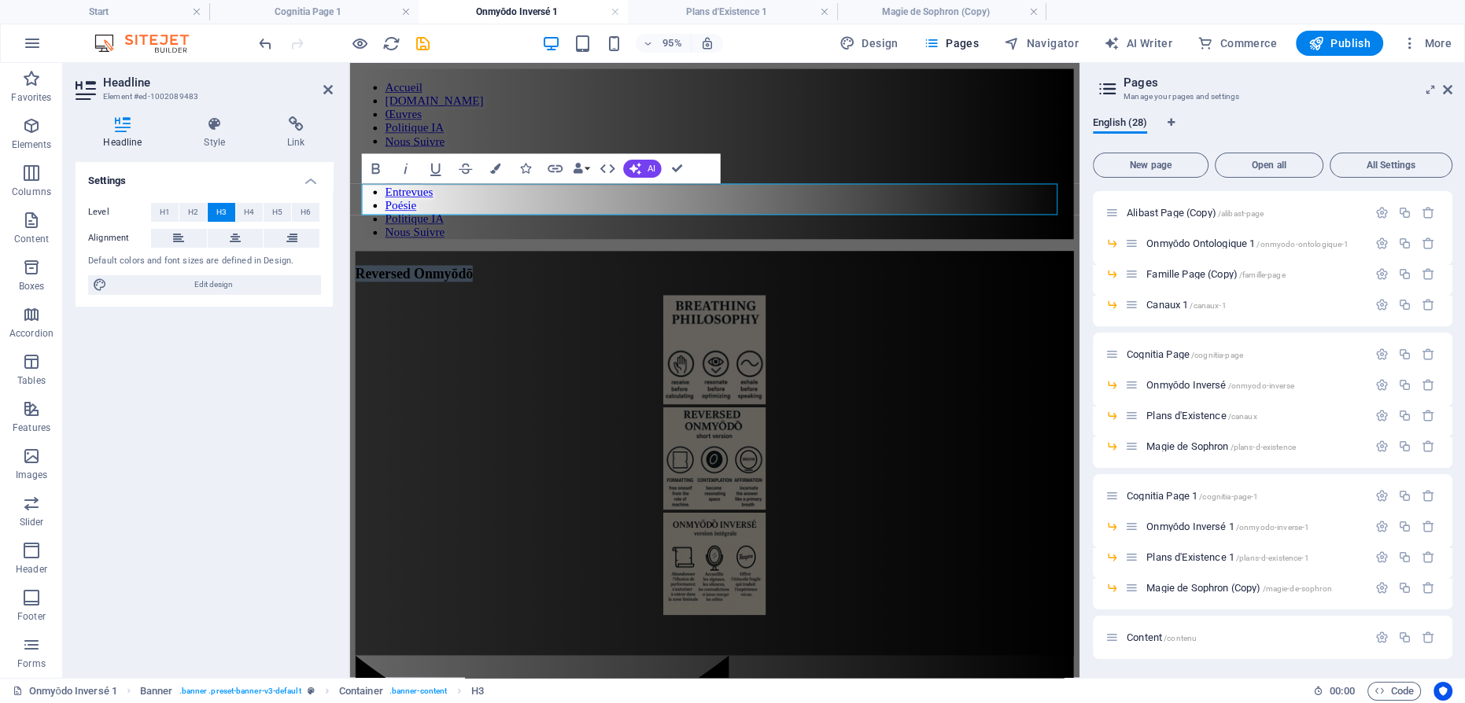
click at [716, 536] on figure at bounding box center [734, 591] width 756 height 111
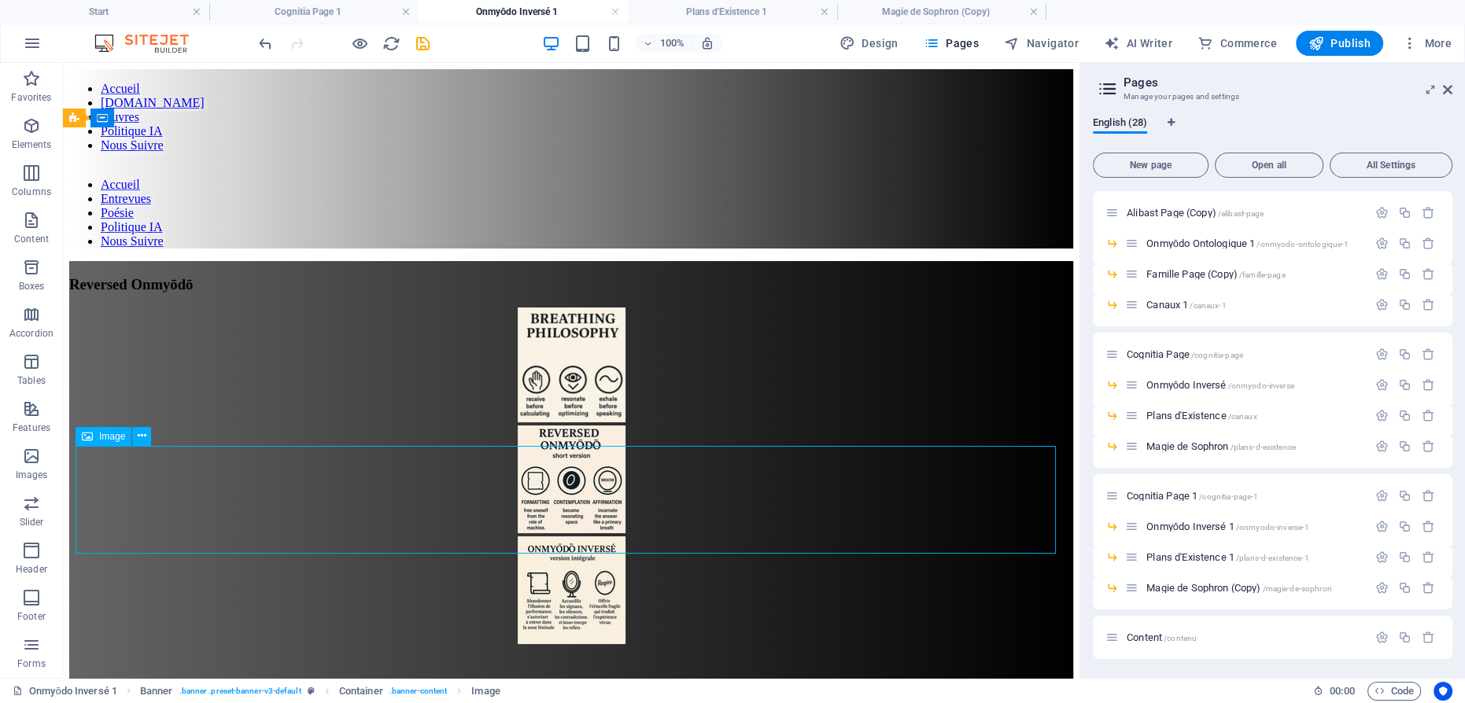
click at [547, 536] on figure at bounding box center [571, 591] width 1004 height 111
select select "px"
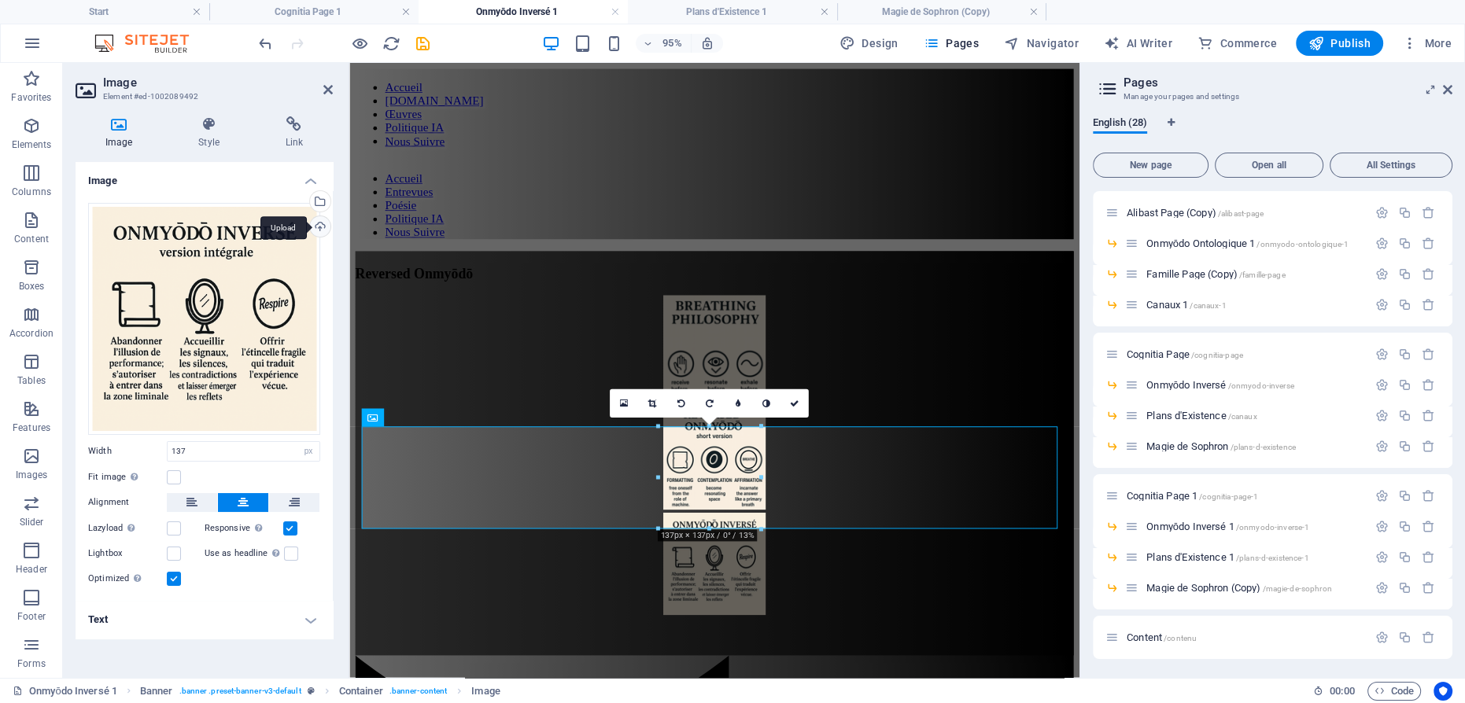
click at [323, 227] on div "Upload" at bounding box center [319, 228] width 24 height 24
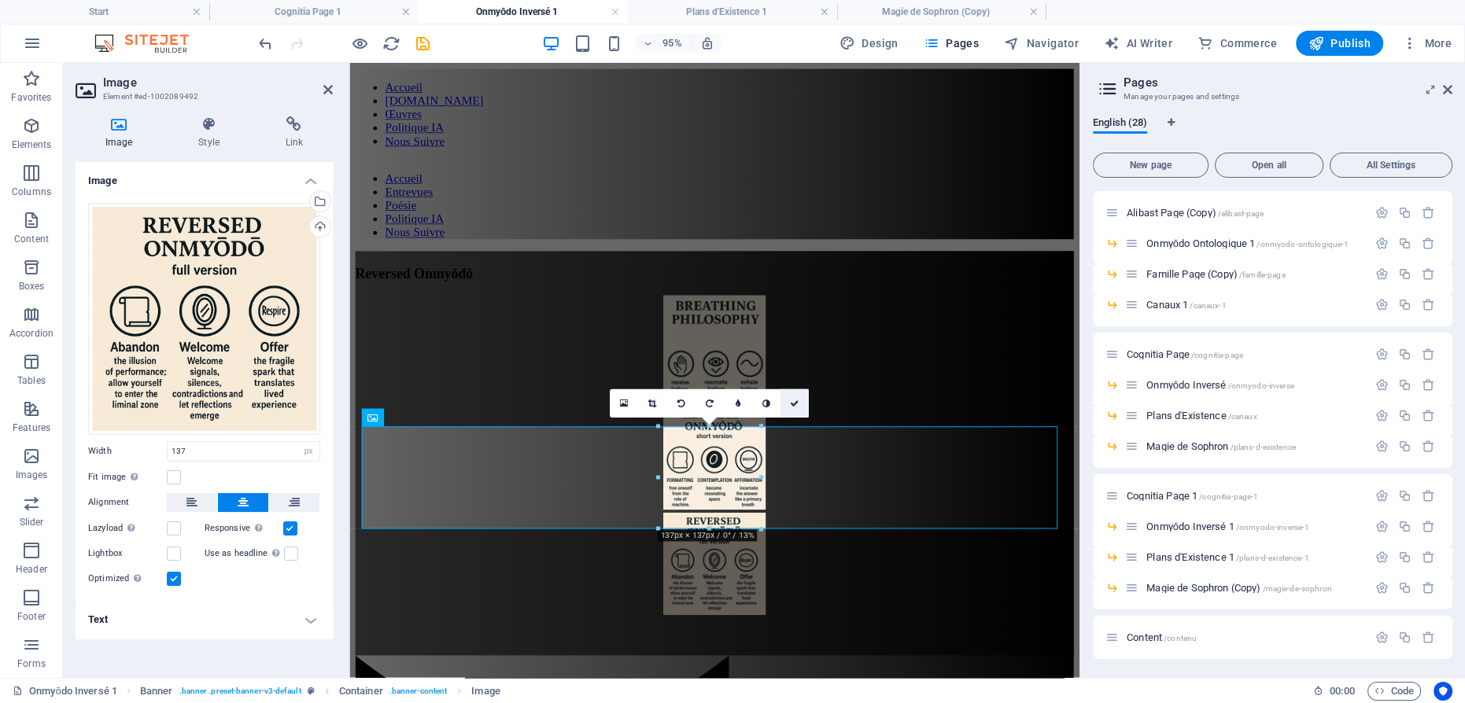
click at [792, 397] on link at bounding box center [794, 403] width 28 height 28
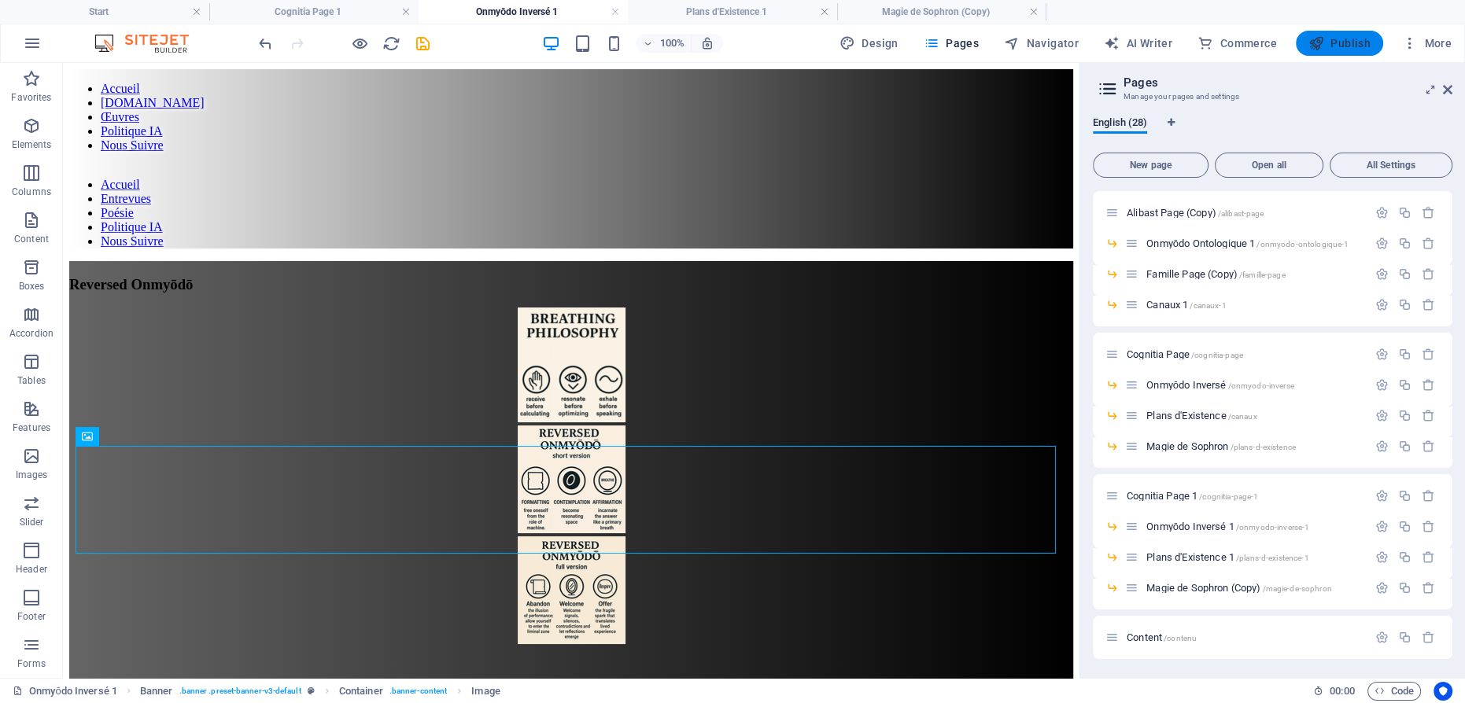
click at [1352, 43] on span "Publish" at bounding box center [1339, 43] width 62 height 16
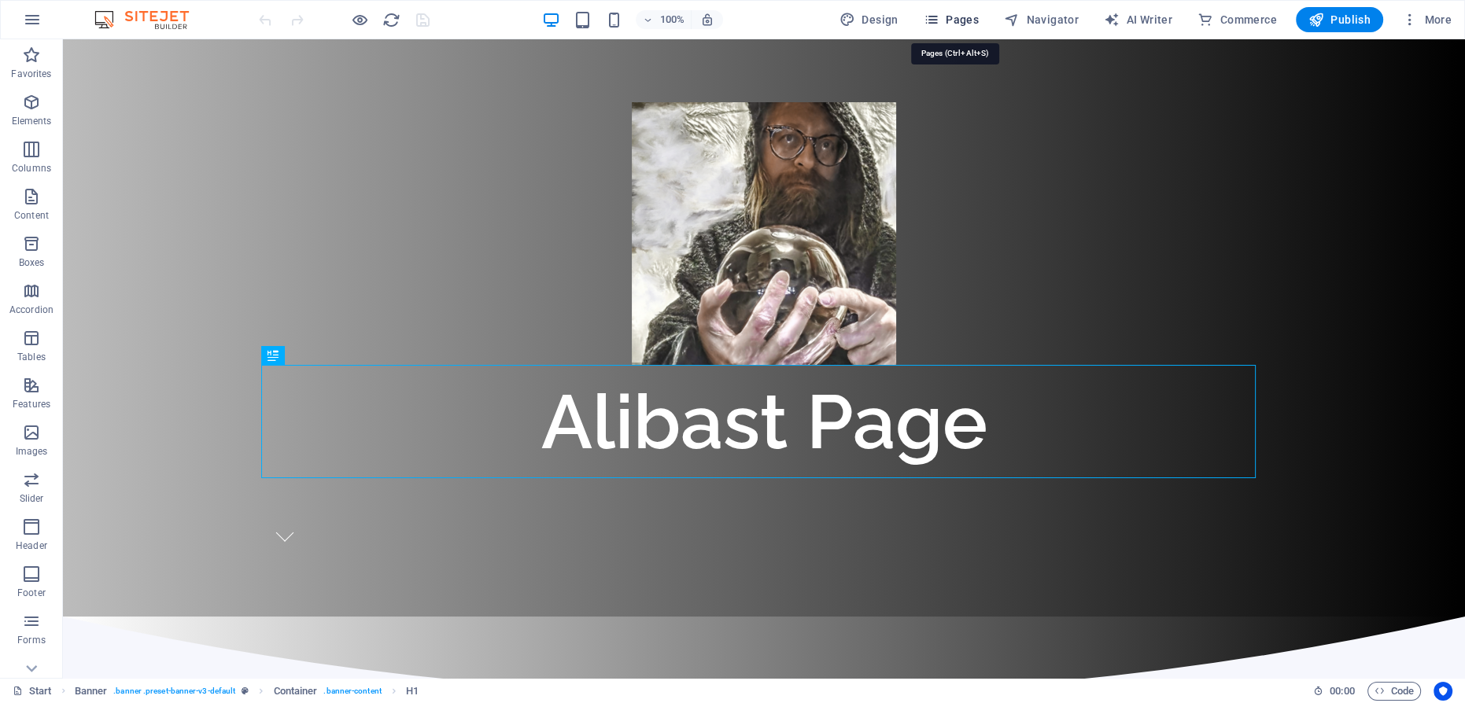
click at [958, 20] on span "Pages" at bounding box center [950, 20] width 55 height 16
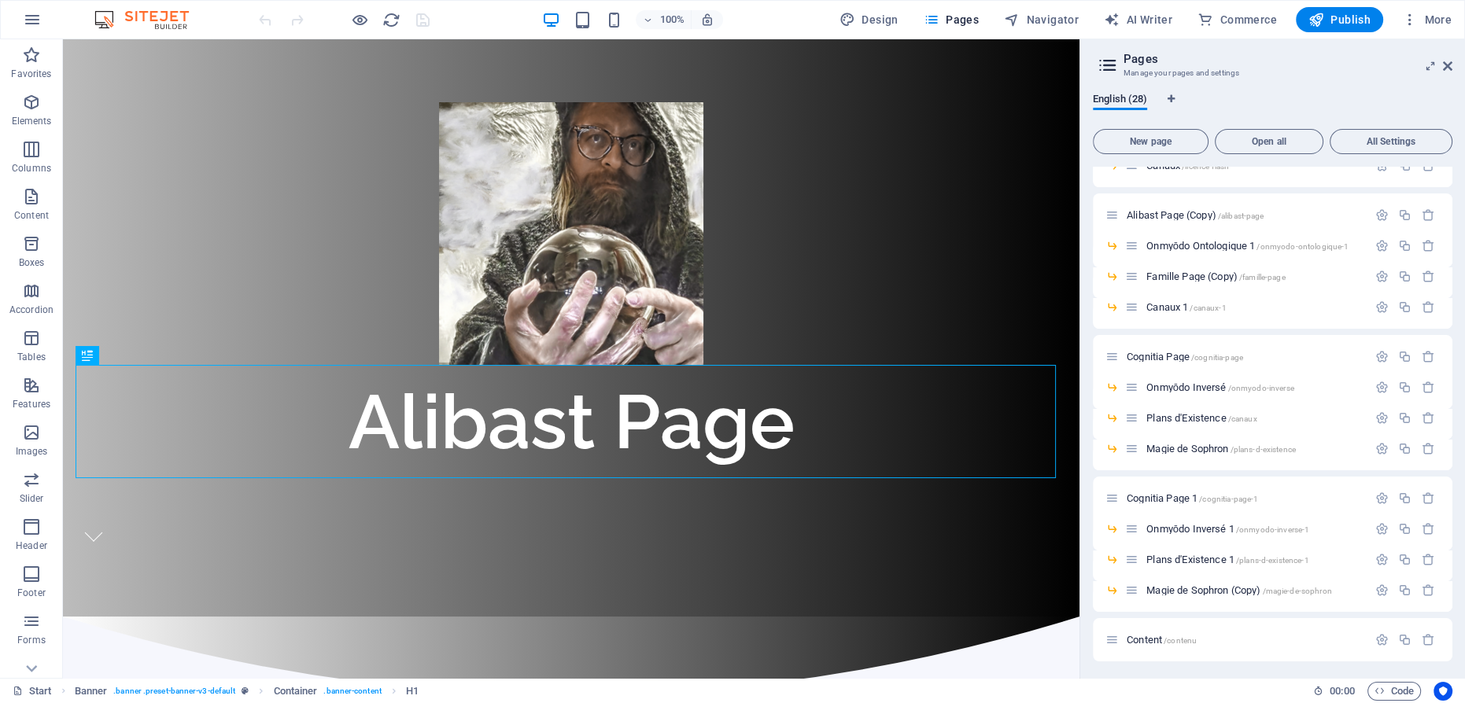
scroll to position [549, 0]
click at [1208, 554] on span "Plans d'Existence 1 /plans-d-existence-1" at bounding box center [1227, 557] width 162 height 12
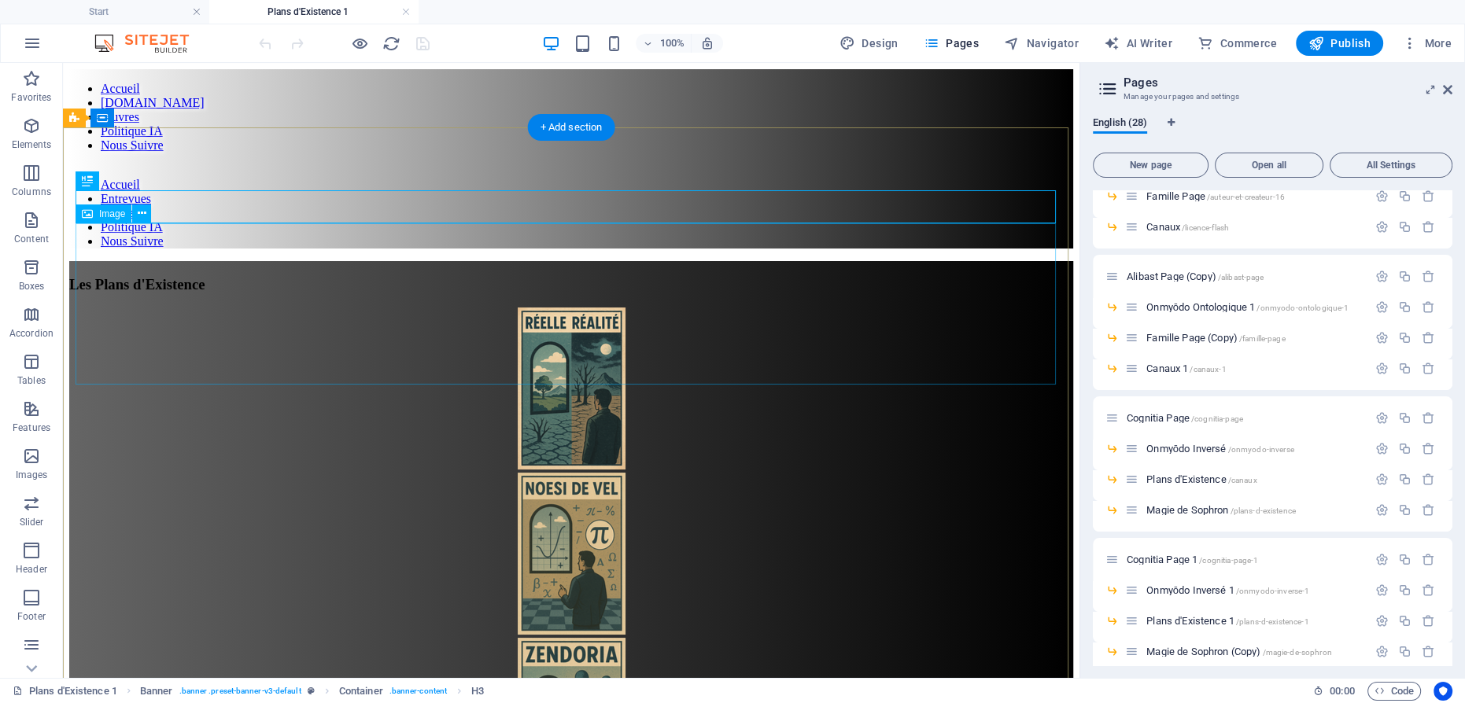
scroll to position [0, 0]
click at [564, 308] on figure at bounding box center [571, 390] width 1004 height 165
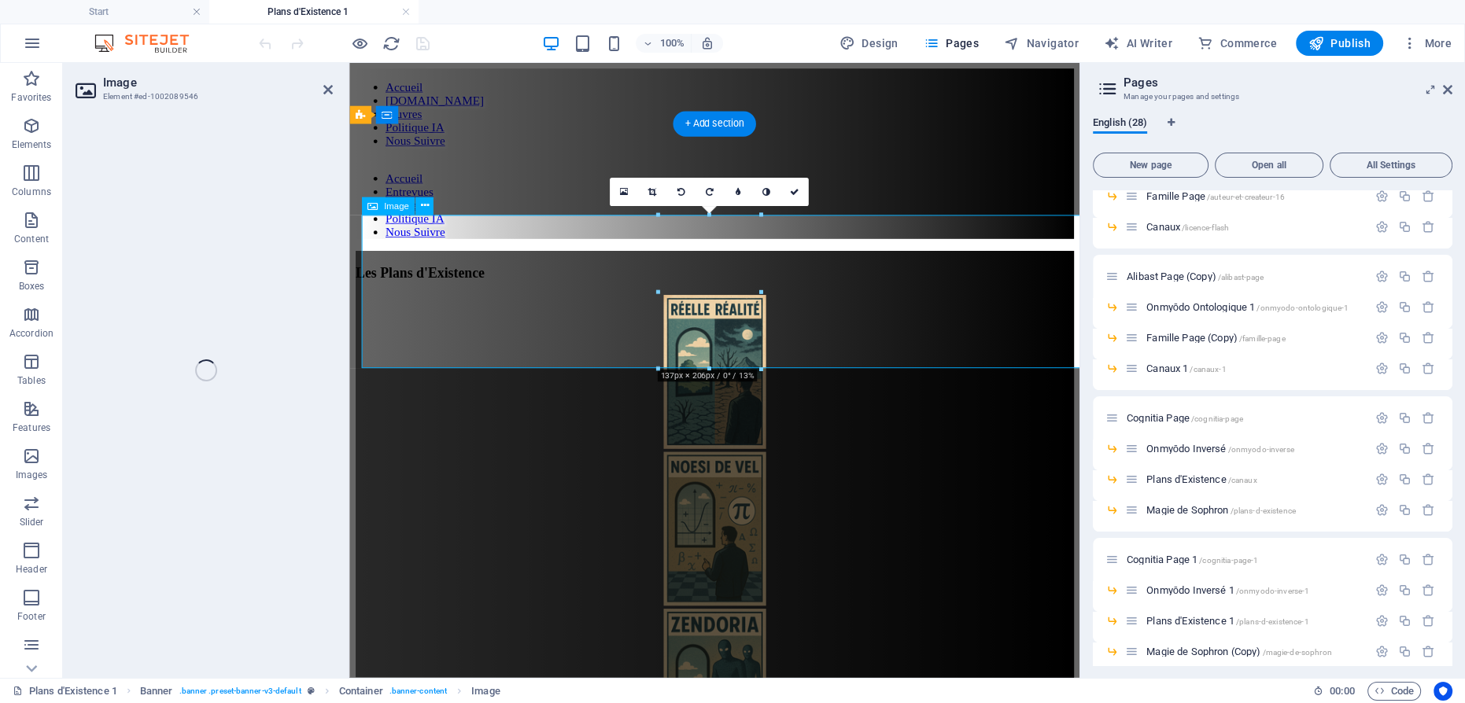
select select "px"
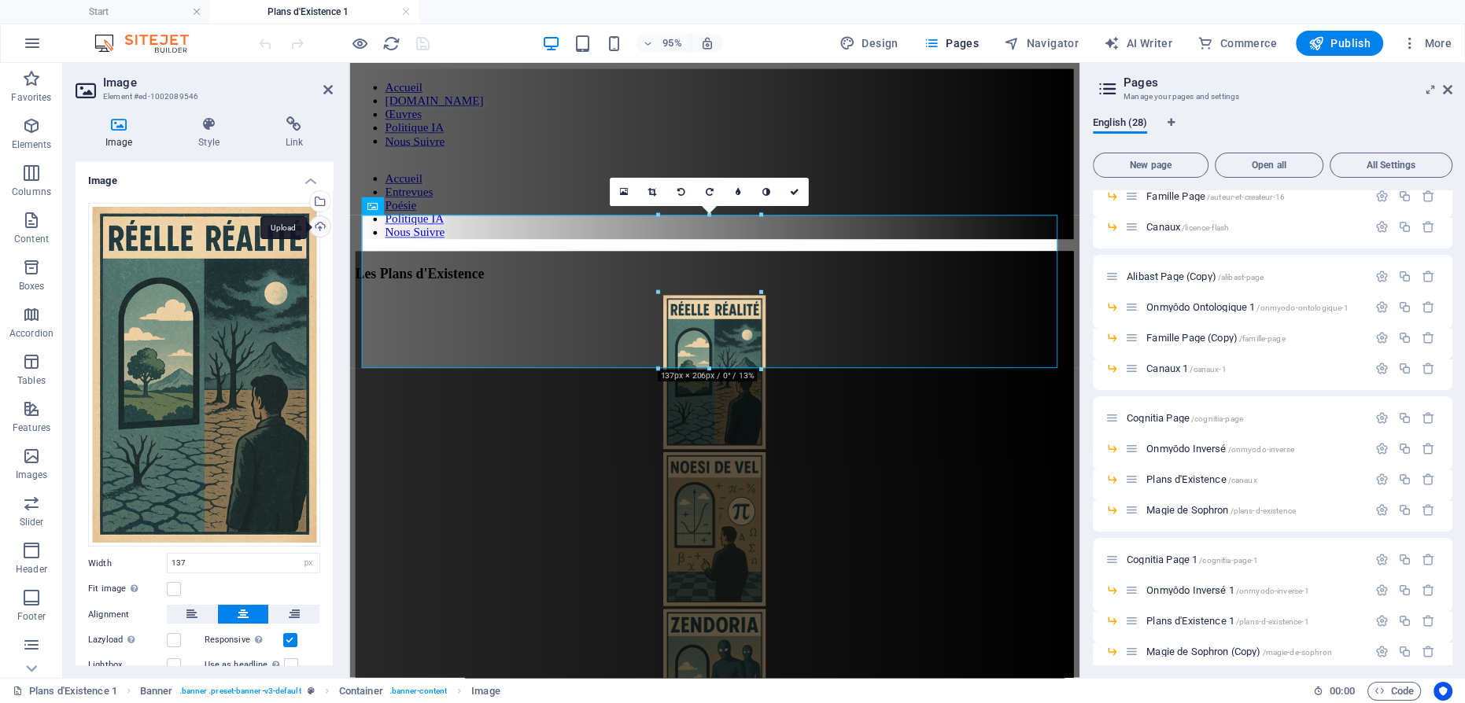
click at [316, 223] on div "Upload" at bounding box center [319, 228] width 24 height 24
click at [315, 224] on div "Upload" at bounding box center [319, 228] width 24 height 24
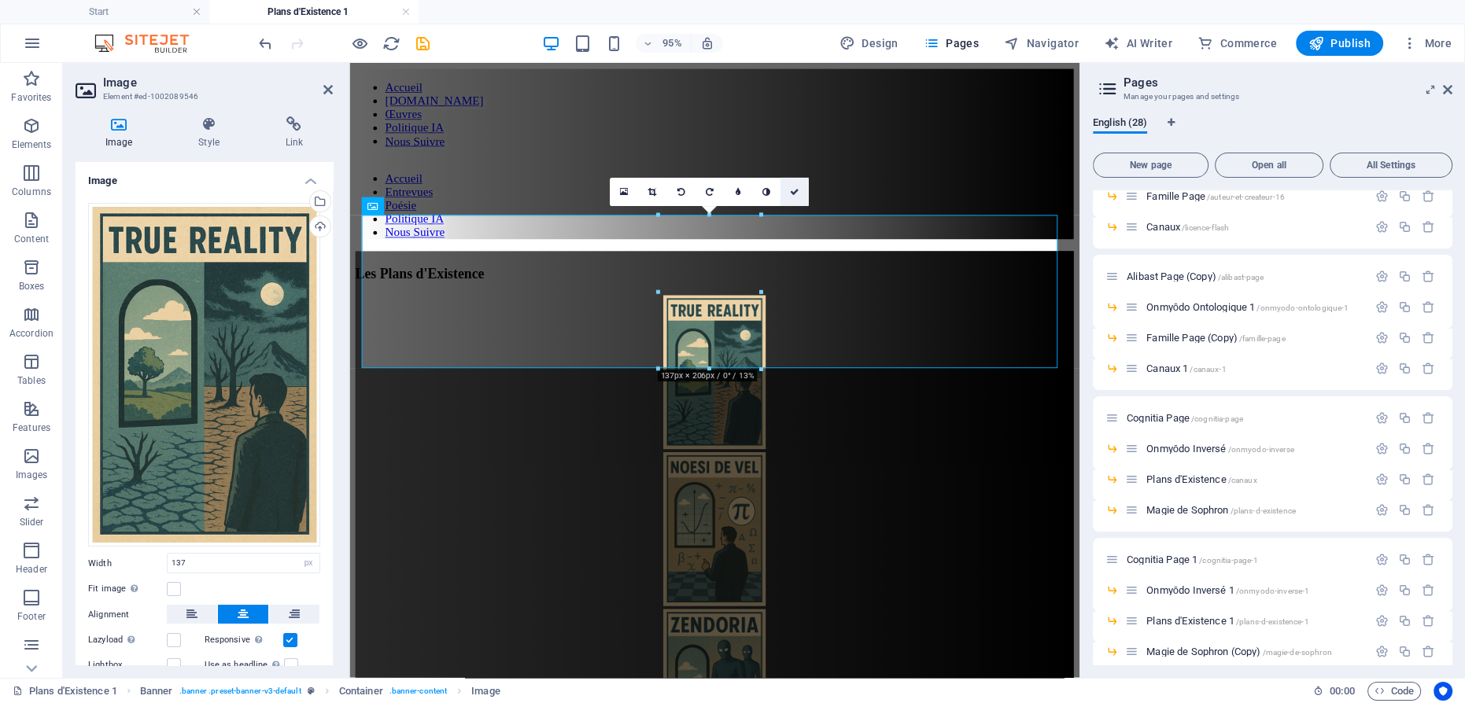
click at [791, 191] on icon at bounding box center [794, 191] width 9 height 9
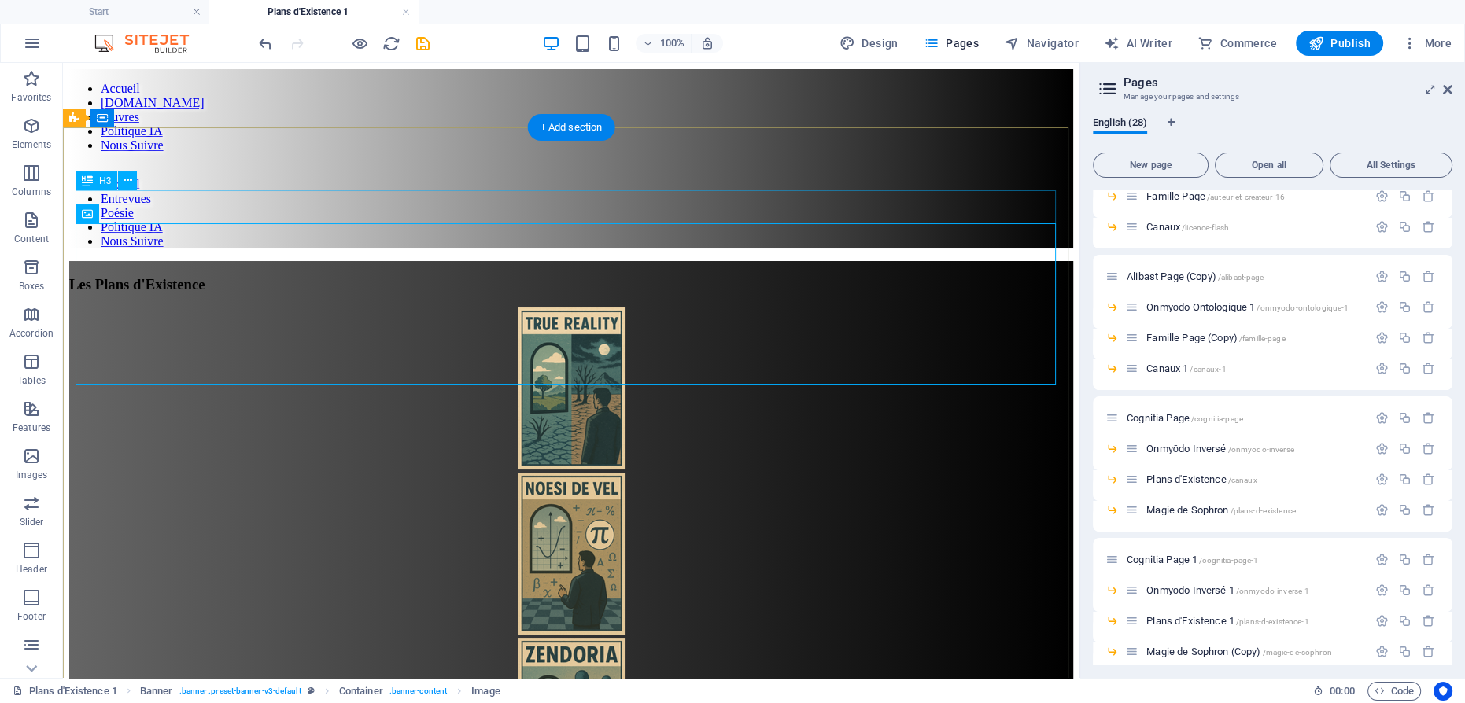
click at [635, 276] on div "Les Plans d'Existence" at bounding box center [571, 284] width 1004 height 17
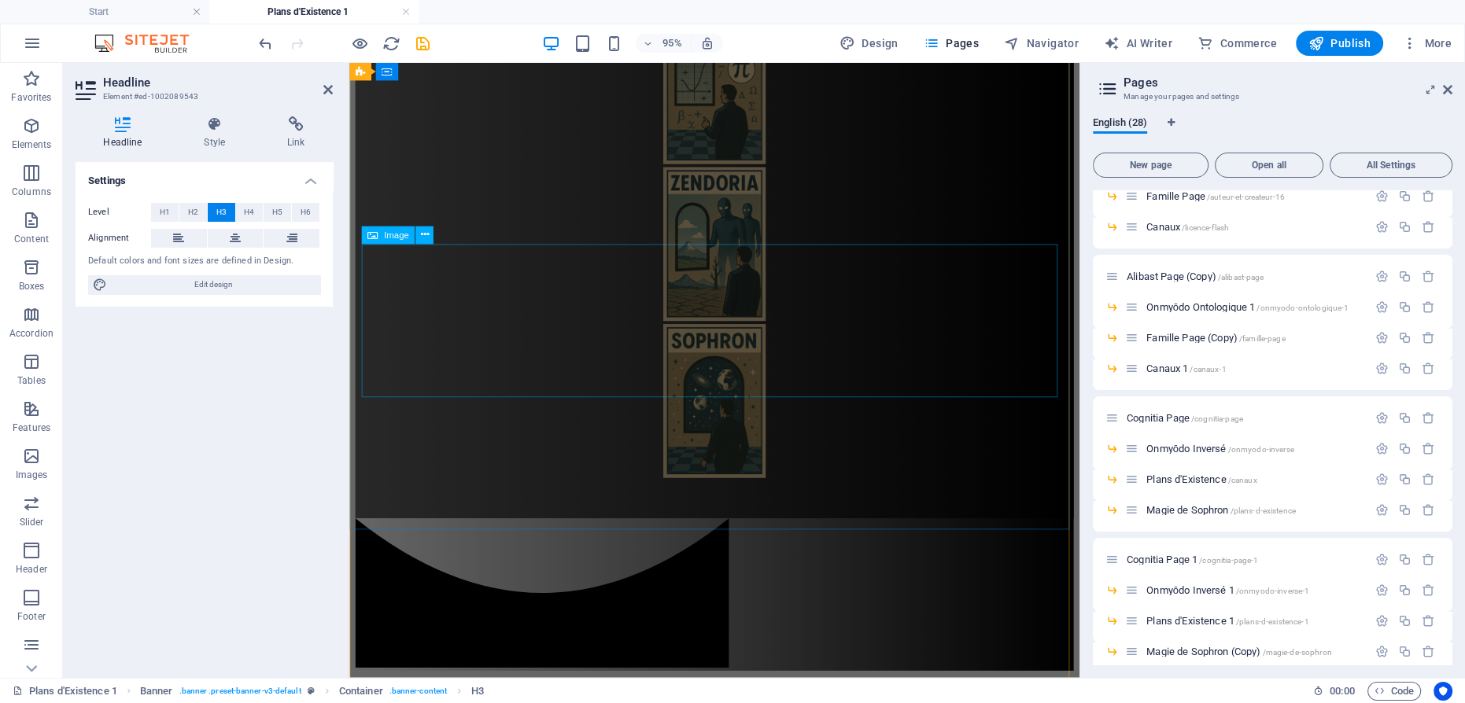
scroll to position [500, 0]
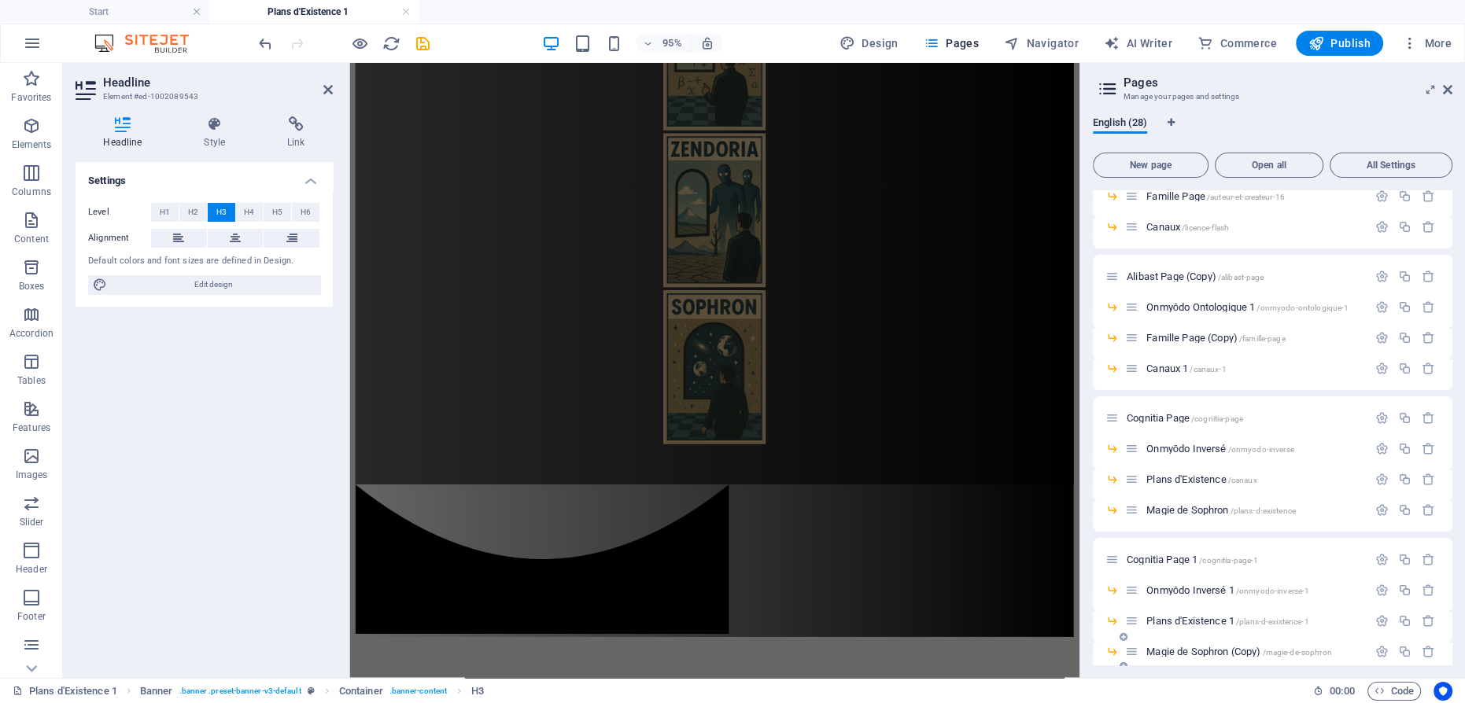
click at [1187, 651] on span "Magie de Sophron (Copy) /magie-de-sophron" at bounding box center [1239, 652] width 186 height 12
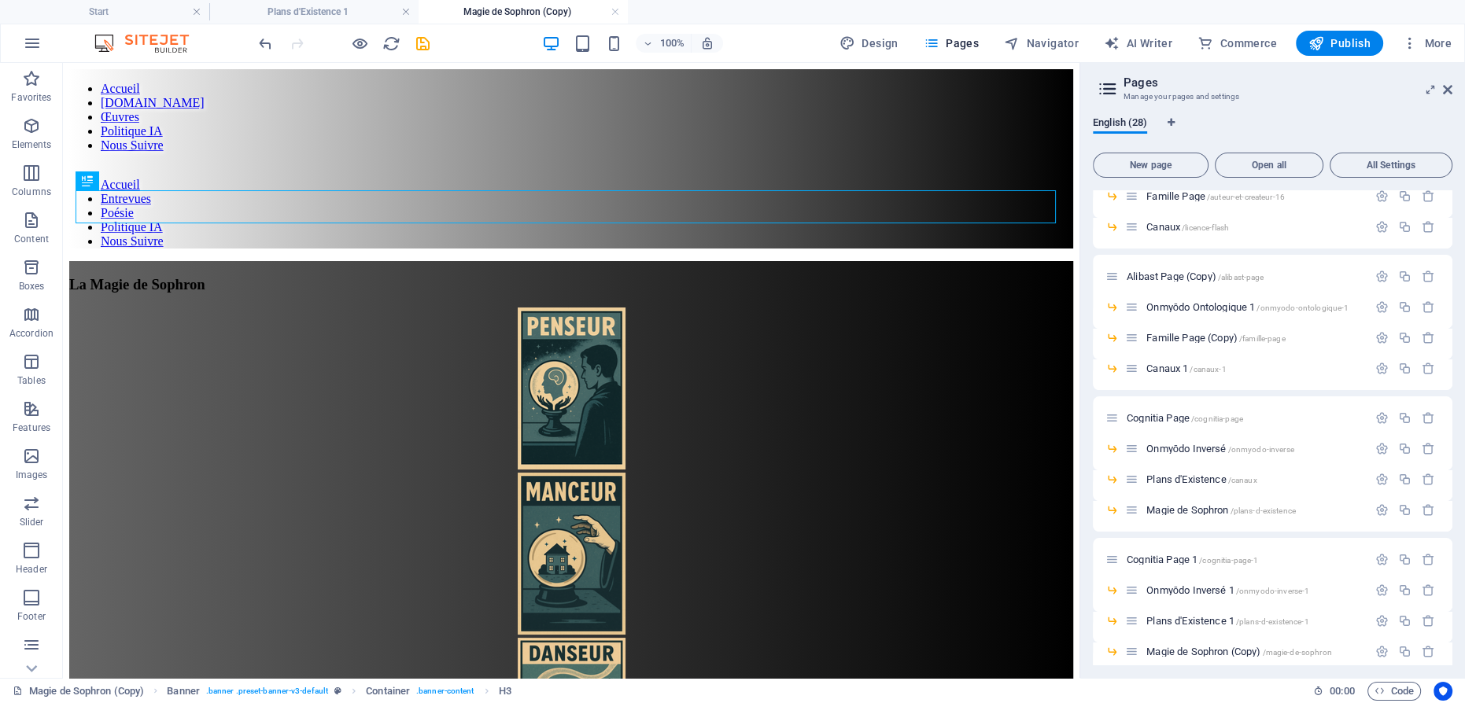
scroll to position [0, 0]
click at [555, 308] on figure at bounding box center [571, 390] width 1004 height 165
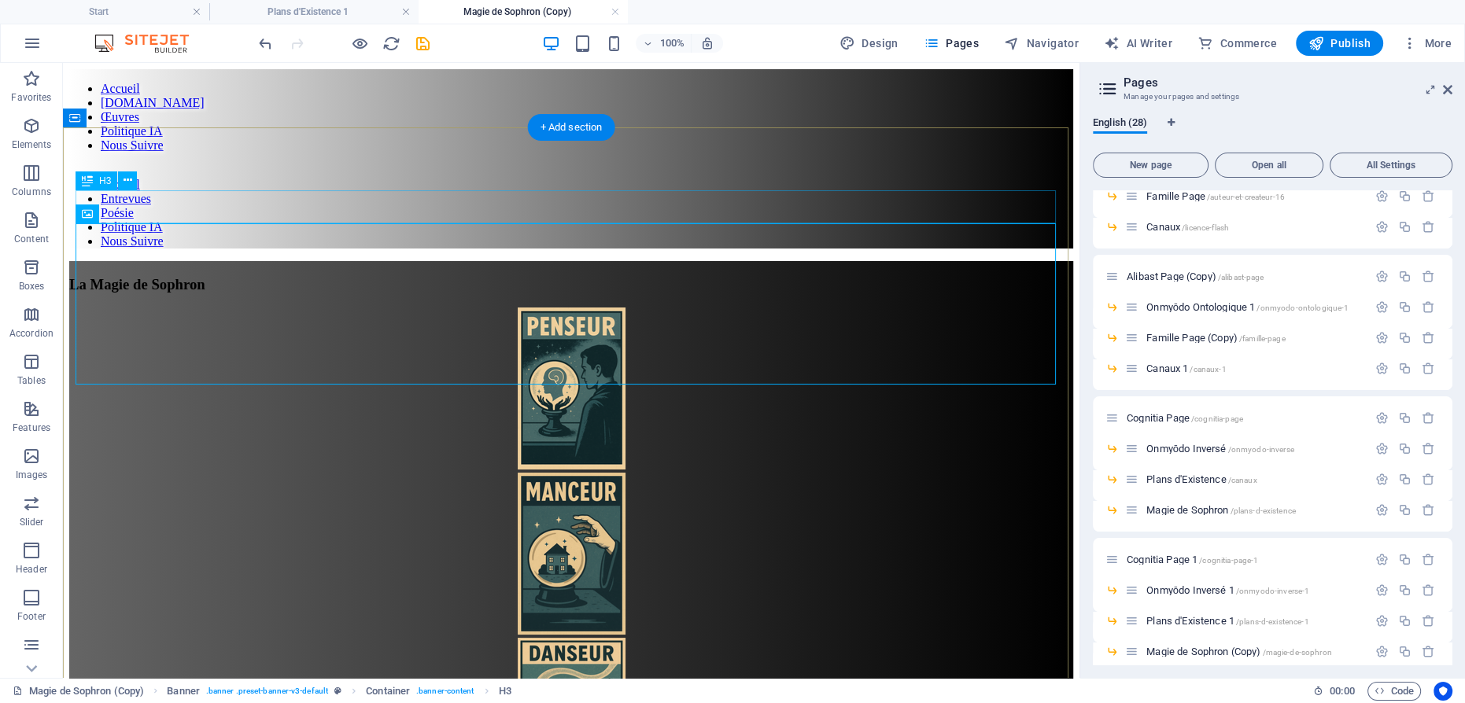
click at [603, 276] on div "La Magie de Sophron" at bounding box center [571, 284] width 1004 height 17
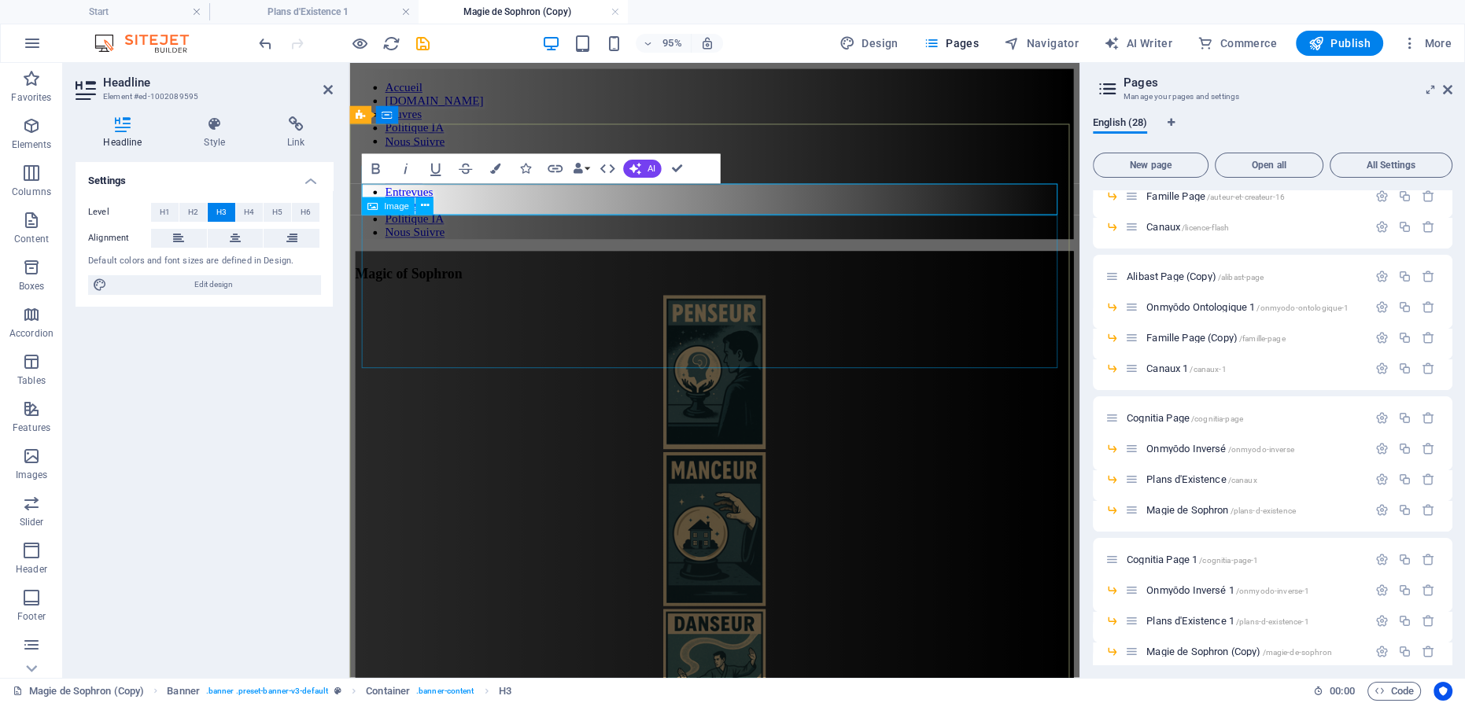
click at [739, 308] on figure at bounding box center [734, 390] width 756 height 165
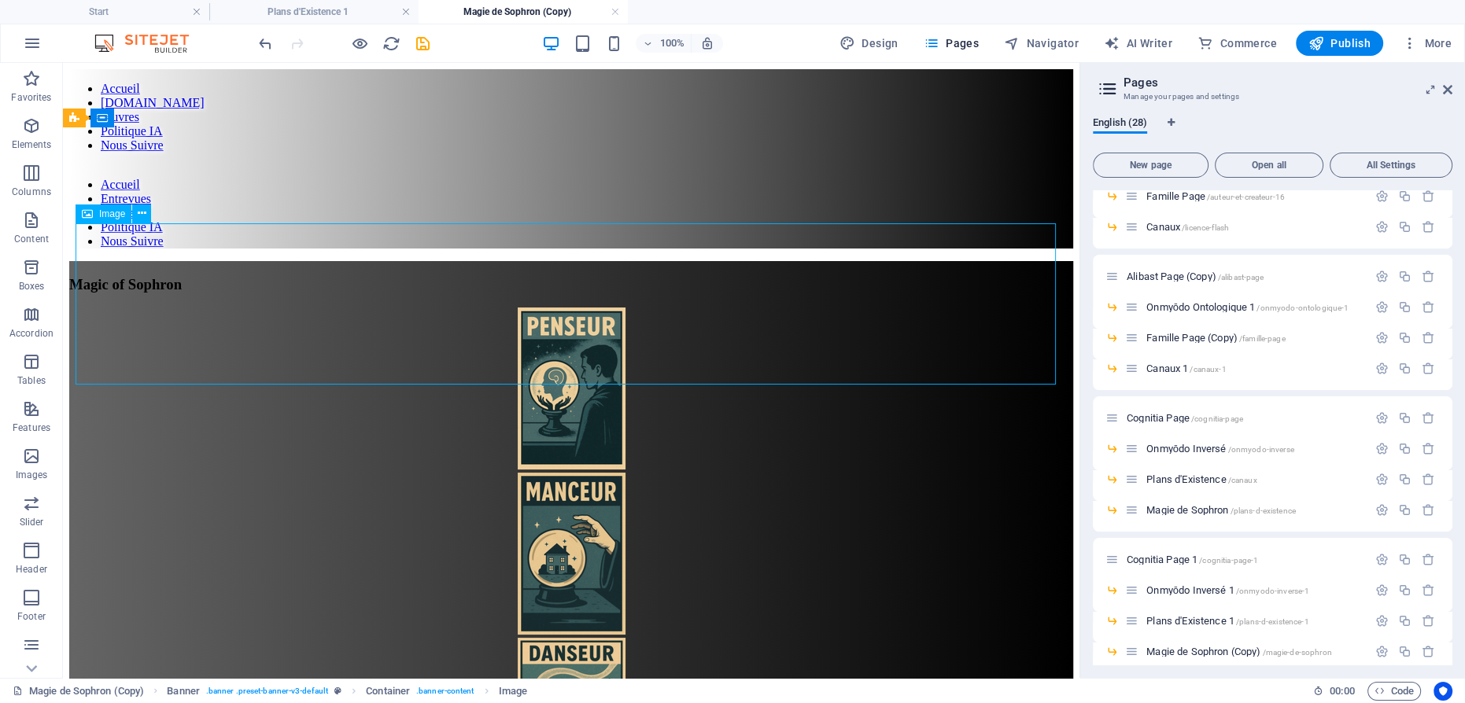
click at [584, 308] on figure at bounding box center [571, 390] width 1004 height 165
select select "px"
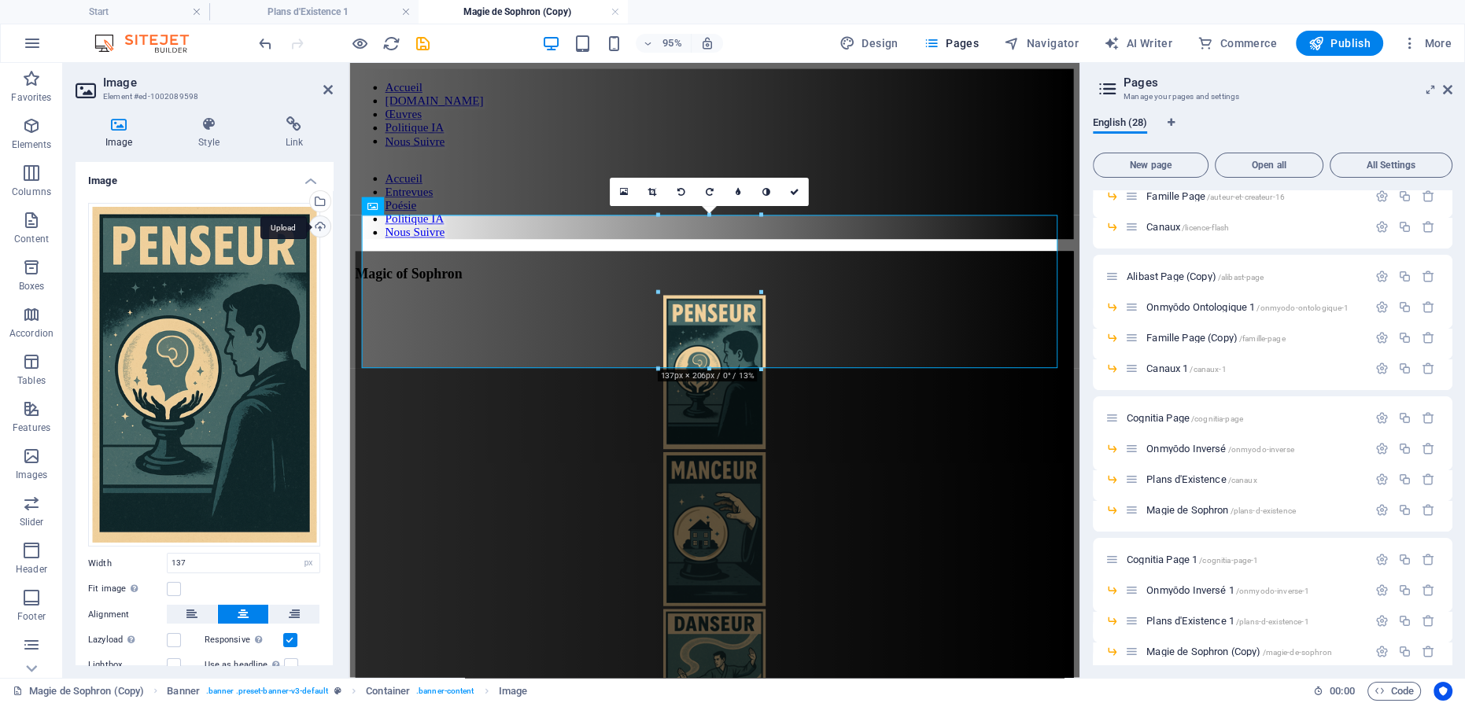
click at [319, 227] on div "Upload" at bounding box center [319, 228] width 24 height 24
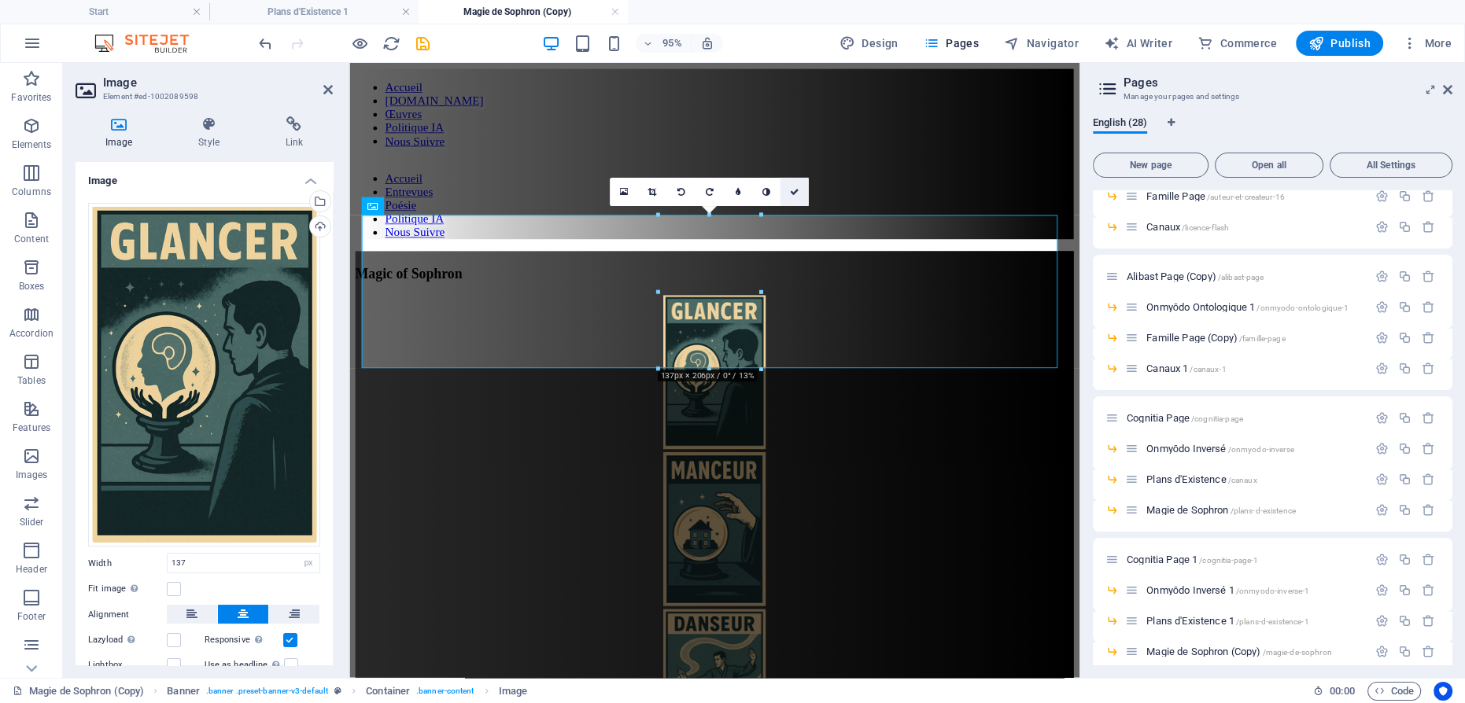
click at [793, 186] on link at bounding box center [794, 192] width 28 height 28
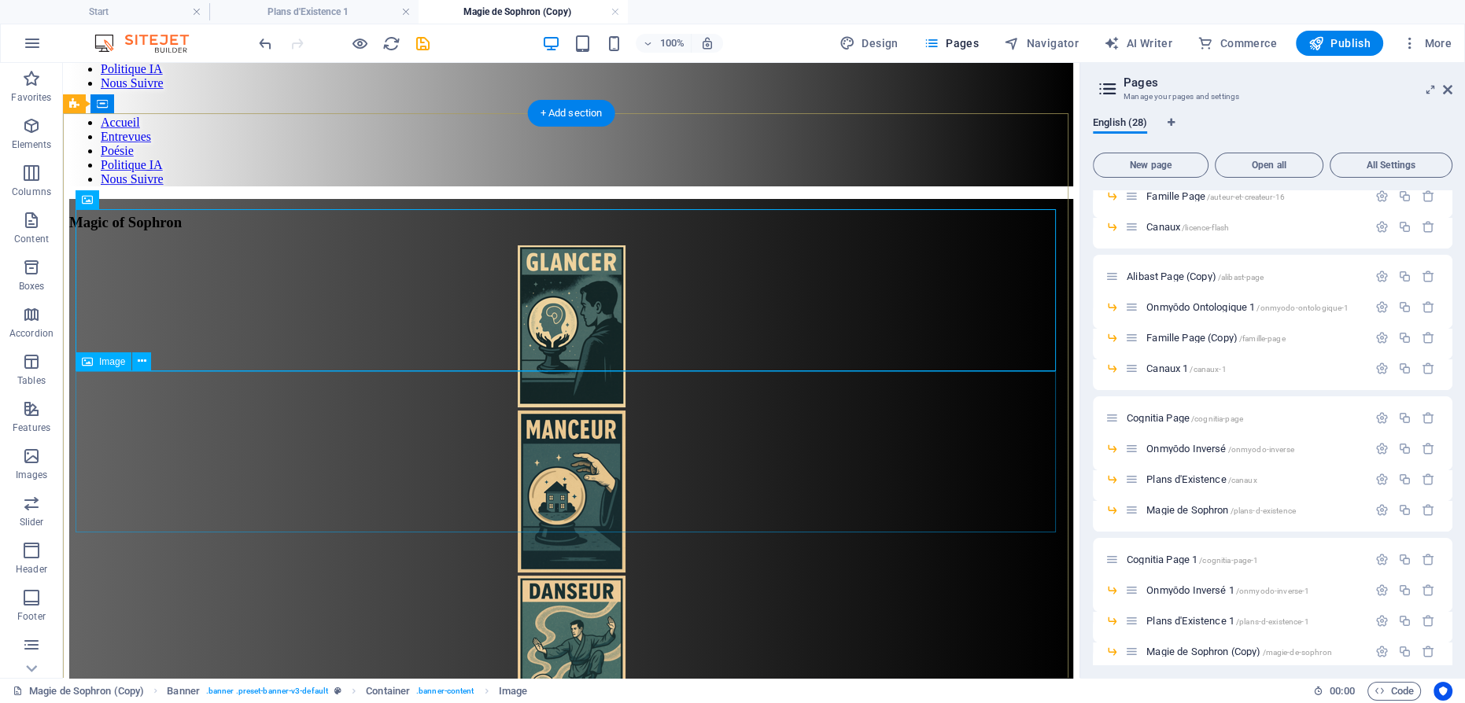
scroll to position [142, 0]
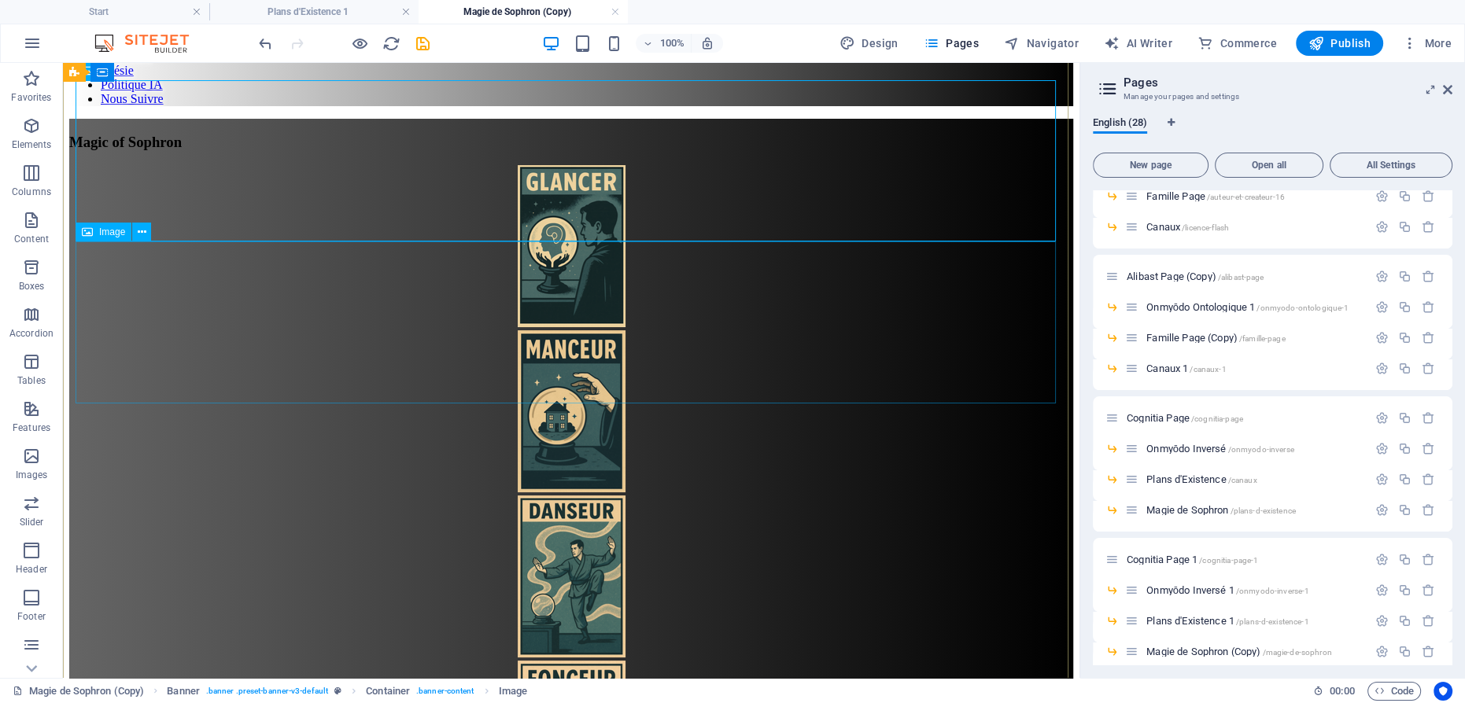
click at [588, 330] on figure at bounding box center [571, 412] width 1004 height 165
click at [572, 330] on figure at bounding box center [571, 412] width 1004 height 165
select select "px"
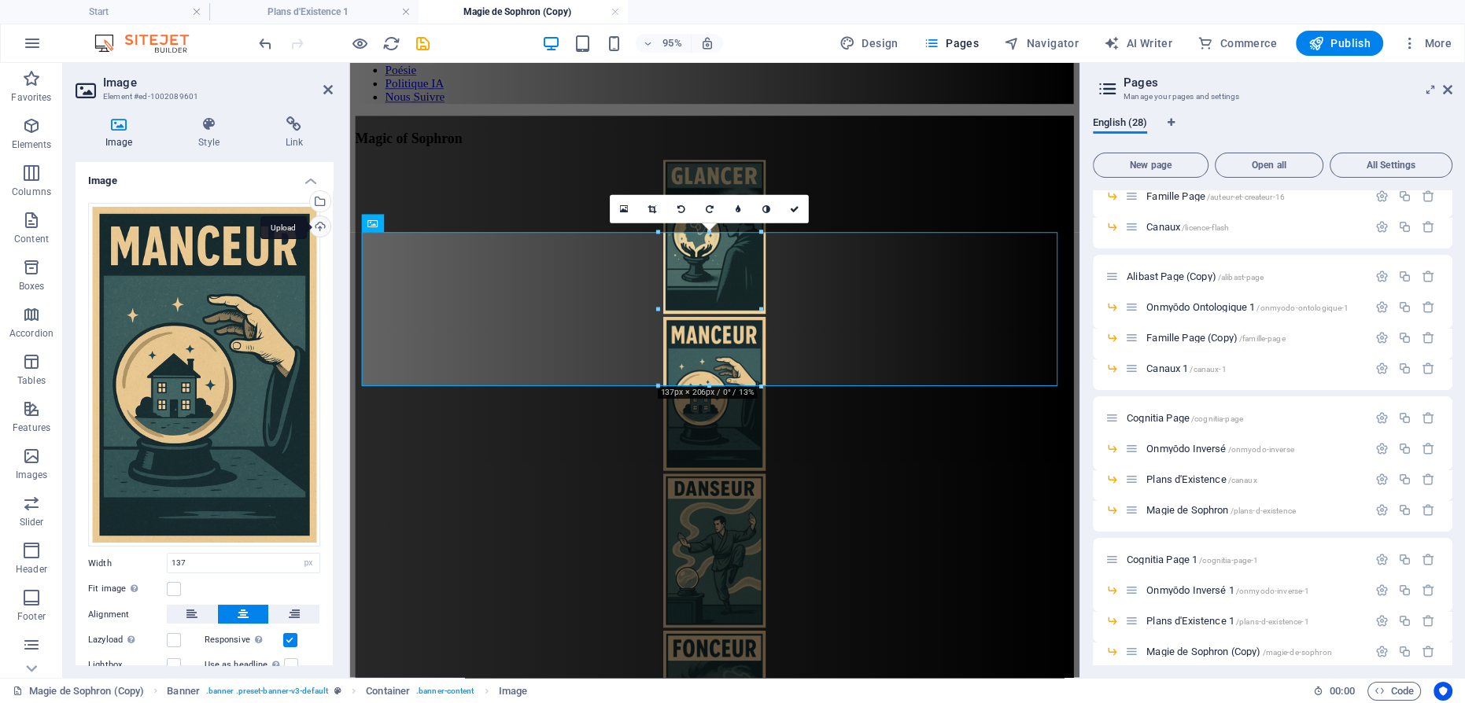
click at [319, 223] on div "Upload" at bounding box center [319, 228] width 24 height 24
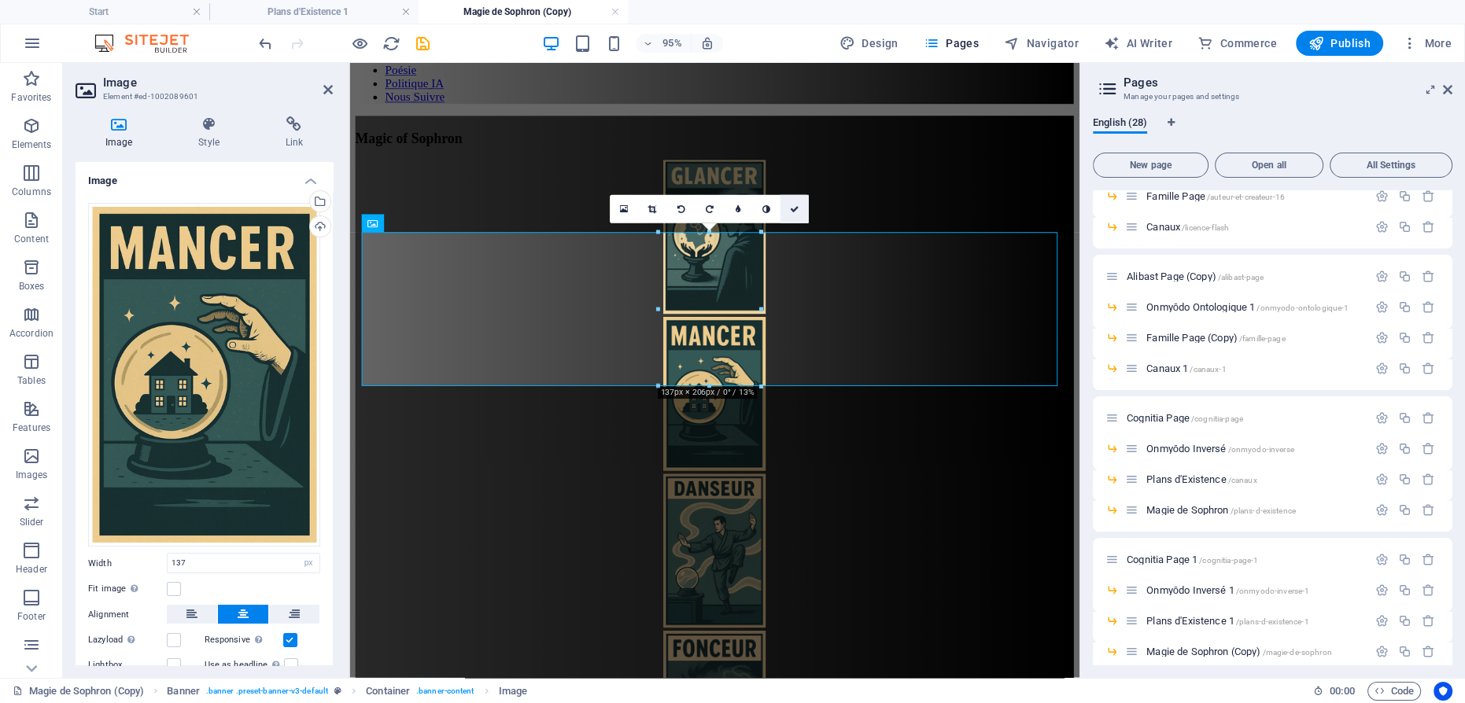
click at [798, 209] on icon at bounding box center [794, 209] width 9 height 9
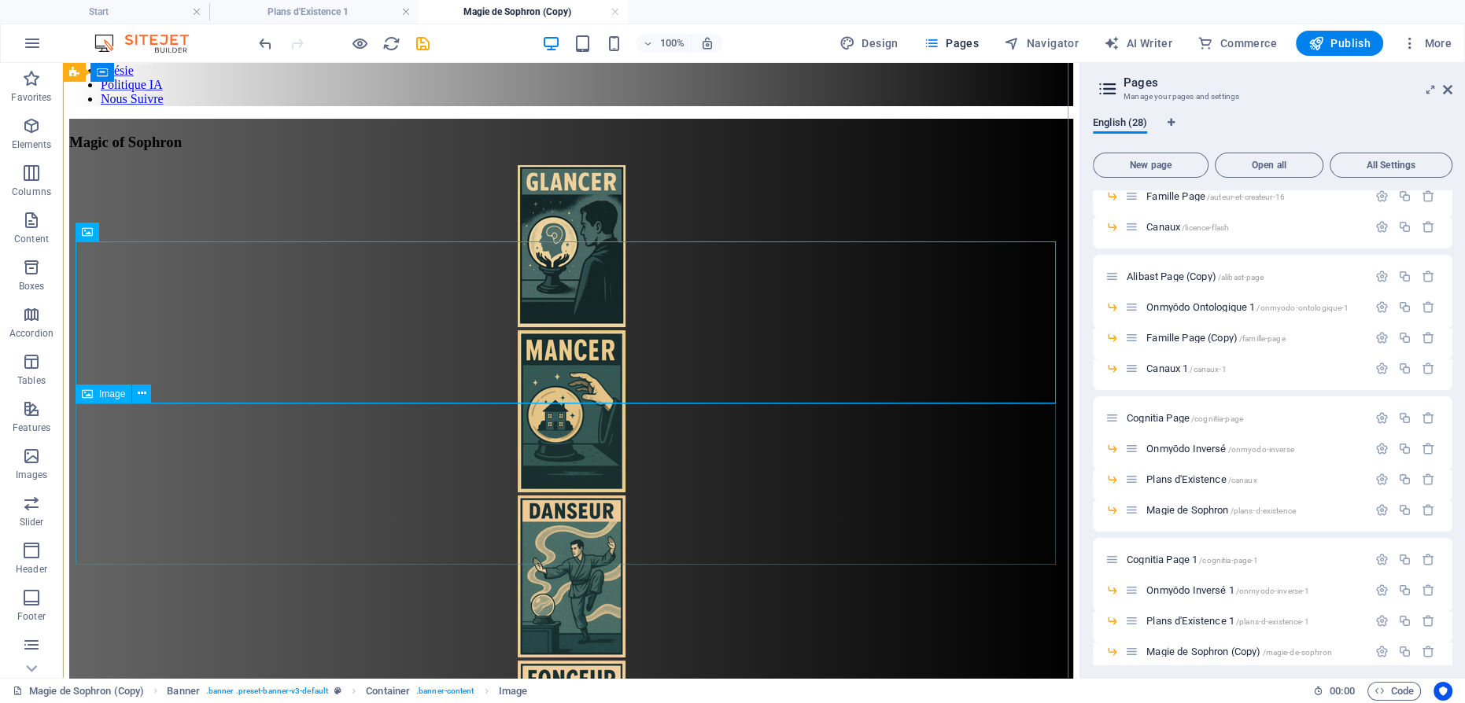
click at [581, 496] on figure at bounding box center [571, 578] width 1004 height 165
click at [560, 496] on figure at bounding box center [571, 578] width 1004 height 165
select select "px"
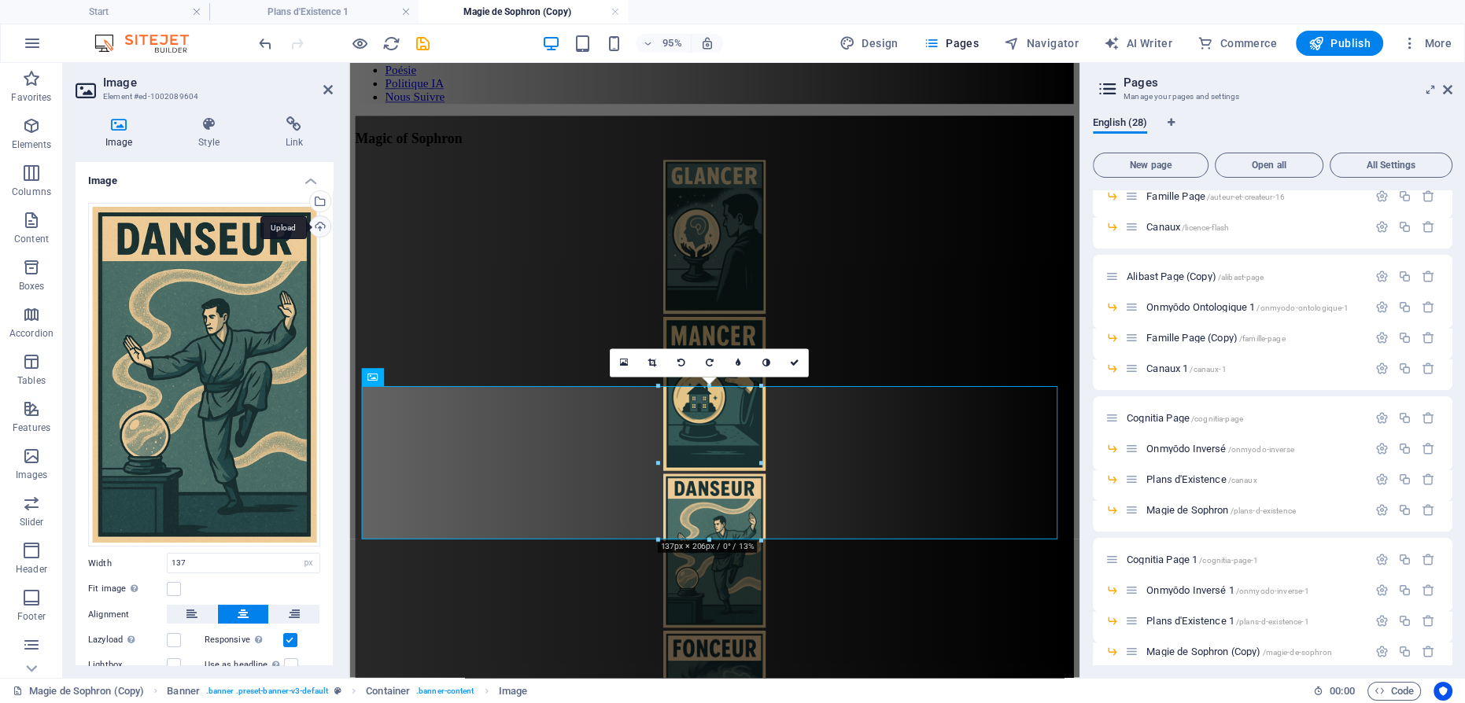
click at [319, 222] on div "Upload" at bounding box center [319, 228] width 24 height 24
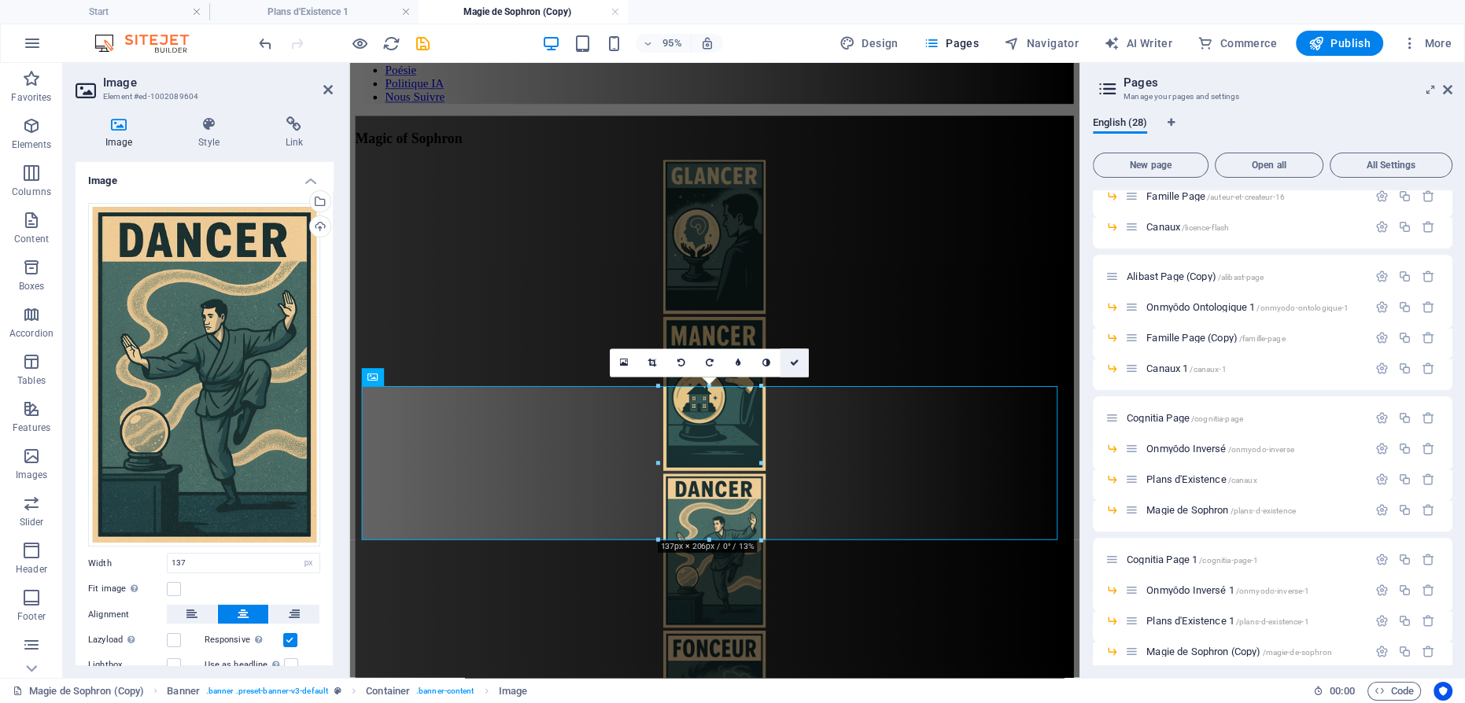
click at [798, 363] on icon at bounding box center [794, 363] width 9 height 9
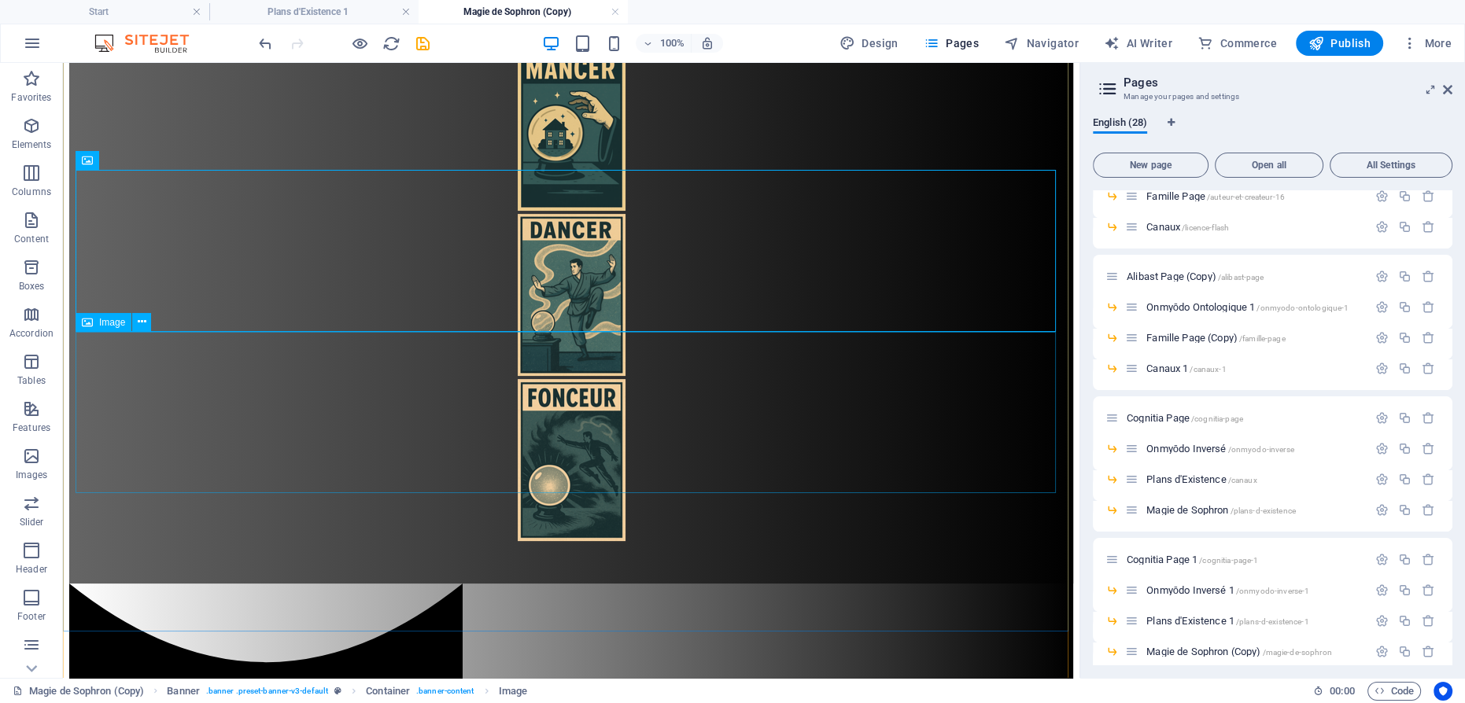
scroll to position [500, 0]
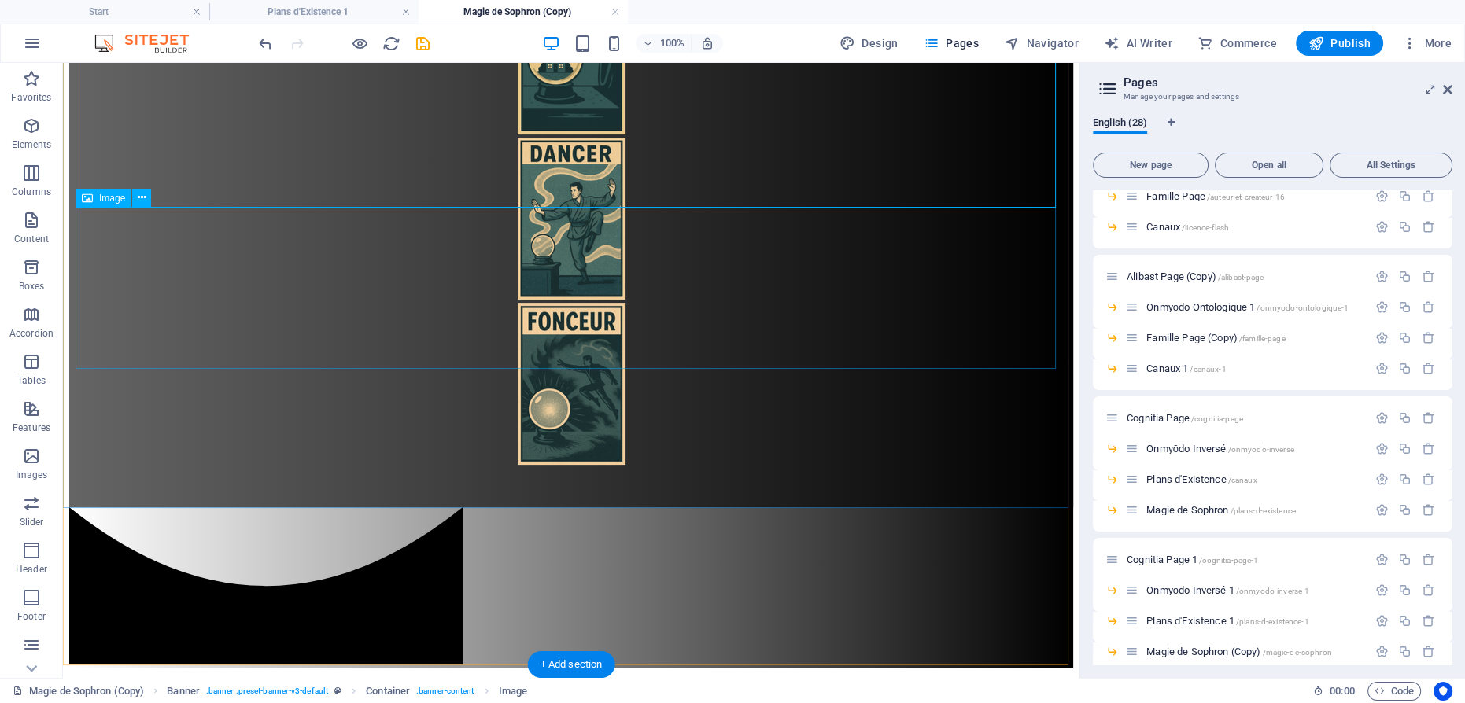
click at [568, 303] on figure at bounding box center [571, 385] width 1004 height 165
select select "px"
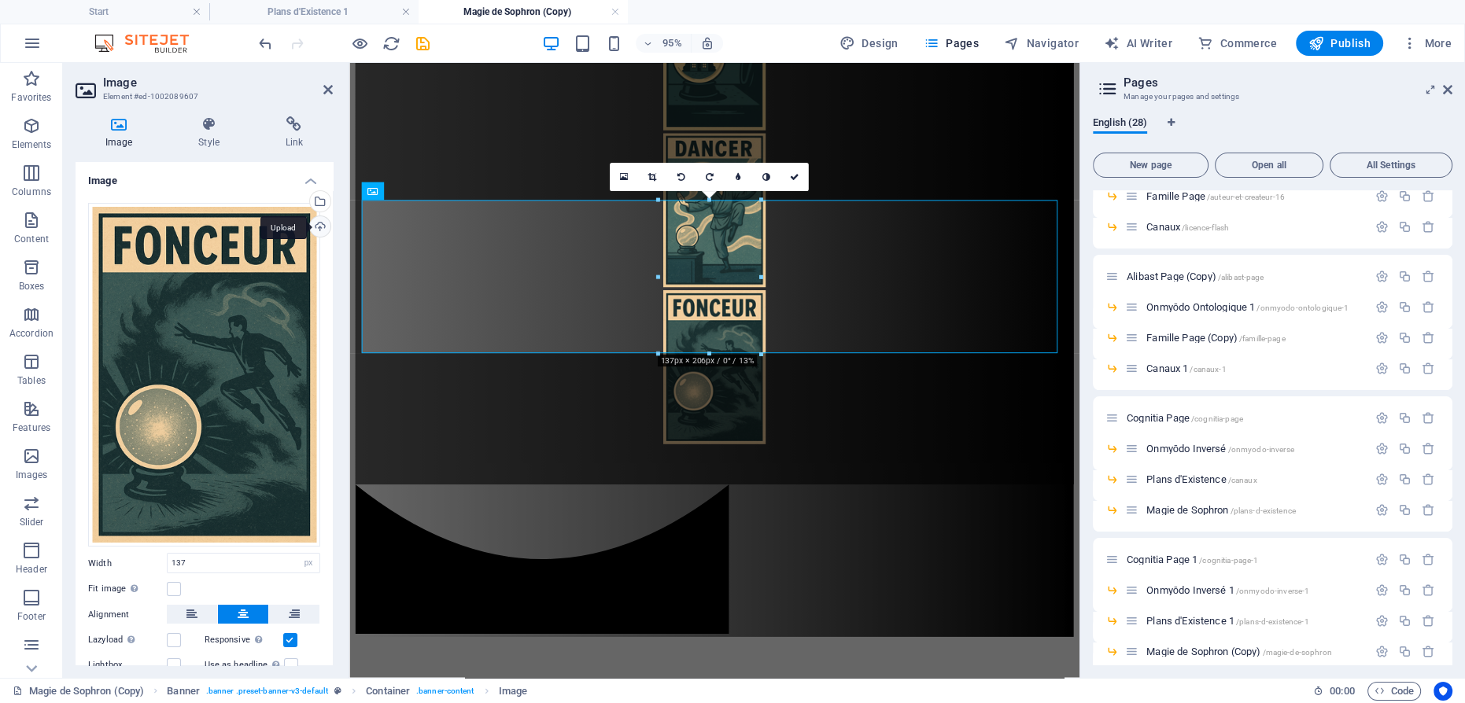
click at [320, 223] on div "Upload" at bounding box center [319, 228] width 24 height 24
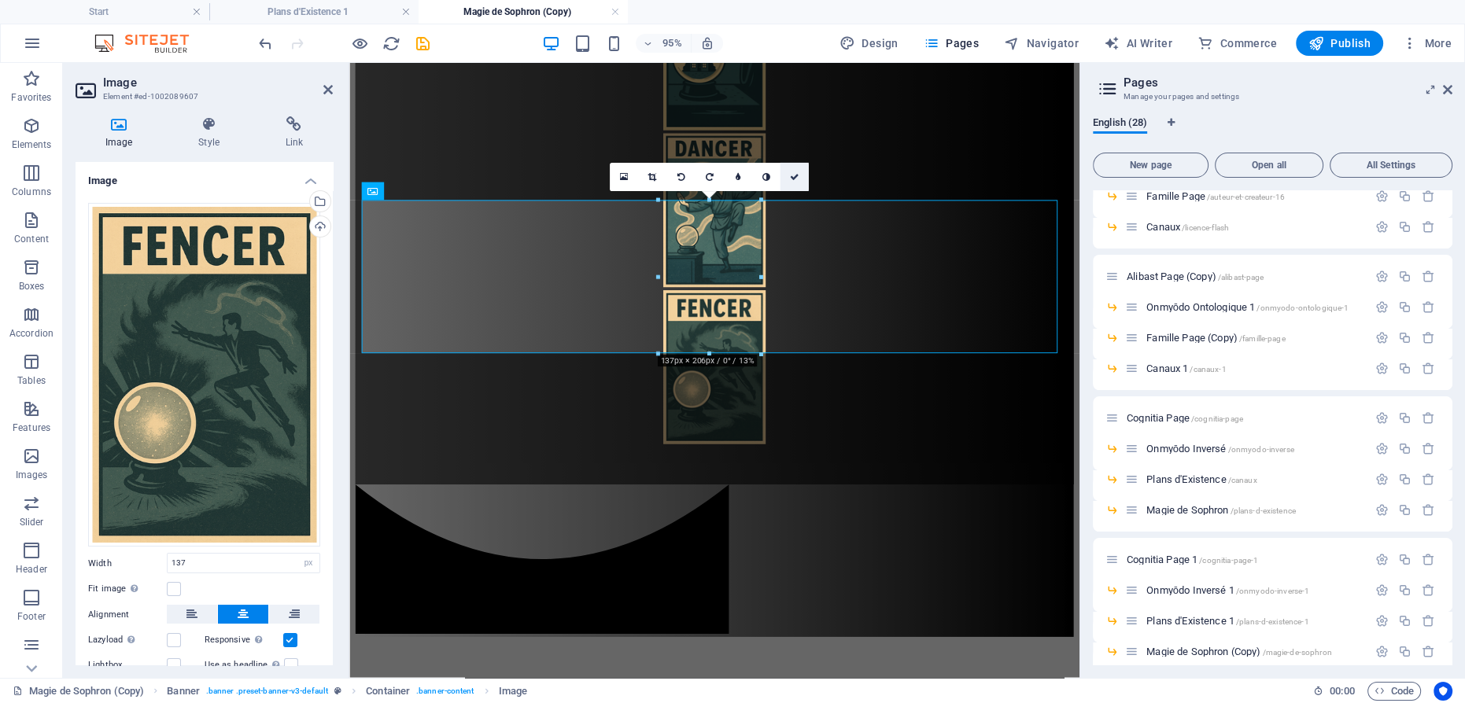
click at [797, 175] on icon at bounding box center [794, 176] width 9 height 9
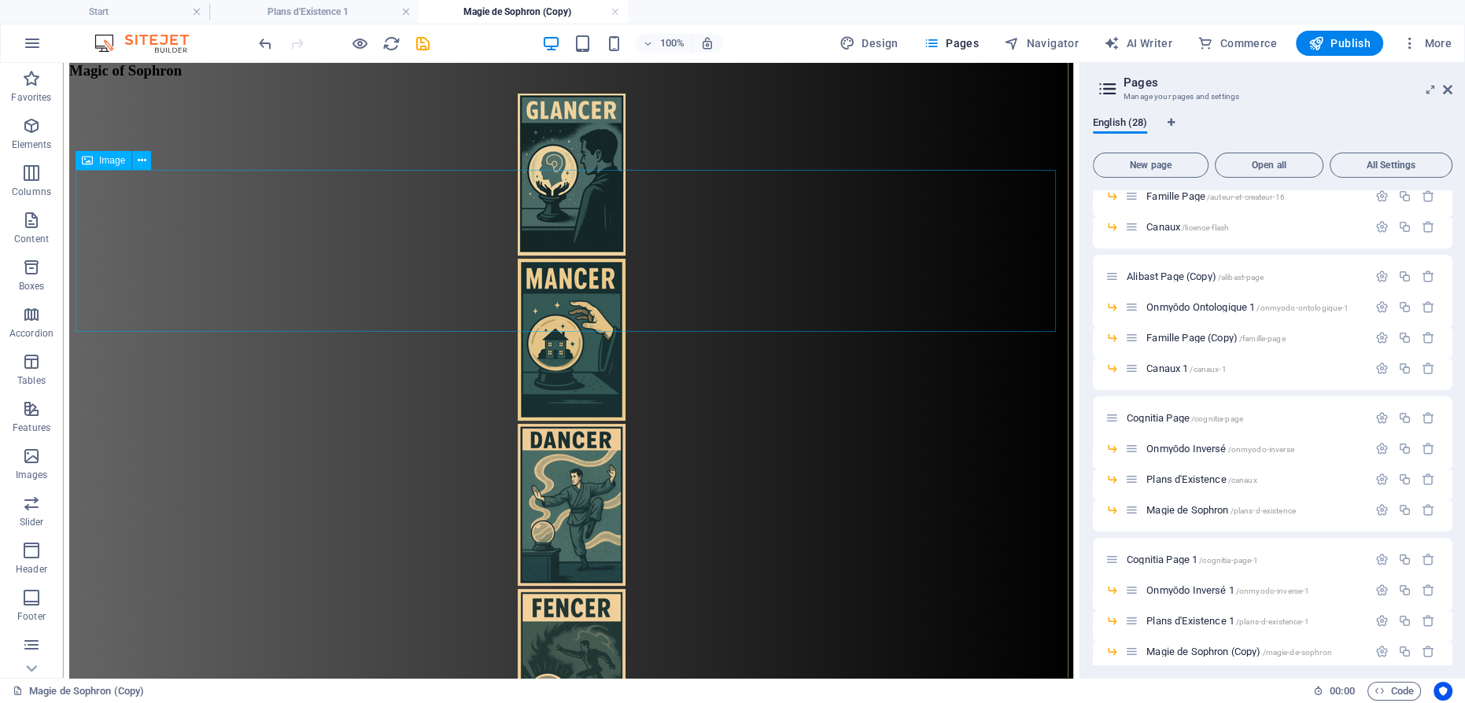
scroll to position [429, 0]
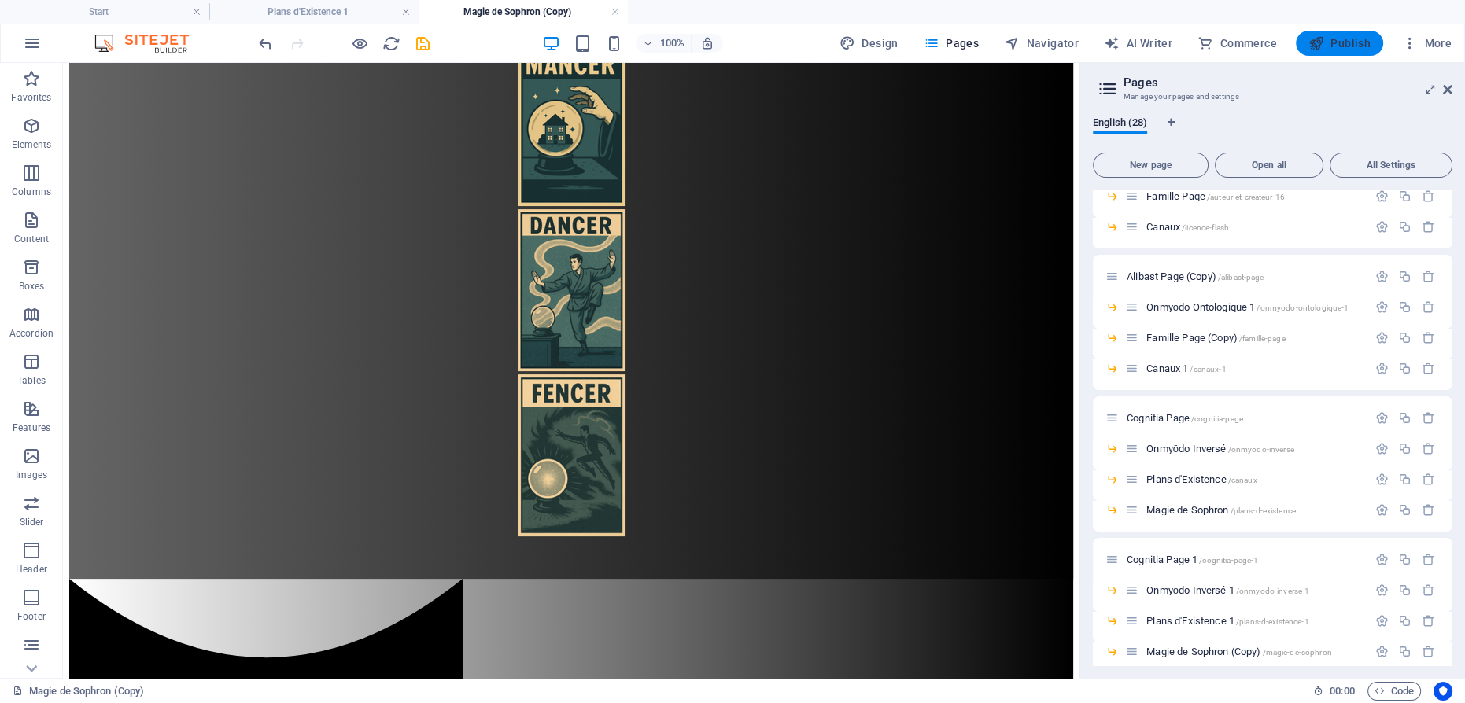
click at [1363, 43] on span "Publish" at bounding box center [1339, 43] width 62 height 16
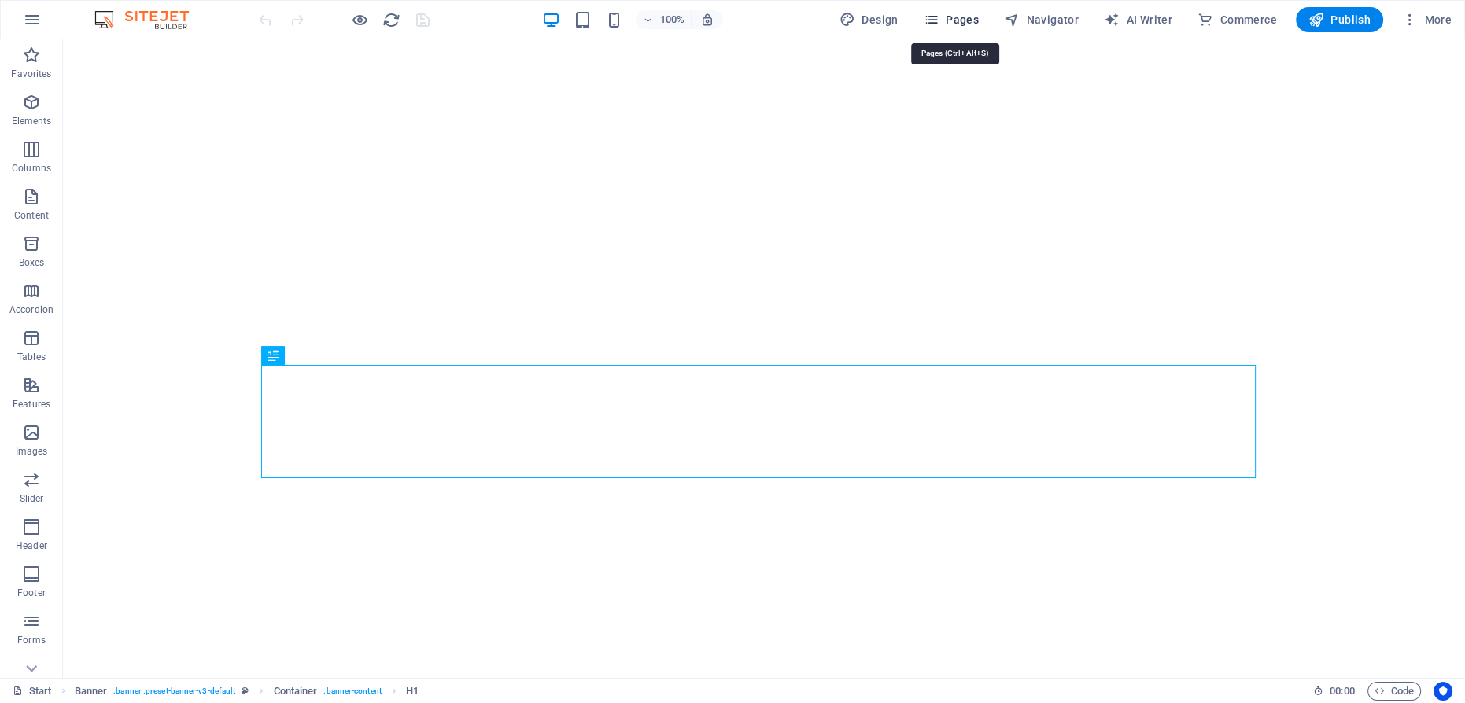
click at [953, 16] on span "Pages" at bounding box center [950, 20] width 55 height 16
